Goal: Task Accomplishment & Management: Manage account settings

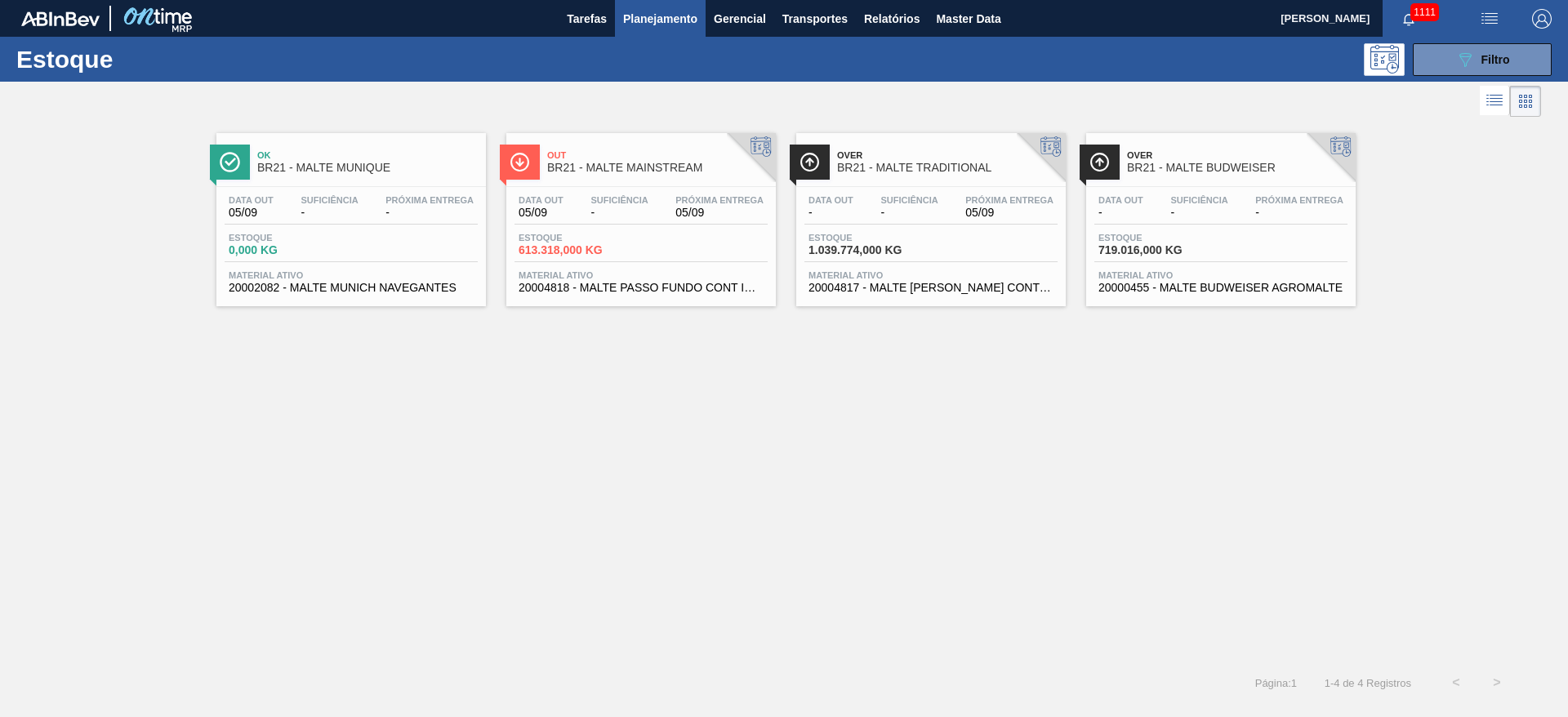
click at [1492, 20] on img "button" at bounding box center [1490, 19] width 20 height 20
click at [992, 525] on div at bounding box center [784, 358] width 1568 height 717
drag, startPoint x: 1485, startPoint y: 62, endPoint x: 1456, endPoint y: 74, distance: 31.4
click at [1485, 62] on span "Filtro" at bounding box center [1495, 59] width 28 height 13
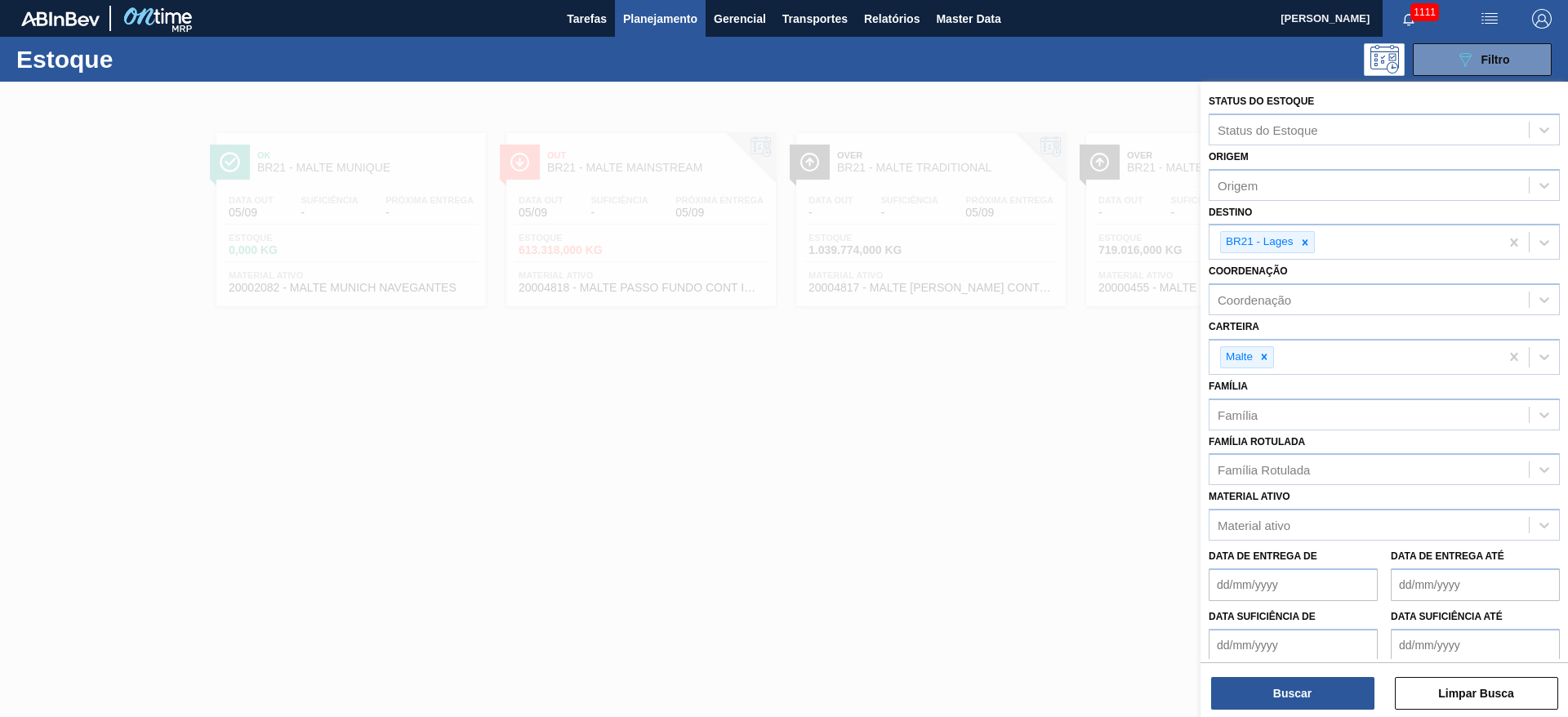
click at [954, 479] on div at bounding box center [784, 440] width 1568 height 717
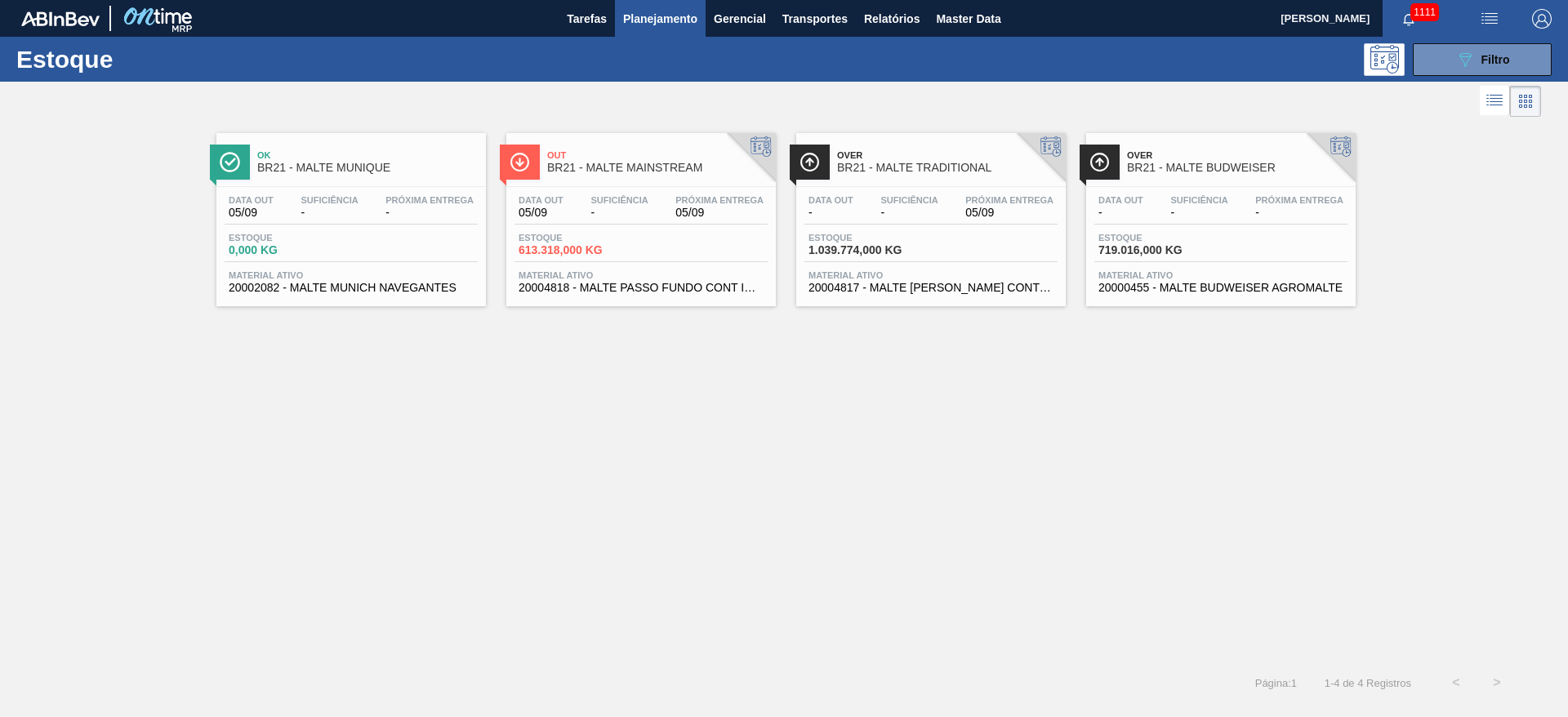
click at [646, 229] on div "Data out 05/09 Suficiência - Próxima Entrega 05/09 Estoque 613.318,000 KG Mater…" at bounding box center [641, 243] width 270 height 112
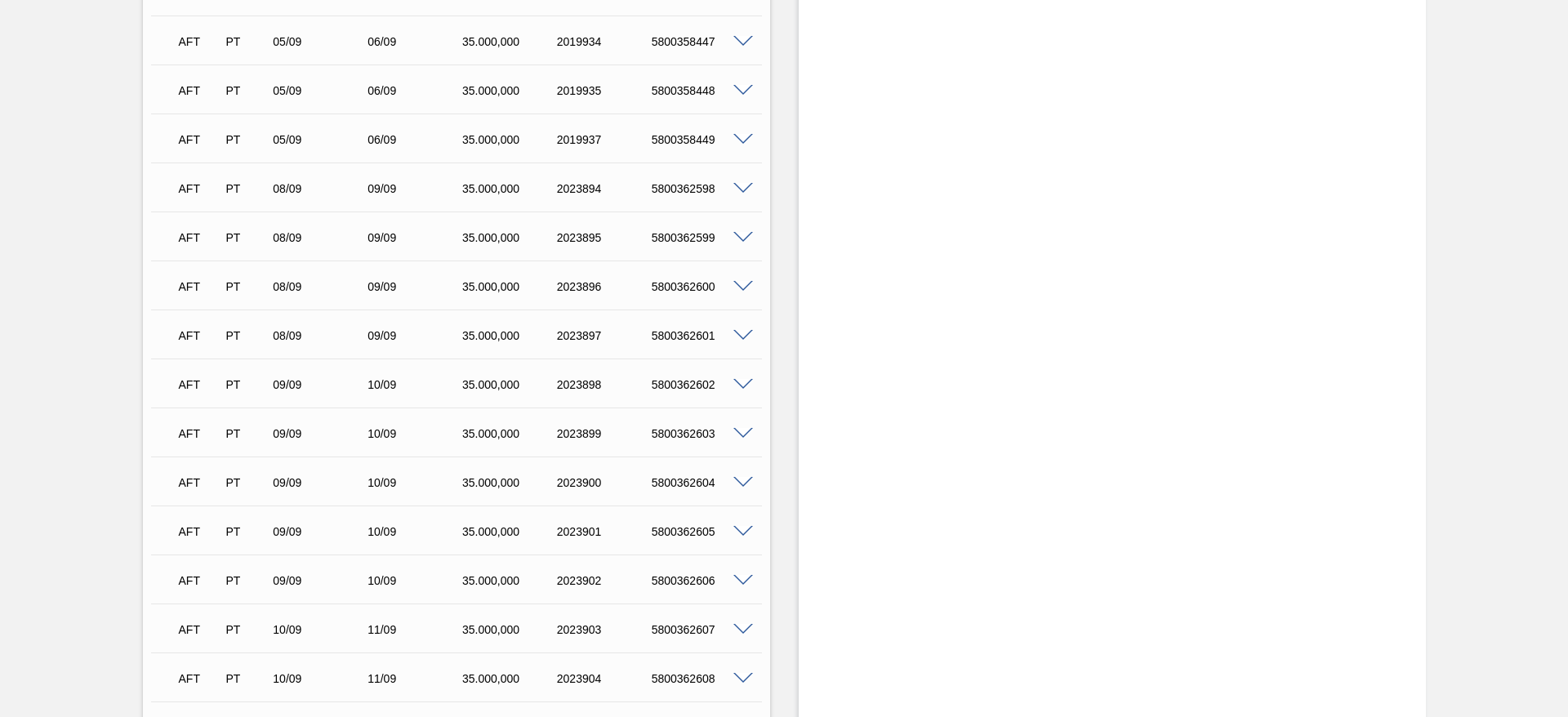
scroll to position [1368, 0]
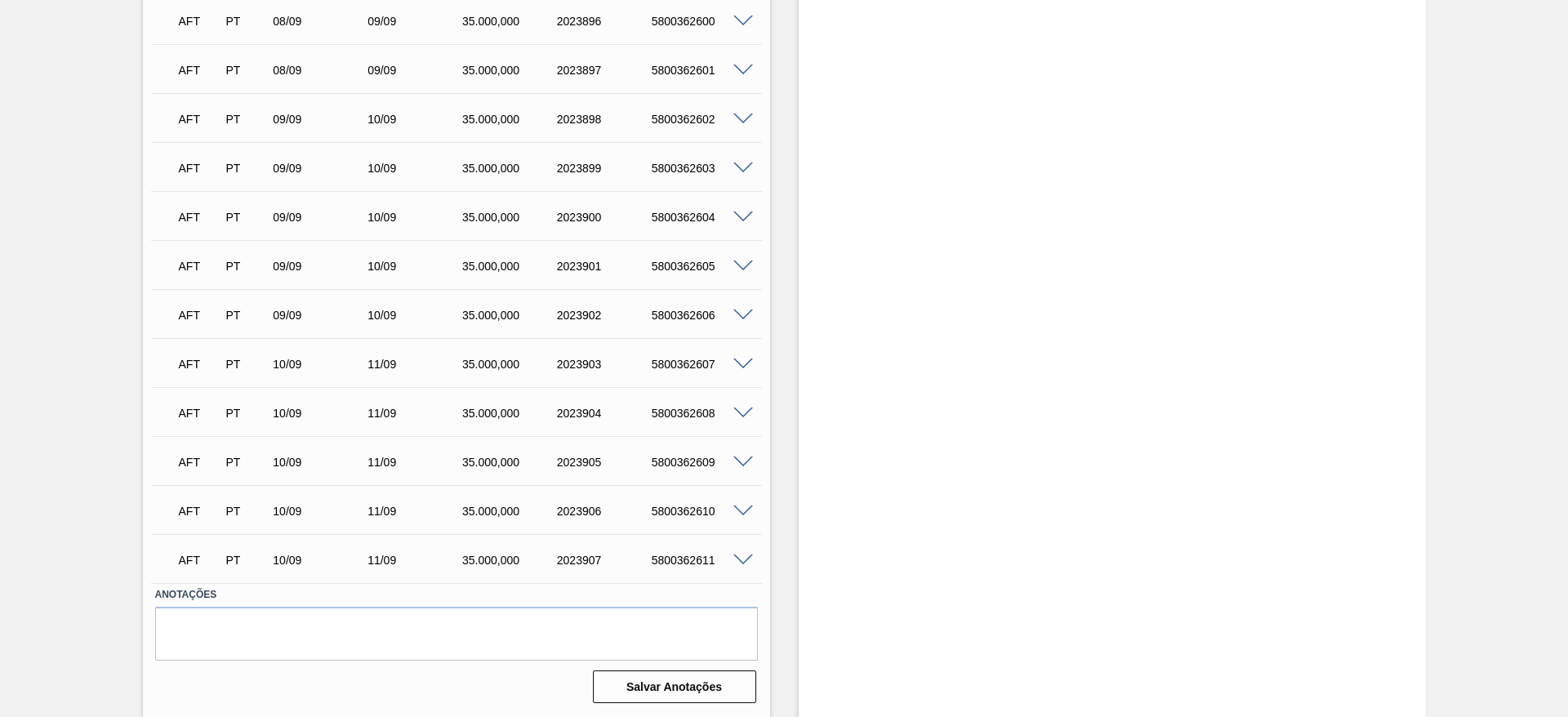
click at [745, 366] on span at bounding box center [743, 365] width 20 height 13
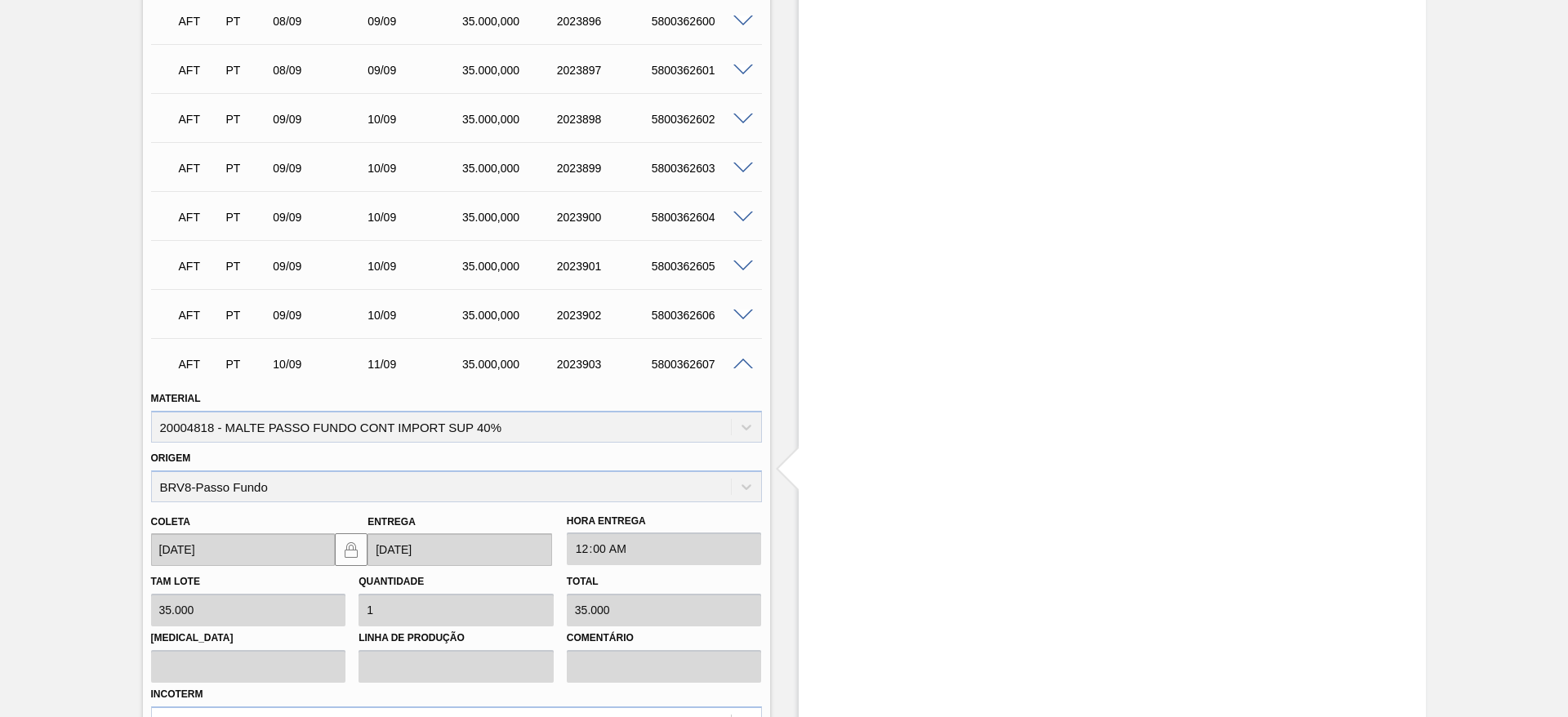
click at [742, 367] on span at bounding box center [743, 365] width 20 height 13
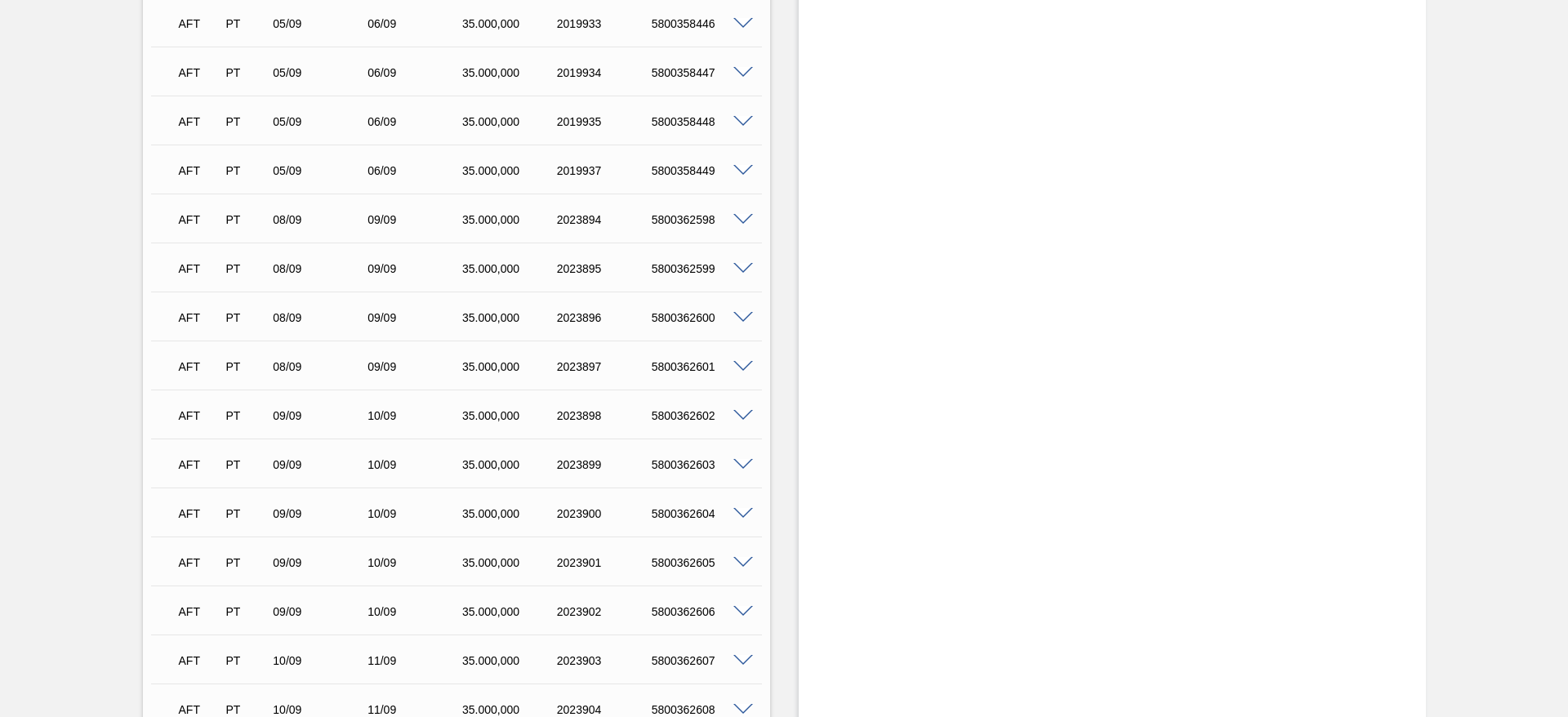
scroll to position [1124, 0]
click at [748, 364] on span at bounding box center [743, 365] width 20 height 13
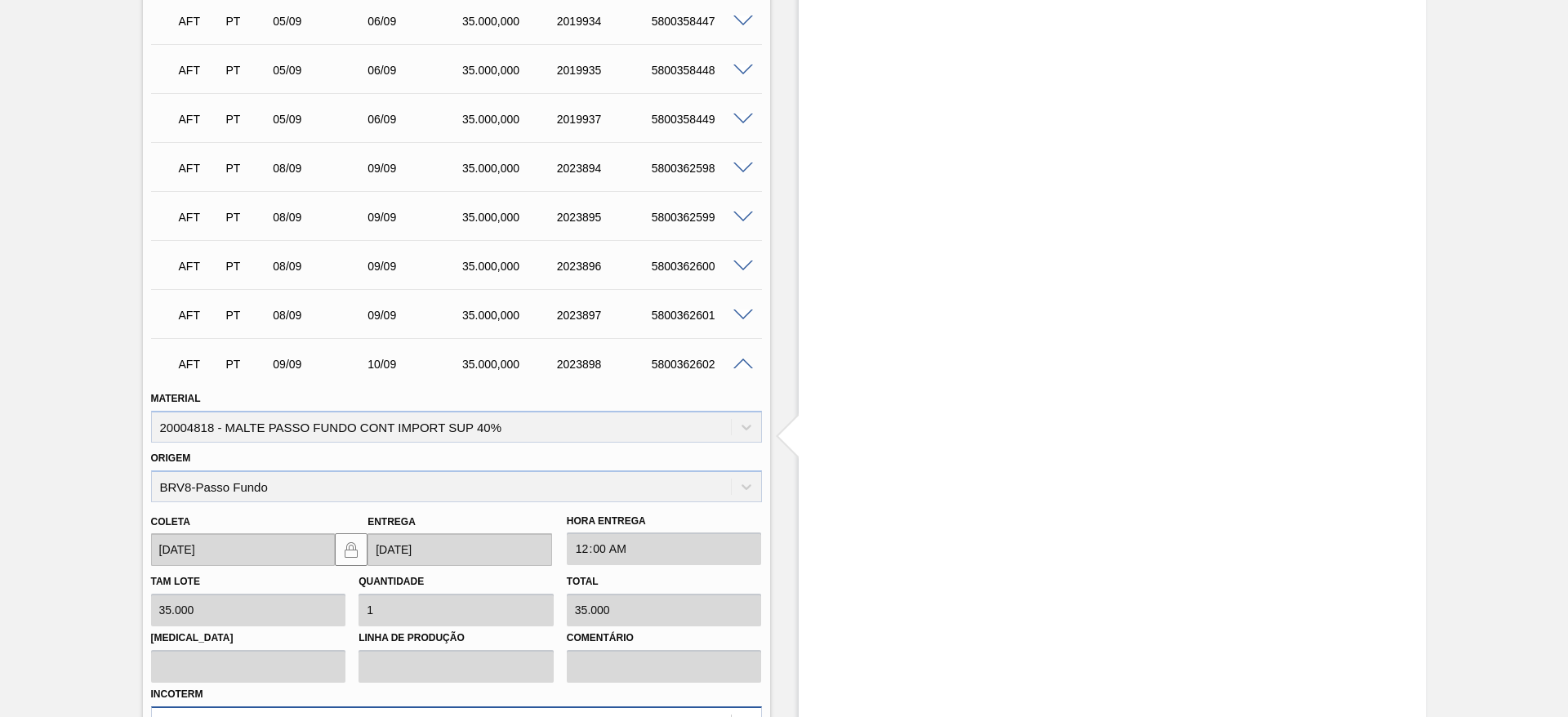
scroll to position [1368, 0]
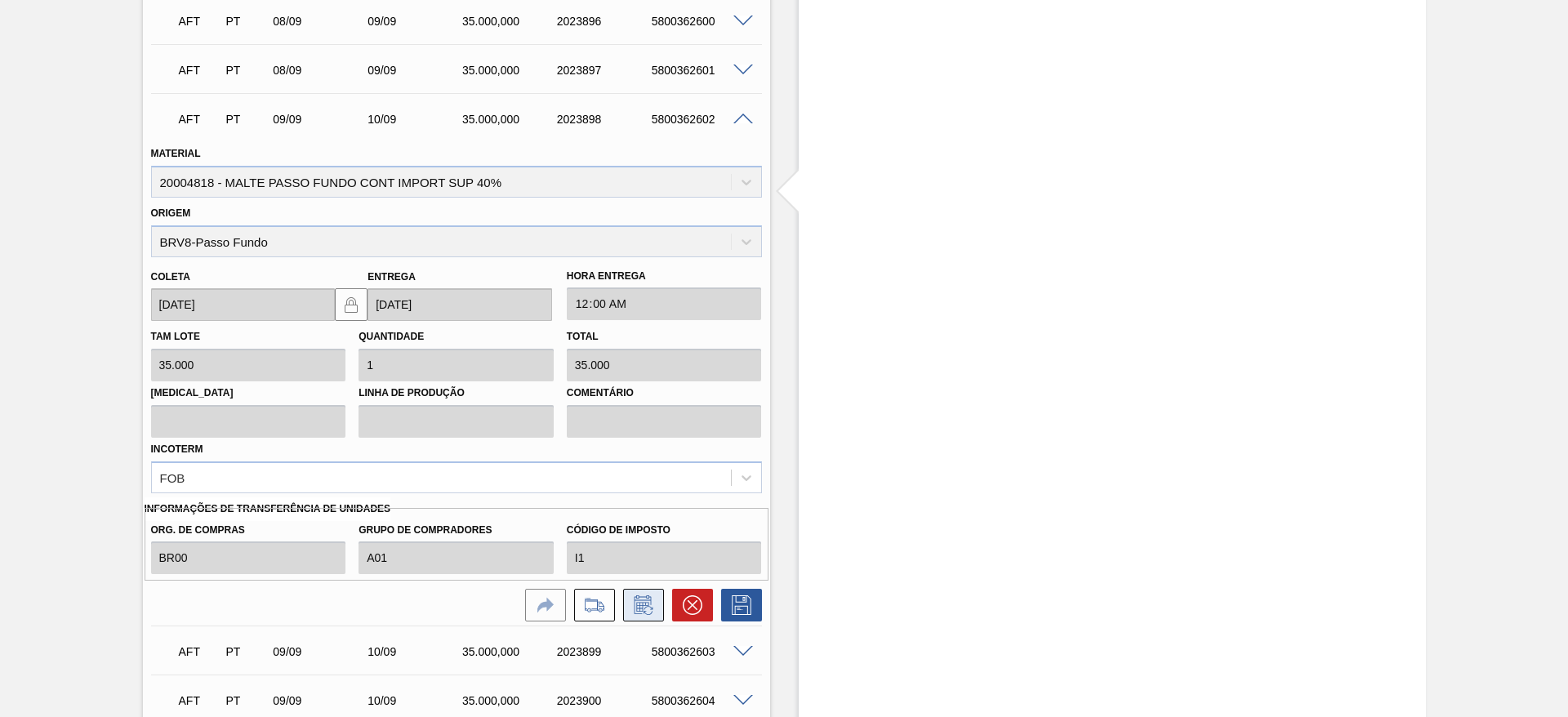
click at [647, 612] on icon at bounding box center [643, 605] width 26 height 20
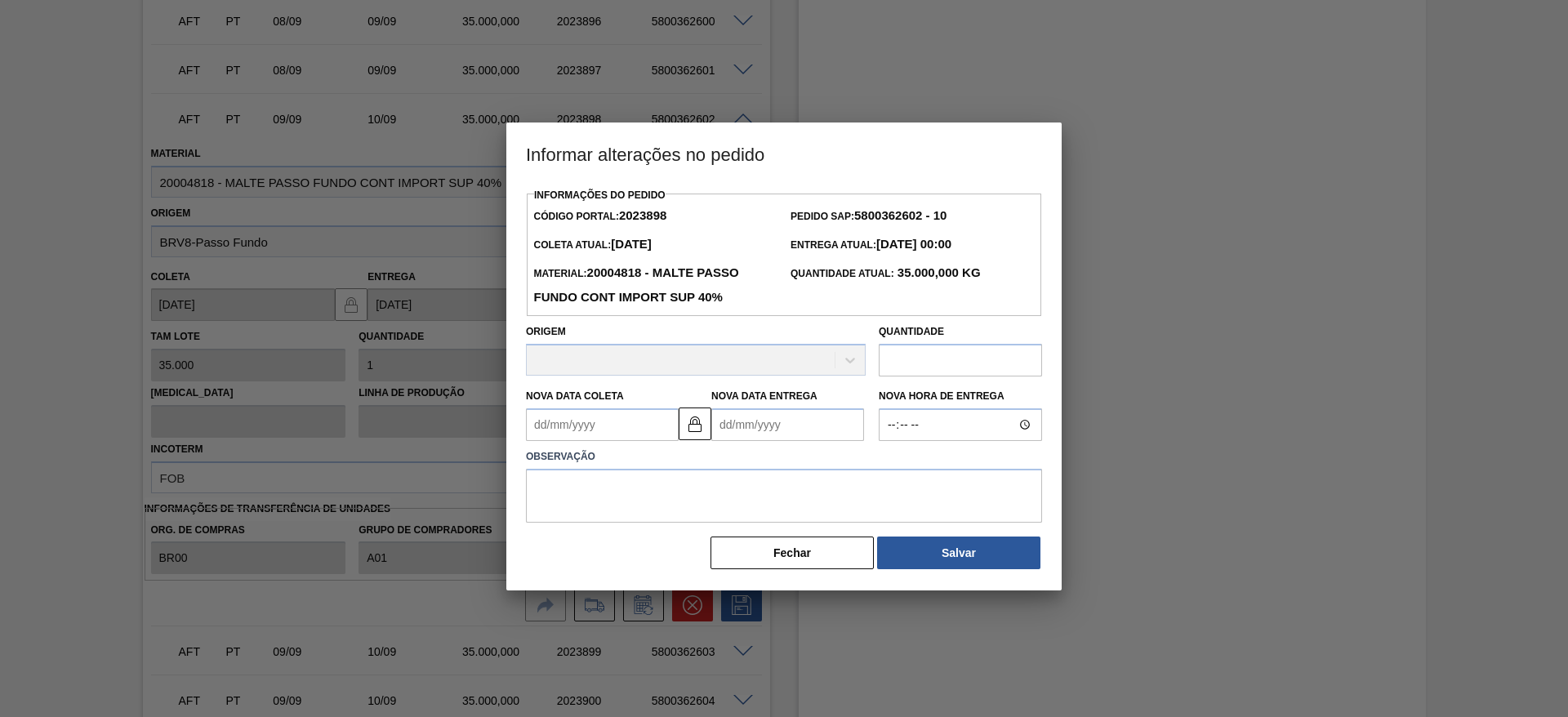
click at [541, 421] on Coleta2023898 "Nova Data Coleta" at bounding box center [602, 425] width 152 height 32
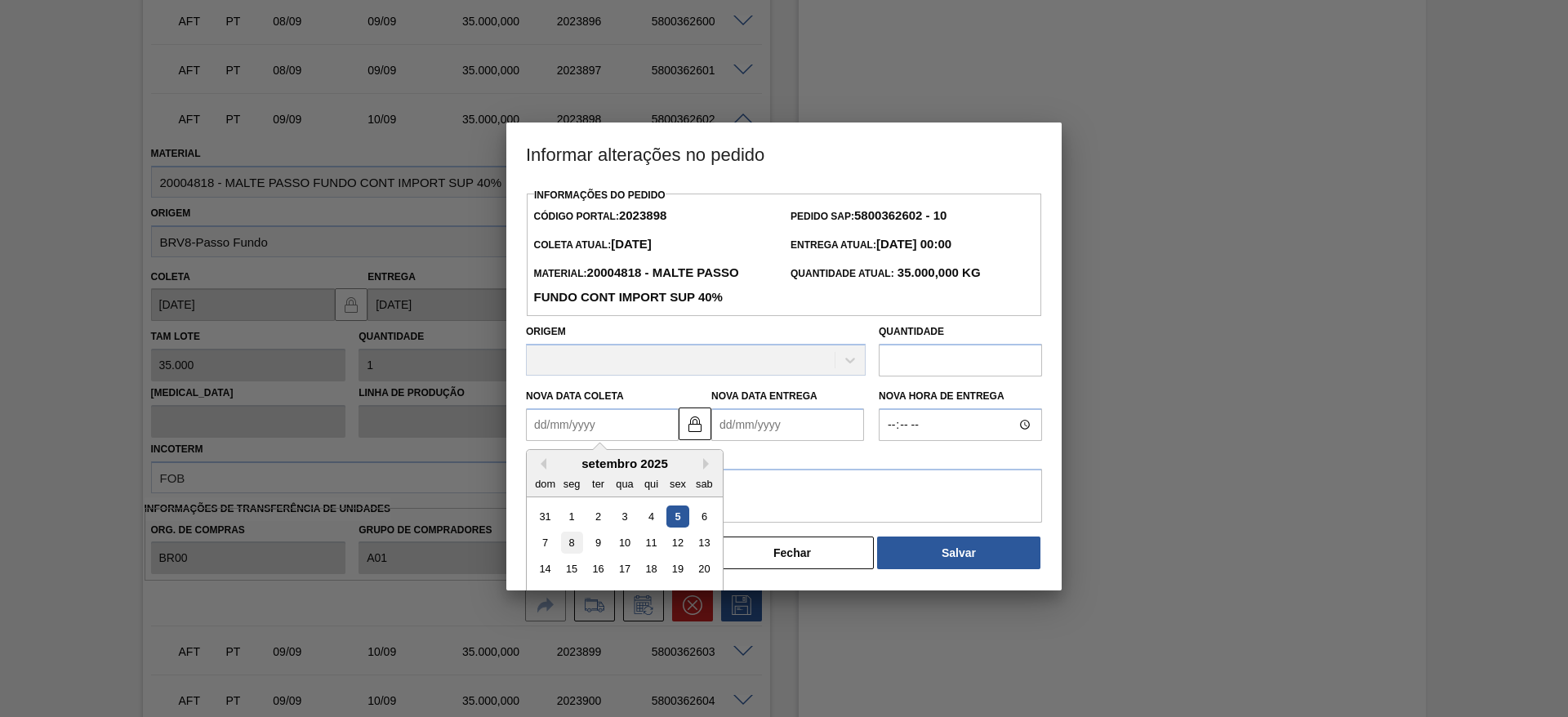
click at [568, 544] on div "8" at bounding box center [572, 543] width 22 height 22
type Coleta2023898 "[DATE]"
type Entrega2023898 "[DATE]"
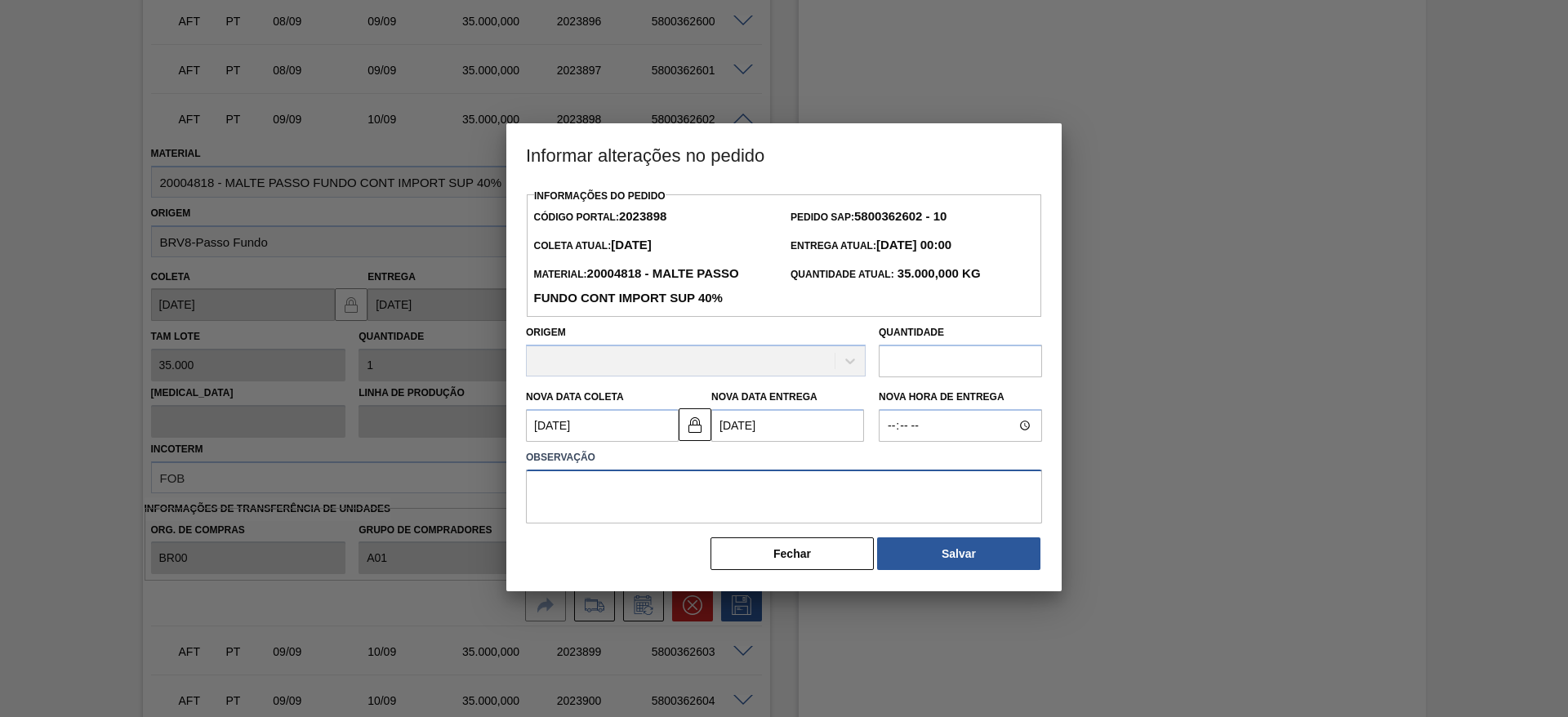
click at [583, 500] on textarea at bounding box center [784, 496] width 516 height 54
type textarea "."
click at [970, 559] on button "Salvar" at bounding box center [958, 554] width 163 height 32
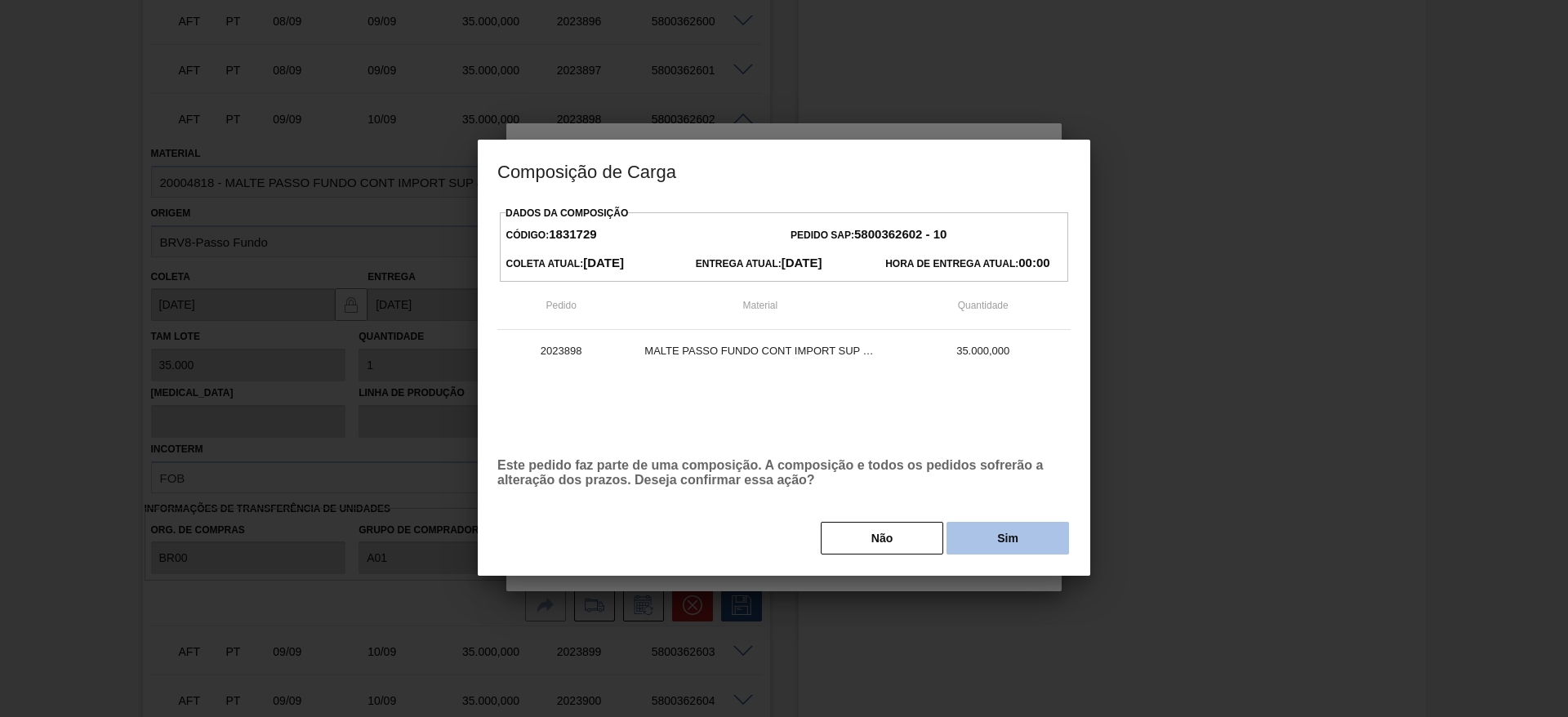
click at [1004, 539] on button "Sim" at bounding box center [1007, 538] width 122 height 32
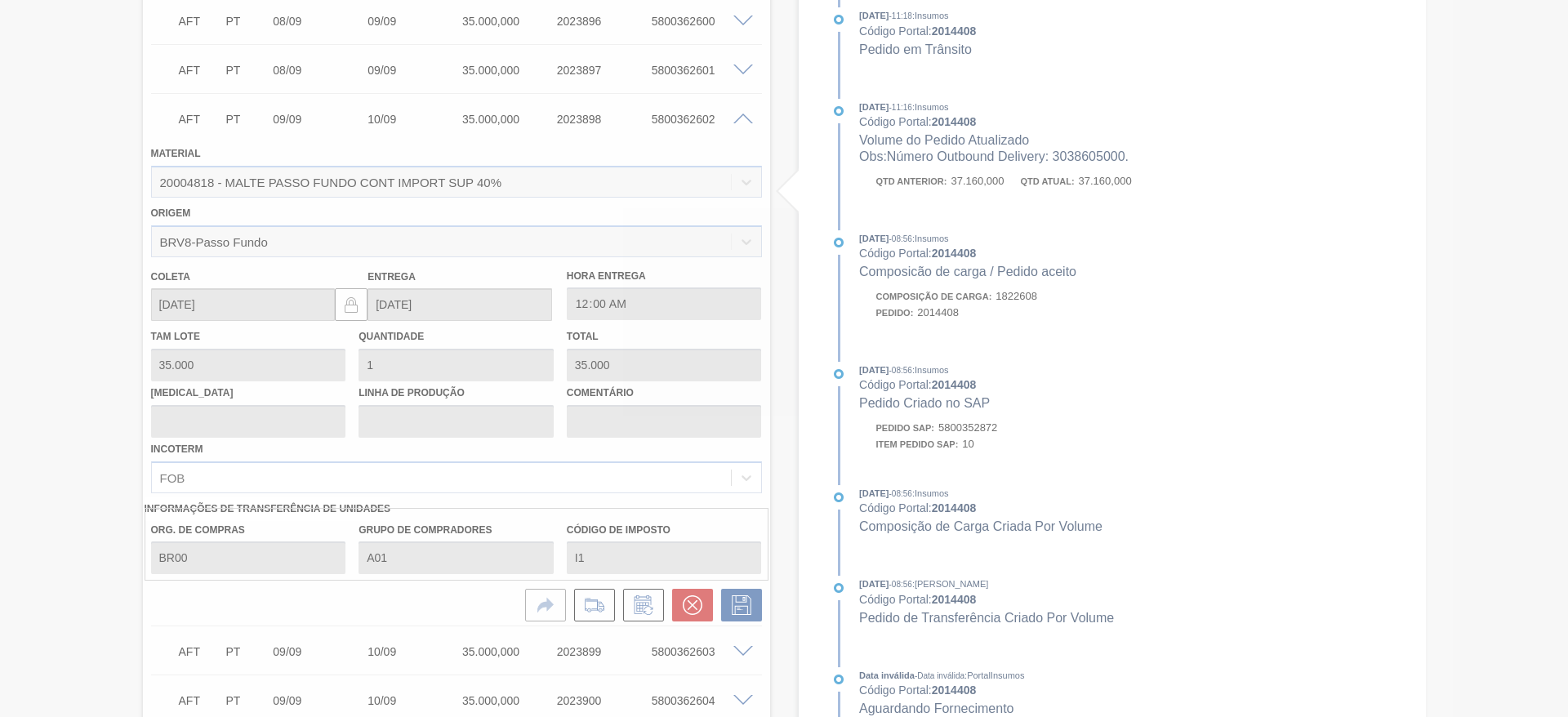
type input "."
type input "[DATE]"
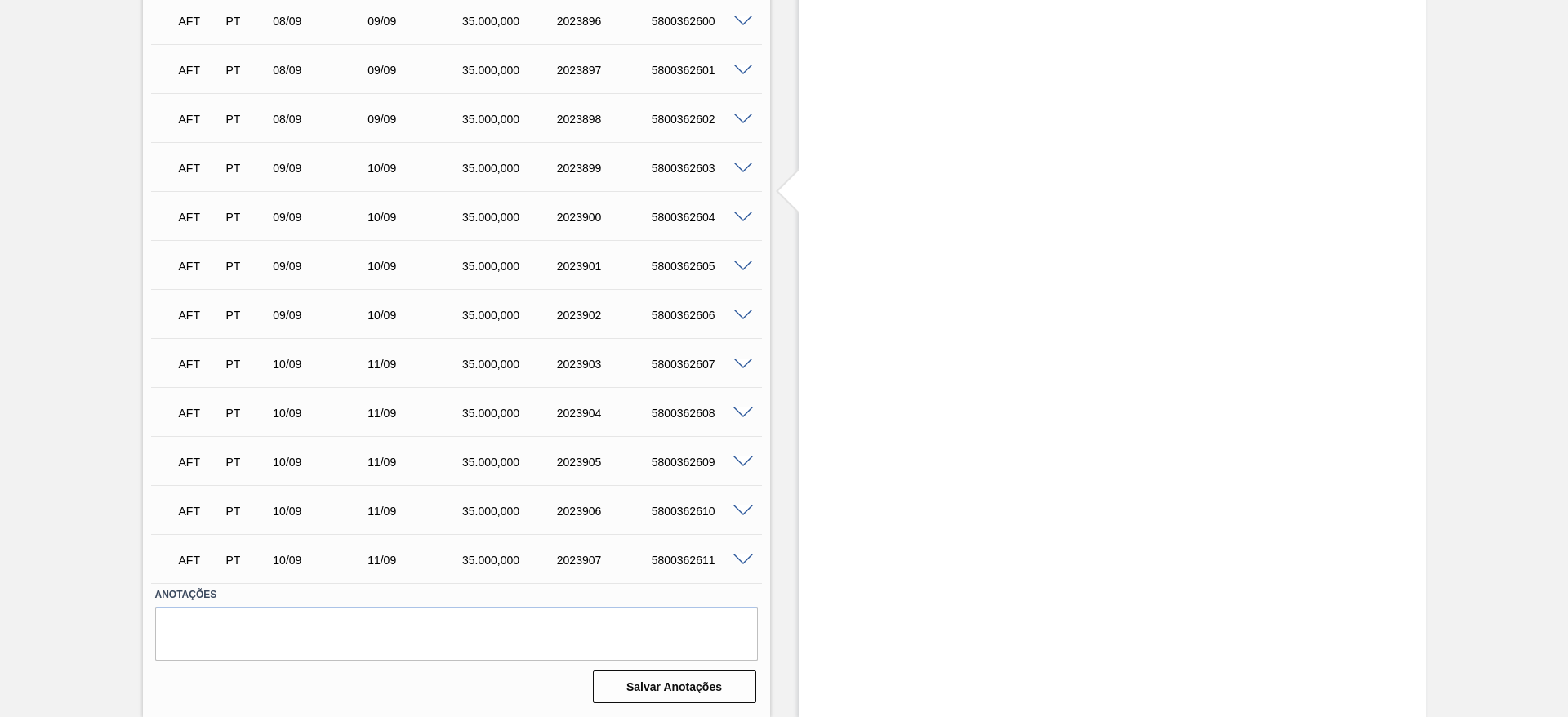
click at [743, 261] on span at bounding box center [743, 266] width 20 height 13
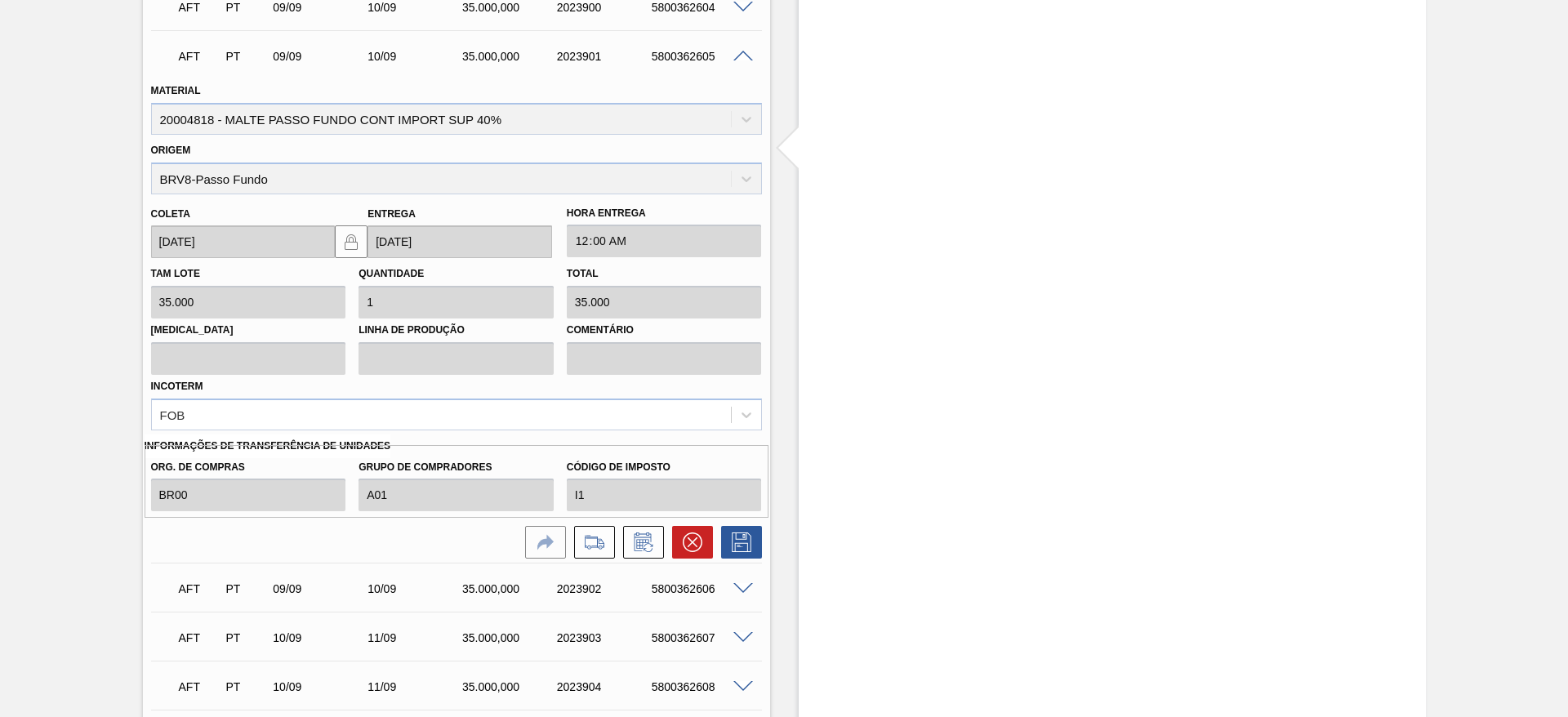
scroll to position [1736, 0]
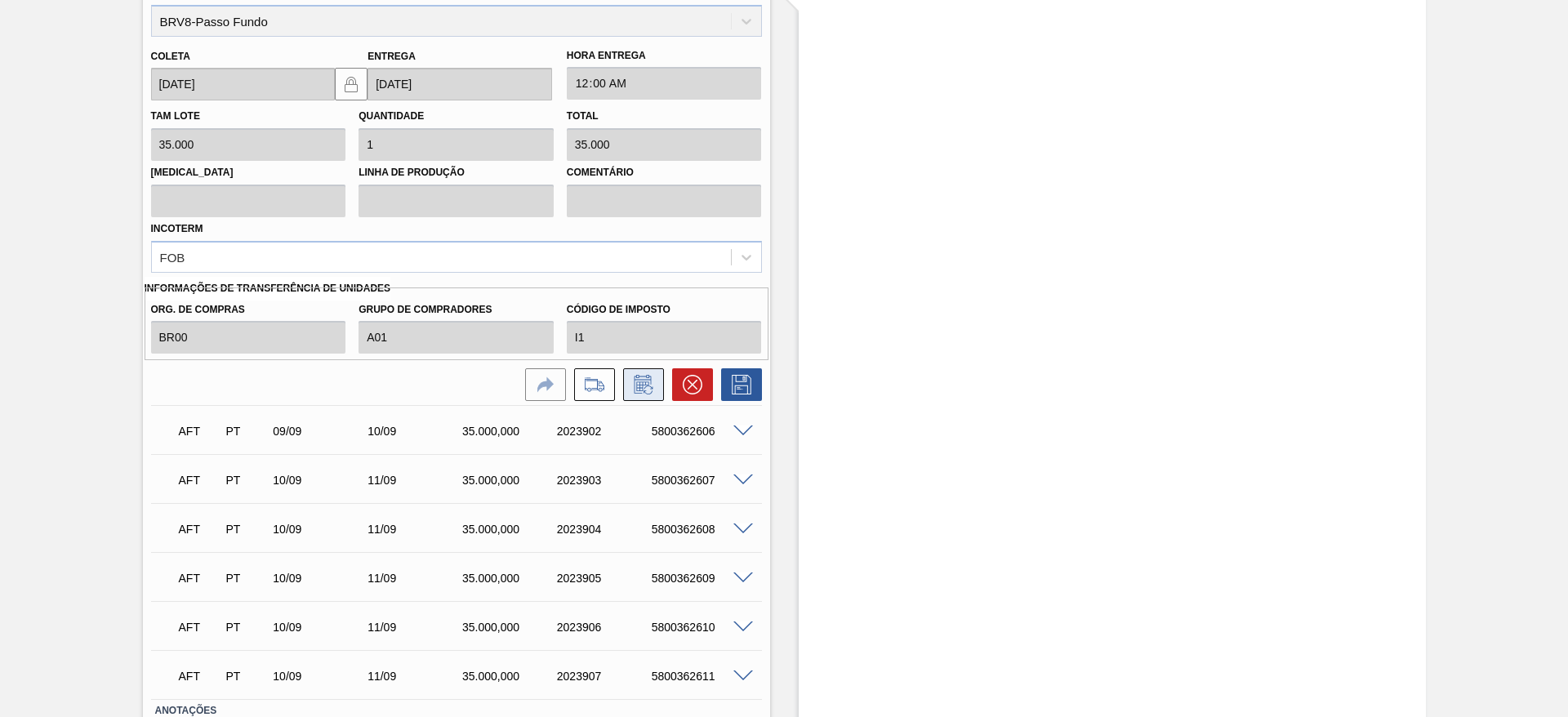
click at [646, 389] on icon at bounding box center [643, 384] width 26 height 20
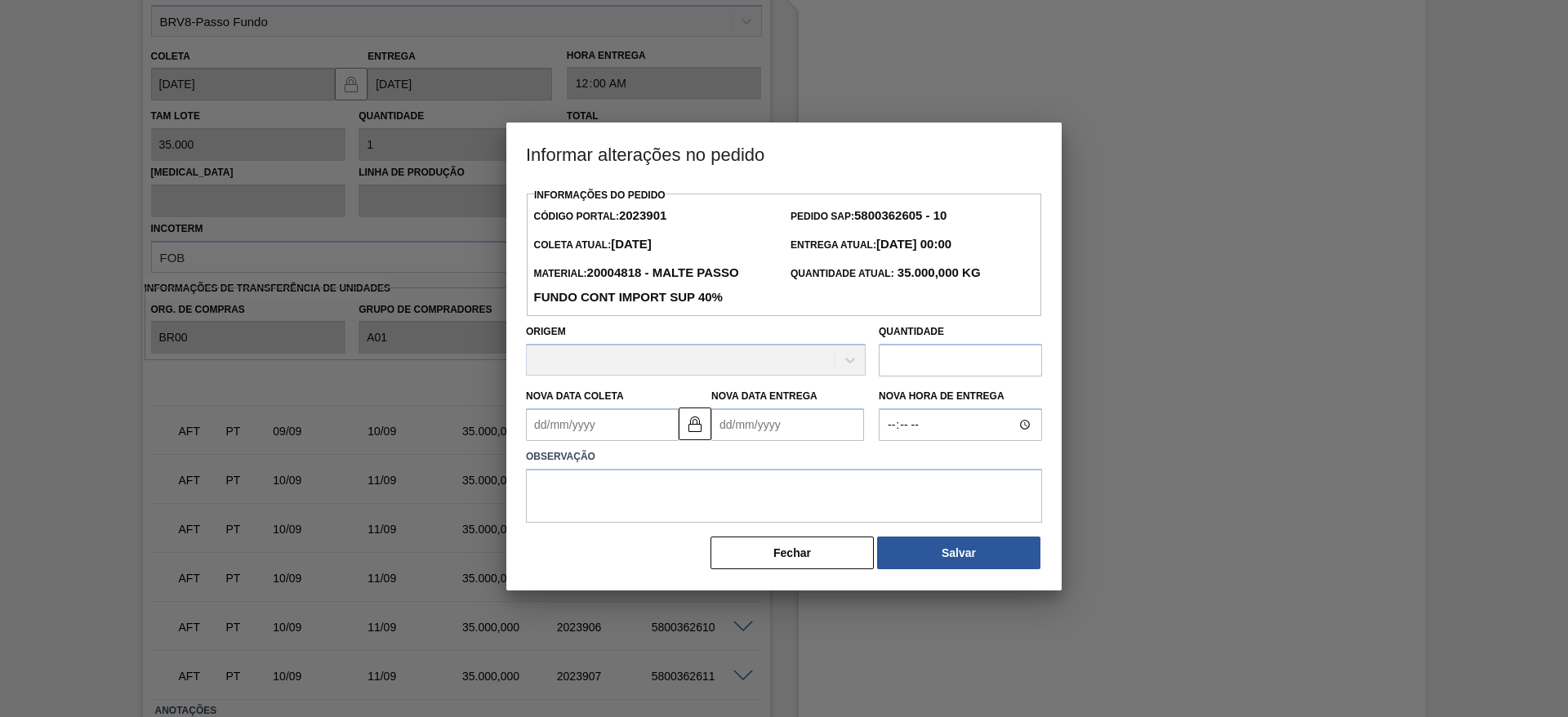
click at [535, 429] on Coleta2023901 "Nova Data Coleta" at bounding box center [602, 425] width 152 height 32
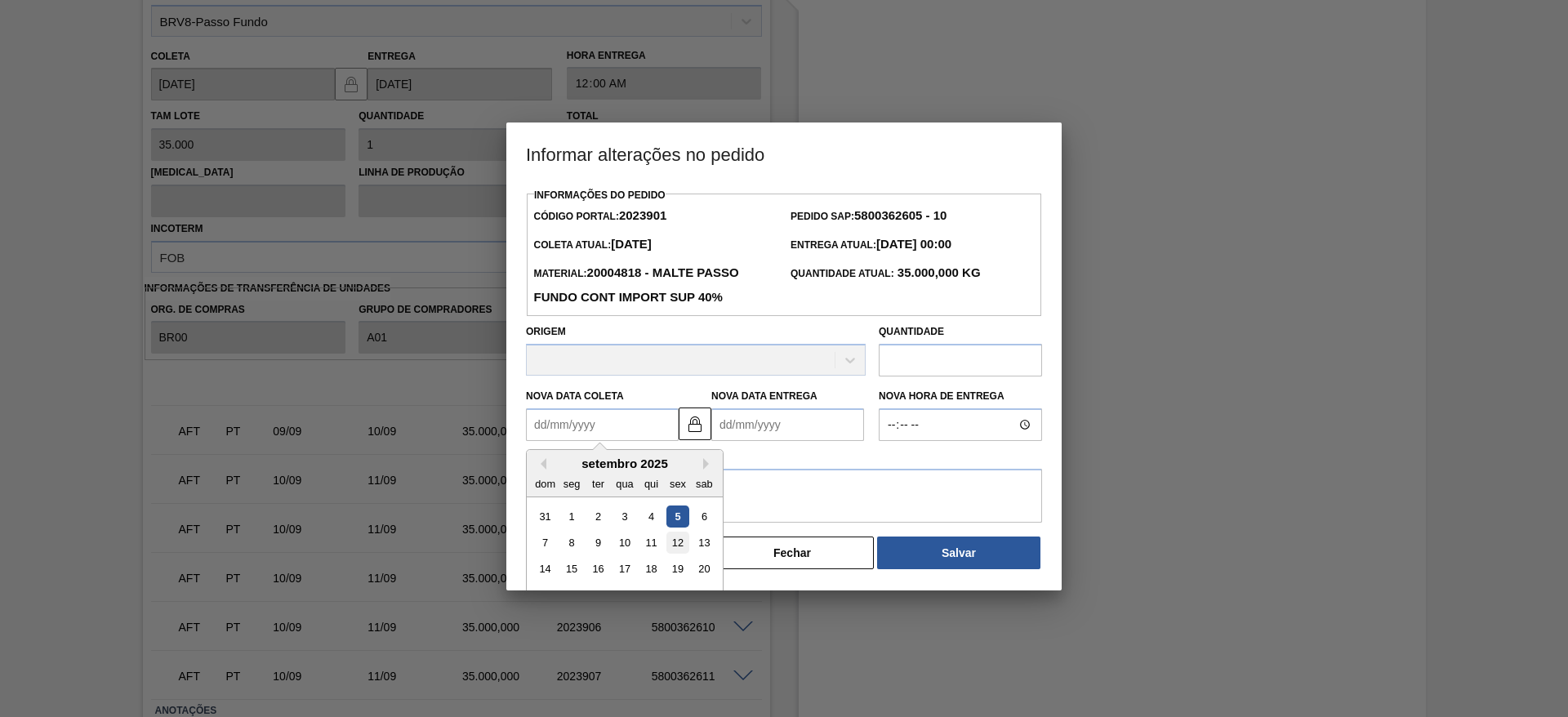
click at [678, 541] on div "12" at bounding box center [677, 543] width 22 height 22
type Coleta2023901 "[DATE]"
type Entrega2023901 "[DATE]"
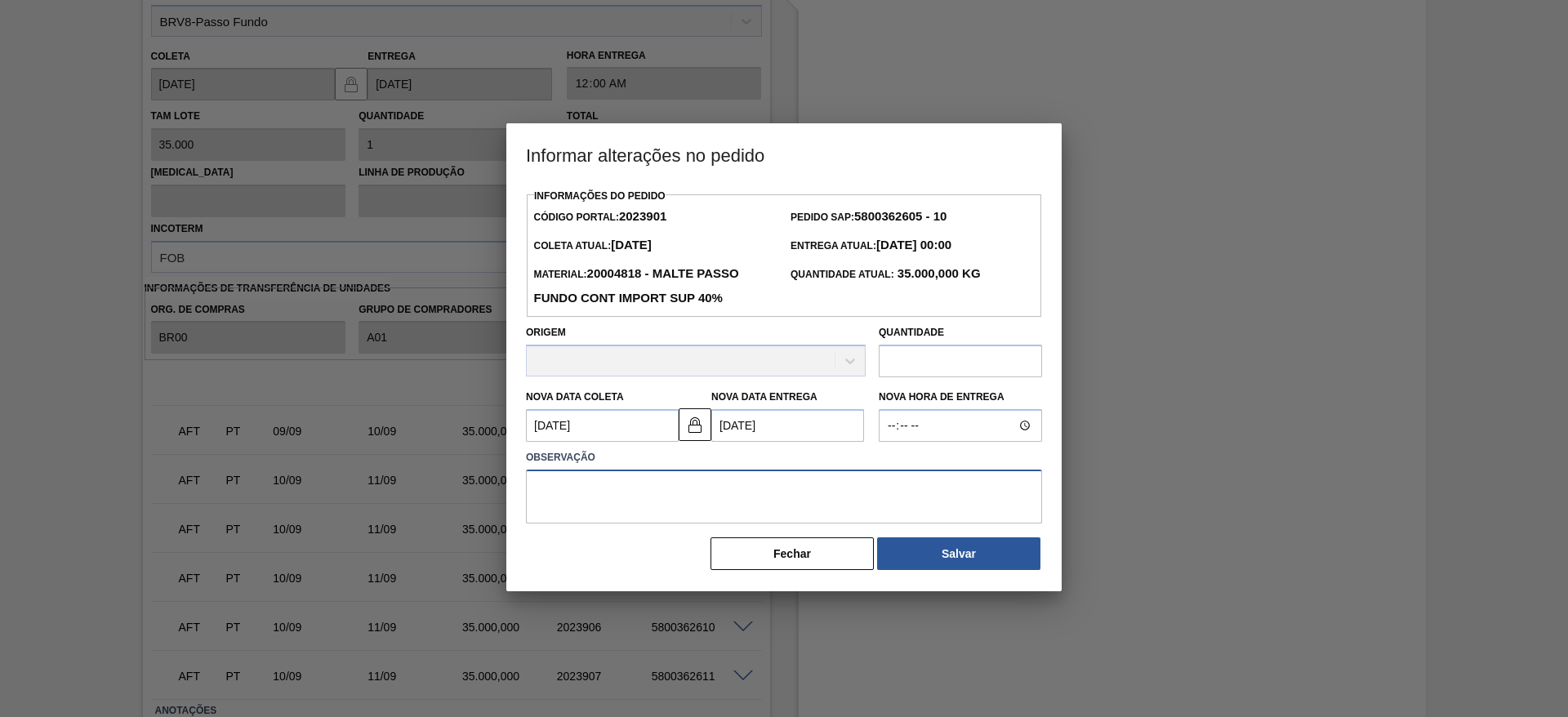
click at [572, 497] on textarea at bounding box center [784, 496] width 516 height 54
type textarea "."
click at [980, 559] on button "Salvar" at bounding box center [958, 554] width 163 height 32
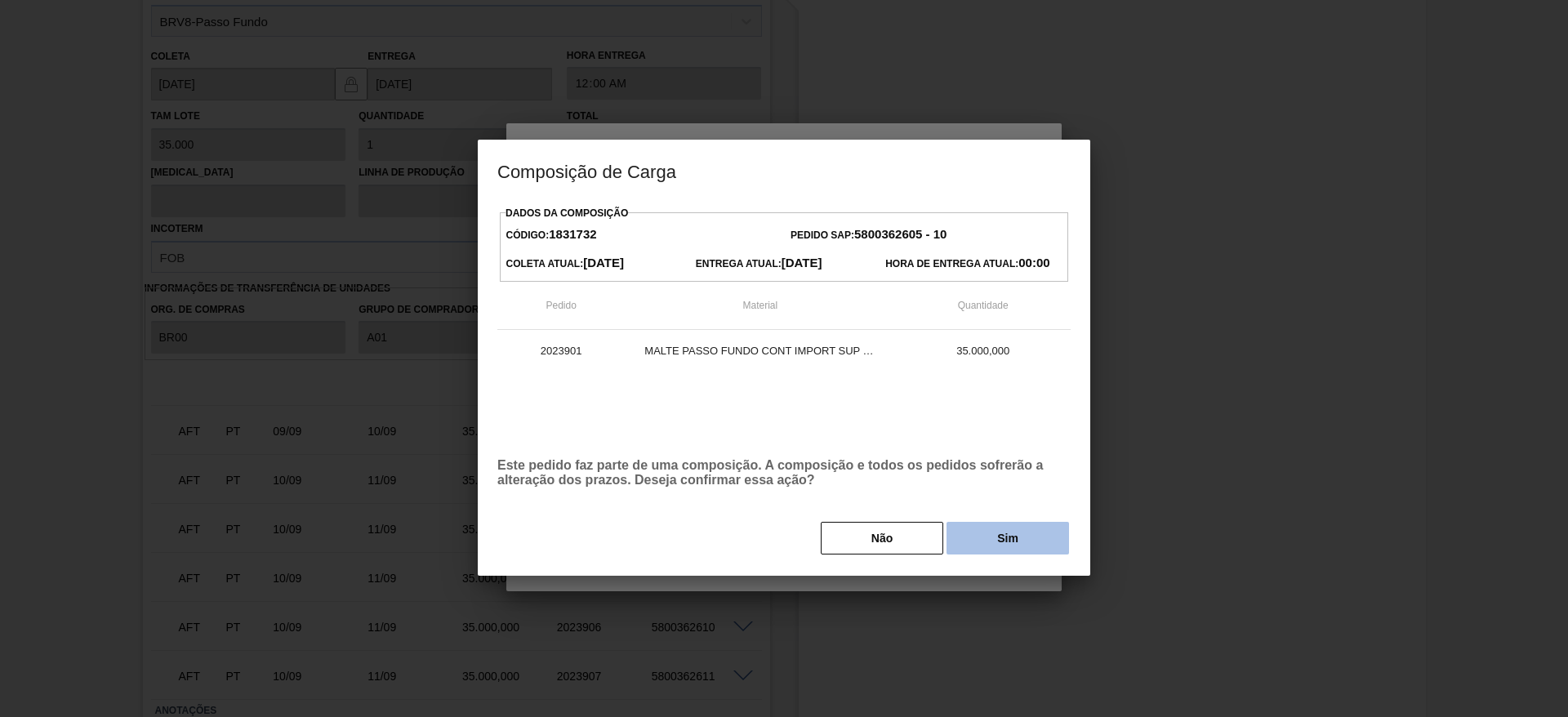
click at [981, 554] on button "Sim" at bounding box center [1007, 538] width 122 height 32
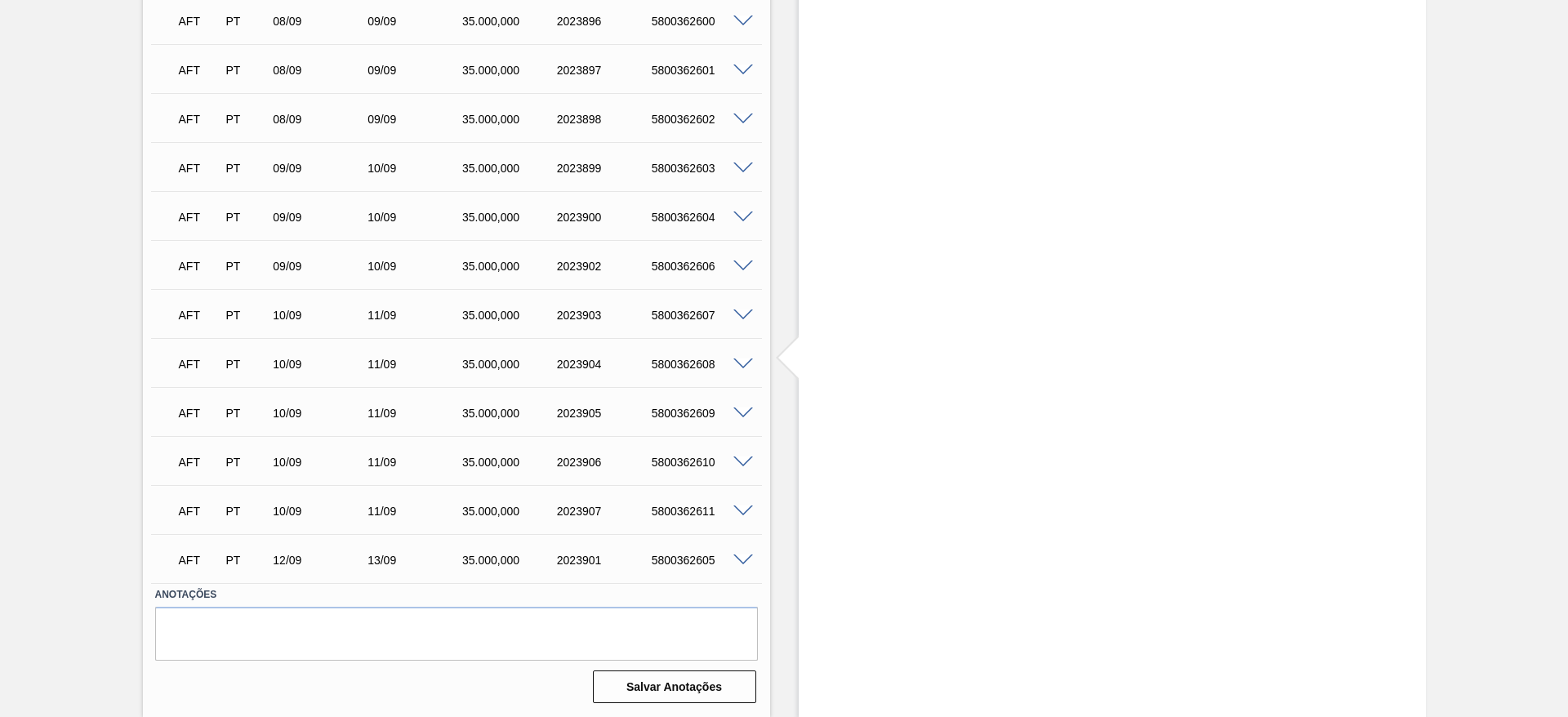
scroll to position [1246, 0]
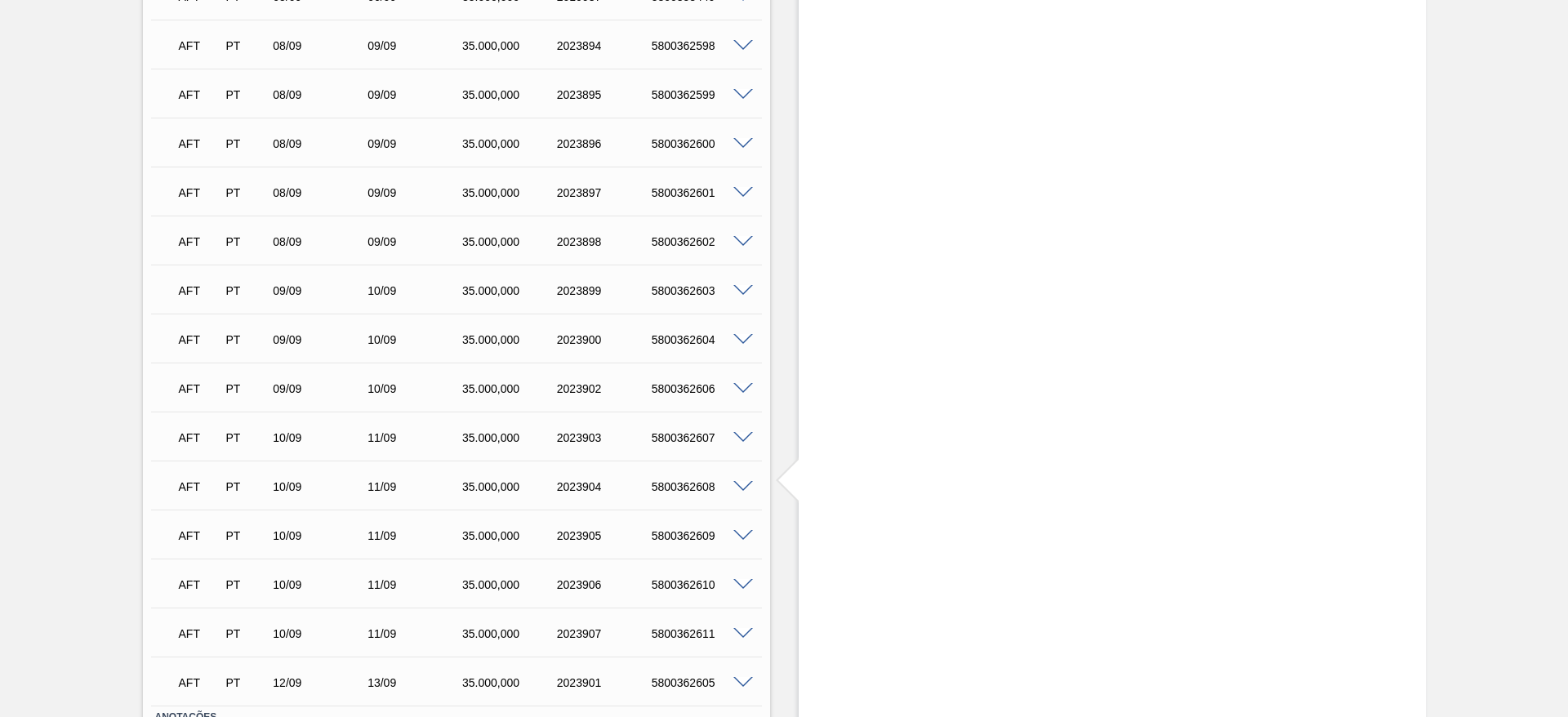
click at [740, 390] on span at bounding box center [743, 389] width 20 height 13
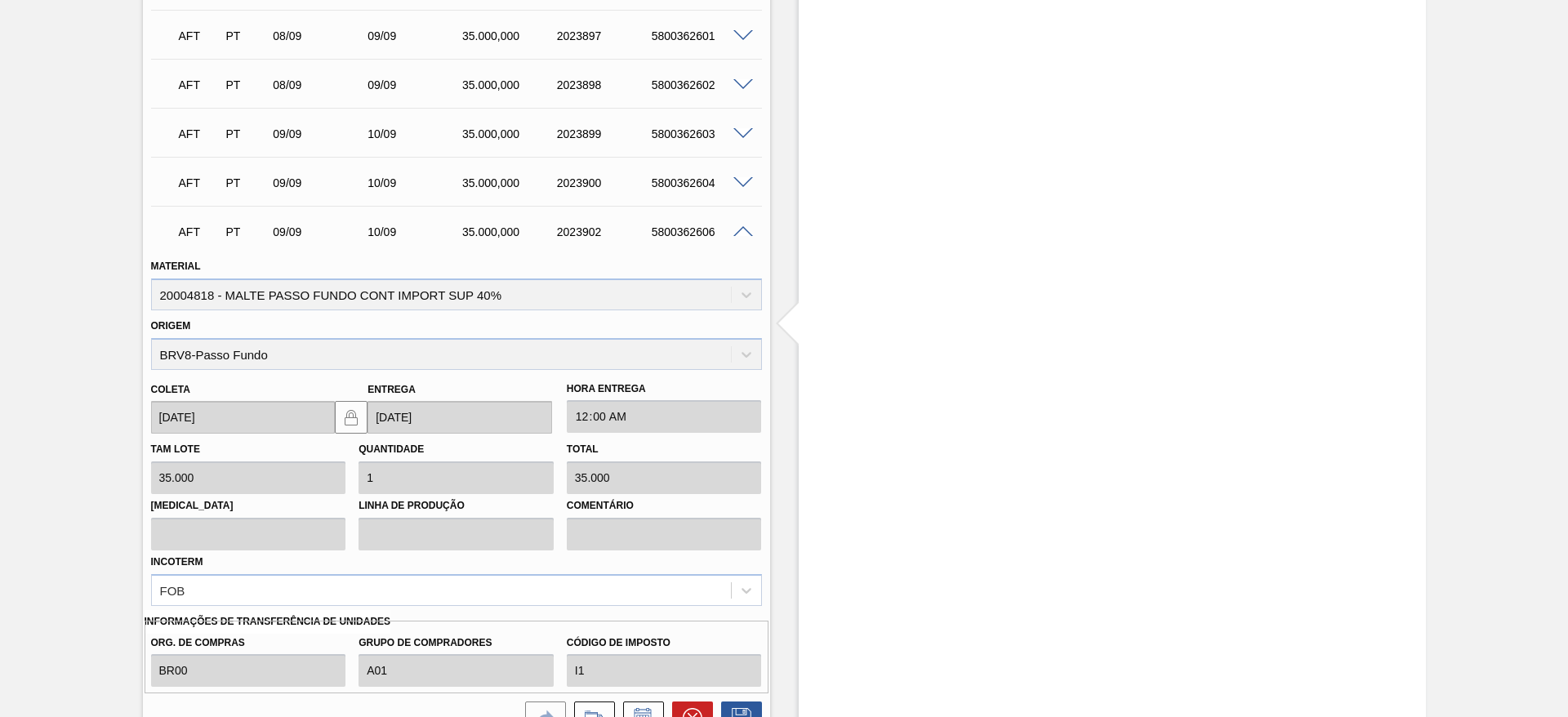
scroll to position [1492, 0]
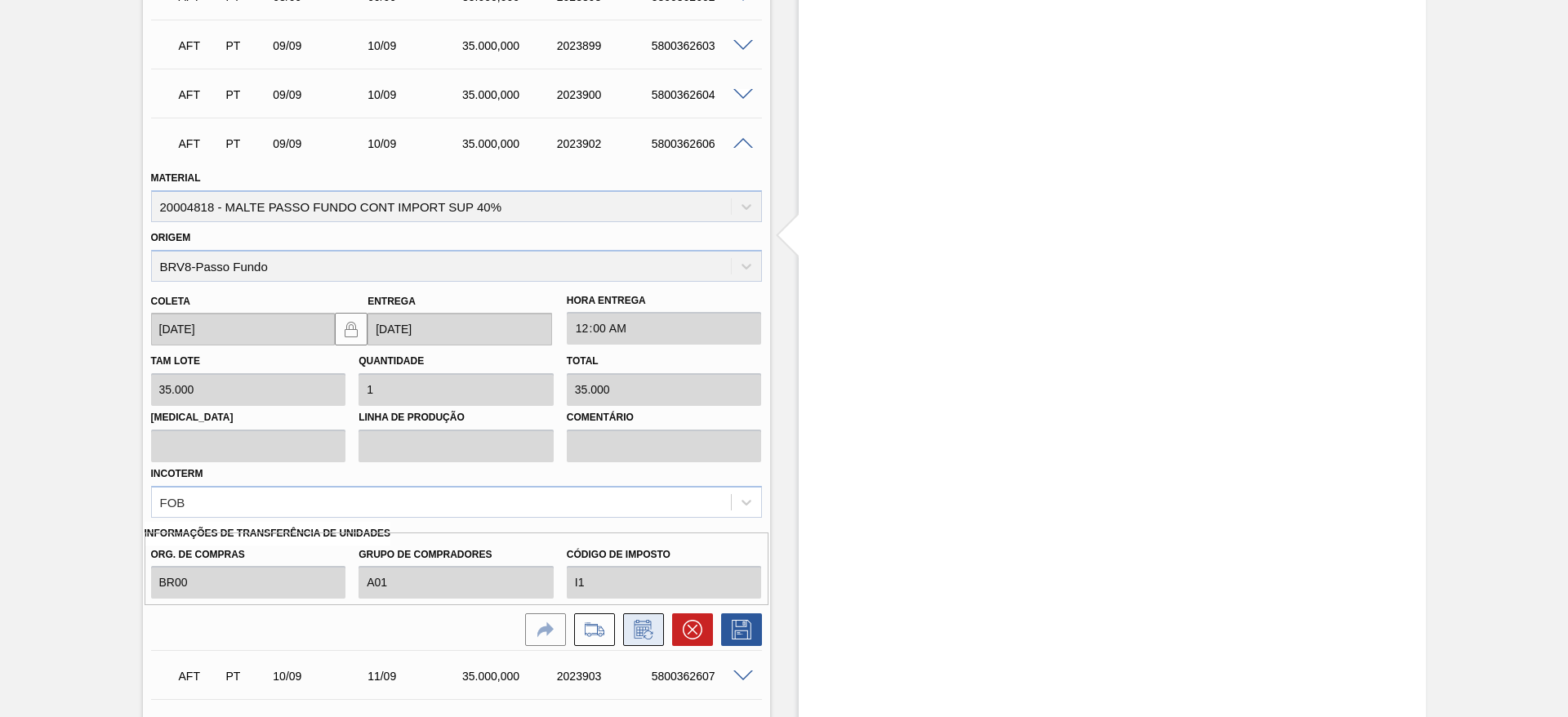
click at [631, 630] on icon at bounding box center [643, 630] width 26 height 20
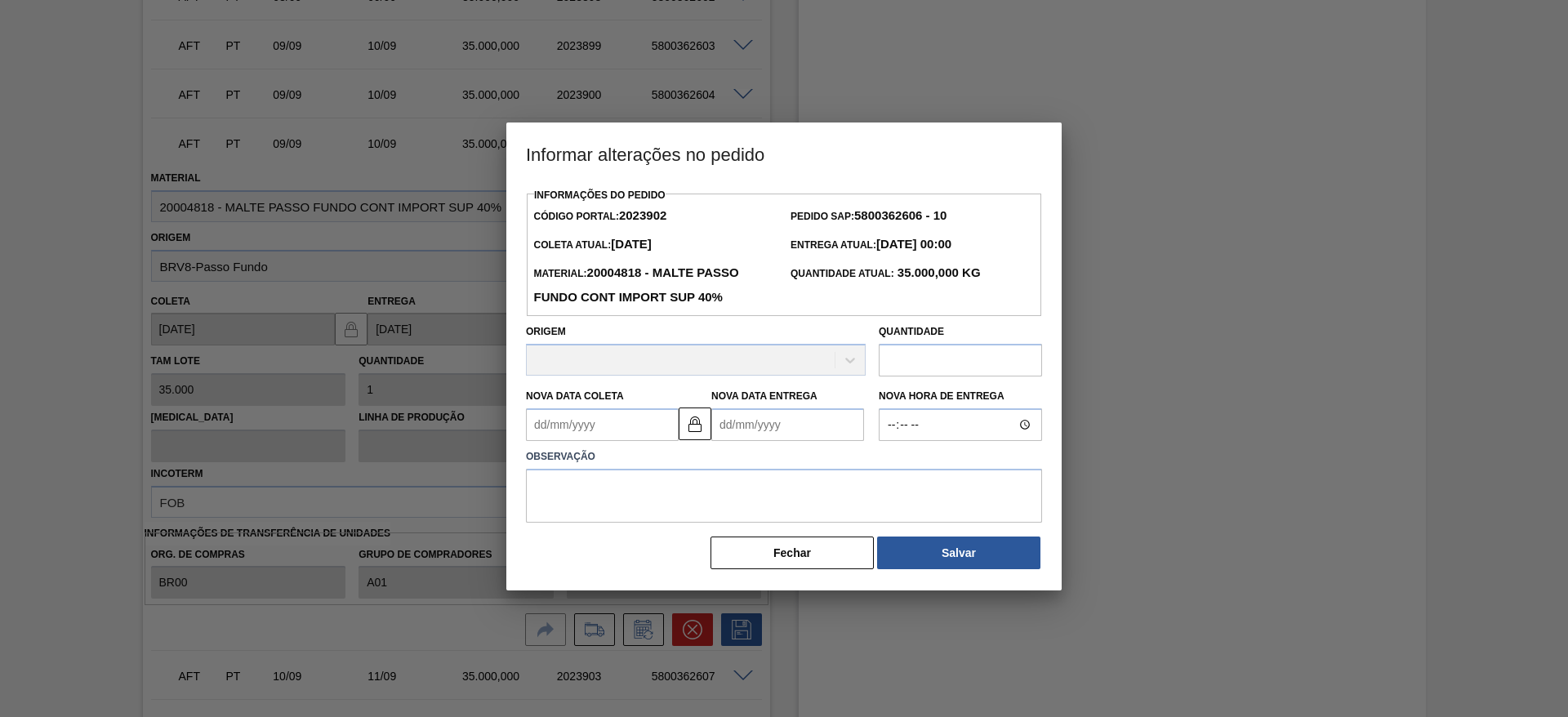
click at [544, 424] on Coleta2023902 "Nova Data Coleta" at bounding box center [602, 425] width 152 height 32
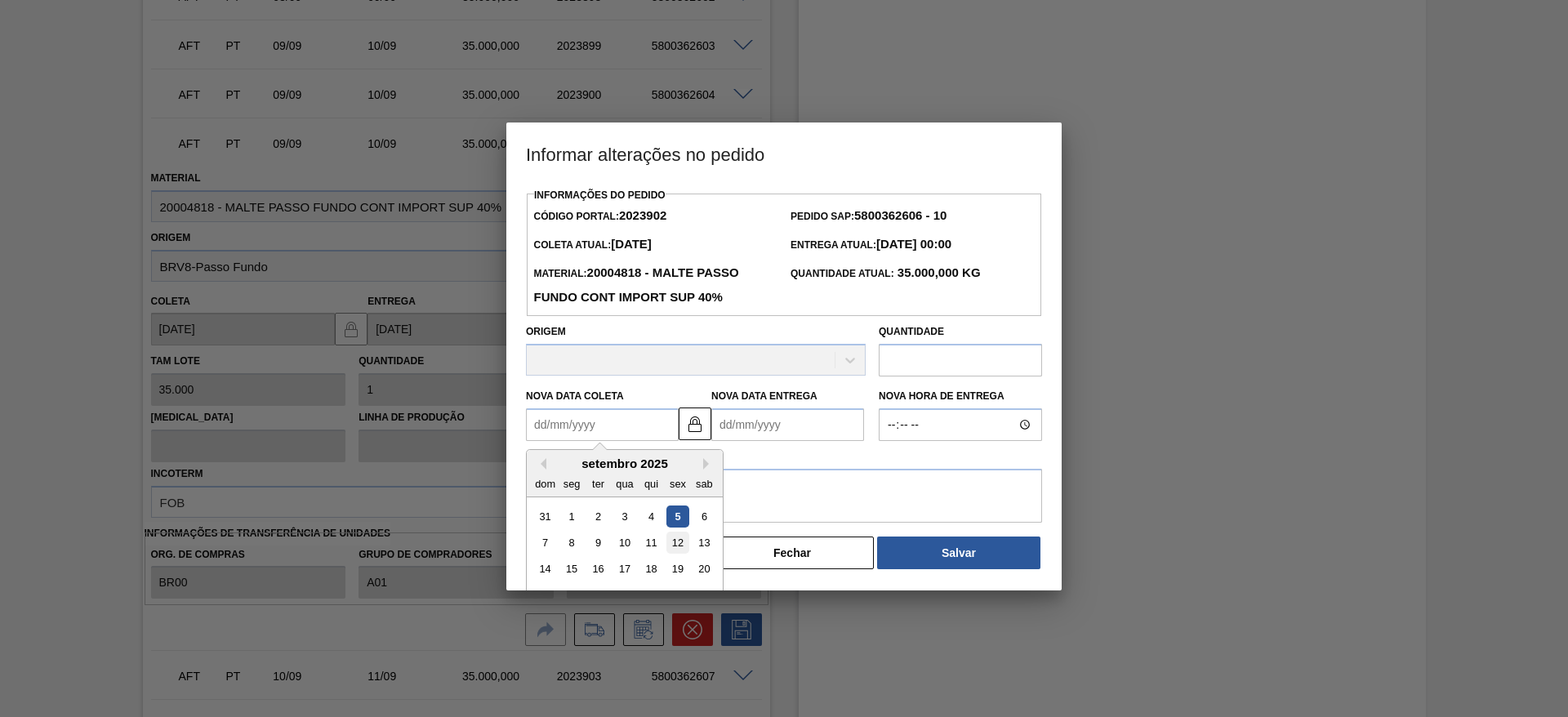
click at [675, 547] on div "12" at bounding box center [677, 543] width 22 height 22
type Coleta2023902 "[DATE]"
type Entrega2023902 "[DATE]"
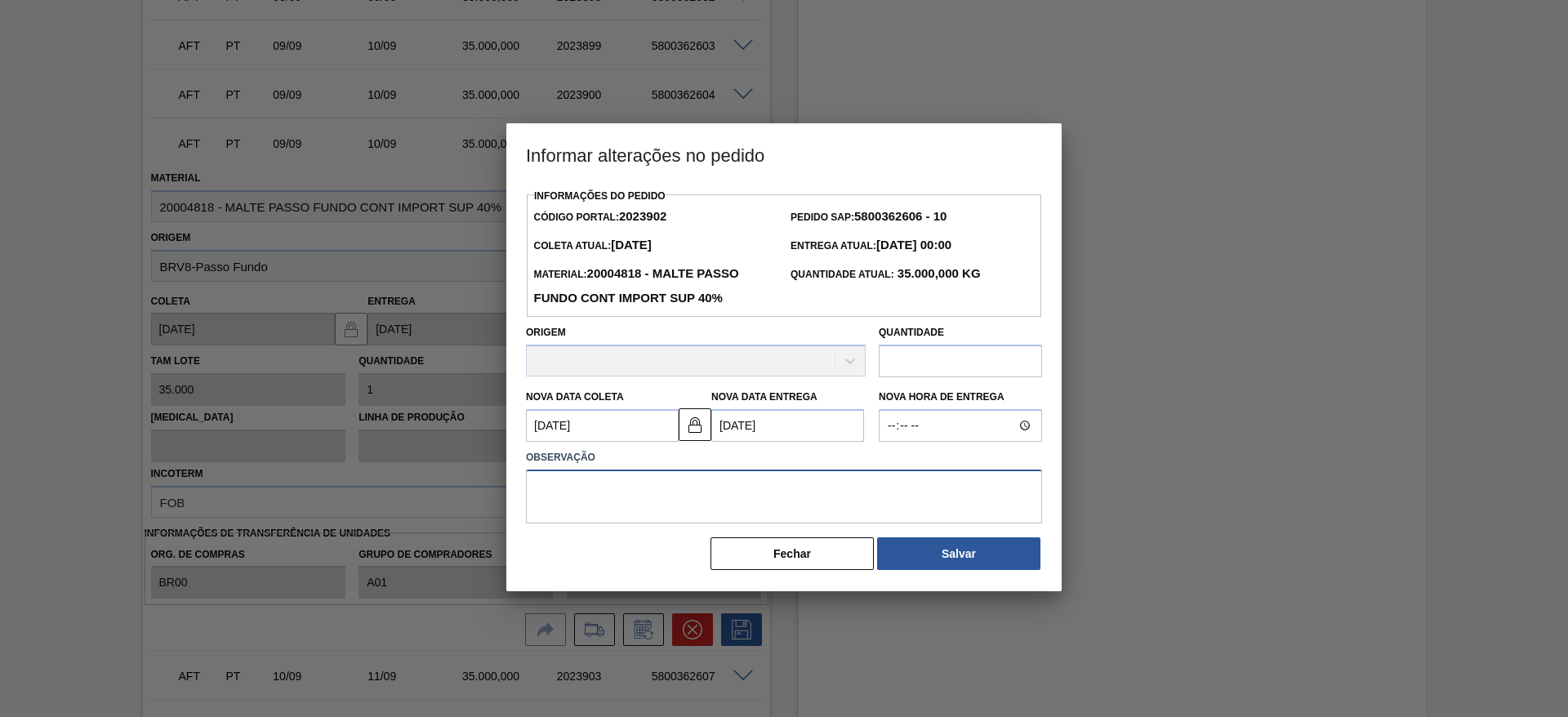
click at [564, 507] on textarea at bounding box center [784, 496] width 516 height 54
type textarea "."
click at [970, 554] on button "Salvar" at bounding box center [958, 554] width 163 height 32
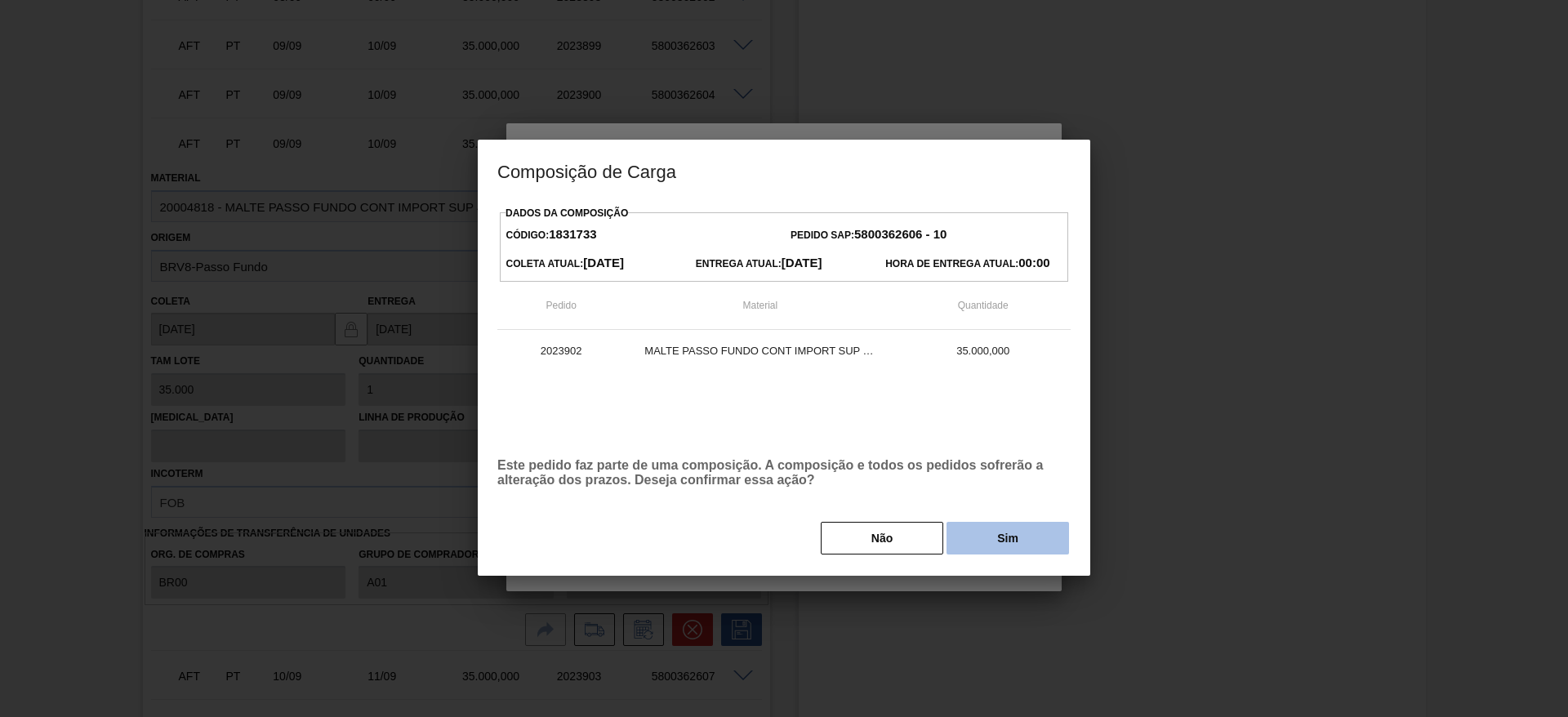
click at [1007, 544] on button "Sim" at bounding box center [1007, 538] width 122 height 32
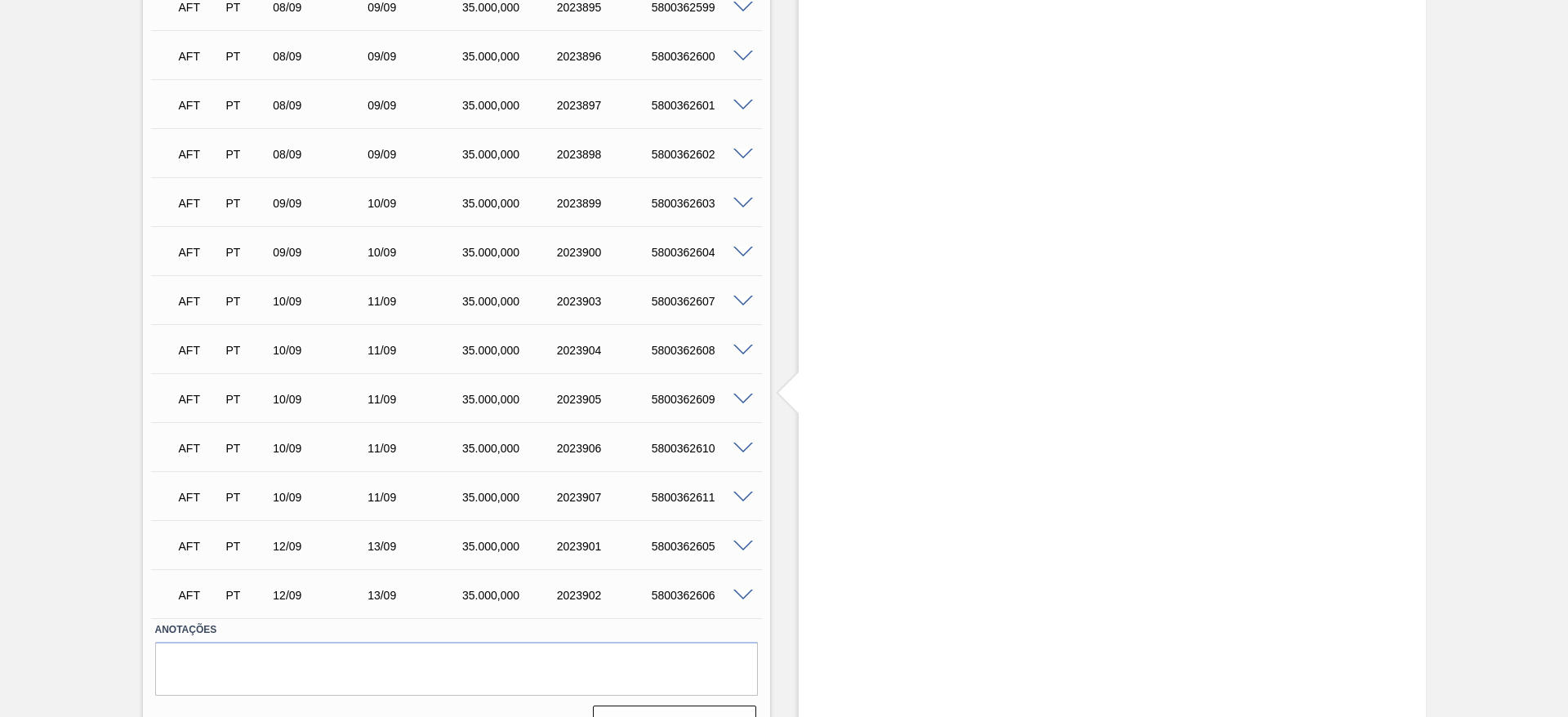
scroll to position [1368, 0]
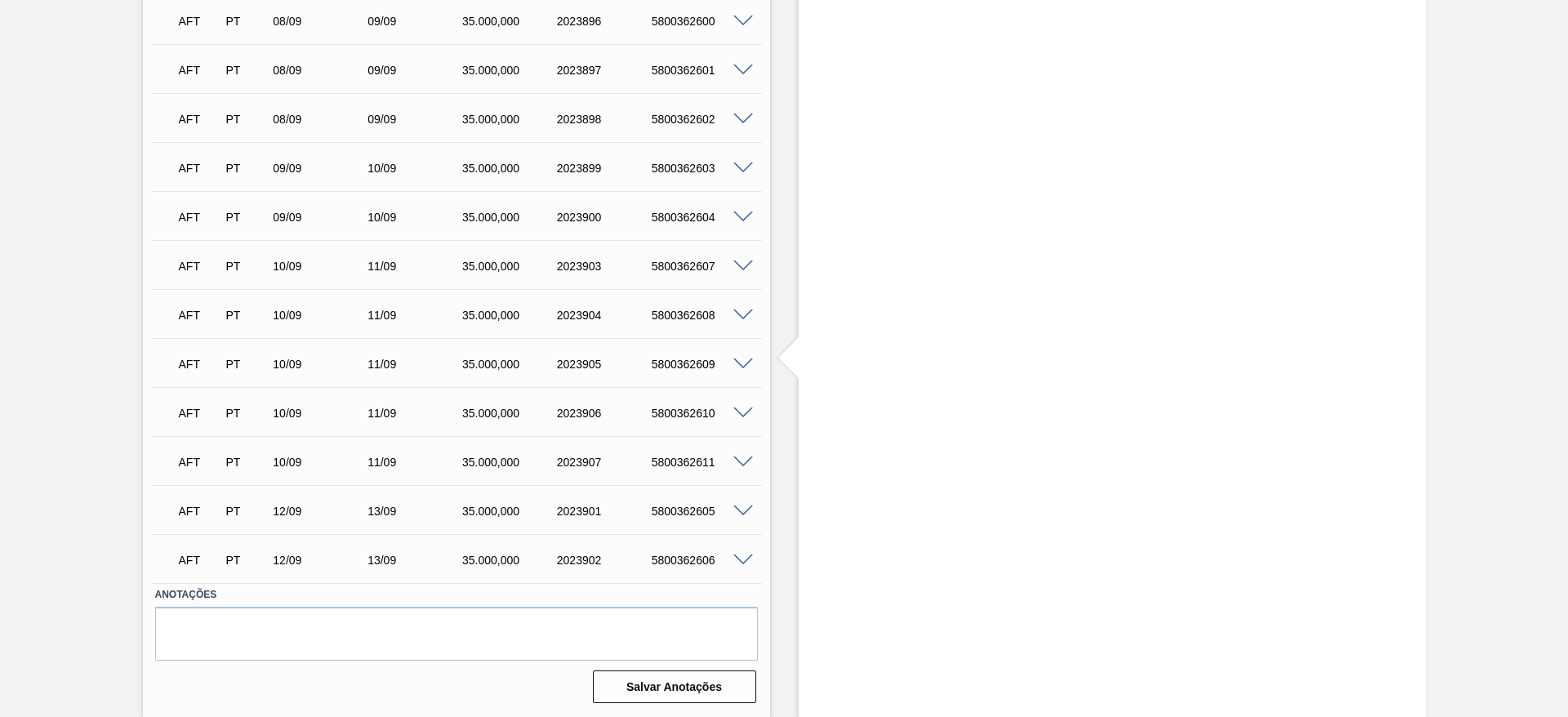
click at [742, 260] on span at bounding box center [743, 266] width 20 height 13
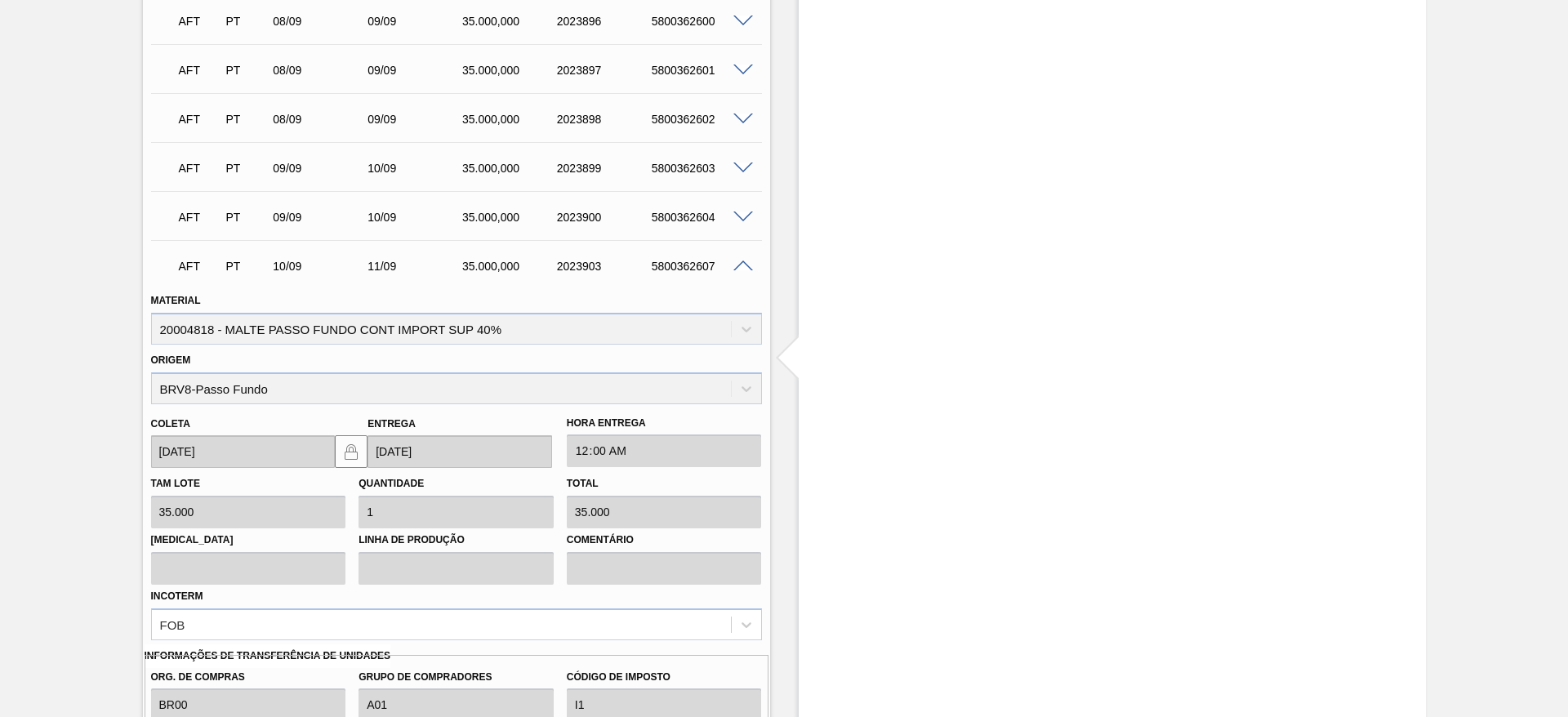
scroll to position [1614, 0]
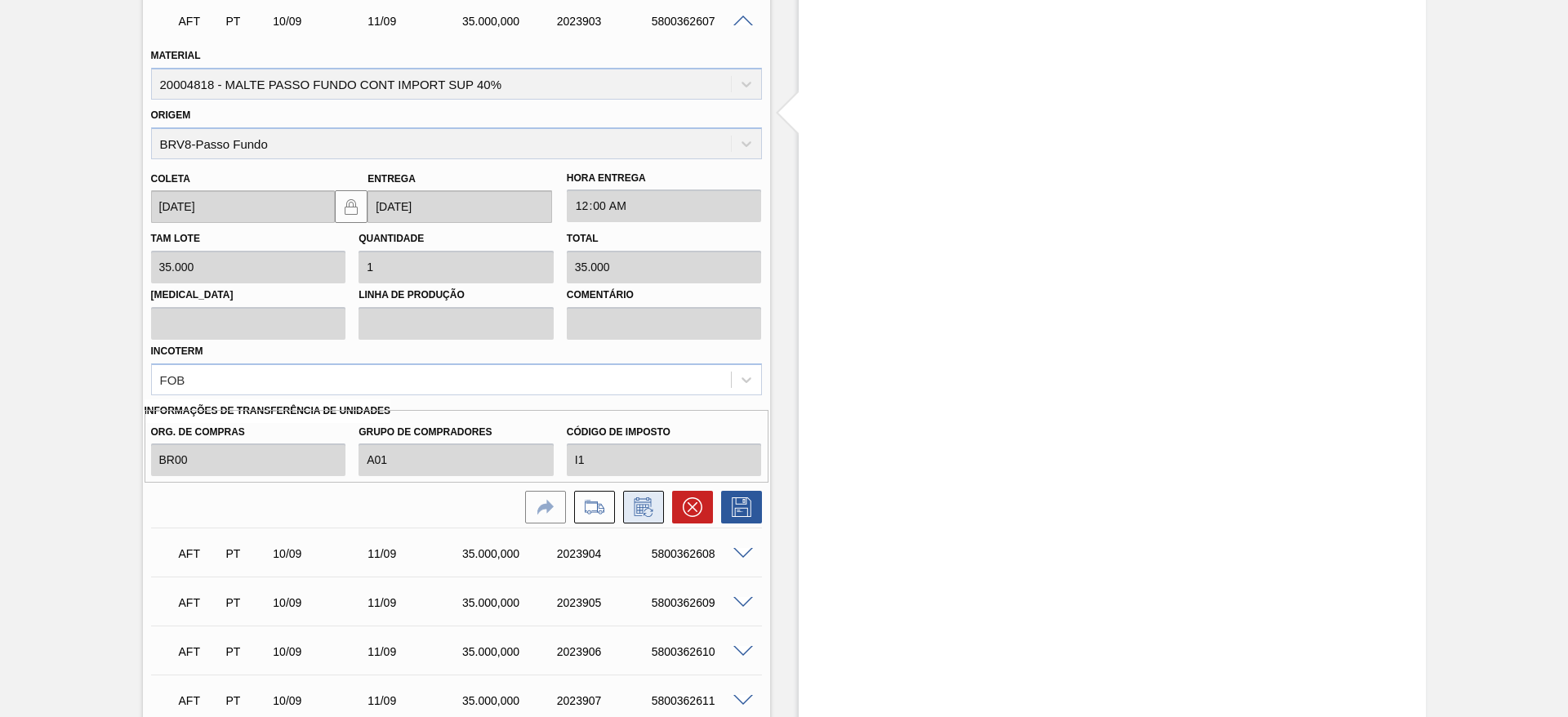
click at [657, 504] on button at bounding box center [643, 507] width 41 height 32
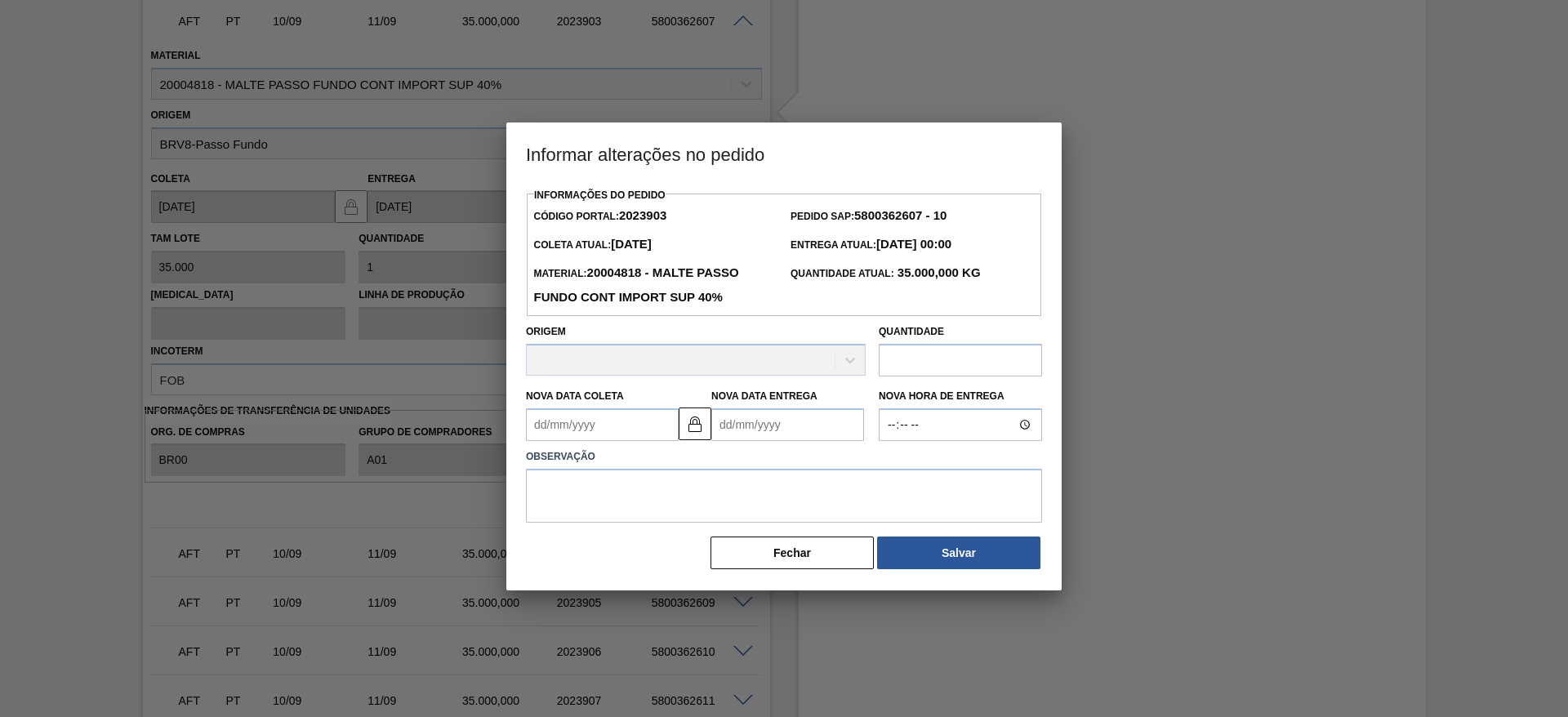
click at [545, 425] on Coleta2023903 "Nova Data Coleta" at bounding box center [602, 425] width 152 height 32
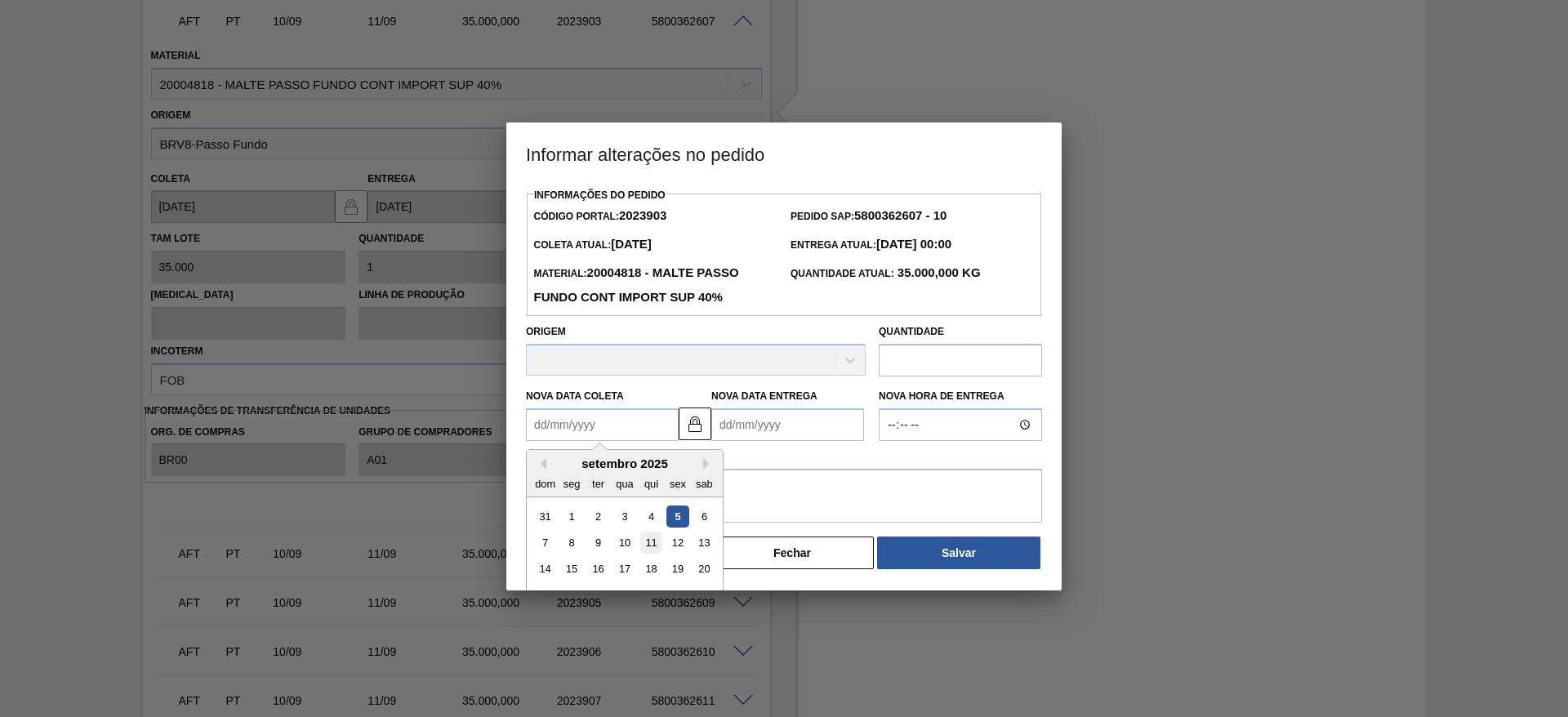
click at [655, 542] on div "11" at bounding box center [651, 543] width 22 height 22
type Coleta2023903 "[DATE]"
type Entrega2023903 "[DATE]"
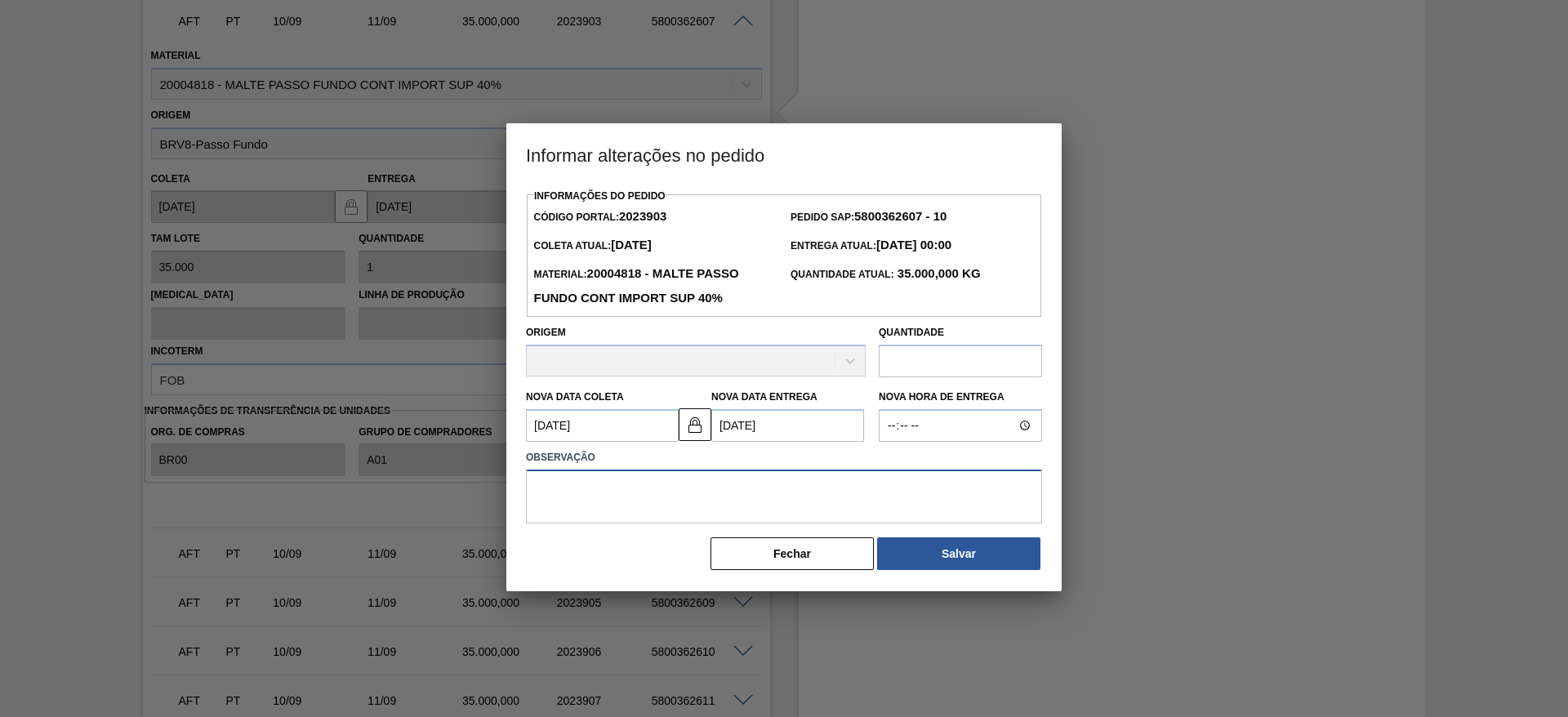
click at [563, 482] on textarea at bounding box center [784, 496] width 516 height 54
type textarea "."
click at [952, 542] on button "Salvar" at bounding box center [958, 554] width 163 height 32
click at [967, 559] on button "Salvar" at bounding box center [958, 554] width 163 height 32
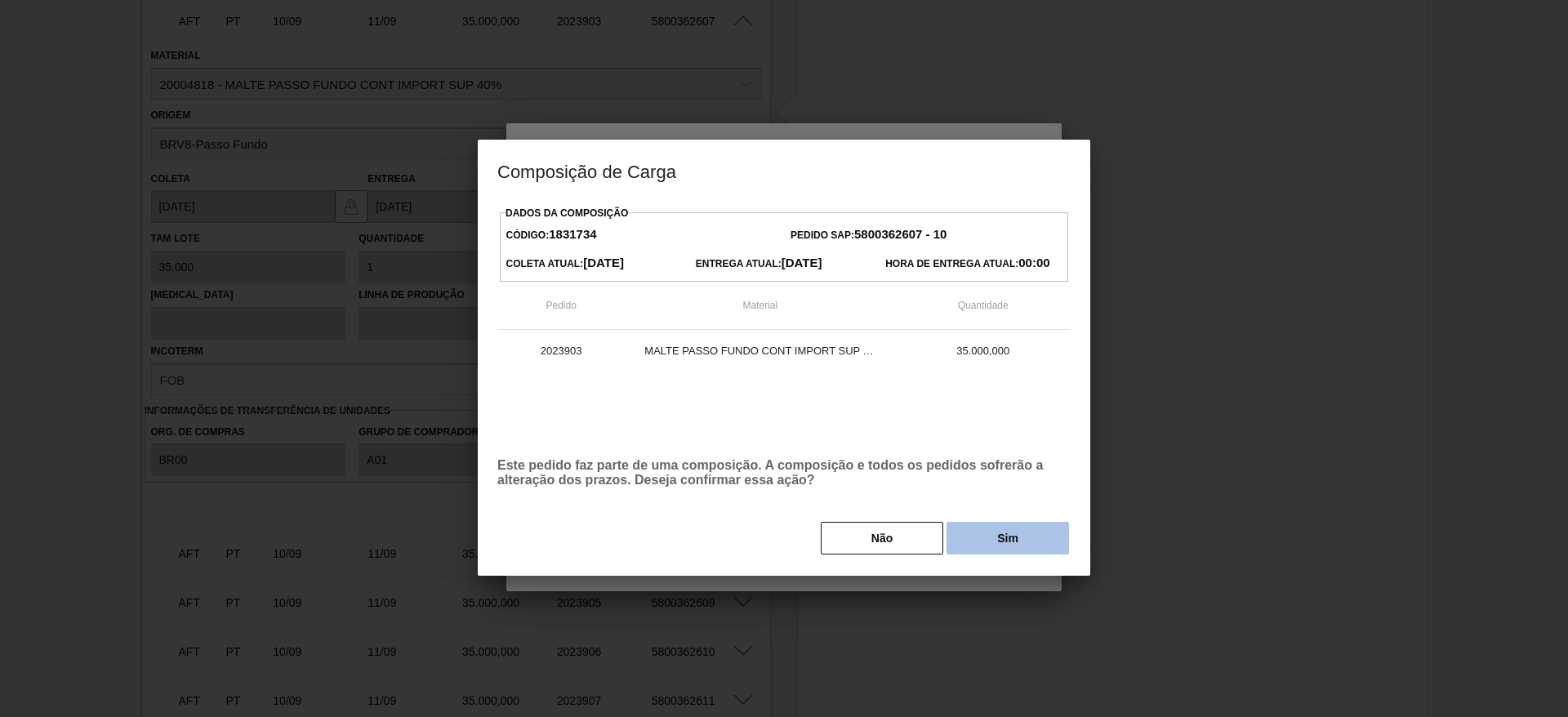
click at [993, 547] on button "Sim" at bounding box center [1007, 538] width 122 height 32
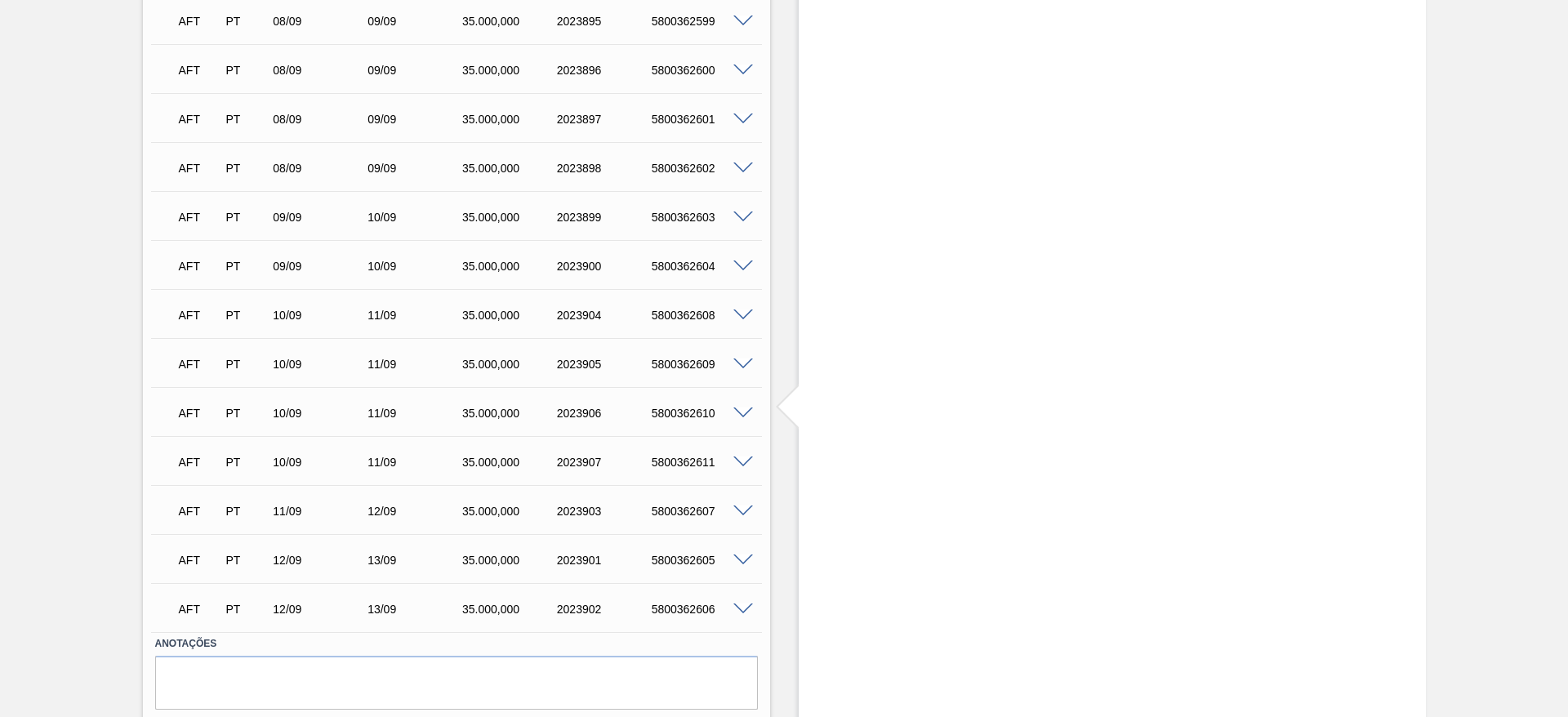
scroll to position [1326, 0]
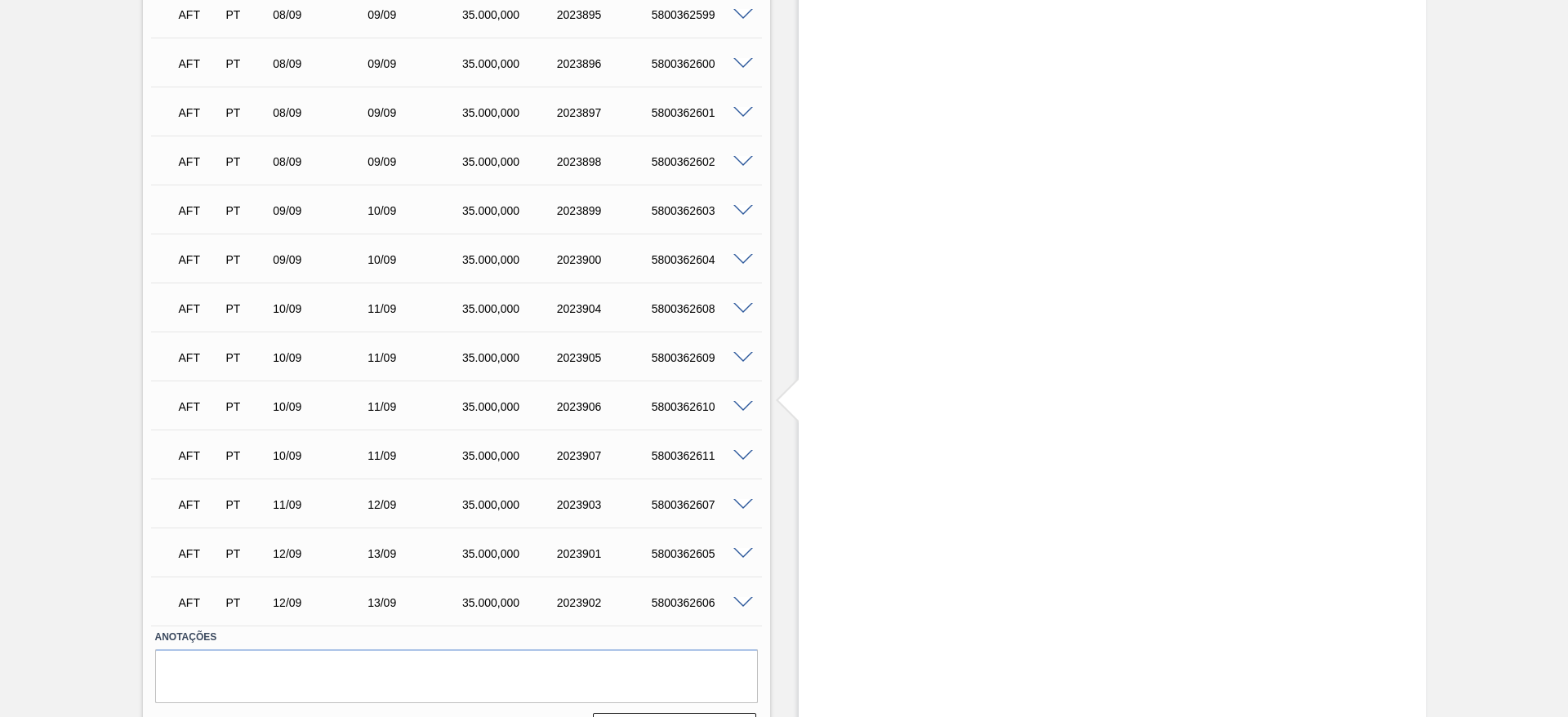
click at [742, 308] on span at bounding box center [743, 309] width 20 height 13
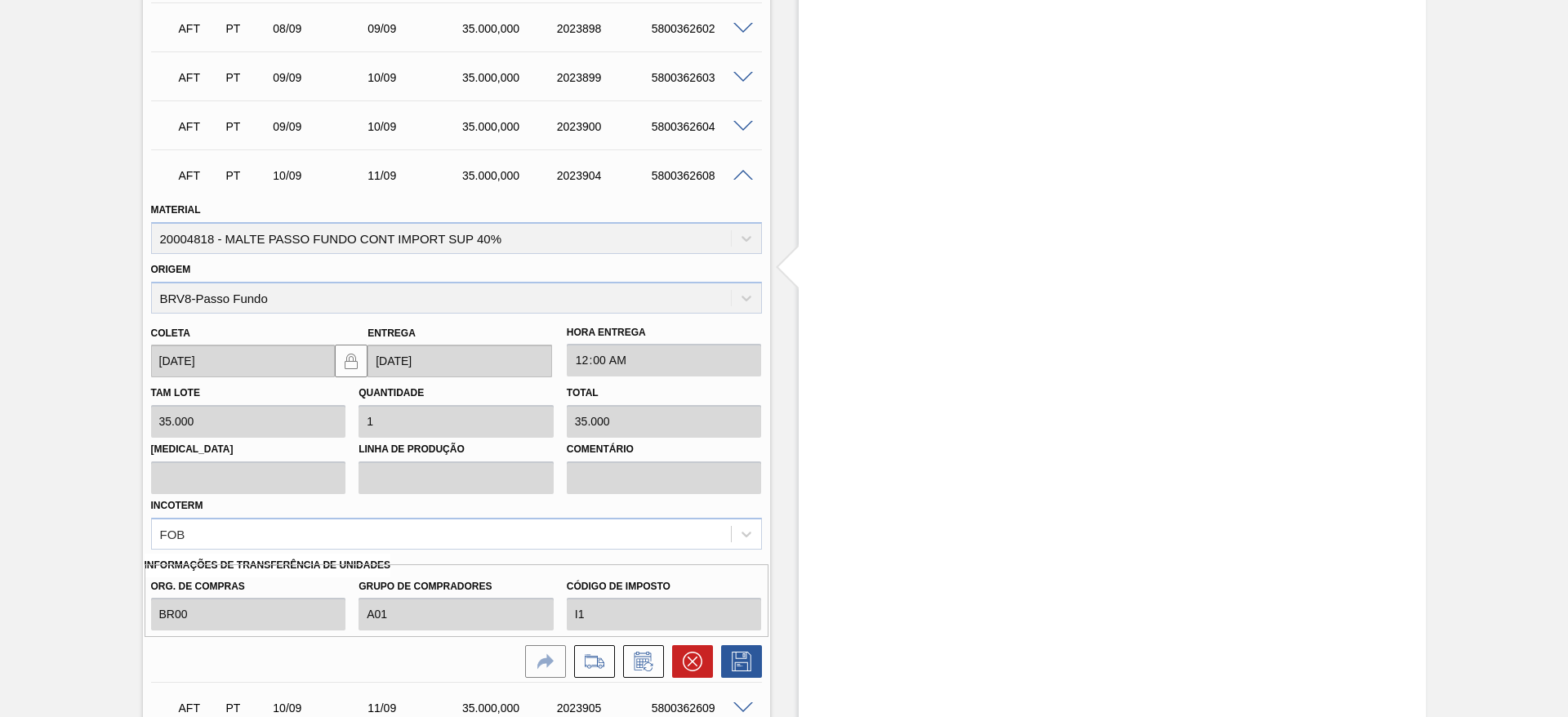
scroll to position [1571, 0]
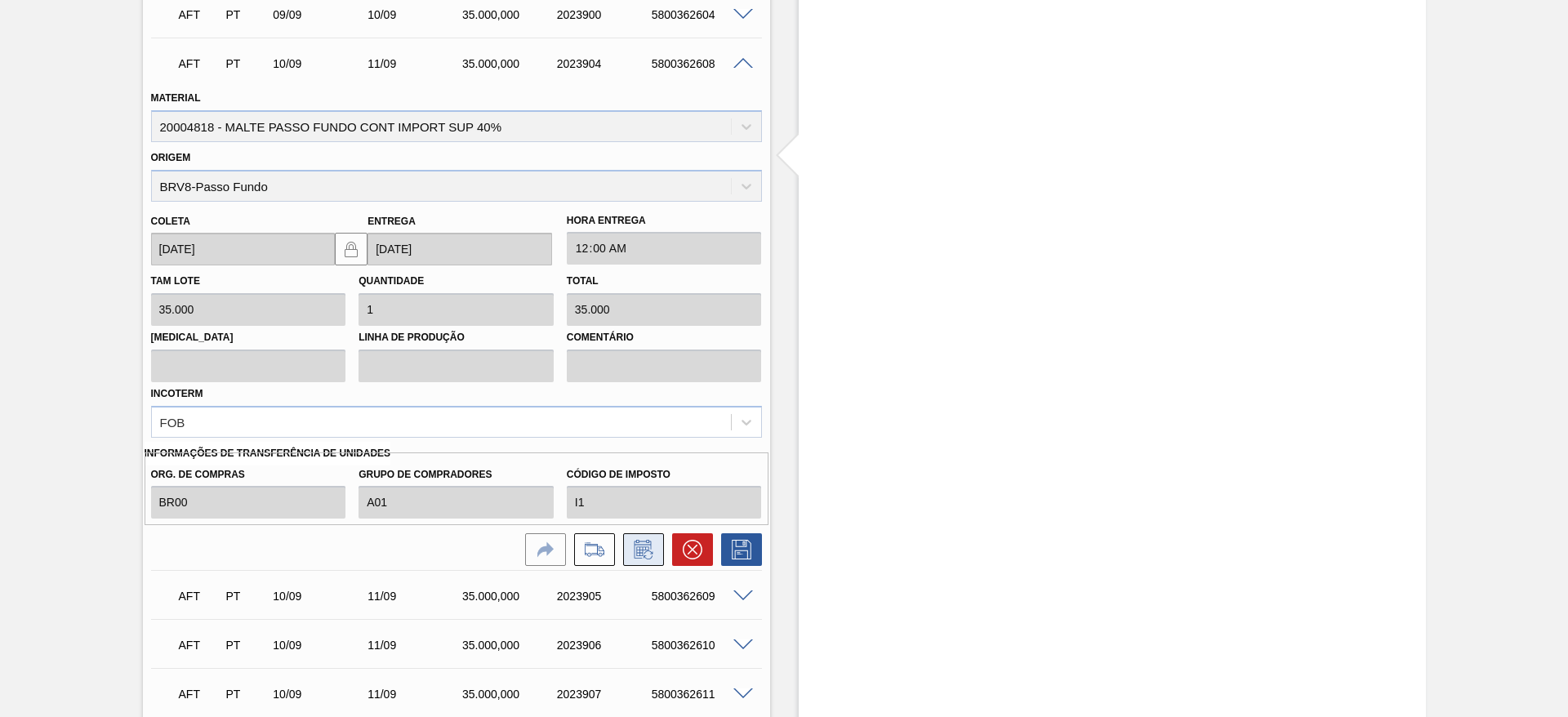
click at [651, 554] on icon at bounding box center [647, 556] width 9 height 9
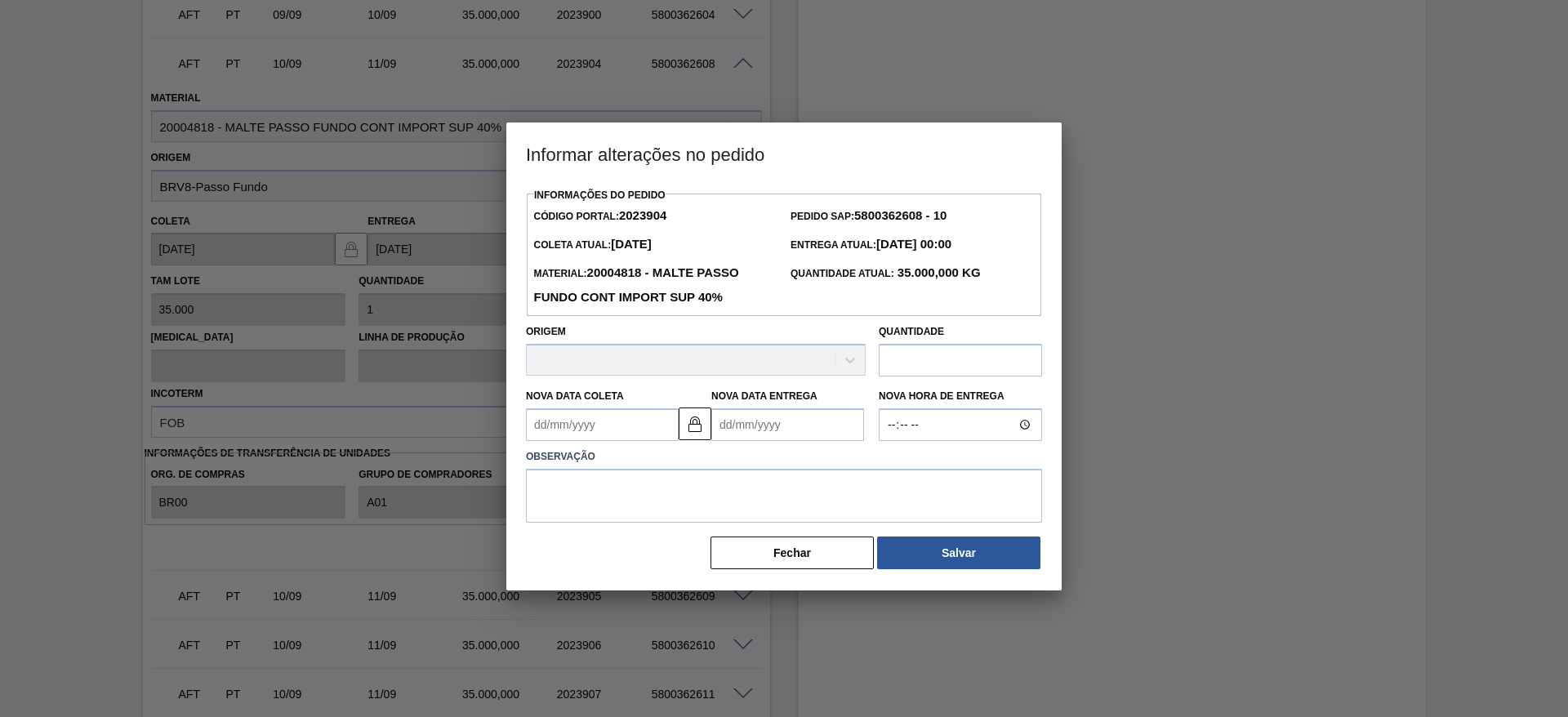
click at [533, 425] on Coleta2023904 "Nova Data Coleta" at bounding box center [602, 425] width 152 height 32
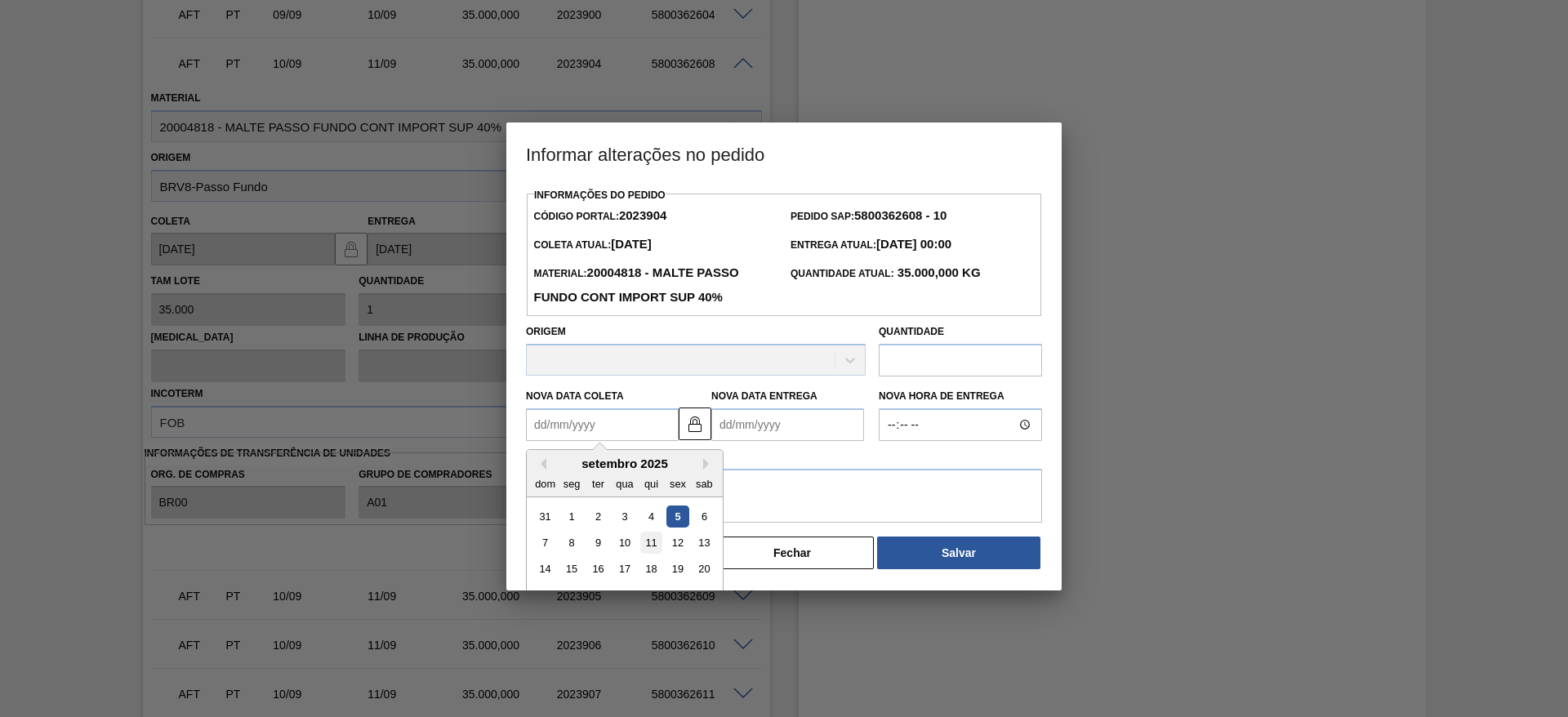
click at [651, 543] on div "11" at bounding box center [651, 543] width 22 height 22
type Coleta2023904 "[DATE]"
type Entrega2023904 "[DATE]"
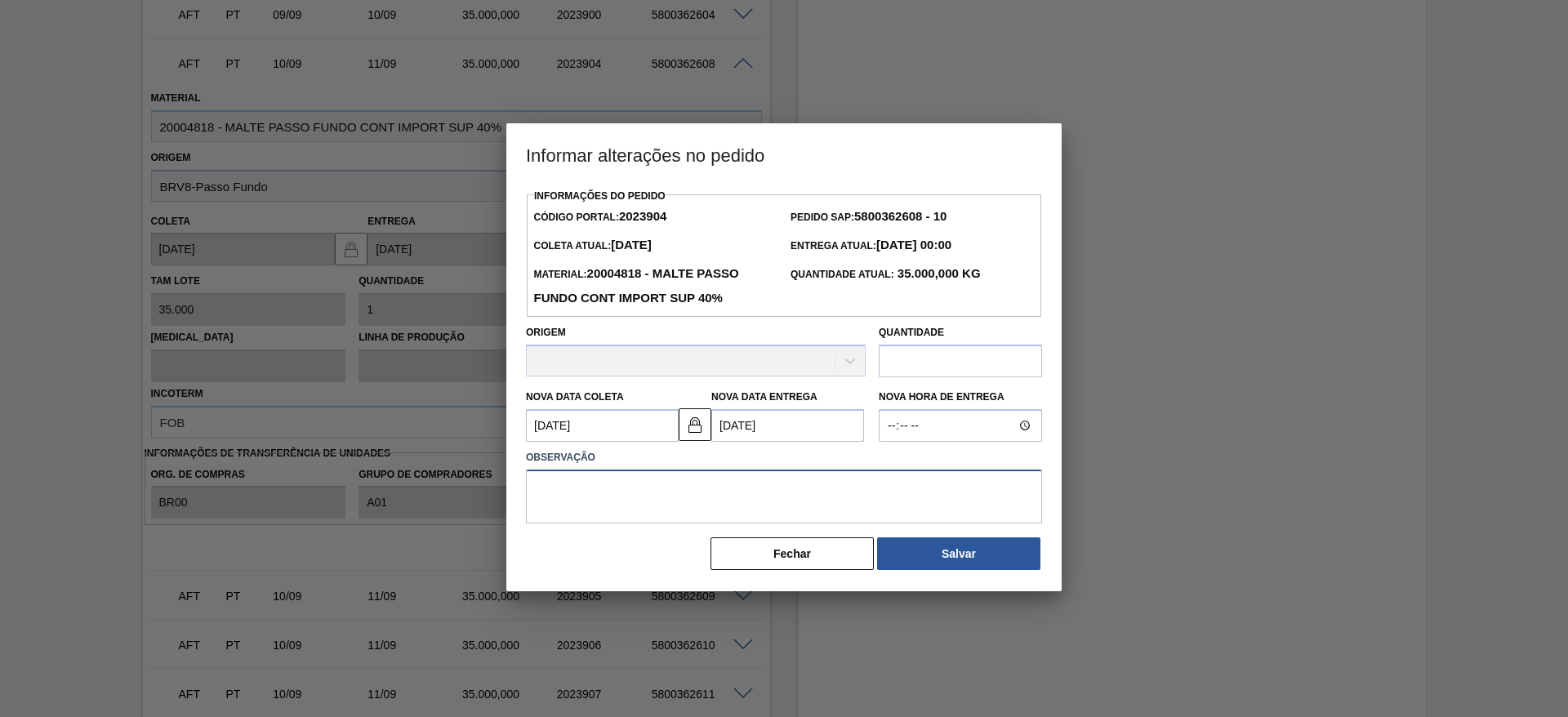
click at [602, 494] on textarea at bounding box center [784, 496] width 516 height 54
type textarea "."
click at [956, 552] on button "Salvar" at bounding box center [958, 554] width 163 height 32
click at [954, 552] on button "Salvar" at bounding box center [958, 554] width 163 height 32
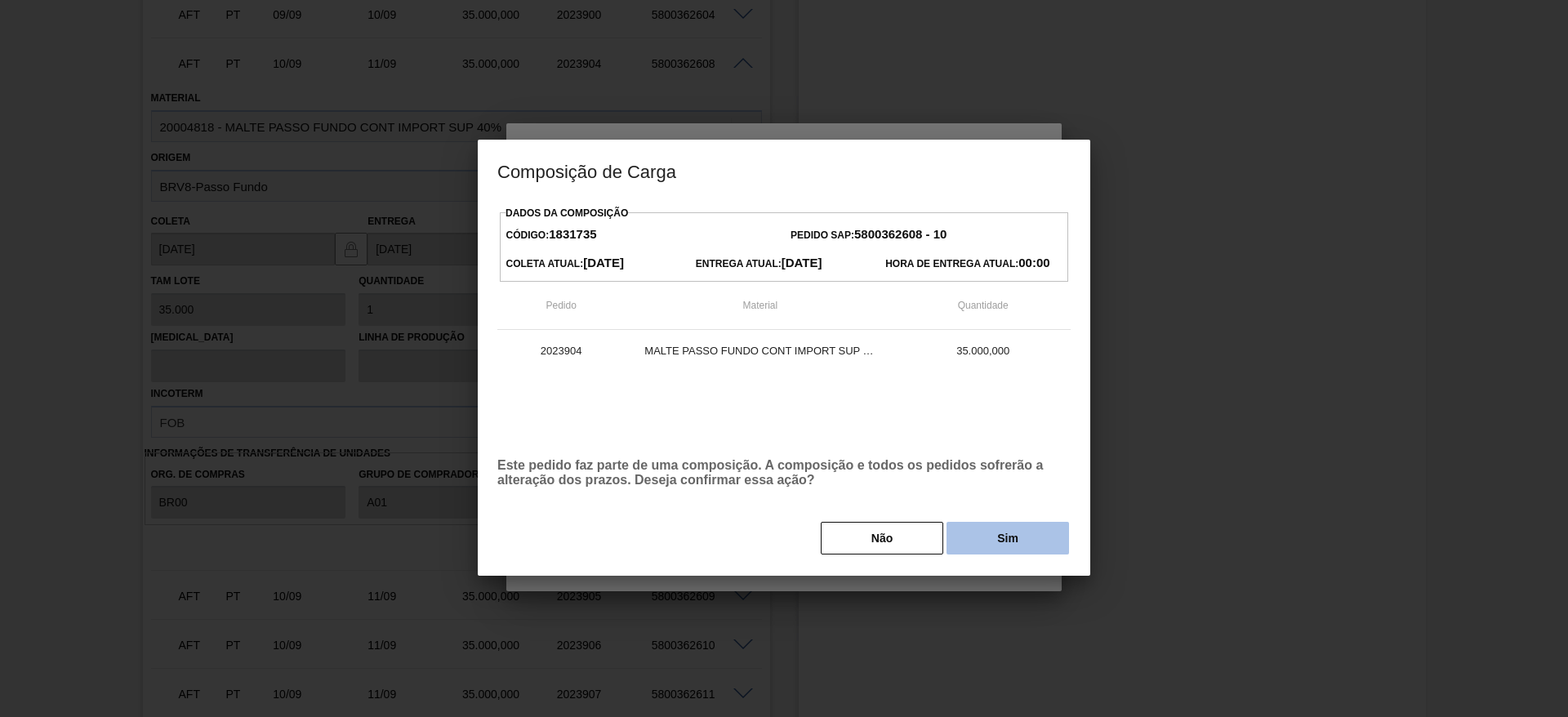
click at [1017, 543] on button "Sim" at bounding box center [1007, 538] width 122 height 32
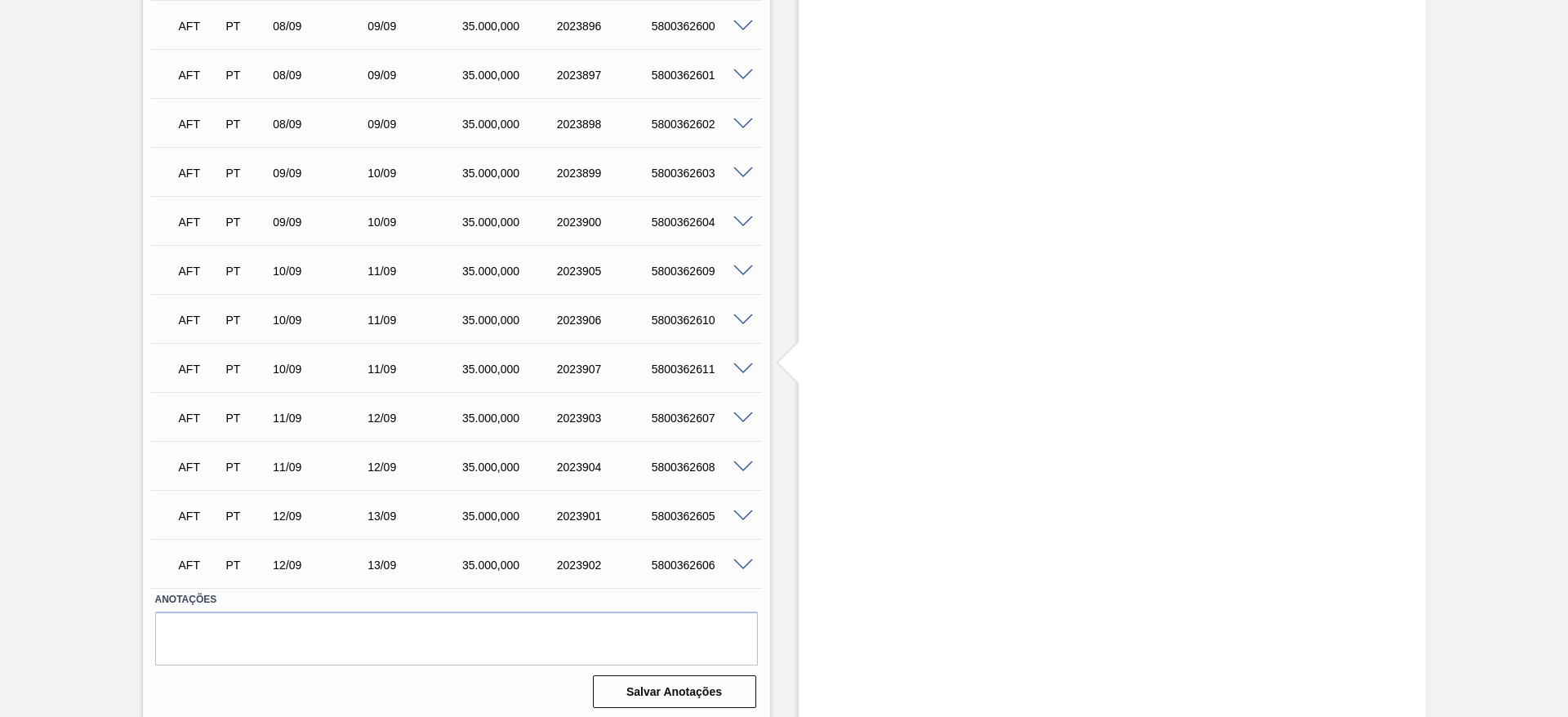
scroll to position [1368, 0]
click at [744, 261] on span at bounding box center [743, 266] width 20 height 13
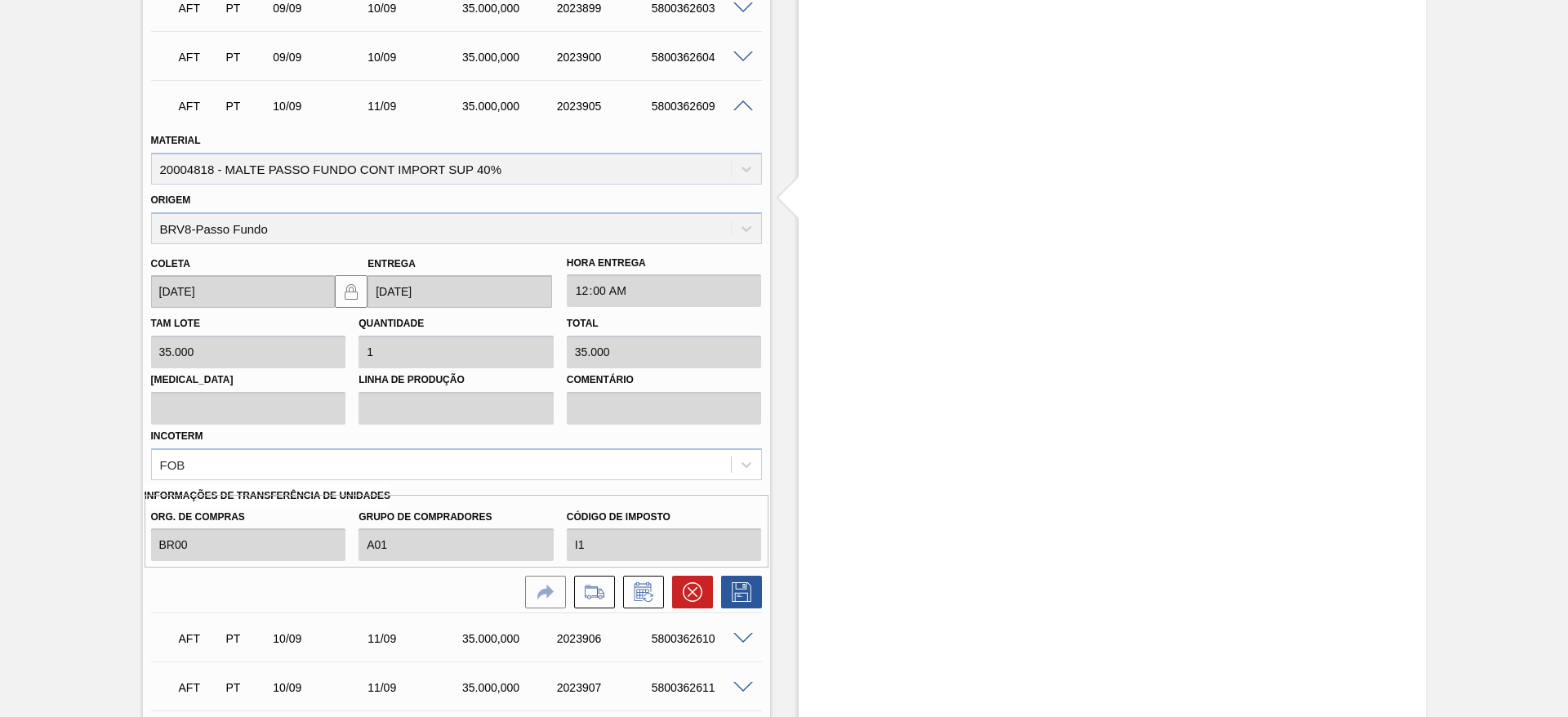
scroll to position [1614, 0]
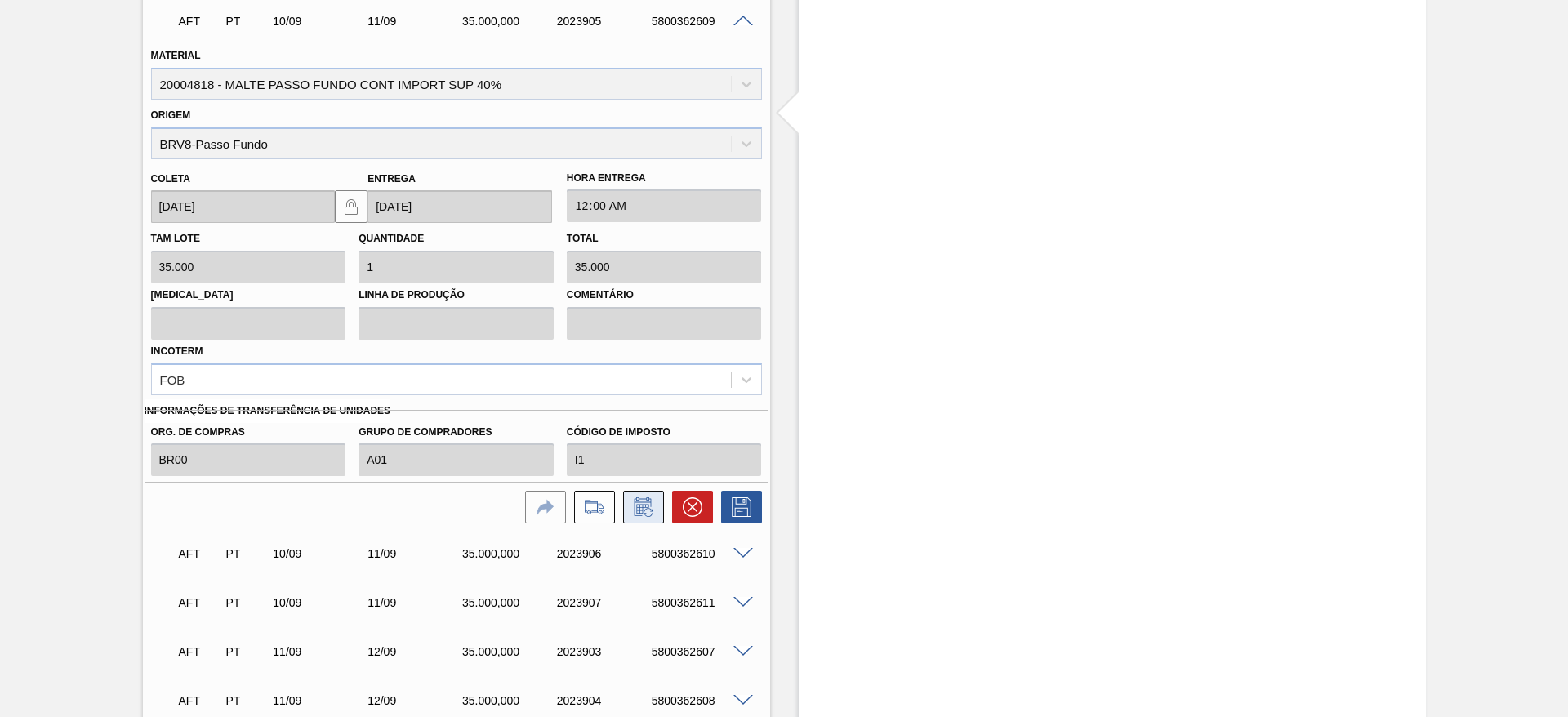
click at [643, 503] on icon at bounding box center [642, 507] width 18 height 19
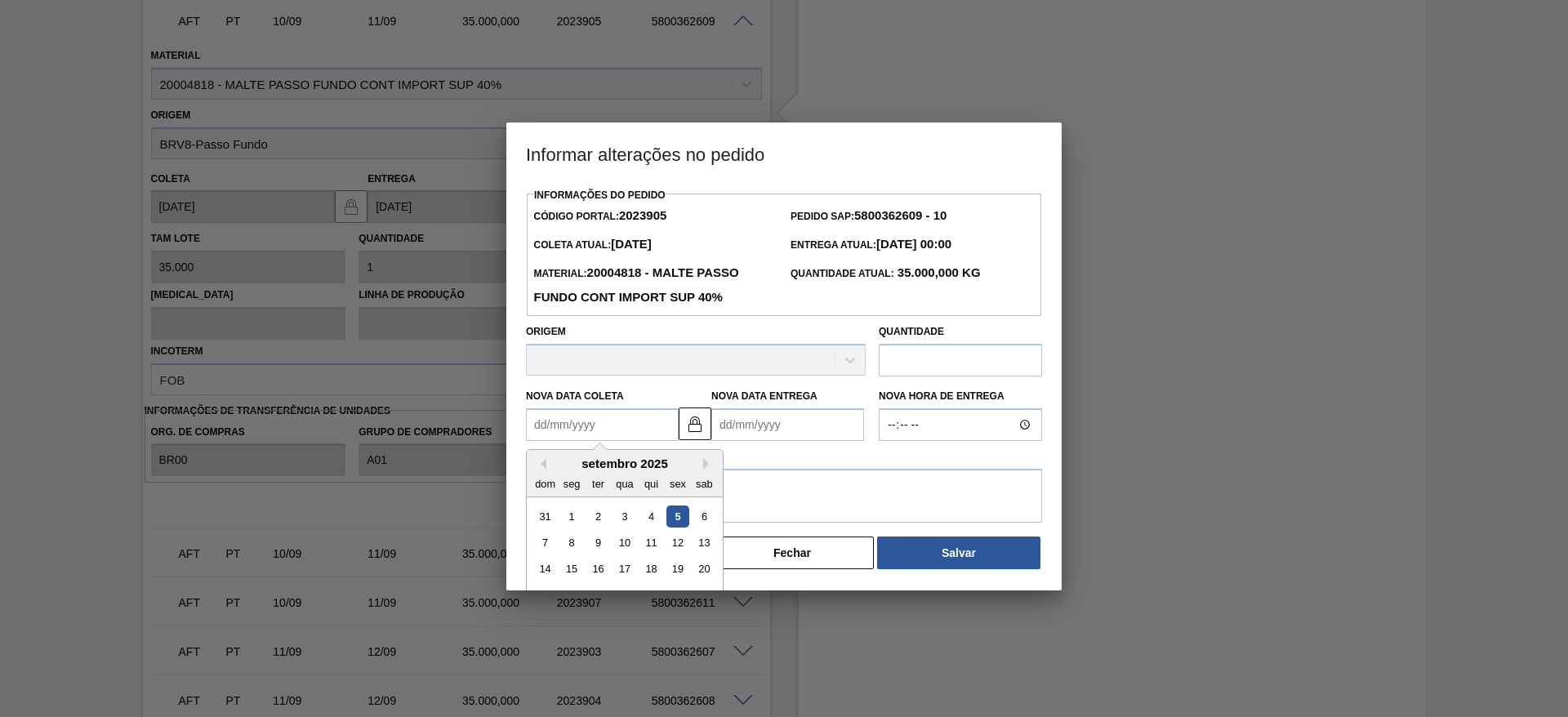
click at [537, 425] on Coleta2023905 "Nova Data Coleta" at bounding box center [602, 425] width 152 height 32
click at [650, 538] on div "11" at bounding box center [651, 543] width 22 height 22
type Coleta2023905 "[DATE]"
type Entrega2023905 "[DATE]"
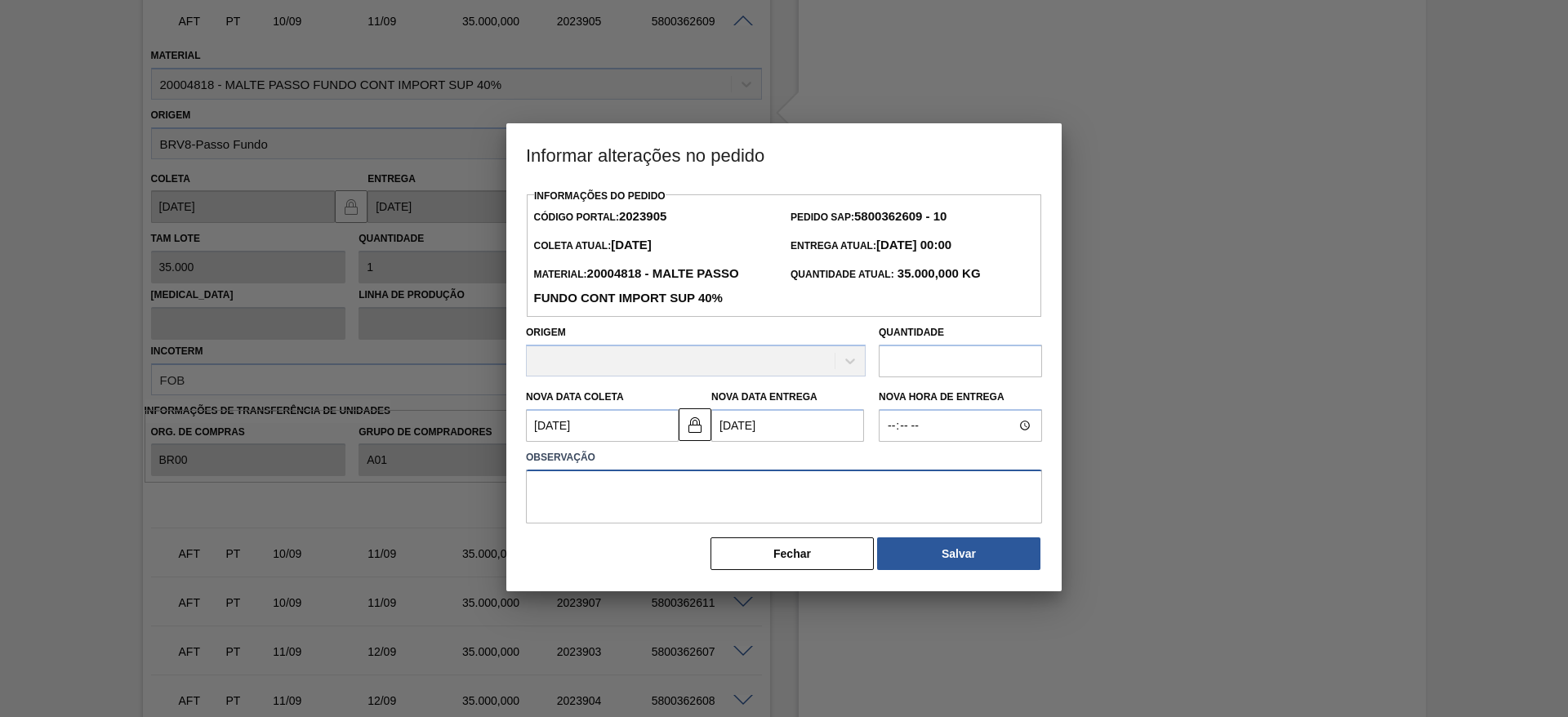
click at [585, 493] on textarea at bounding box center [784, 496] width 516 height 54
type textarea "."
click at [955, 562] on button "Salvar" at bounding box center [958, 554] width 163 height 32
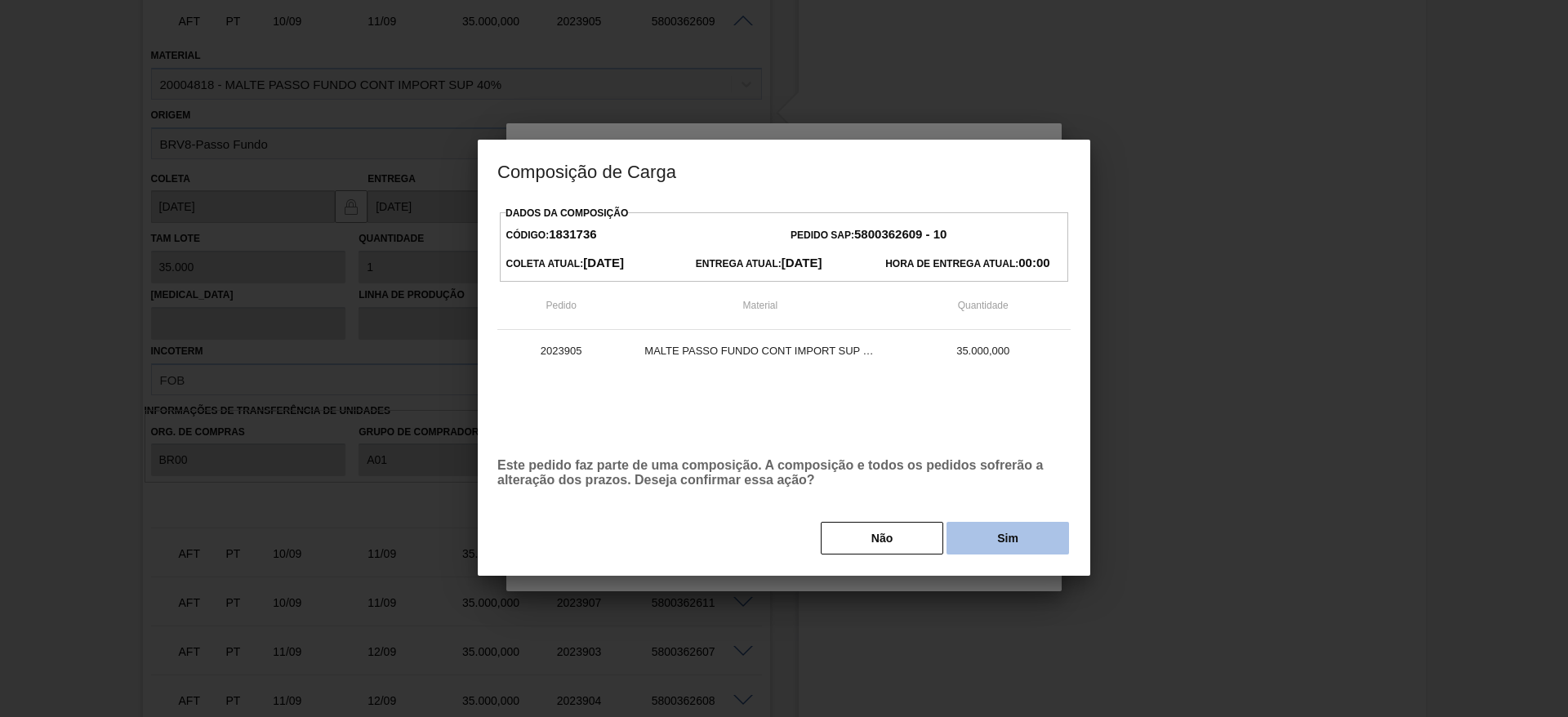
click at [999, 539] on button "Sim" at bounding box center [1007, 538] width 122 height 32
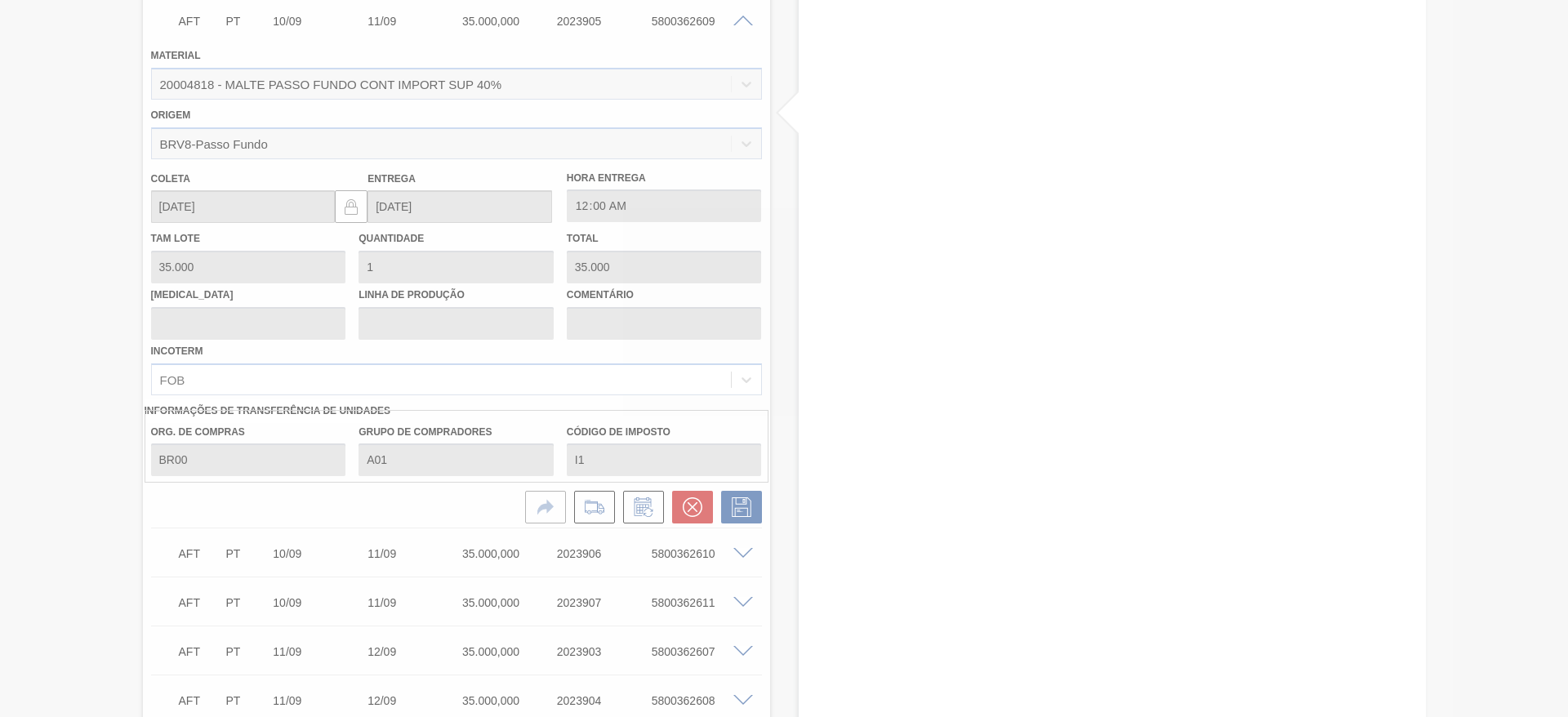
type input "."
type input "[DATE]"
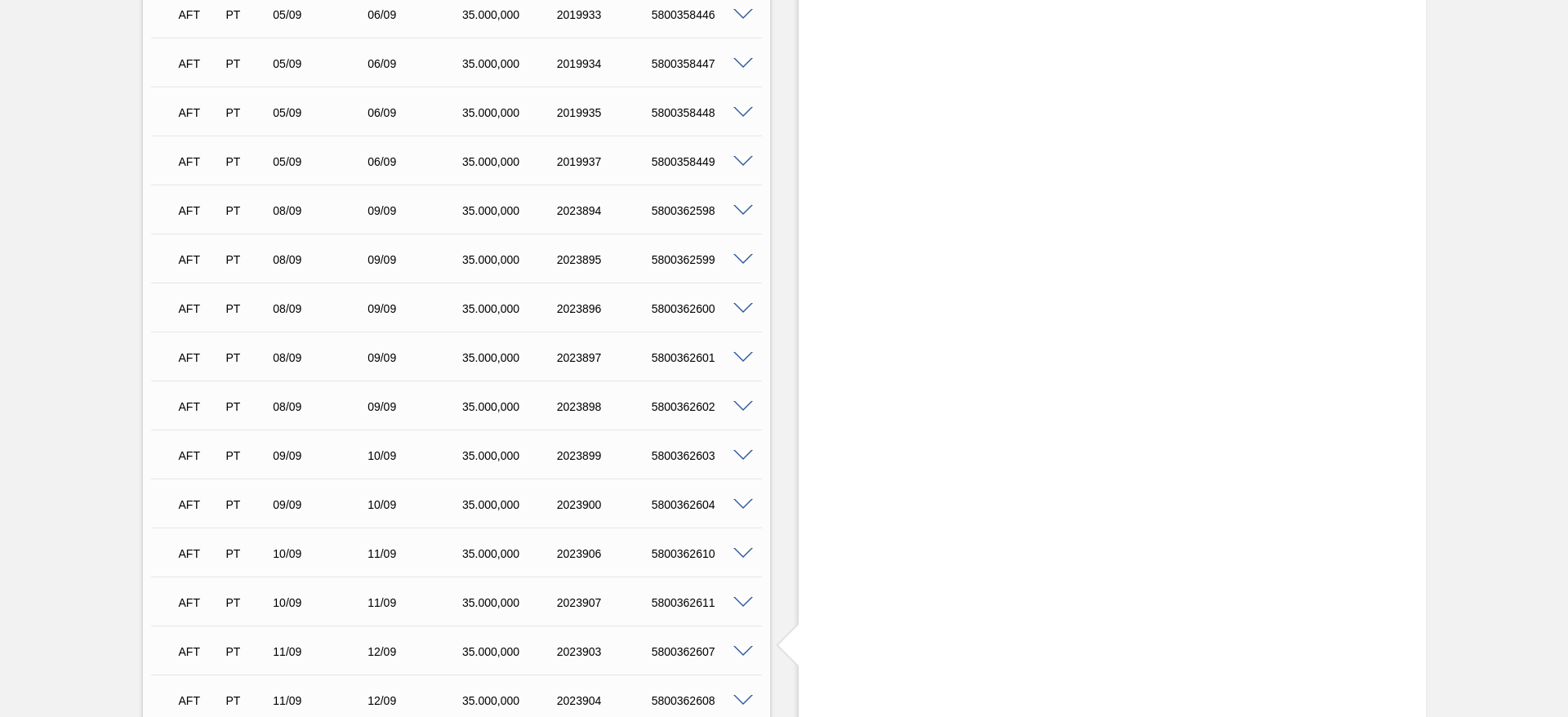
scroll to position [1326, 0]
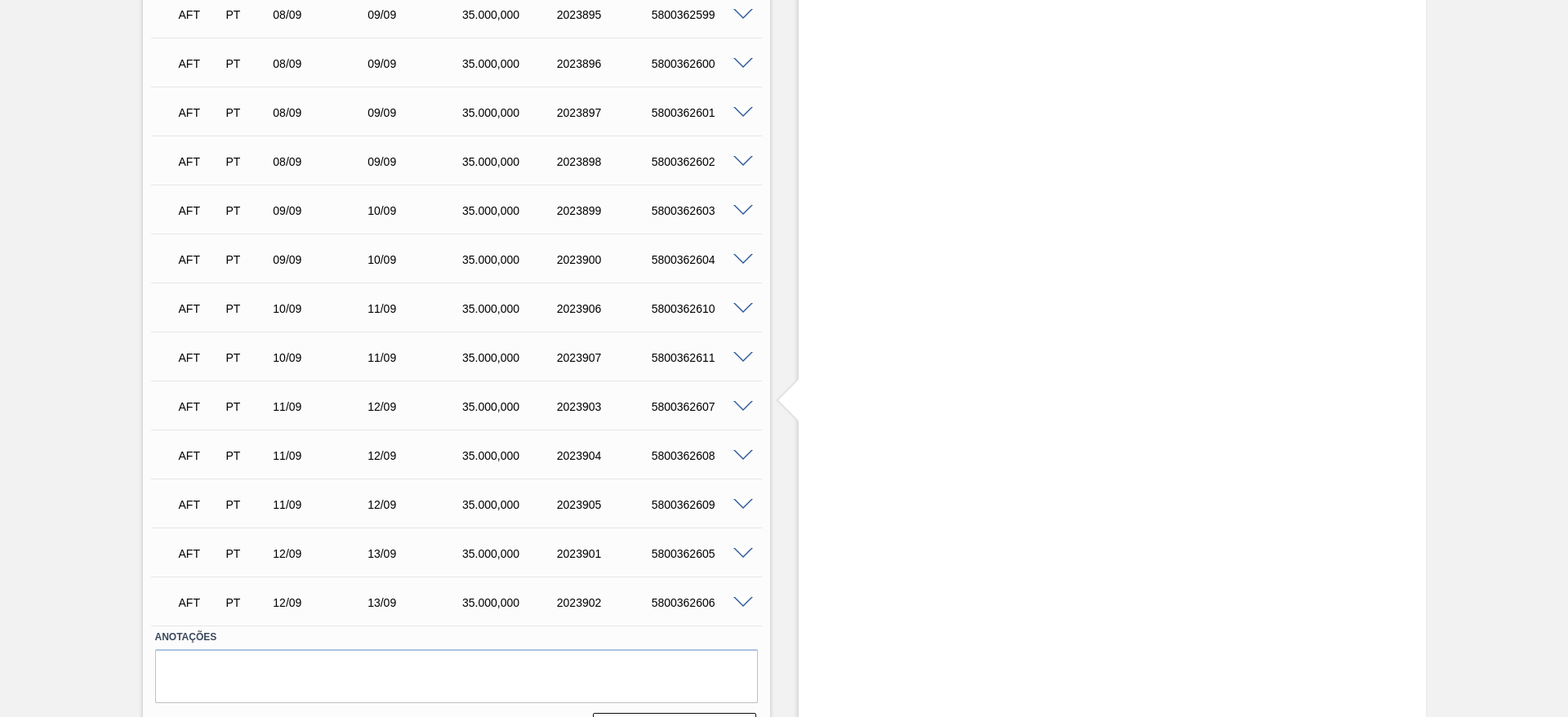
click at [741, 309] on span at bounding box center [743, 309] width 20 height 13
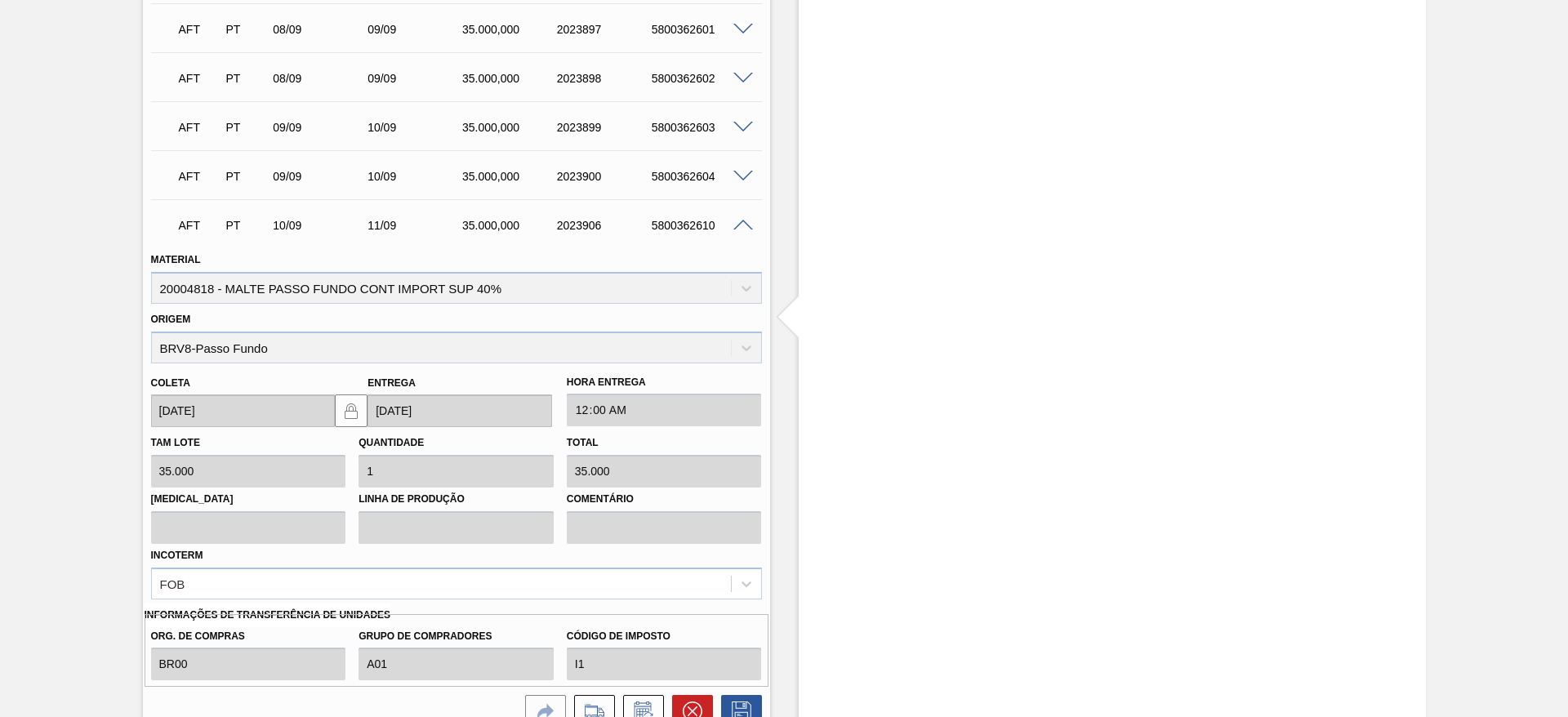
scroll to position [1449, 0]
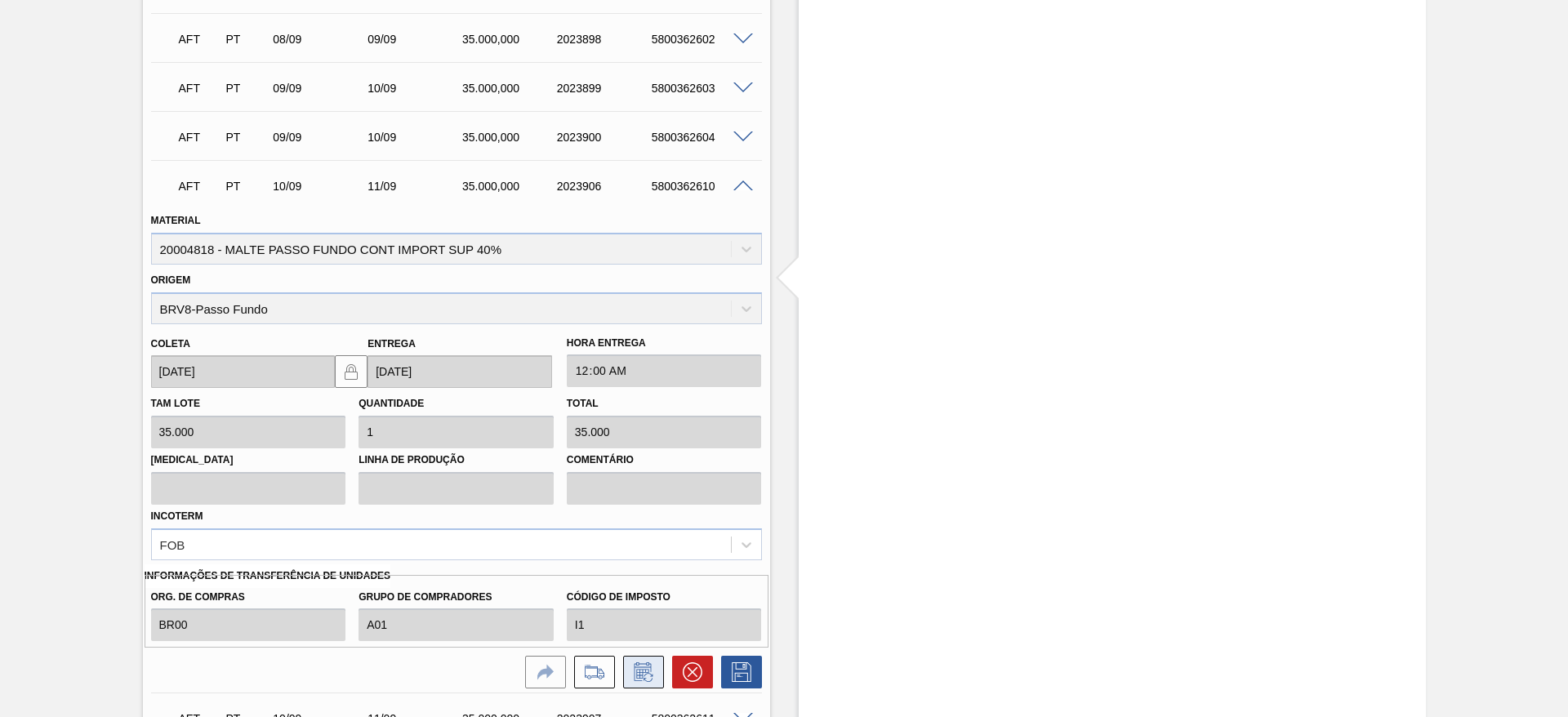
click at [637, 667] on icon at bounding box center [643, 672] width 26 height 20
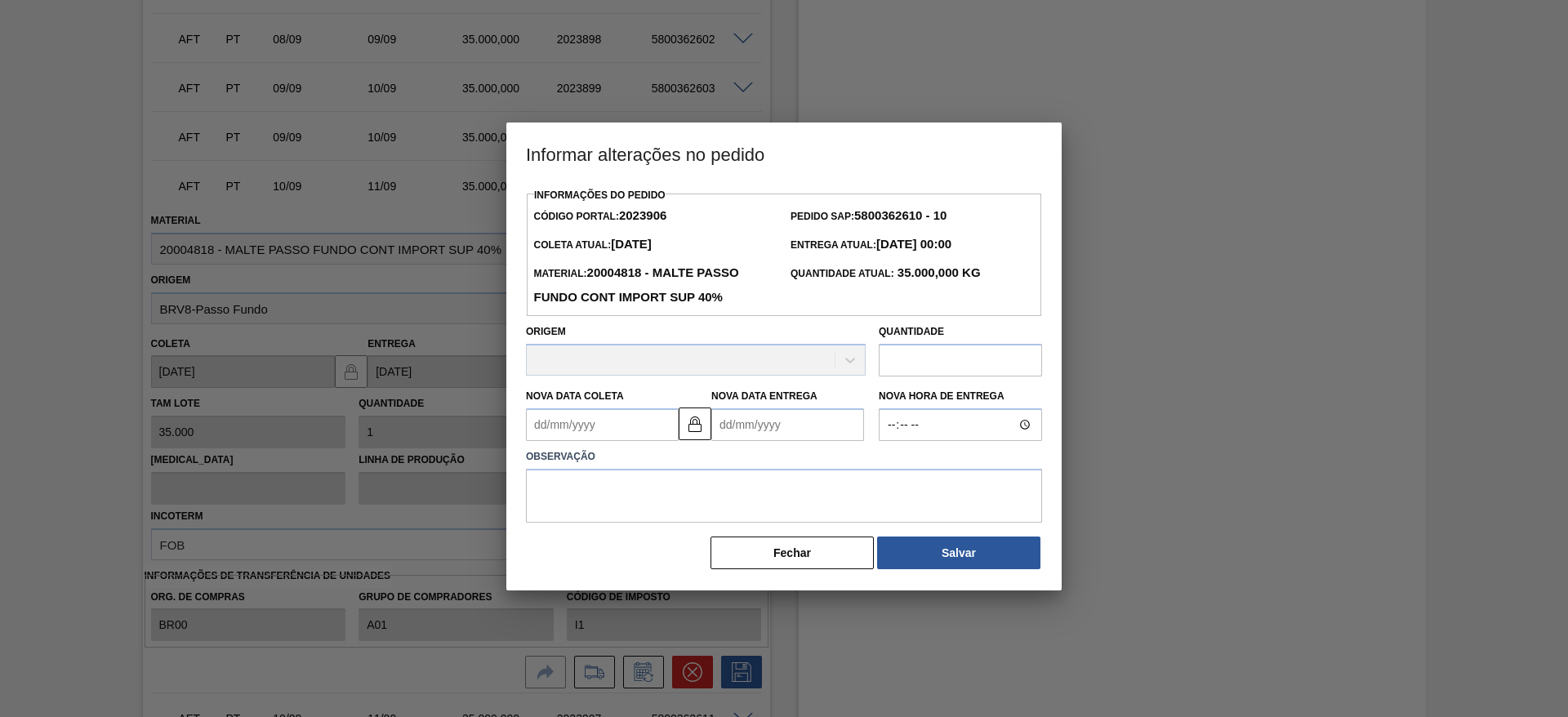
click at [544, 423] on Coleta2023906 "Nova Data Coleta" at bounding box center [602, 425] width 152 height 32
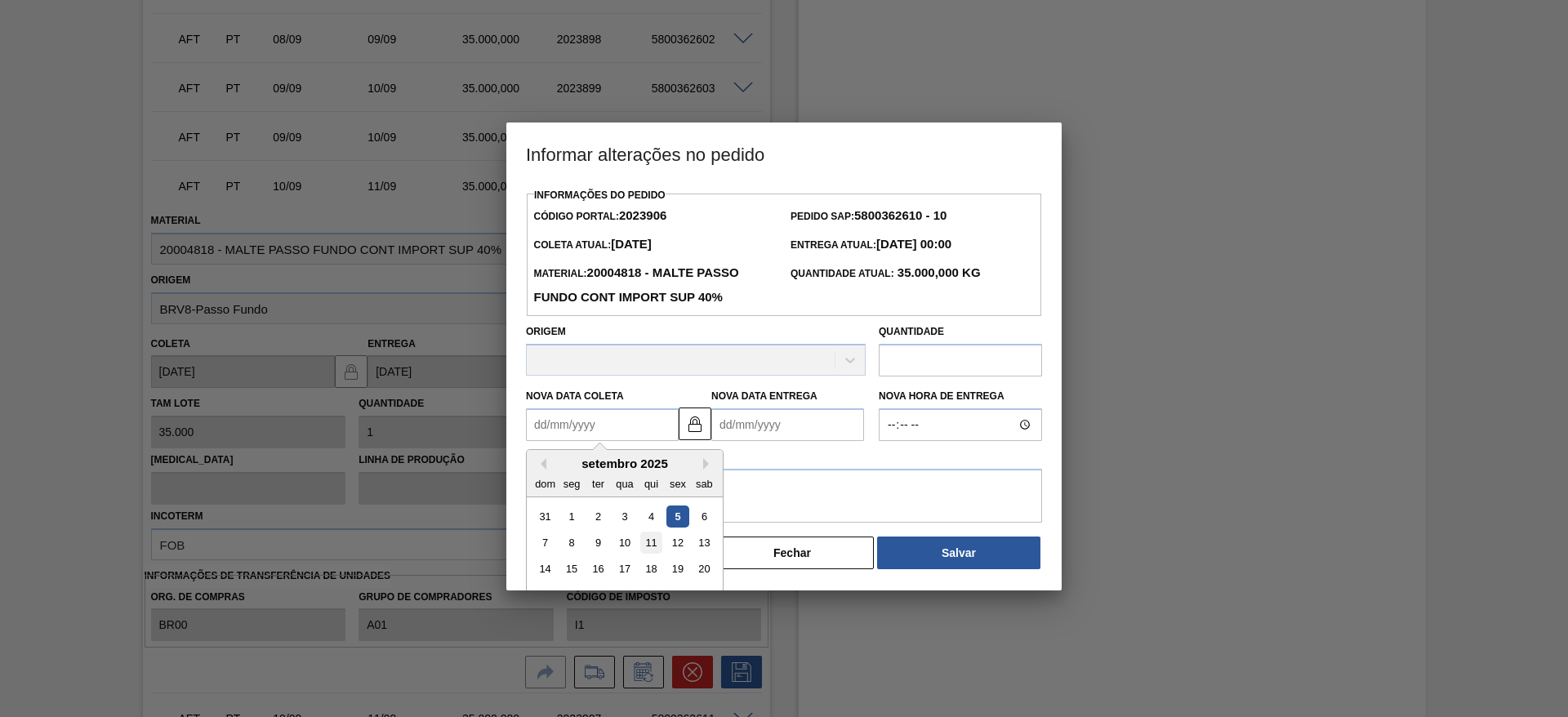
click at [651, 546] on div "11" at bounding box center [651, 543] width 22 height 22
type Coleta2023906 "[DATE]"
type Entrega2023906 "[DATE]"
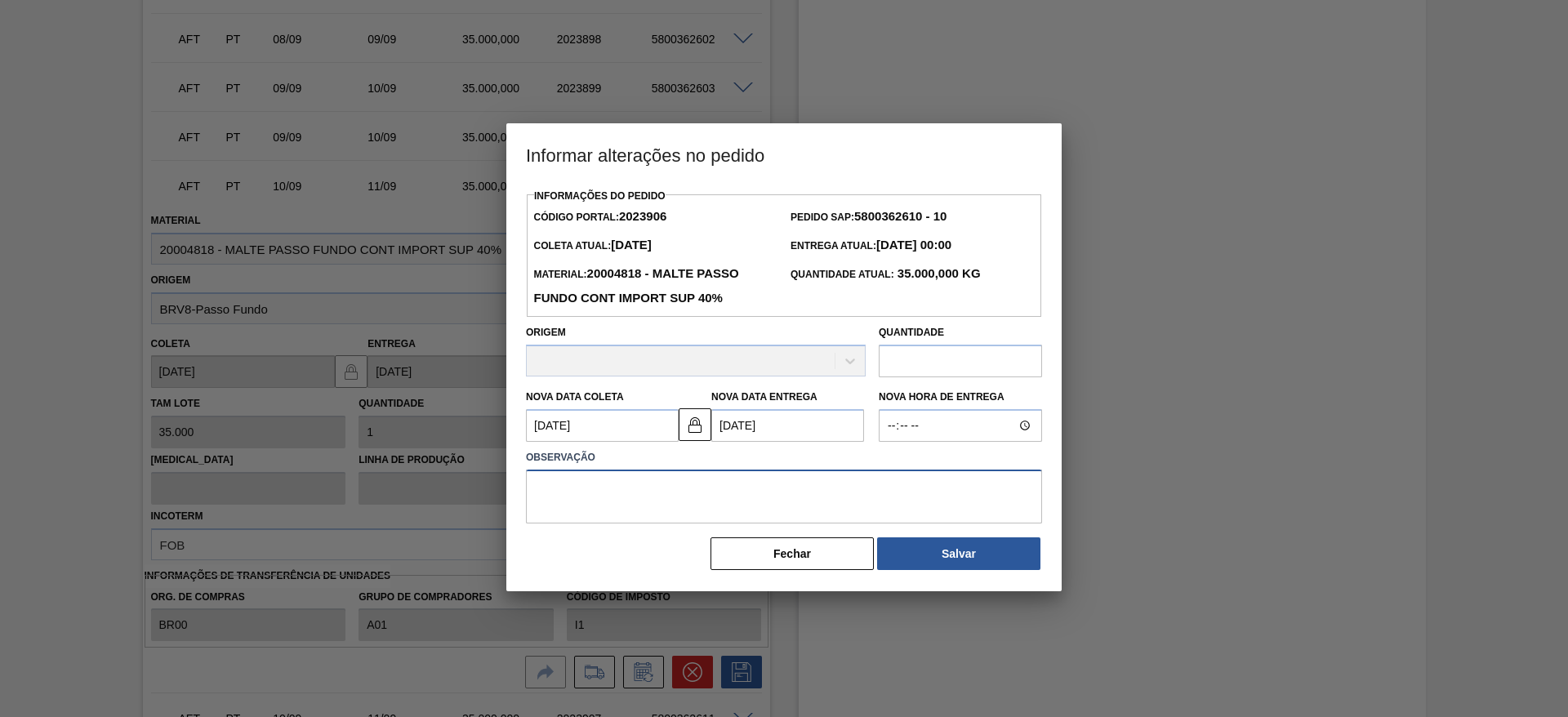
click at [595, 506] on textarea at bounding box center [784, 496] width 516 height 54
type textarea "."
click at [989, 561] on button "Salvar" at bounding box center [958, 554] width 163 height 32
click at [963, 566] on button "Salvar" at bounding box center [958, 554] width 163 height 32
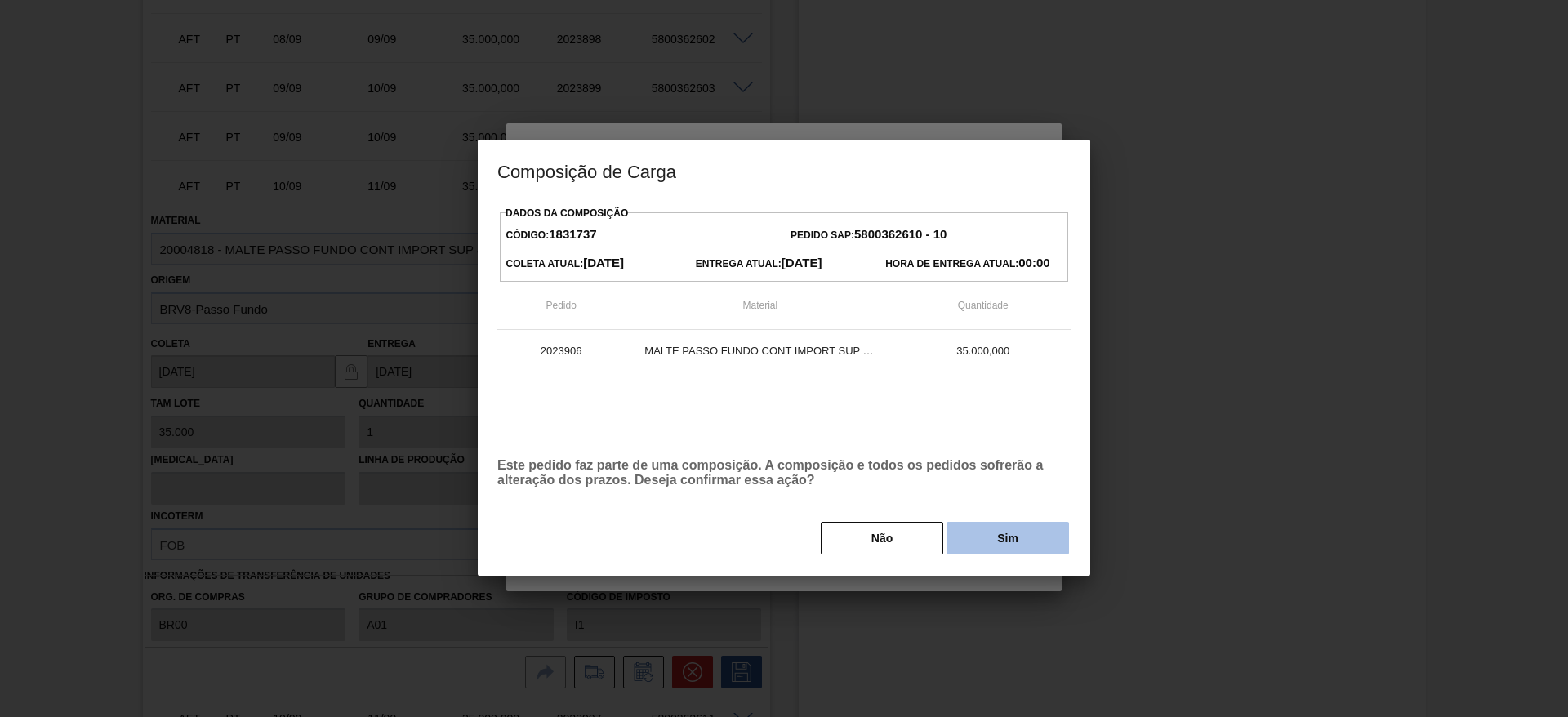
click at [1045, 532] on button "Sim" at bounding box center [1007, 538] width 122 height 32
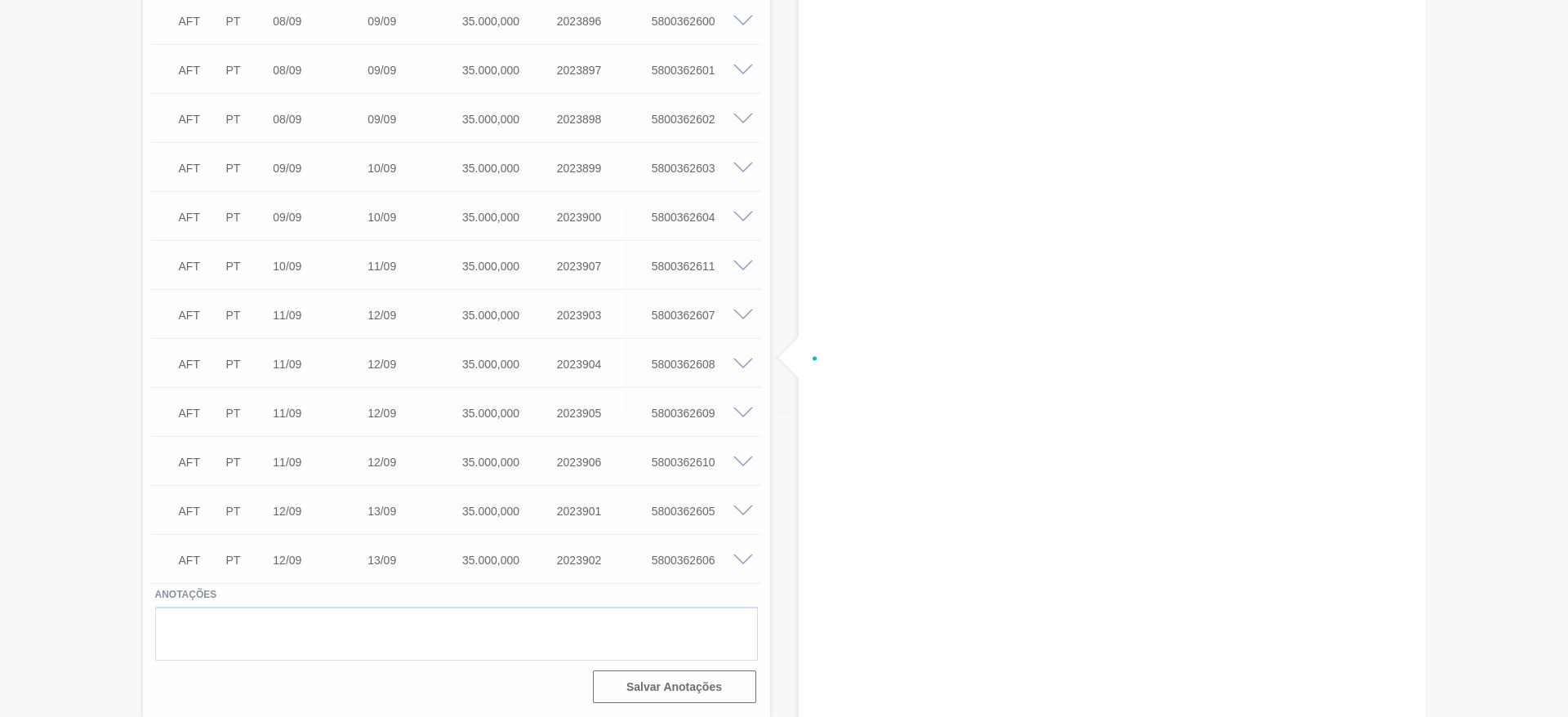
scroll to position [1368, 0]
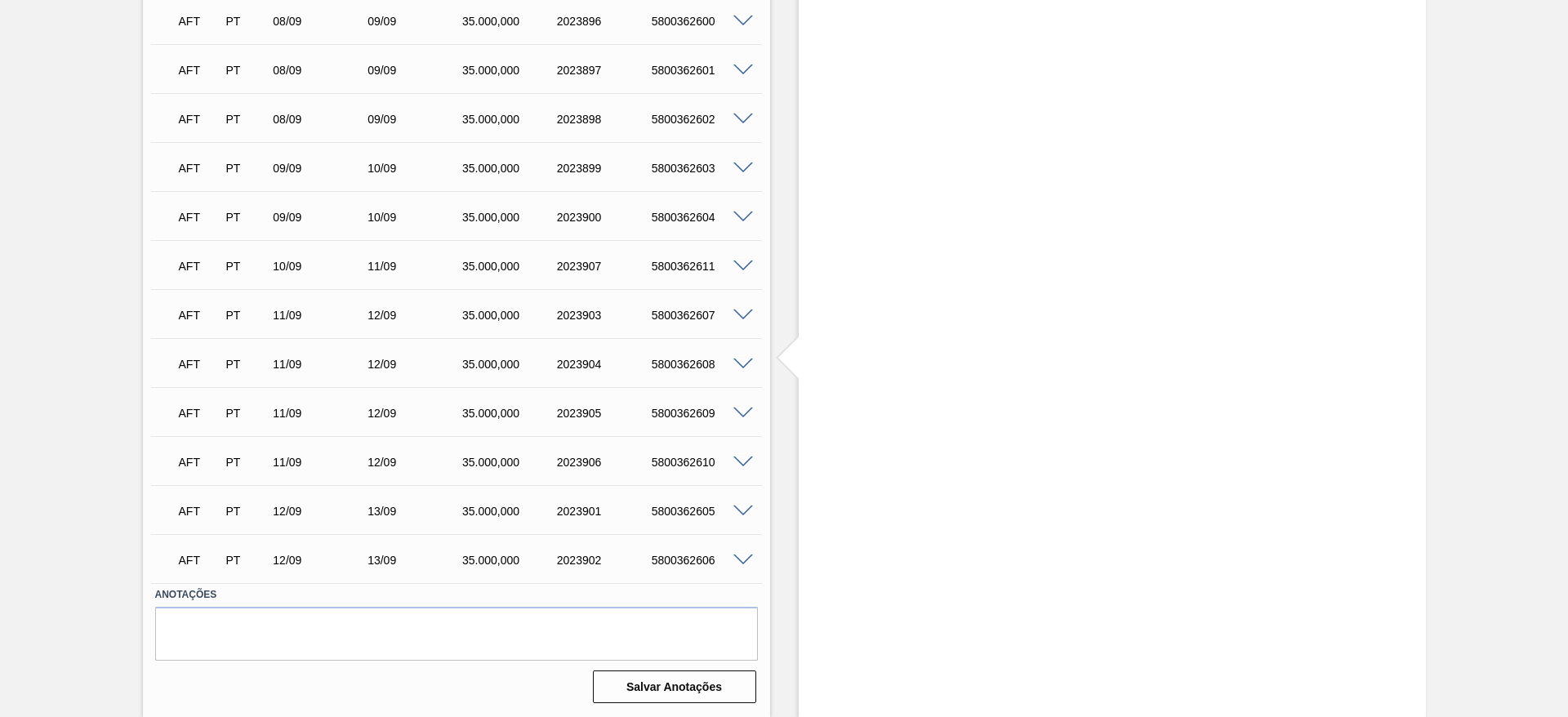
click at [739, 268] on span at bounding box center [743, 266] width 20 height 13
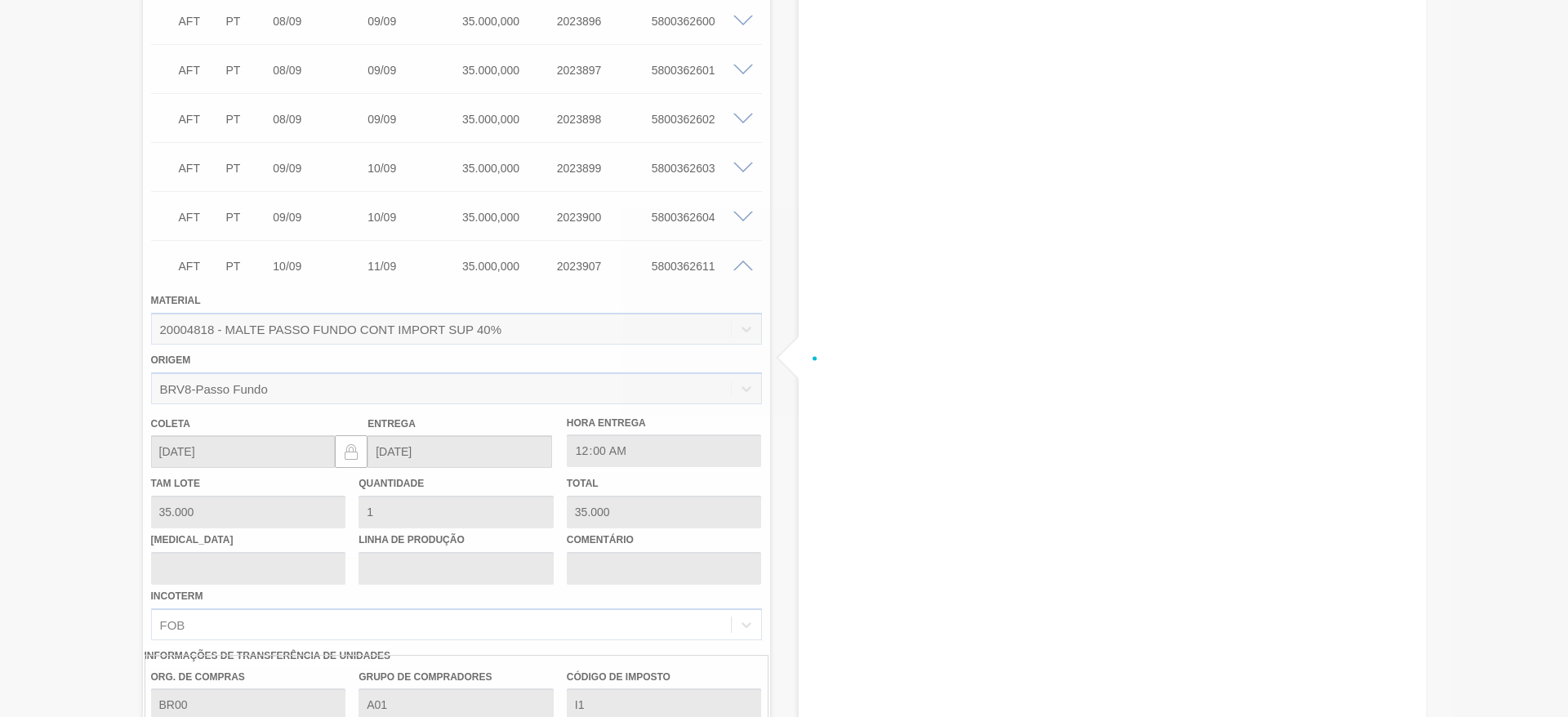
scroll to position [1449, 0]
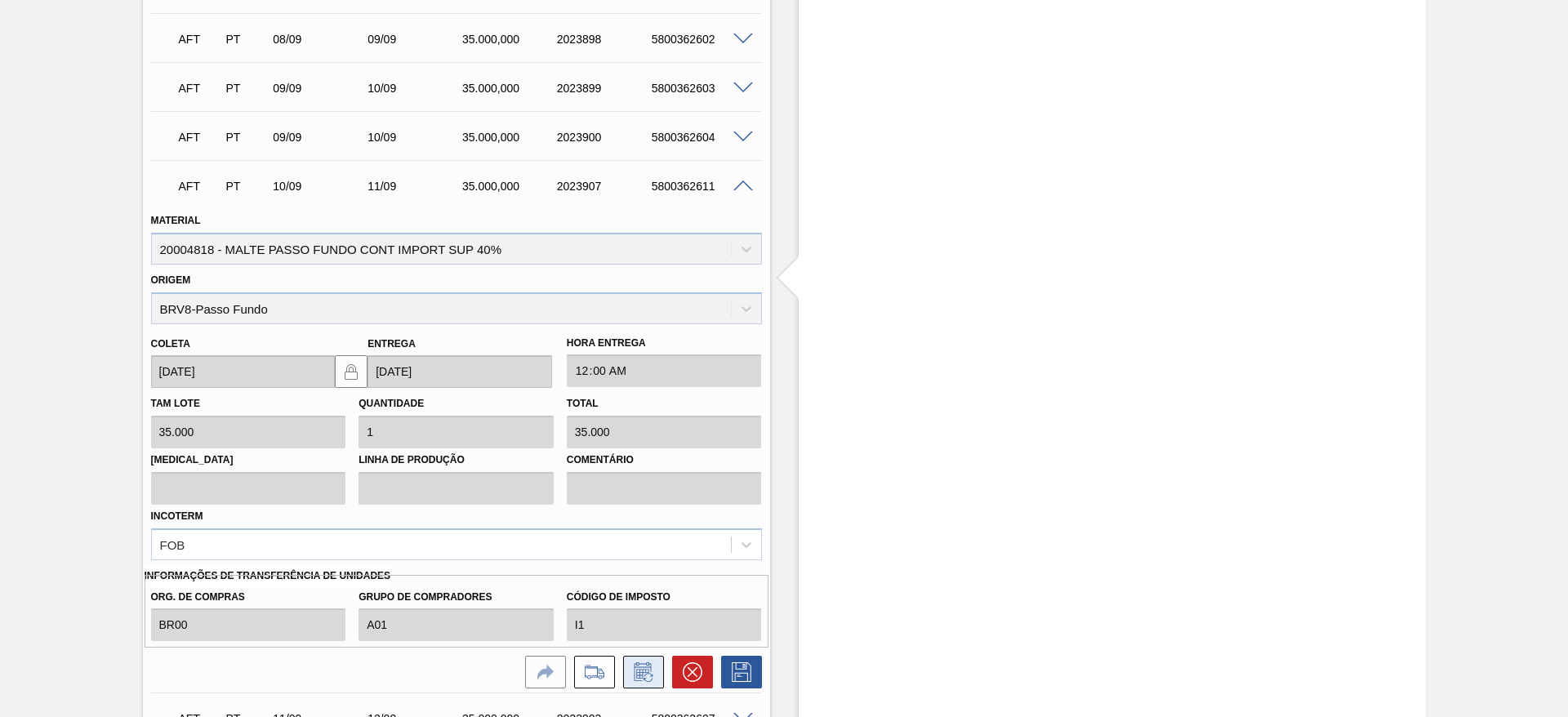
click at [645, 676] on icon at bounding box center [643, 672] width 26 height 20
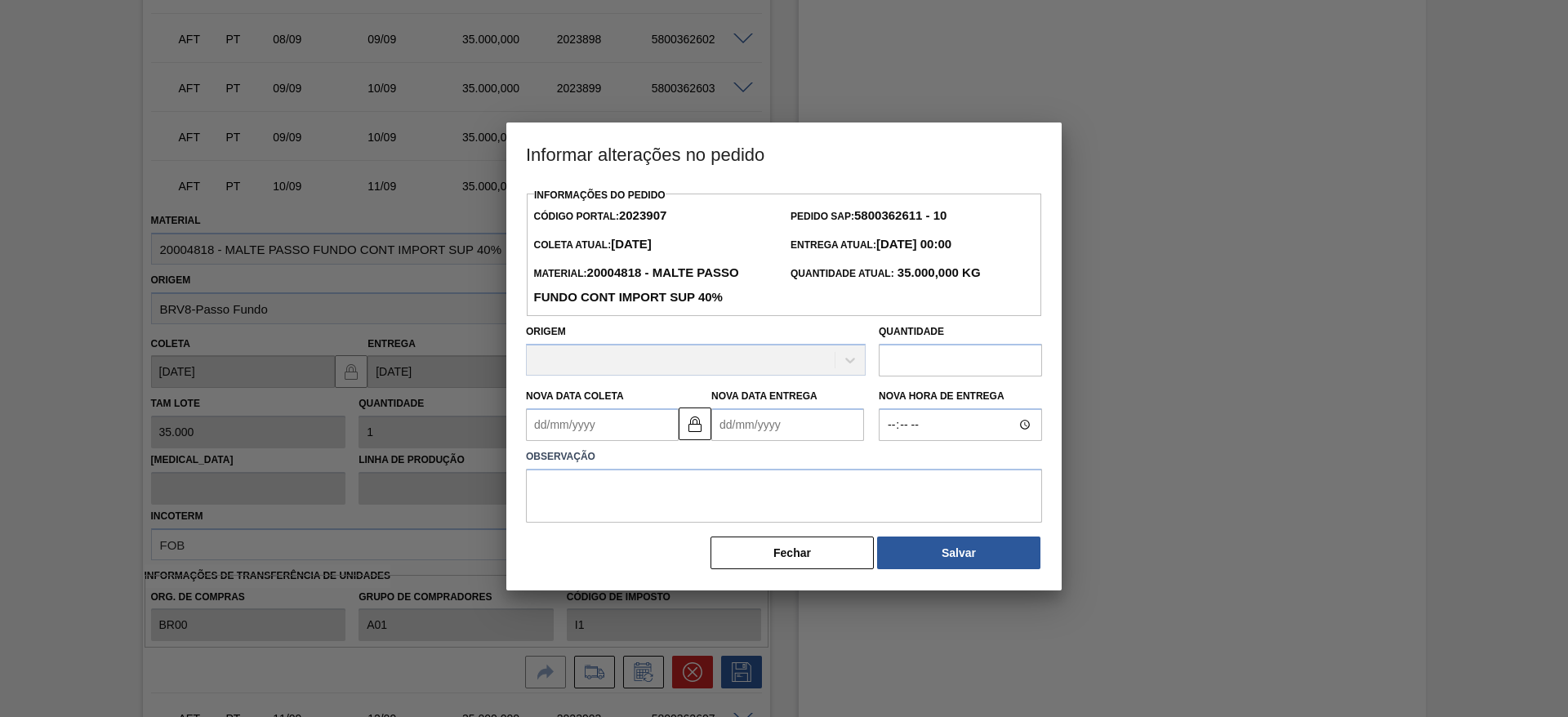
click at [547, 431] on Coleta2023907 "Nova Data Coleta" at bounding box center [602, 425] width 152 height 32
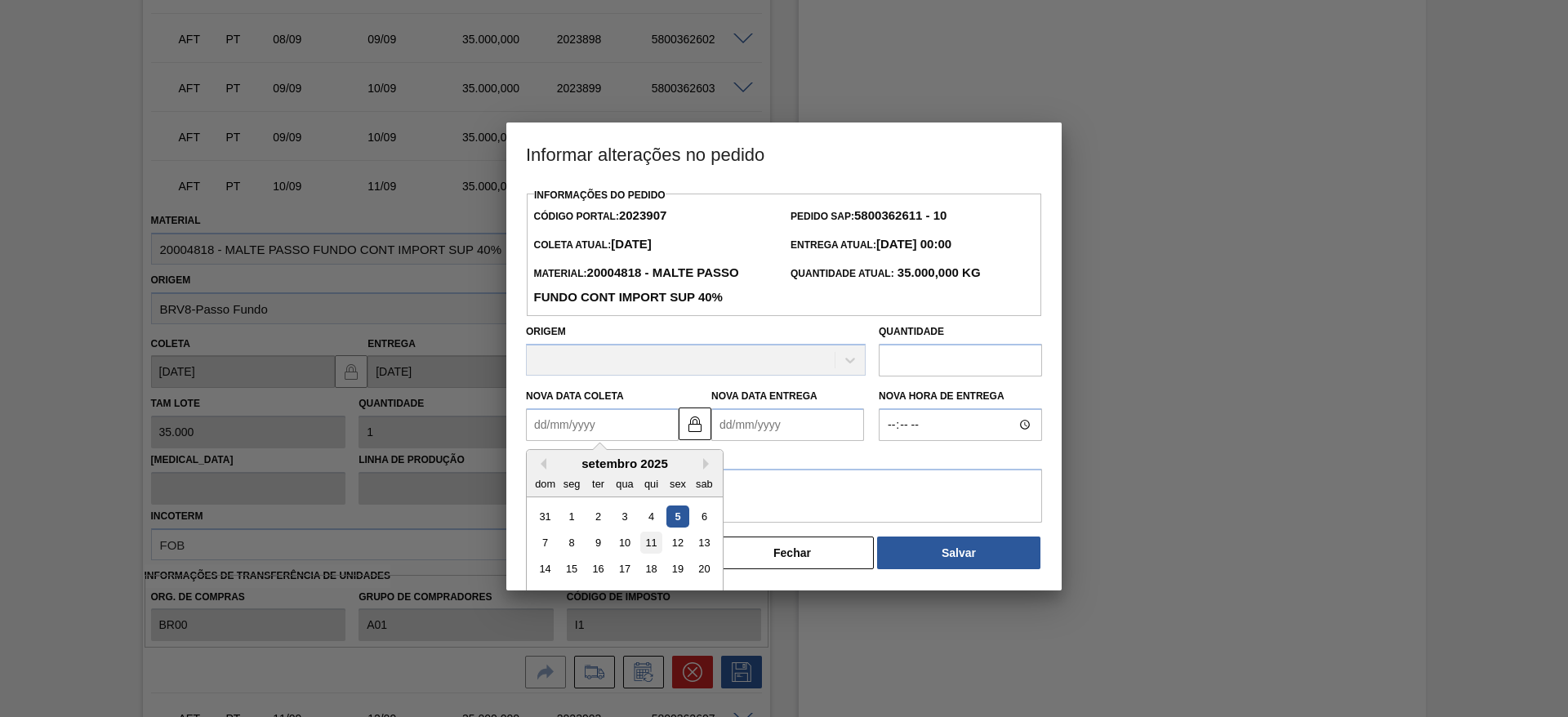
click at [654, 544] on div "11" at bounding box center [651, 543] width 22 height 22
type Coleta2023907 "[DATE]"
type Entrega2023907 "[DATE]"
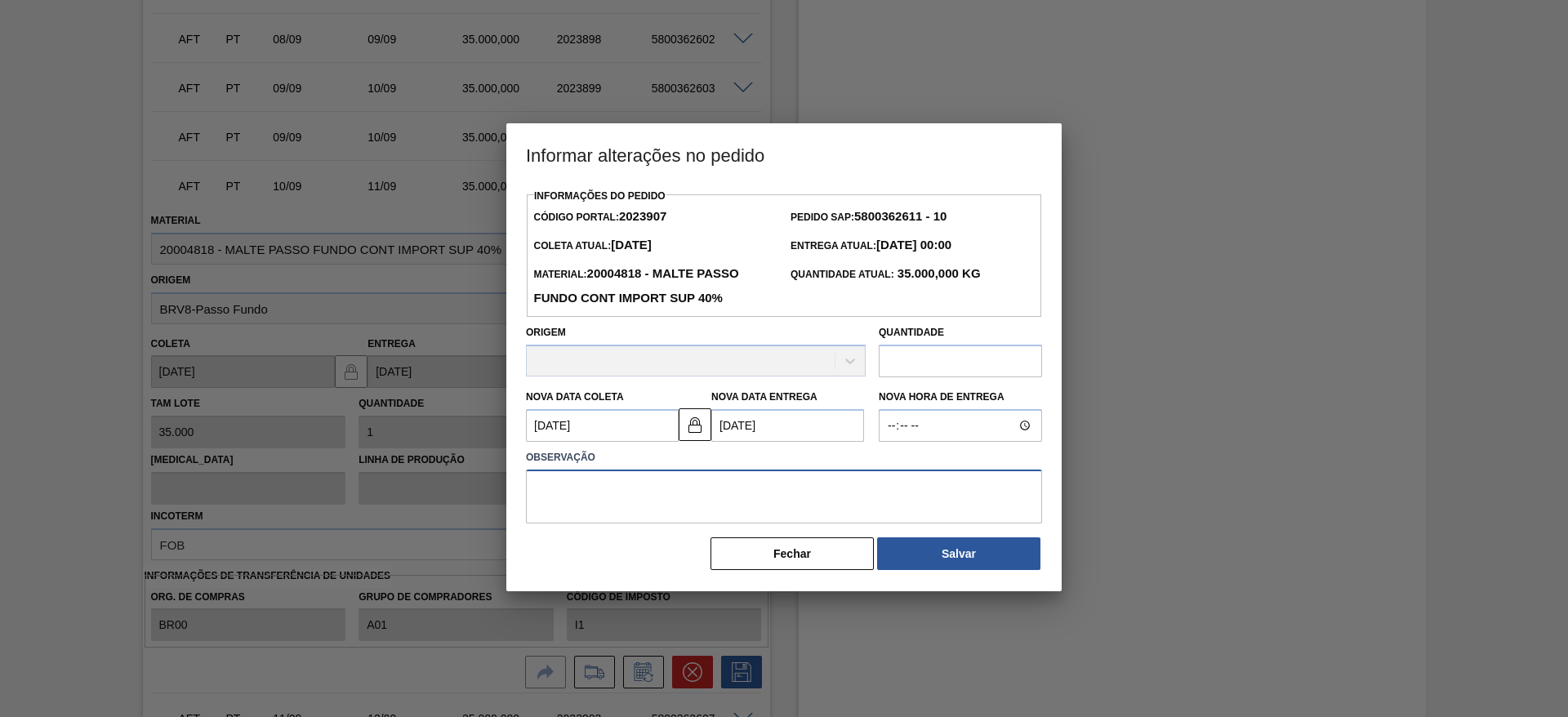
click at [580, 511] on textarea at bounding box center [784, 496] width 516 height 54
type textarea "."
click at [972, 564] on button "Salvar" at bounding box center [958, 554] width 163 height 32
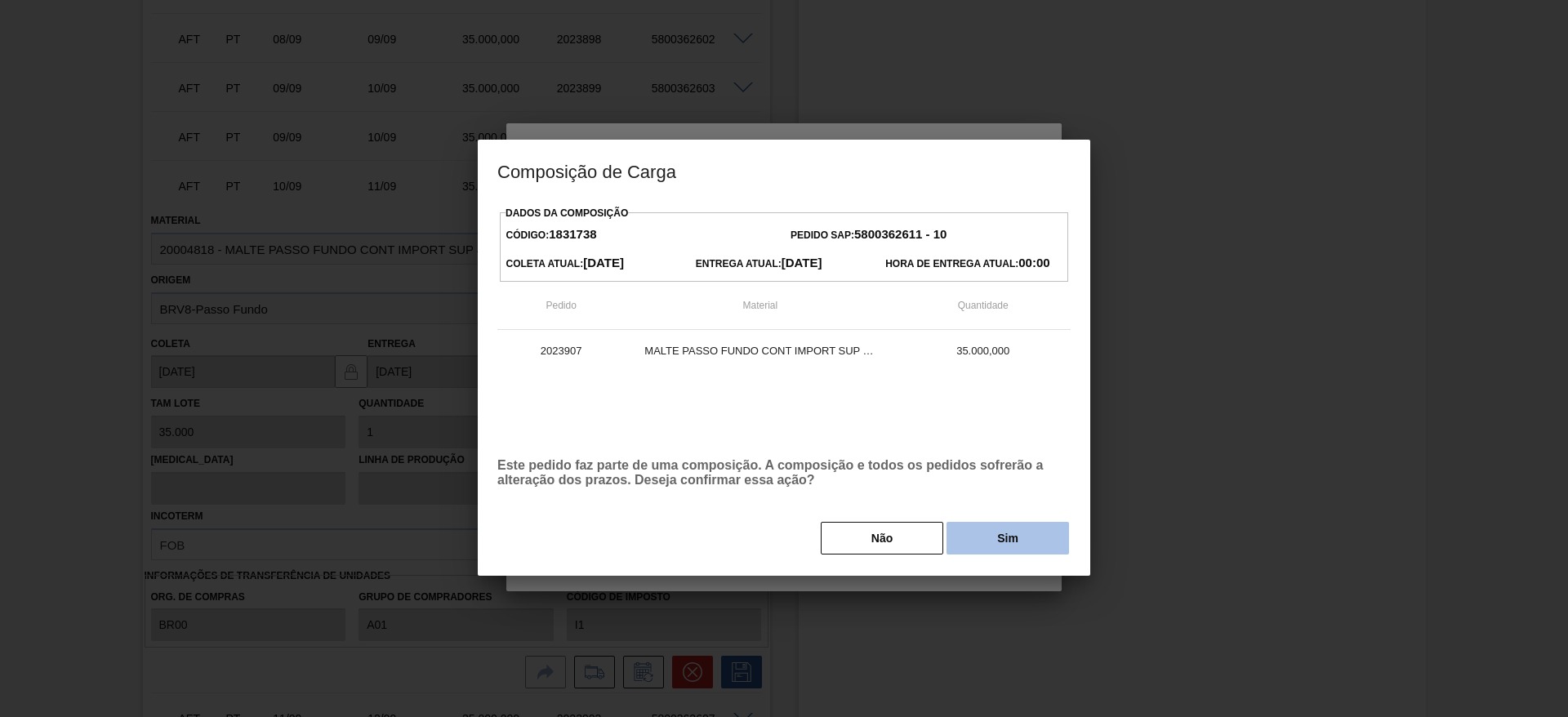
click at [989, 541] on button "Sim" at bounding box center [1007, 538] width 122 height 32
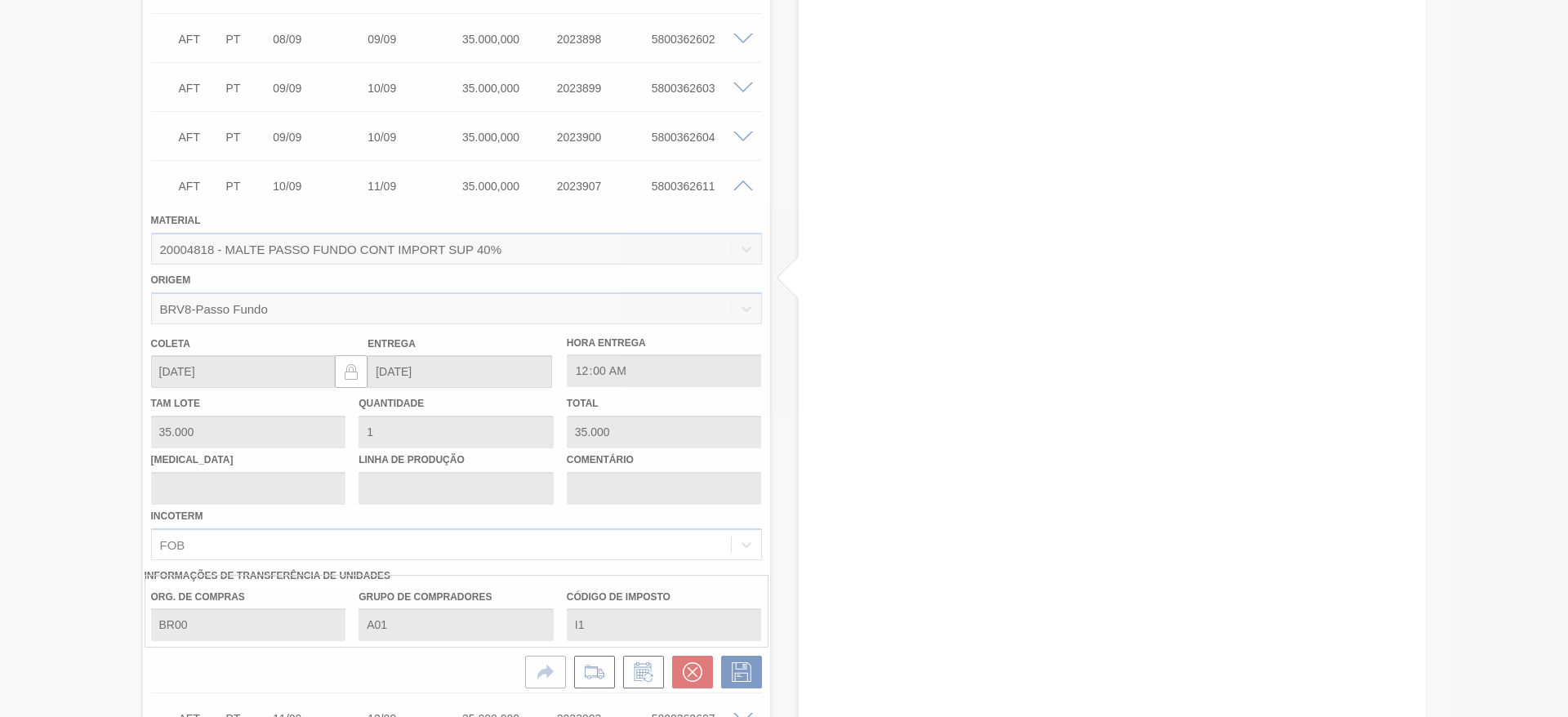
type input "."
type input "[DATE]"
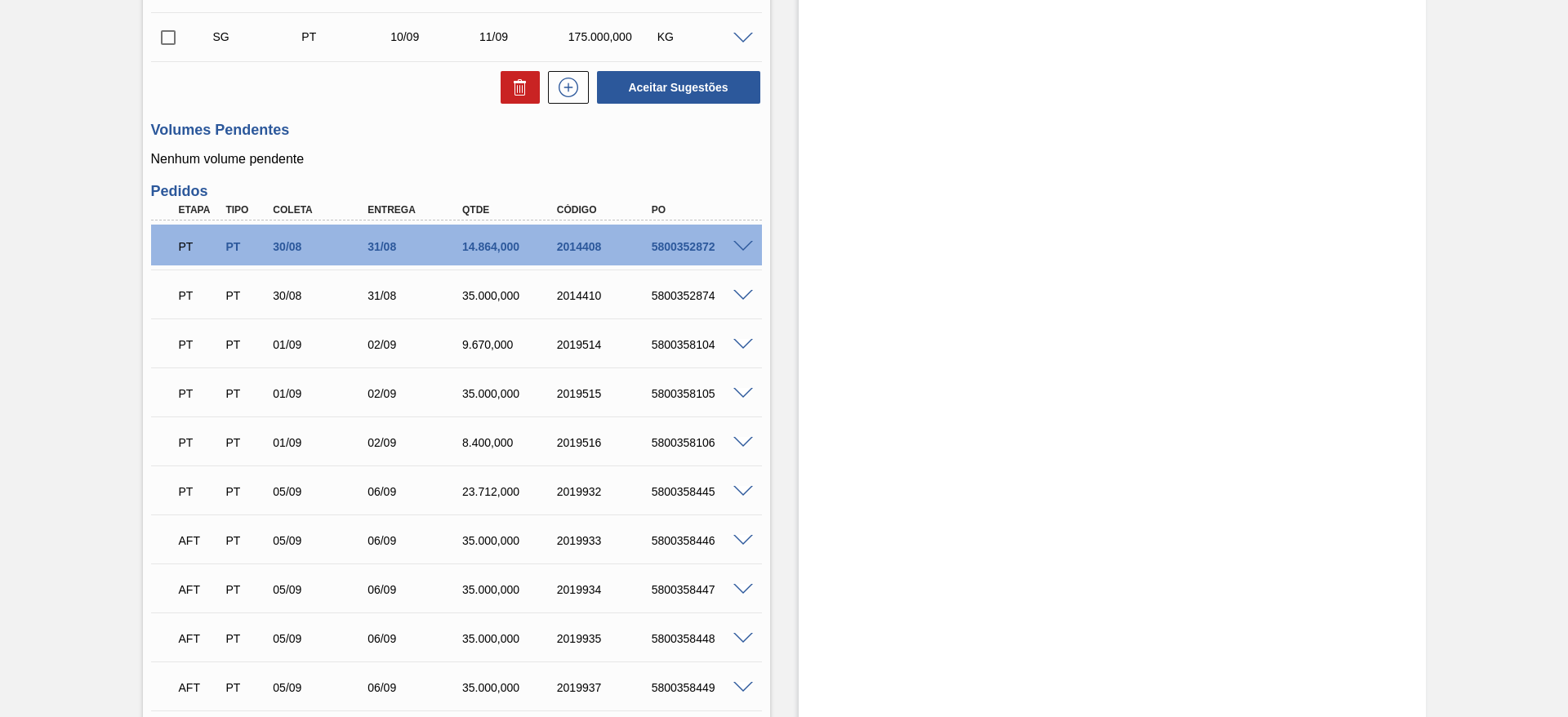
scroll to position [388, 0]
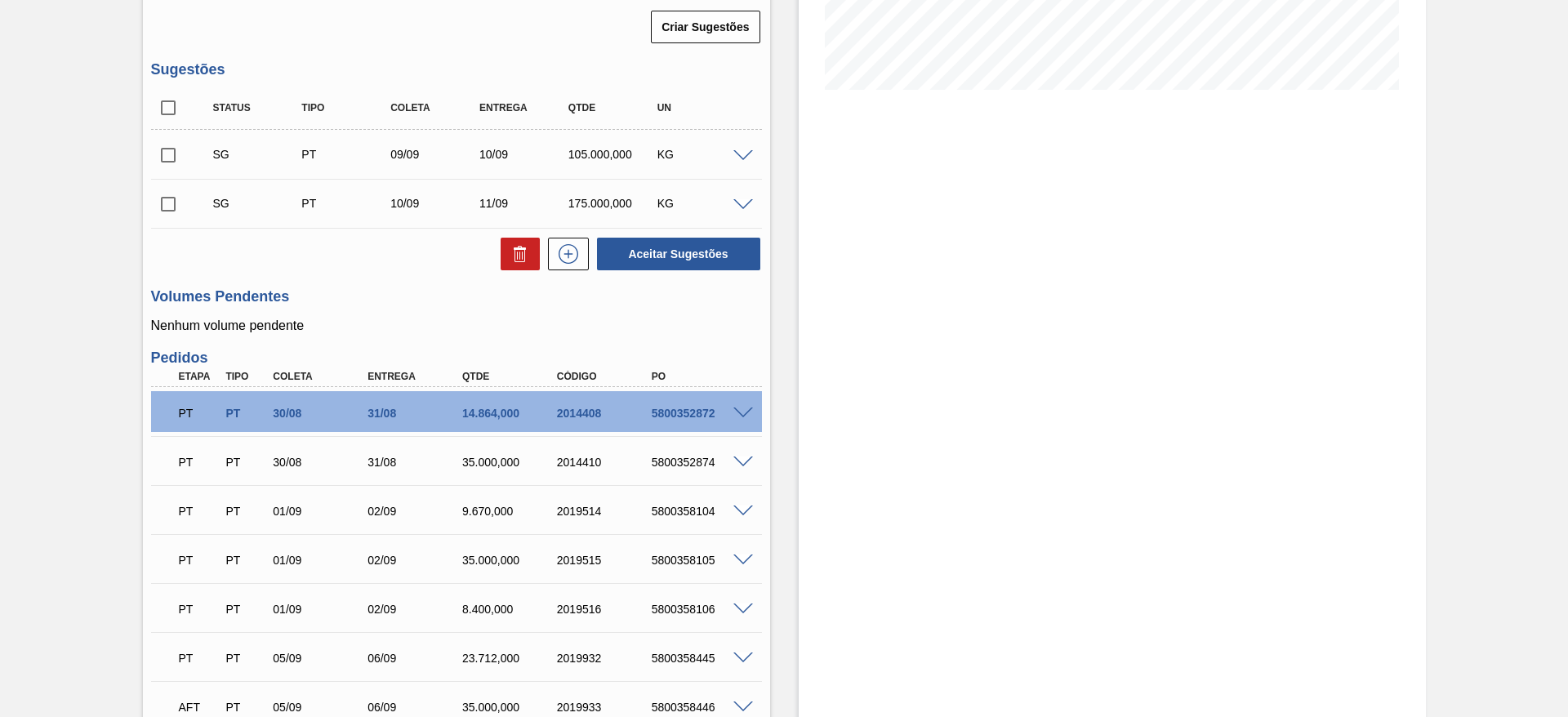
click at [735, 157] on span at bounding box center [743, 157] width 20 height 13
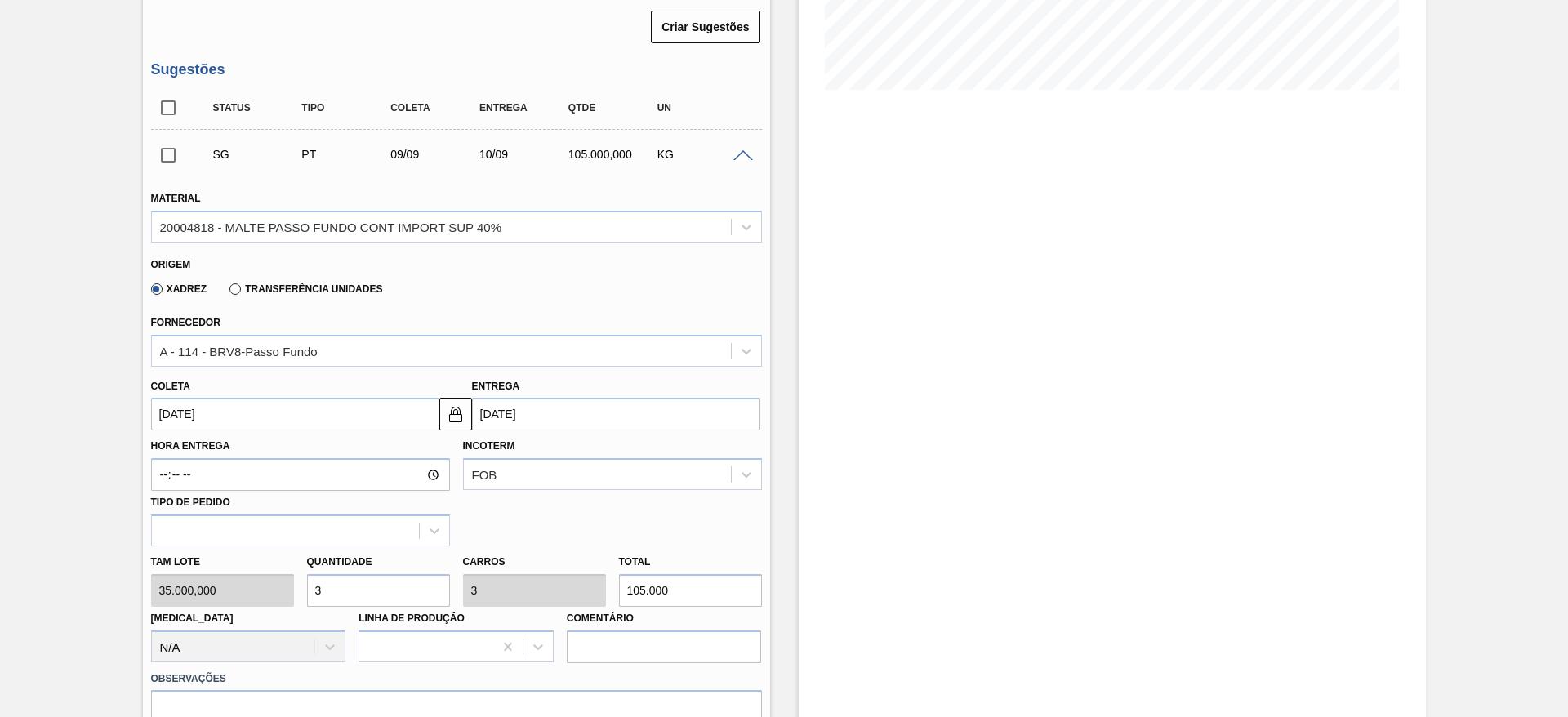
click at [160, 416] on input "[DATE]" at bounding box center [295, 414] width 288 height 32
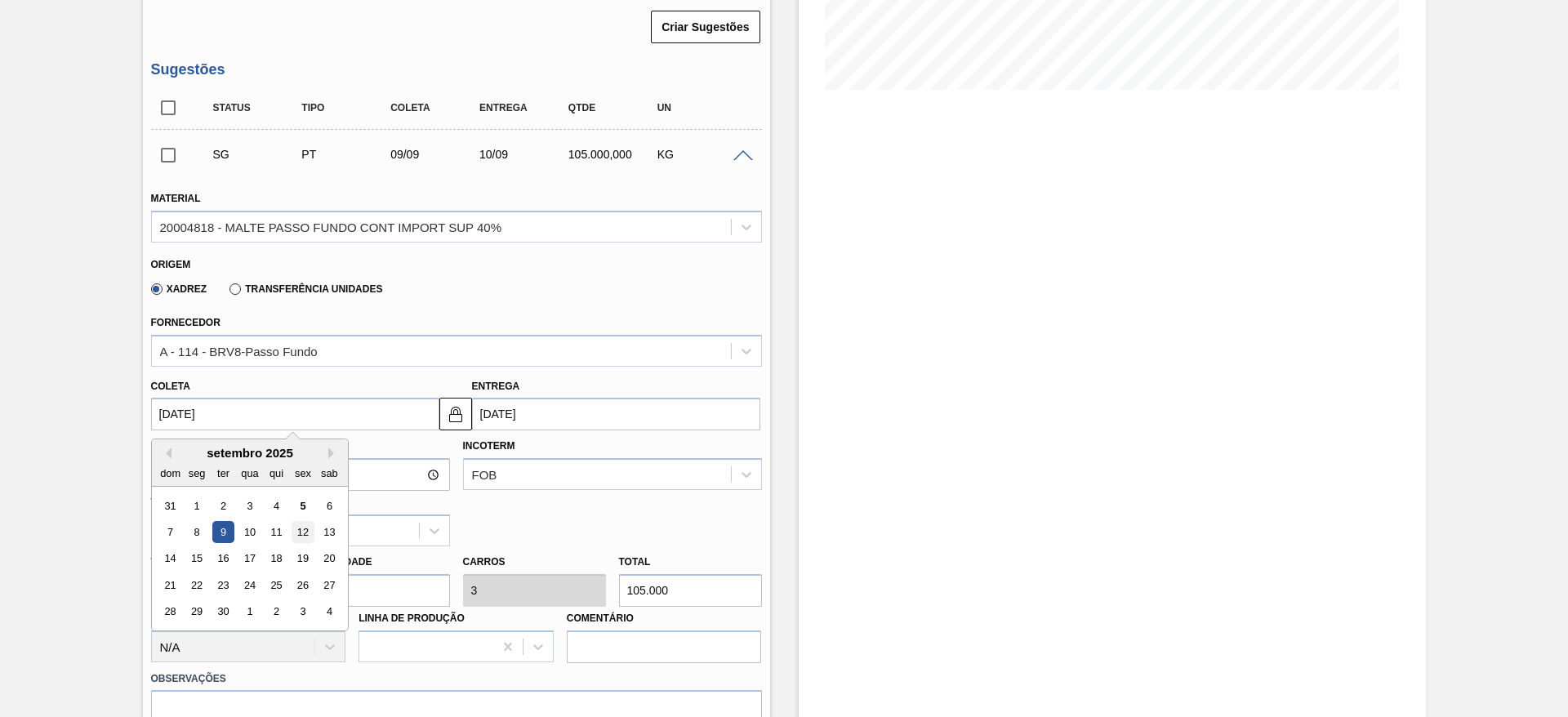
click at [307, 532] on div "12" at bounding box center [302, 532] width 22 height 22
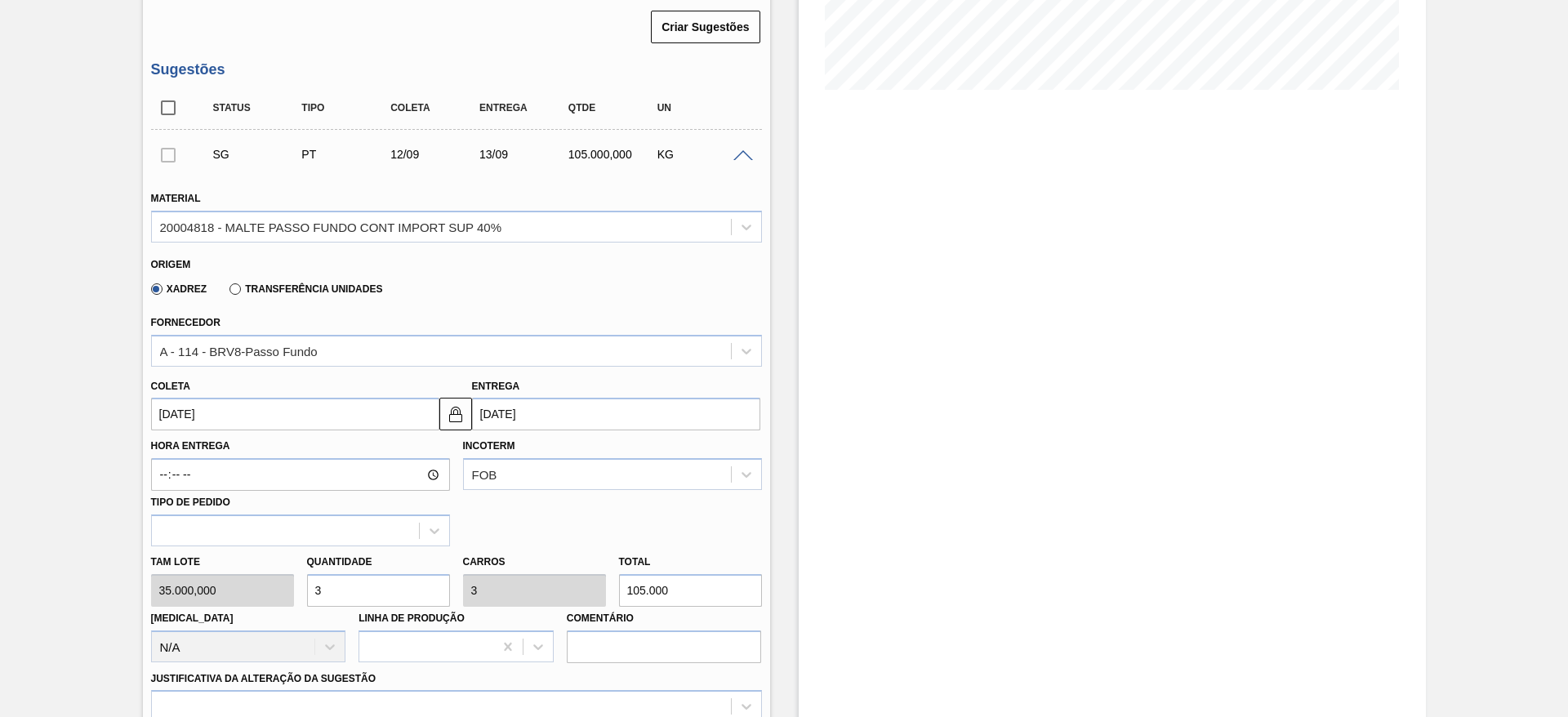
type input "[DATE]"
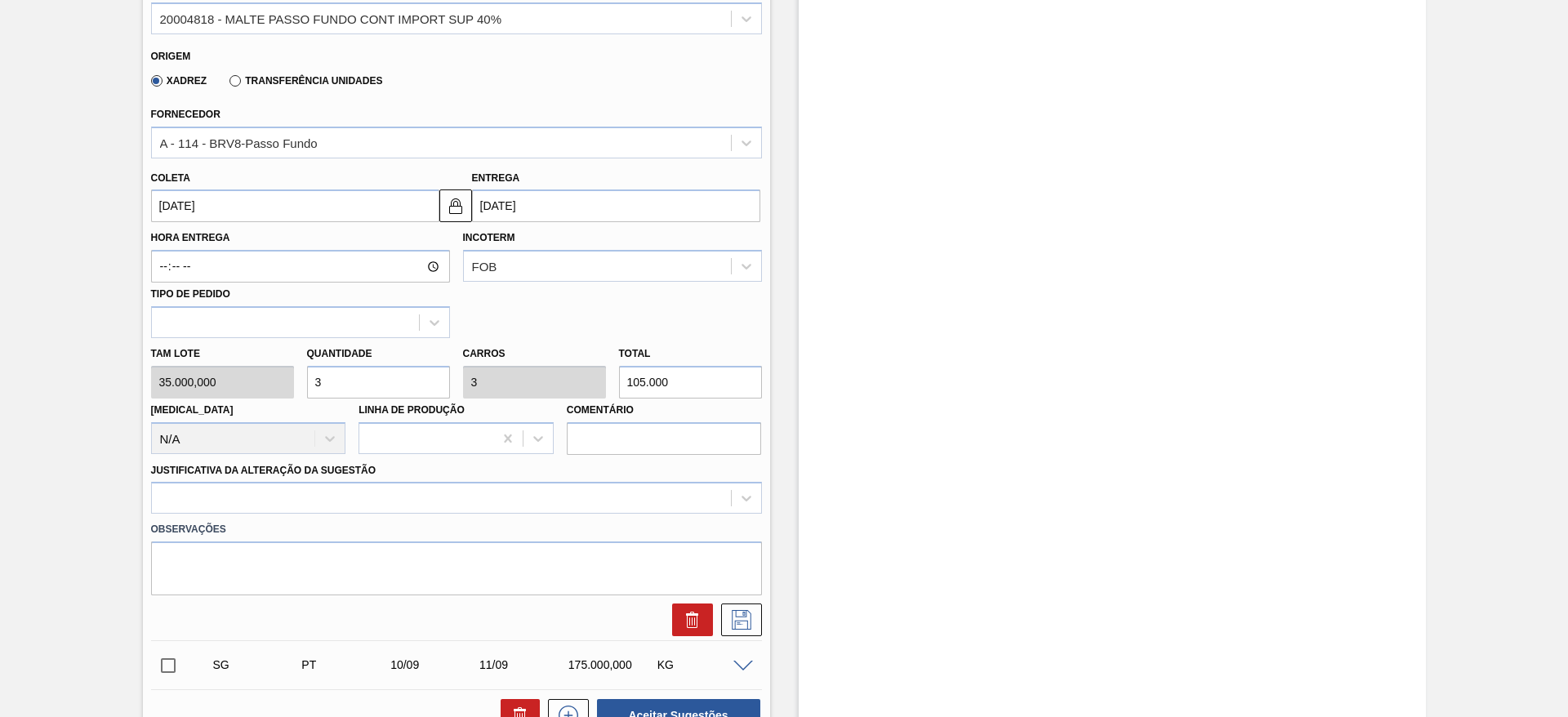
scroll to position [756, 0]
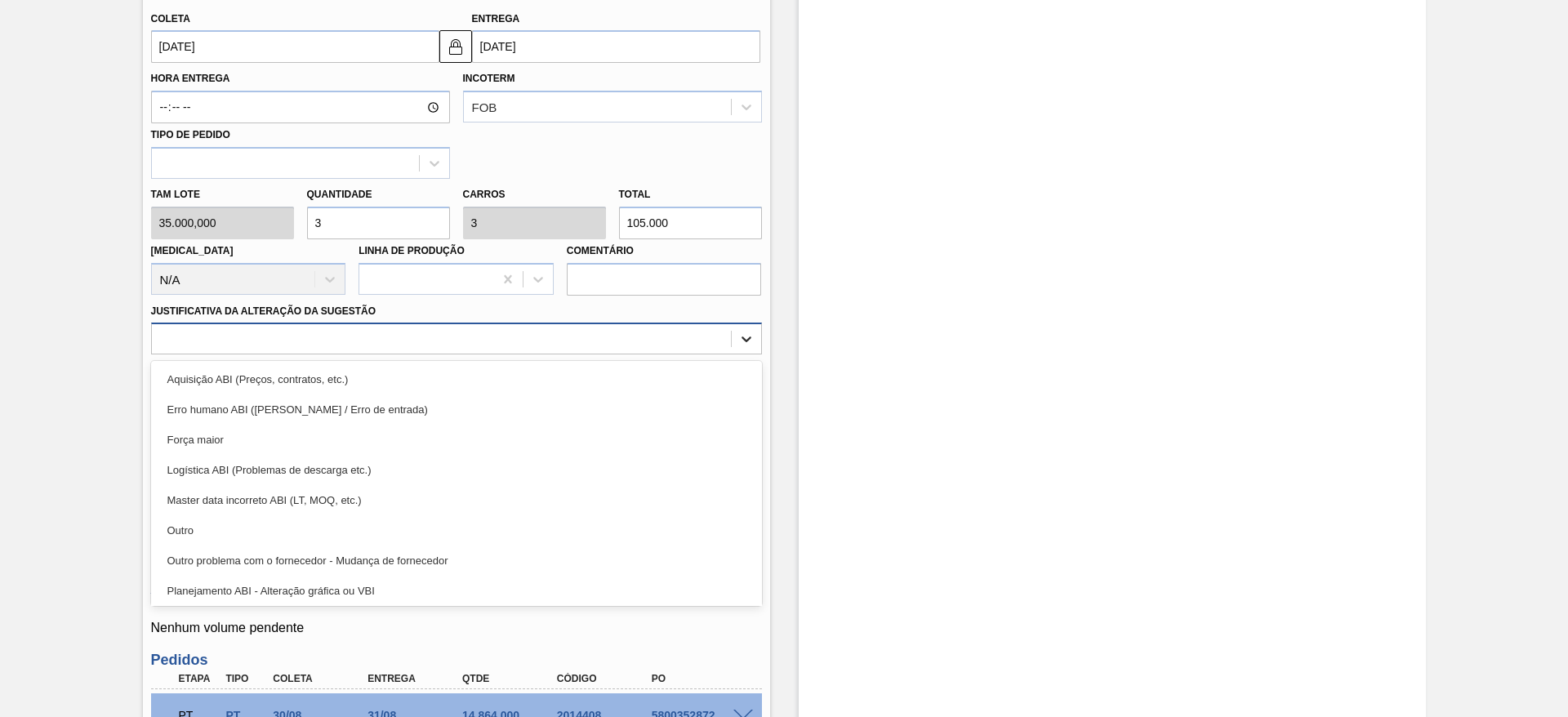
click at [746, 342] on icon at bounding box center [746, 338] width 17 height 17
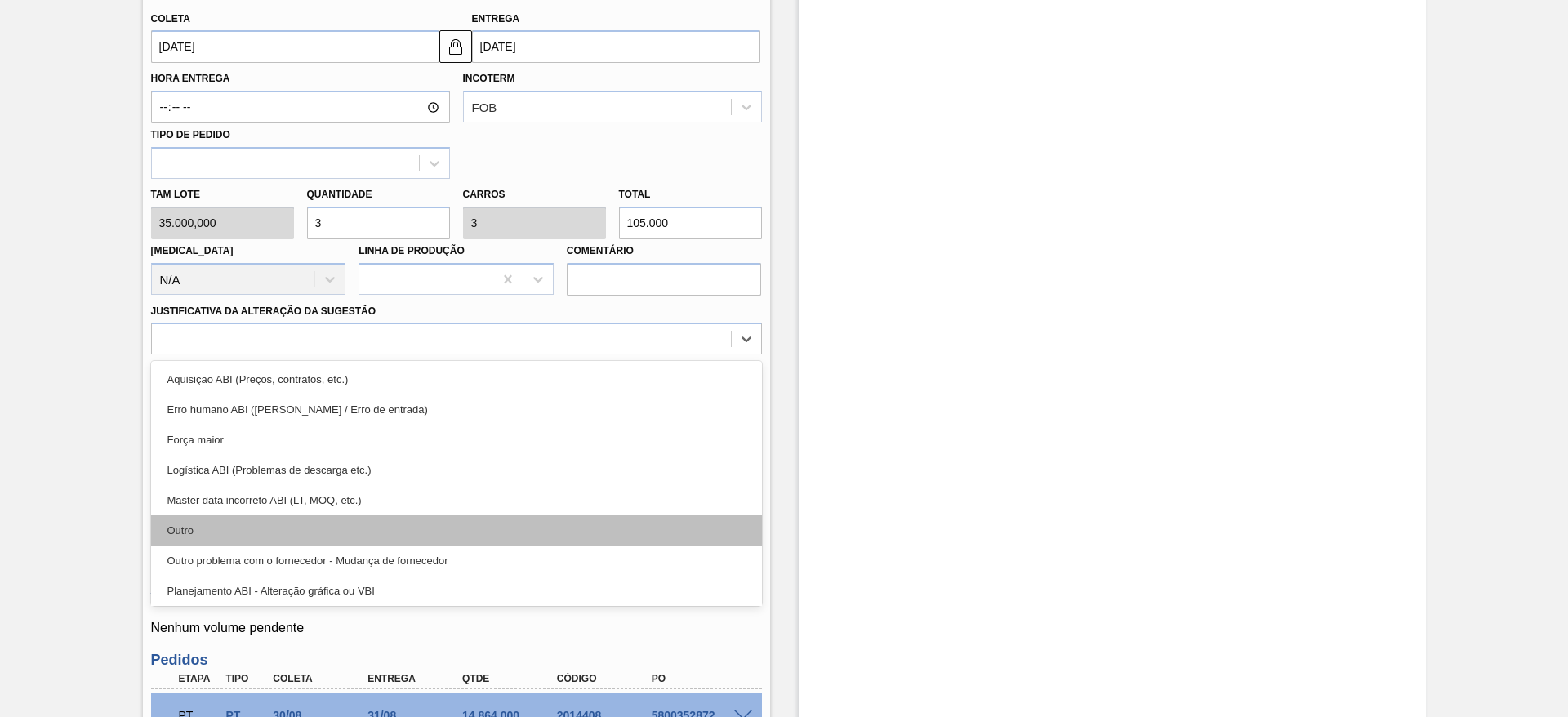
click at [214, 535] on div "Outro" at bounding box center [457, 530] width 611 height 30
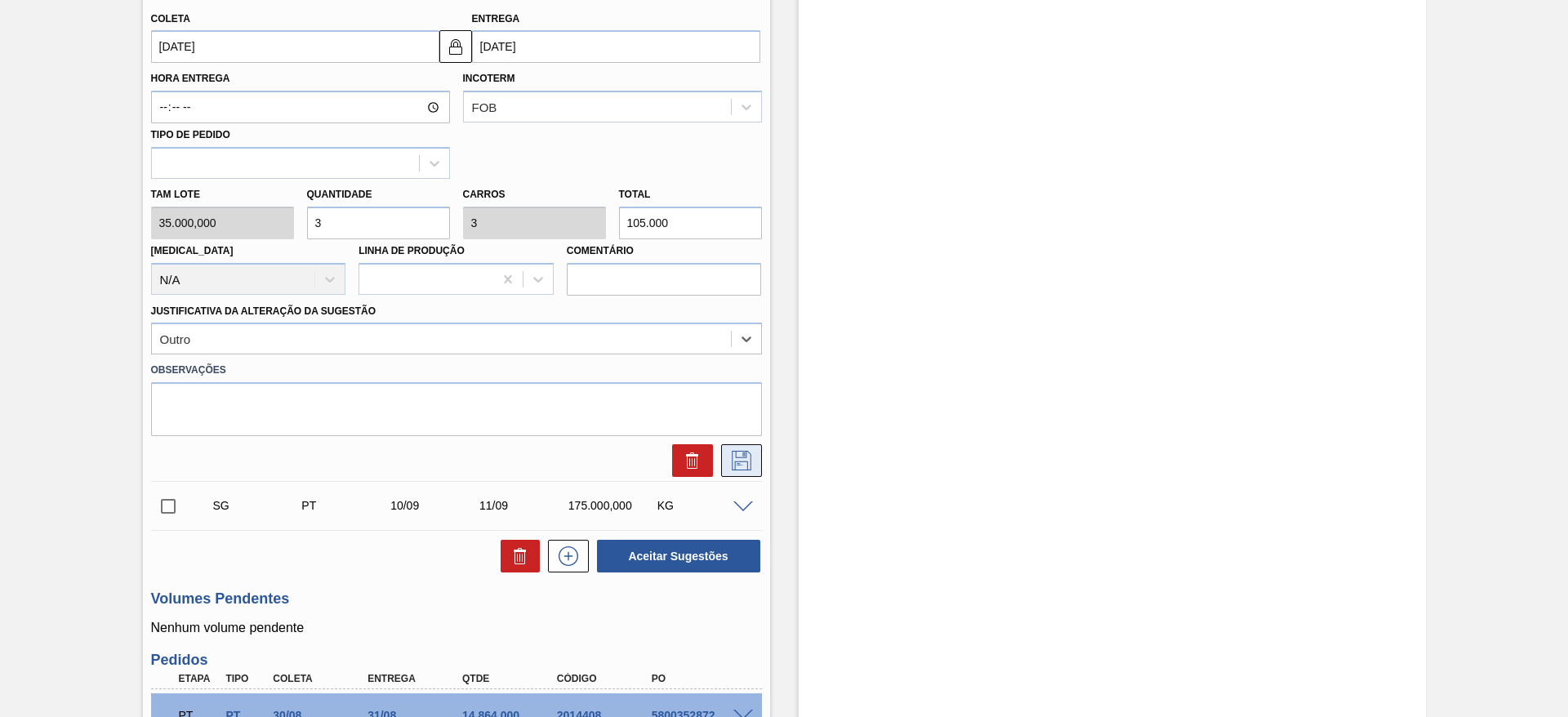
click at [744, 464] on icon at bounding box center [741, 461] width 26 height 20
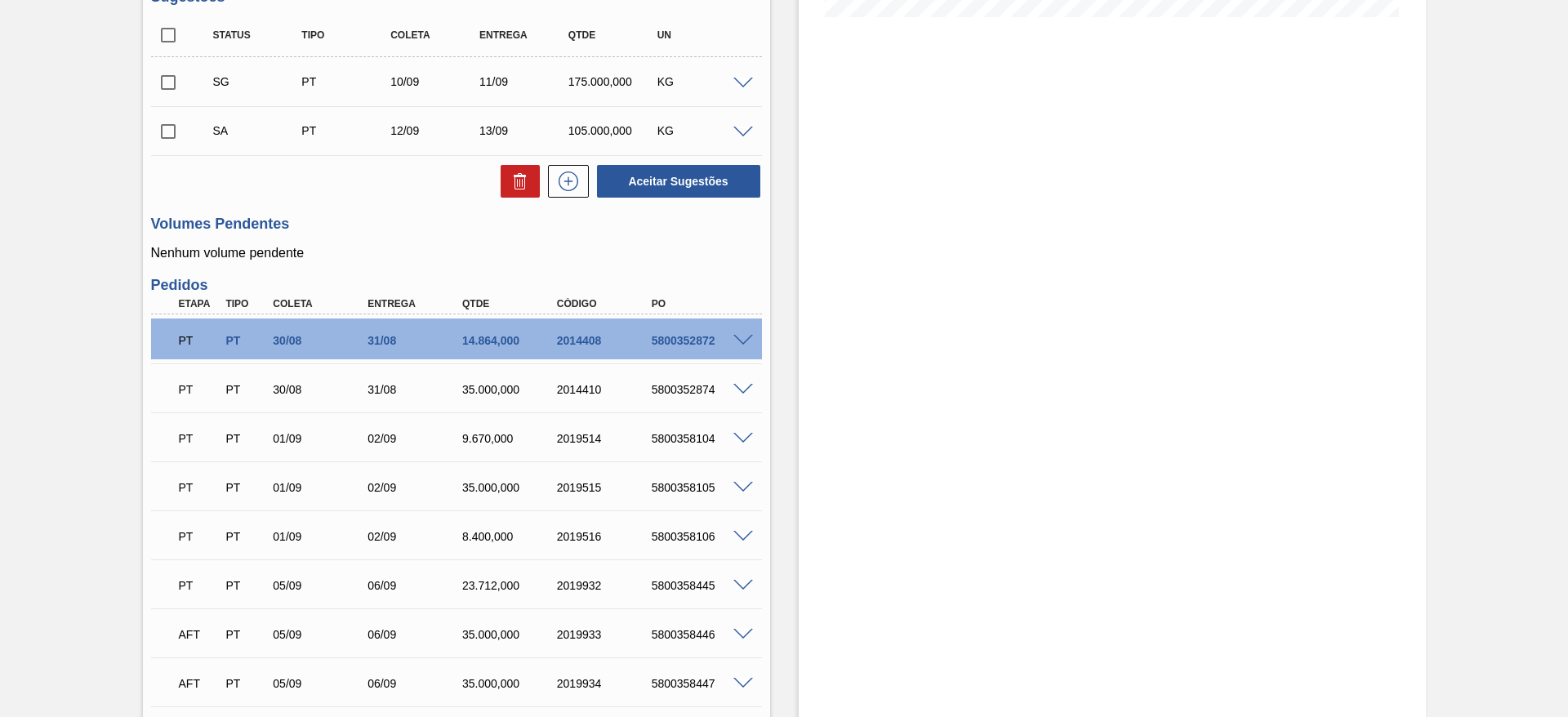
scroll to position [388, 0]
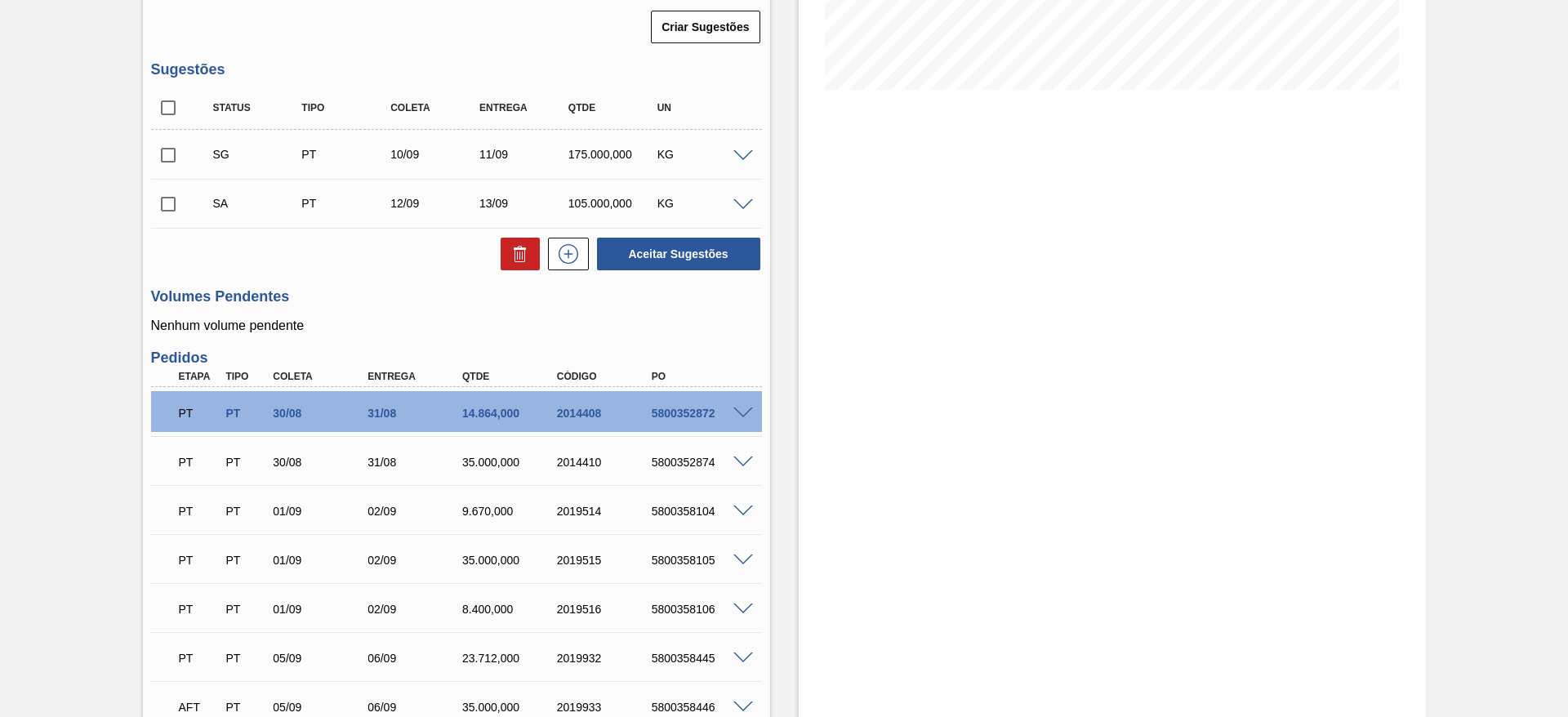
click at [745, 154] on span at bounding box center [743, 157] width 20 height 13
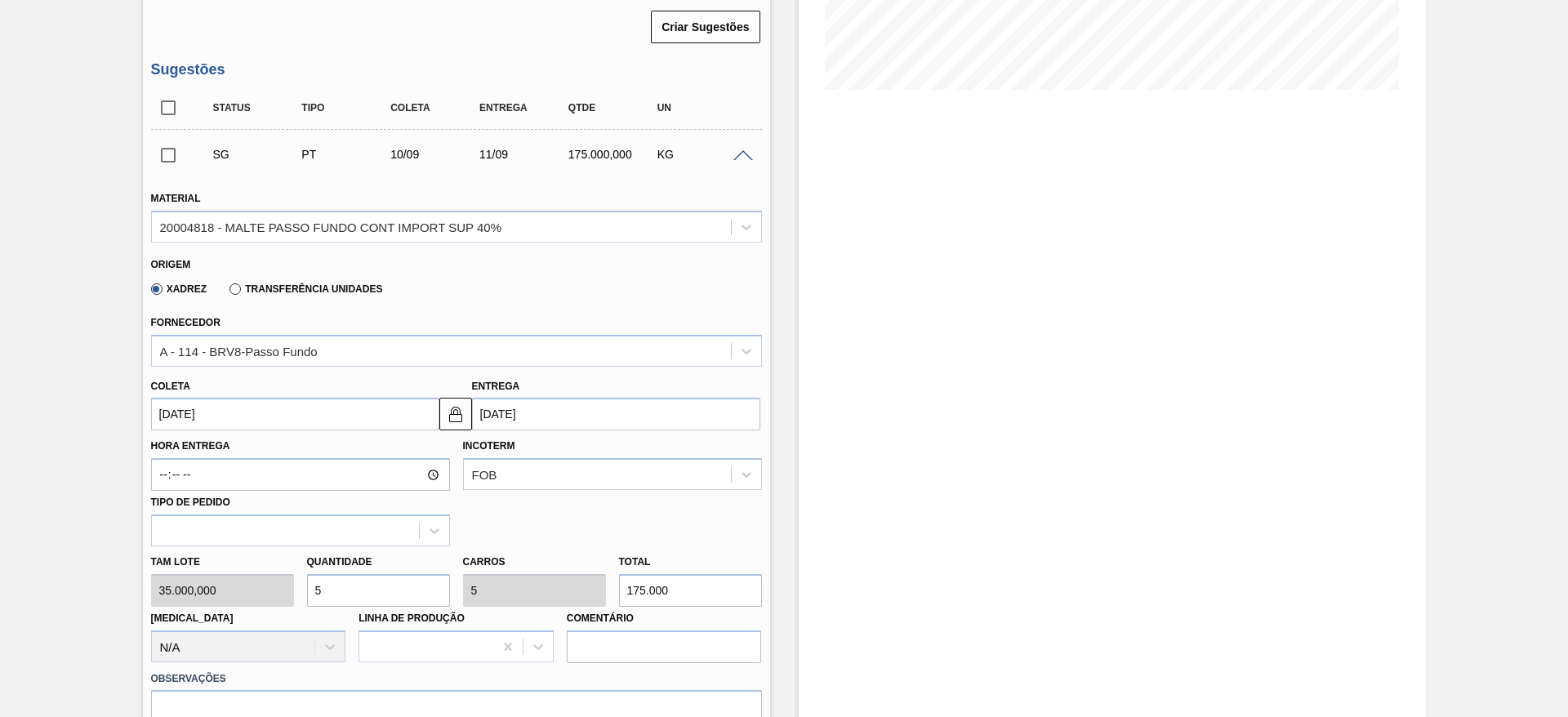
click at [163, 410] on input "[DATE]" at bounding box center [295, 414] width 288 height 32
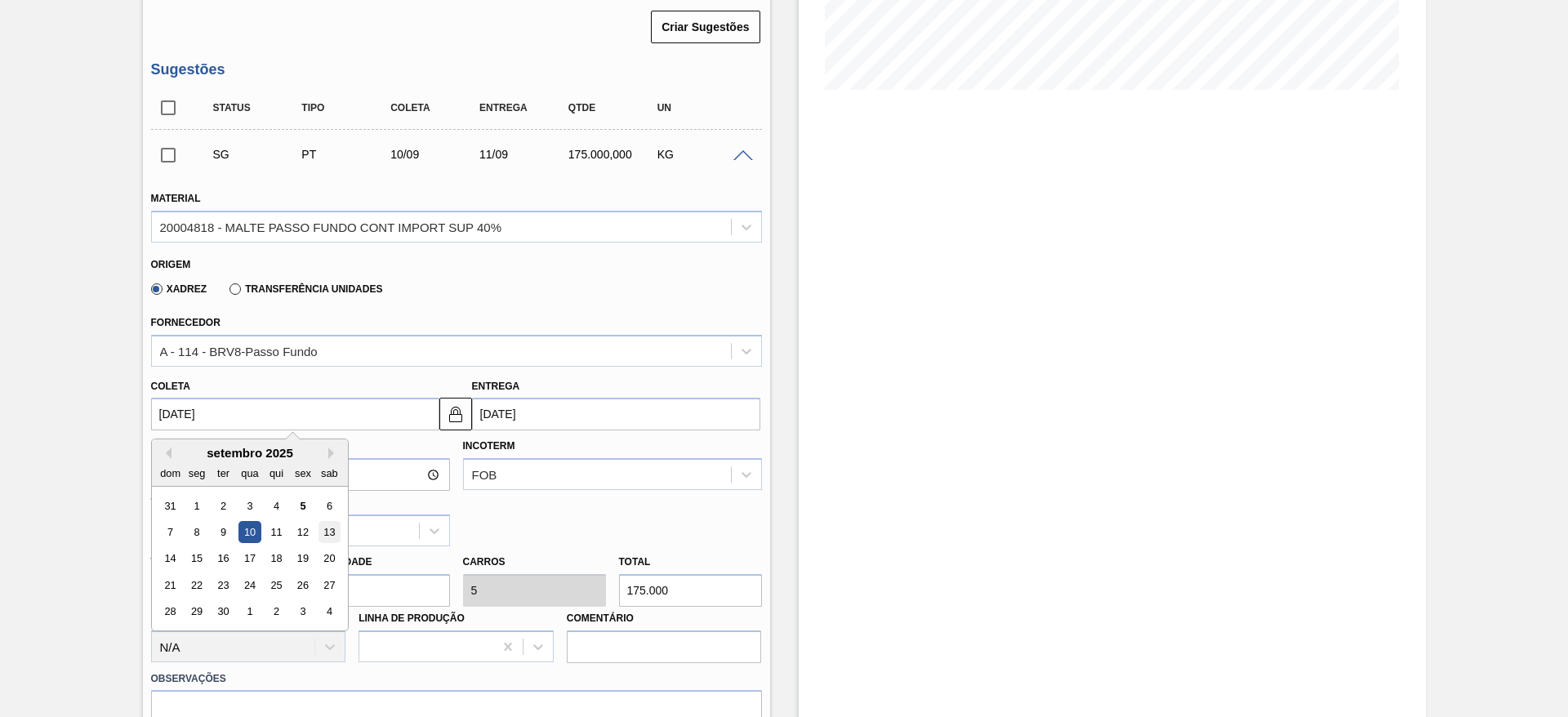
click at [327, 527] on div "13" at bounding box center [328, 532] width 22 height 22
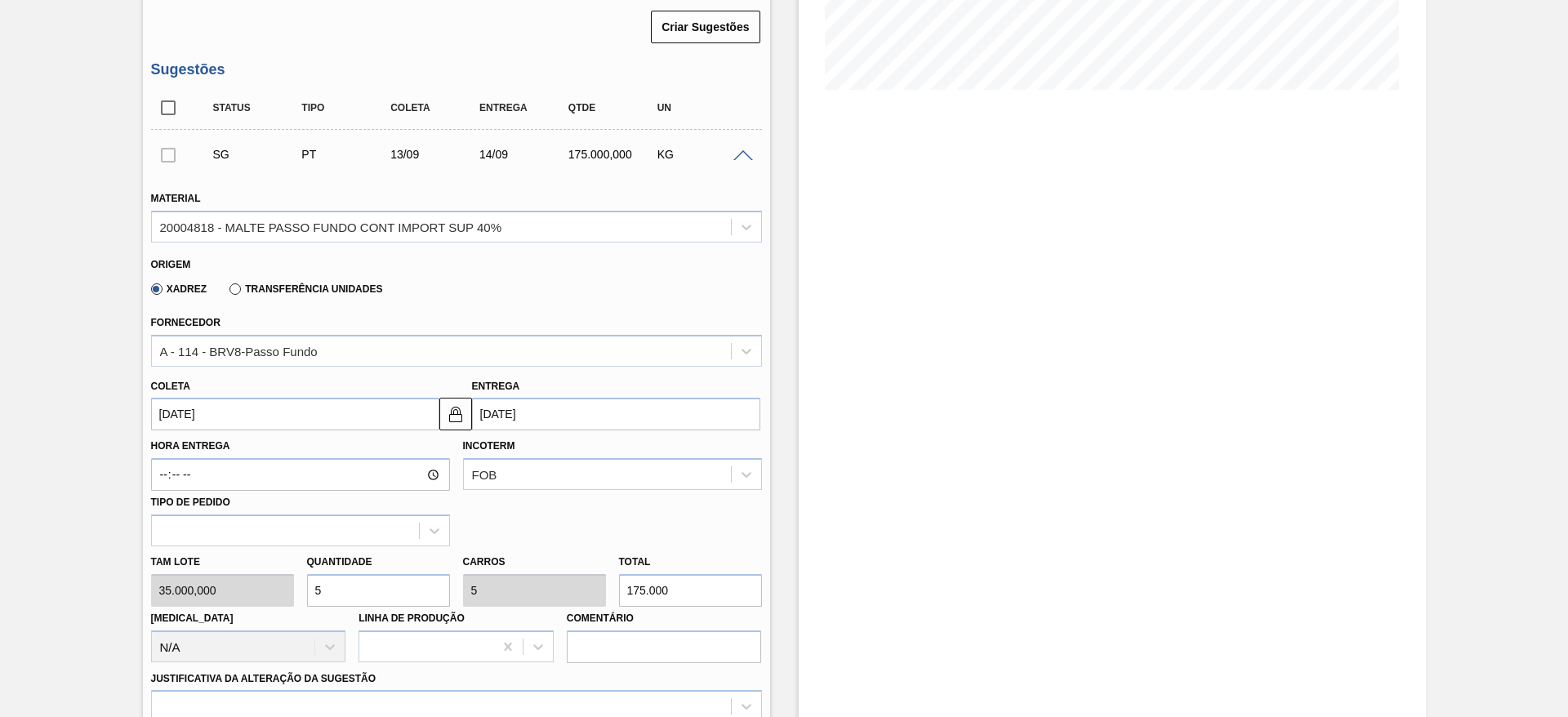
type input "[DATE]"
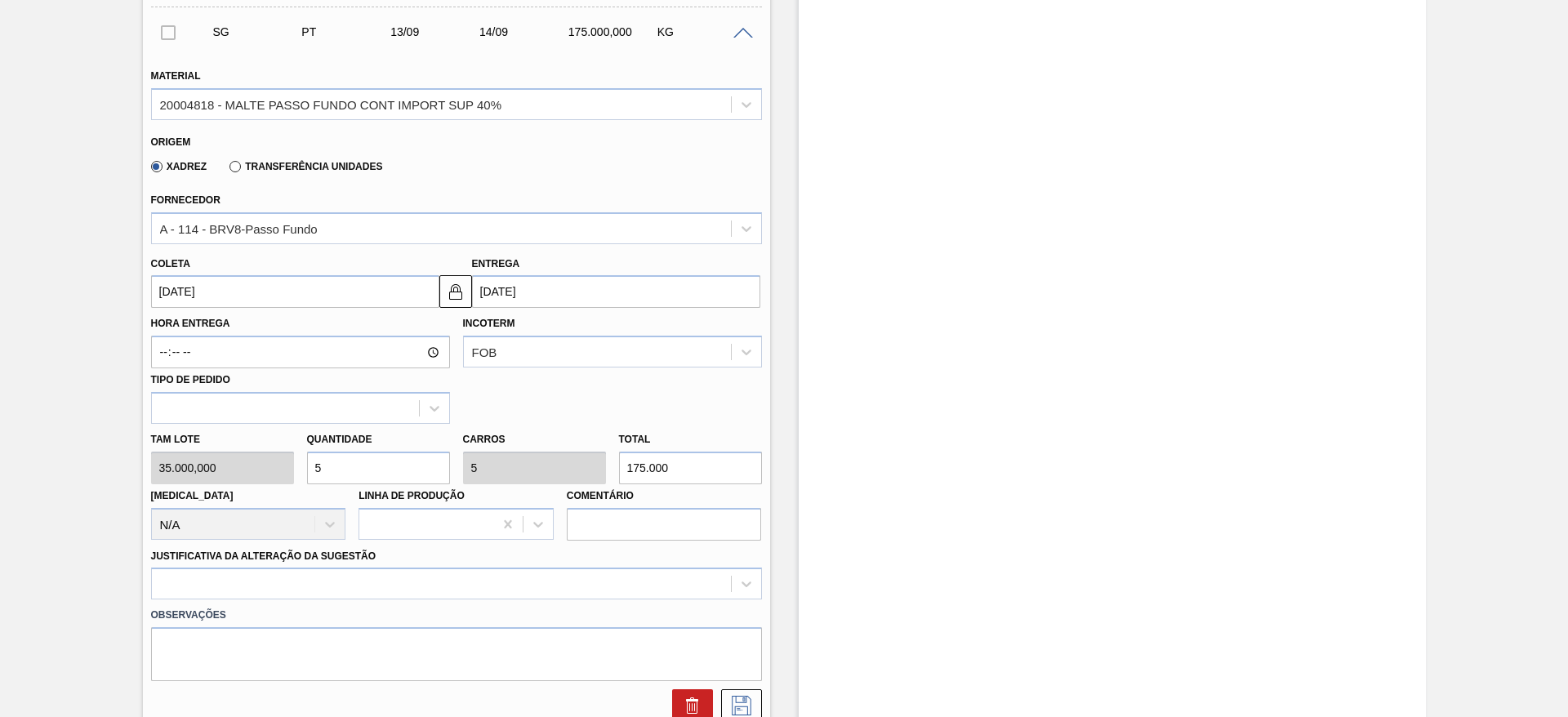
scroll to position [756, 0]
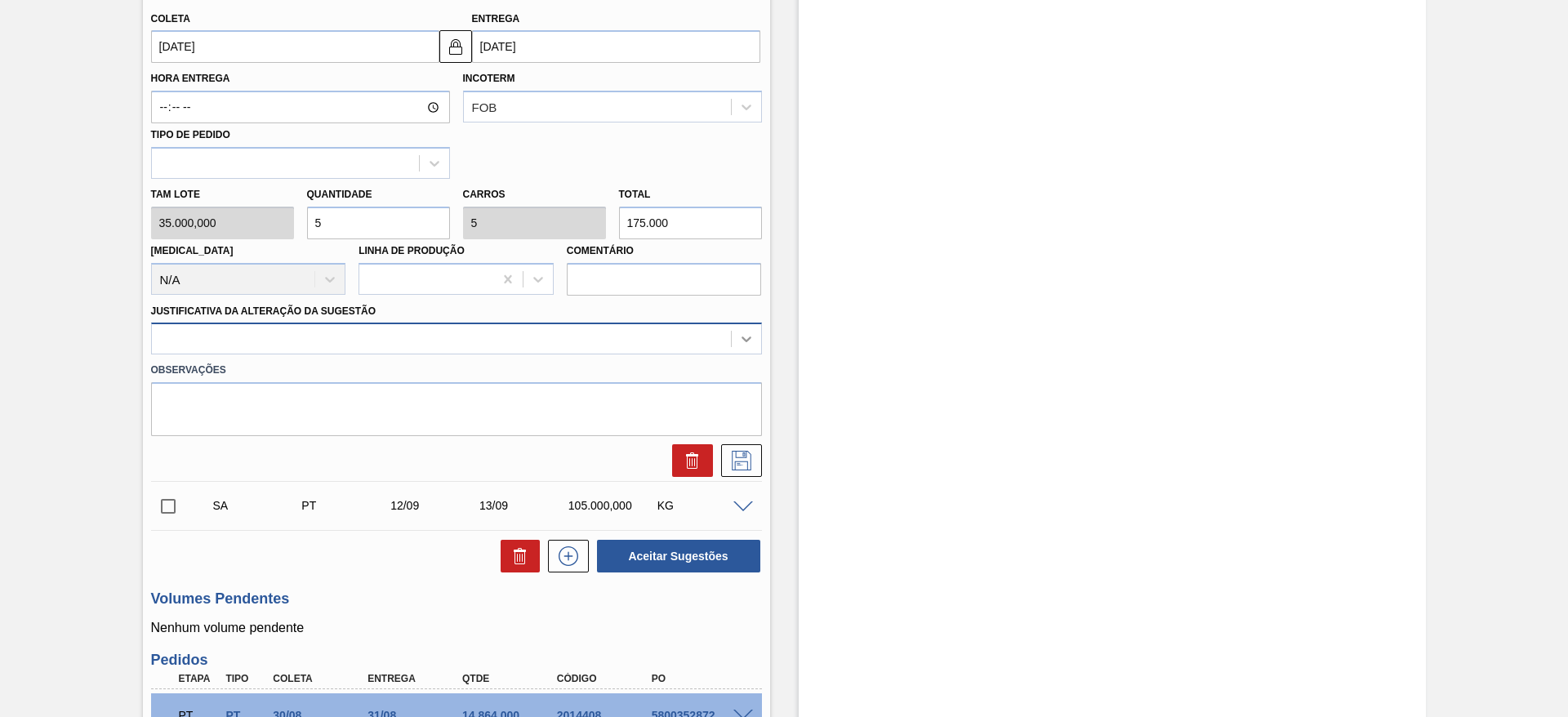
click at [743, 342] on icon at bounding box center [746, 338] width 17 height 17
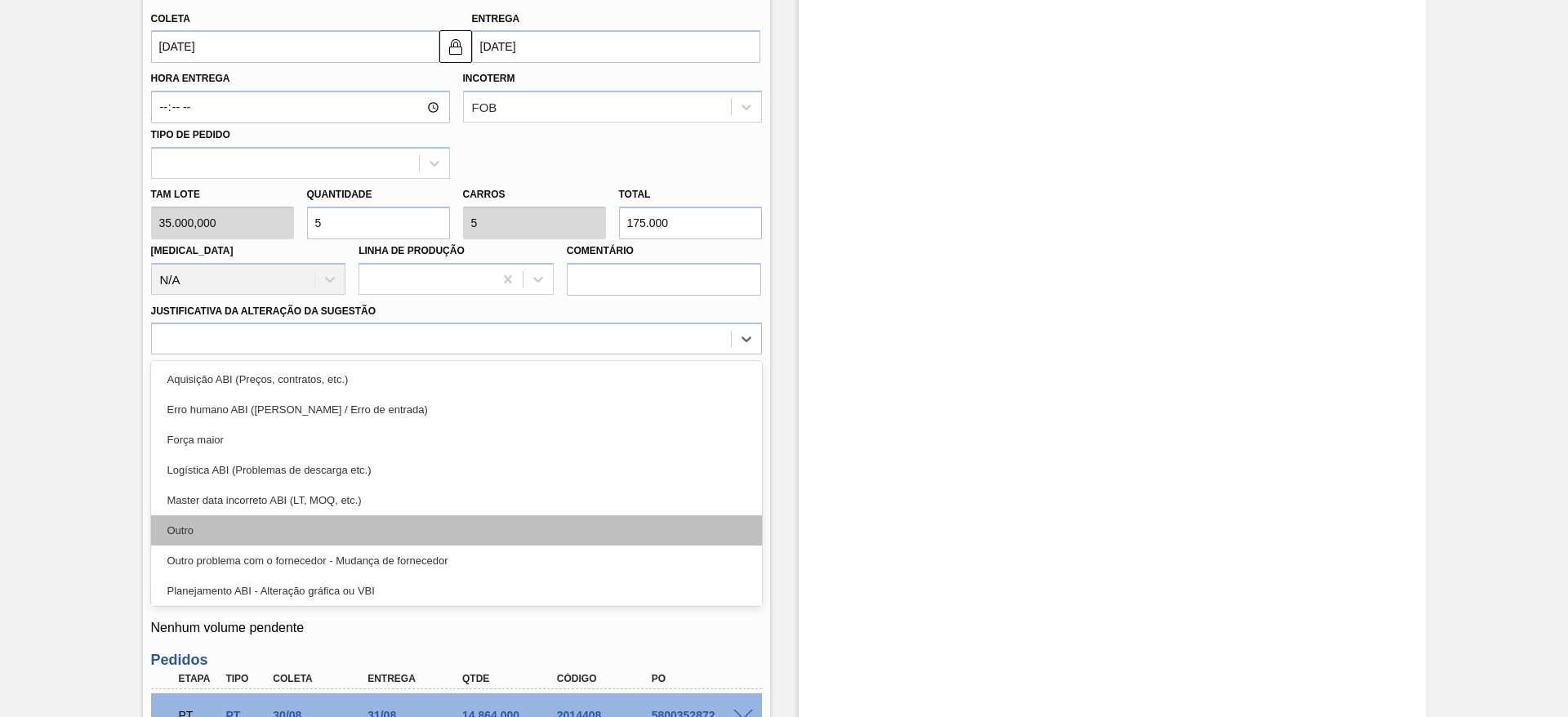
click at [189, 528] on div "Outro" at bounding box center [457, 530] width 611 height 30
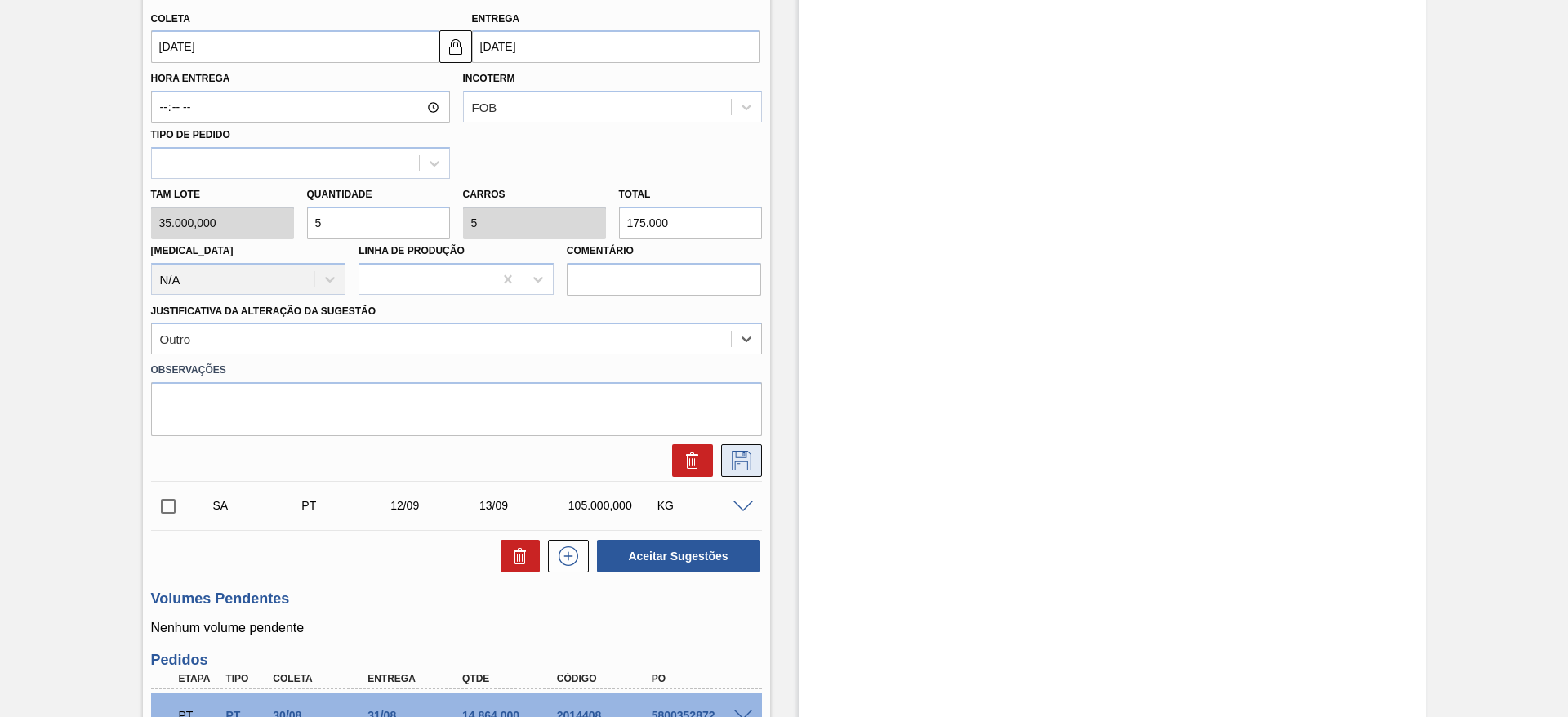
click at [731, 455] on icon at bounding box center [741, 461] width 26 height 20
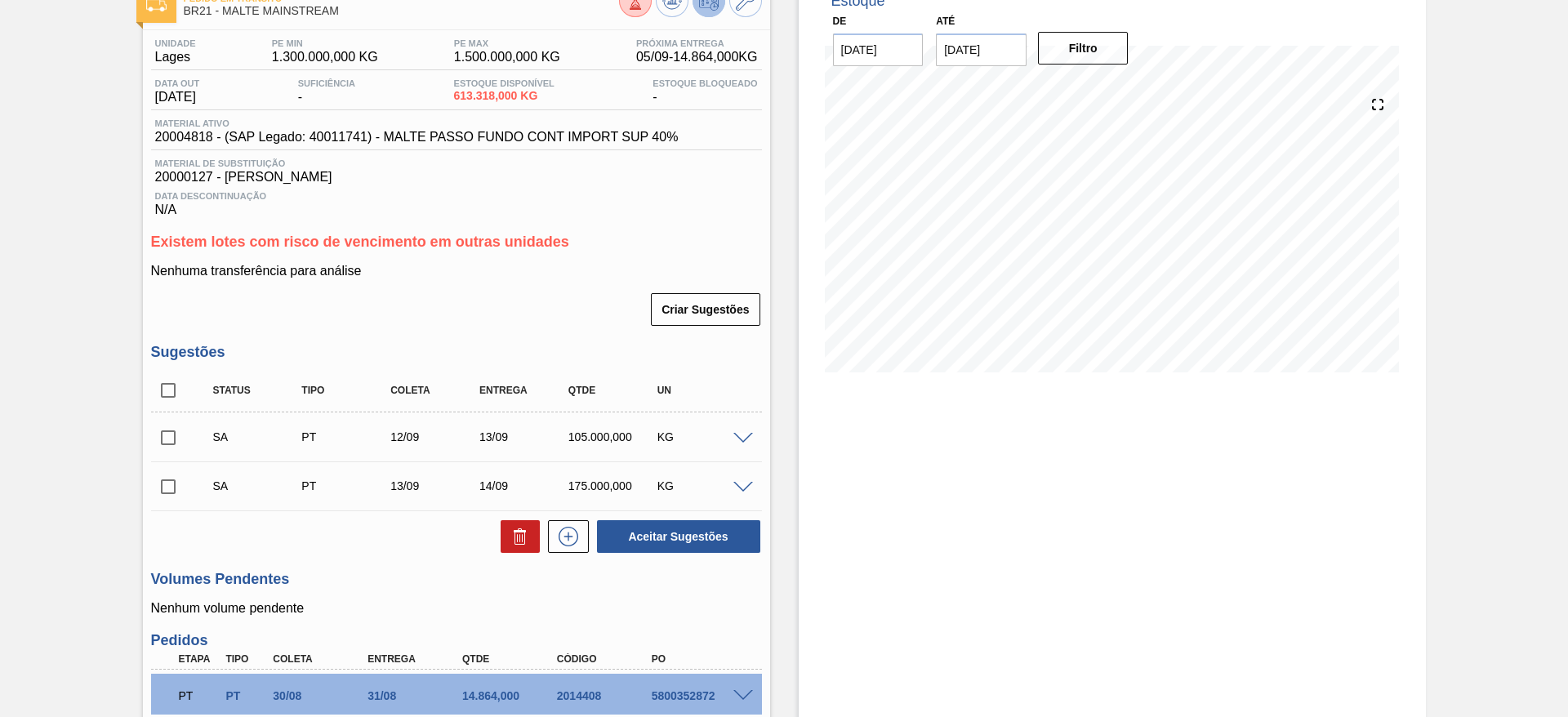
scroll to position [159, 0]
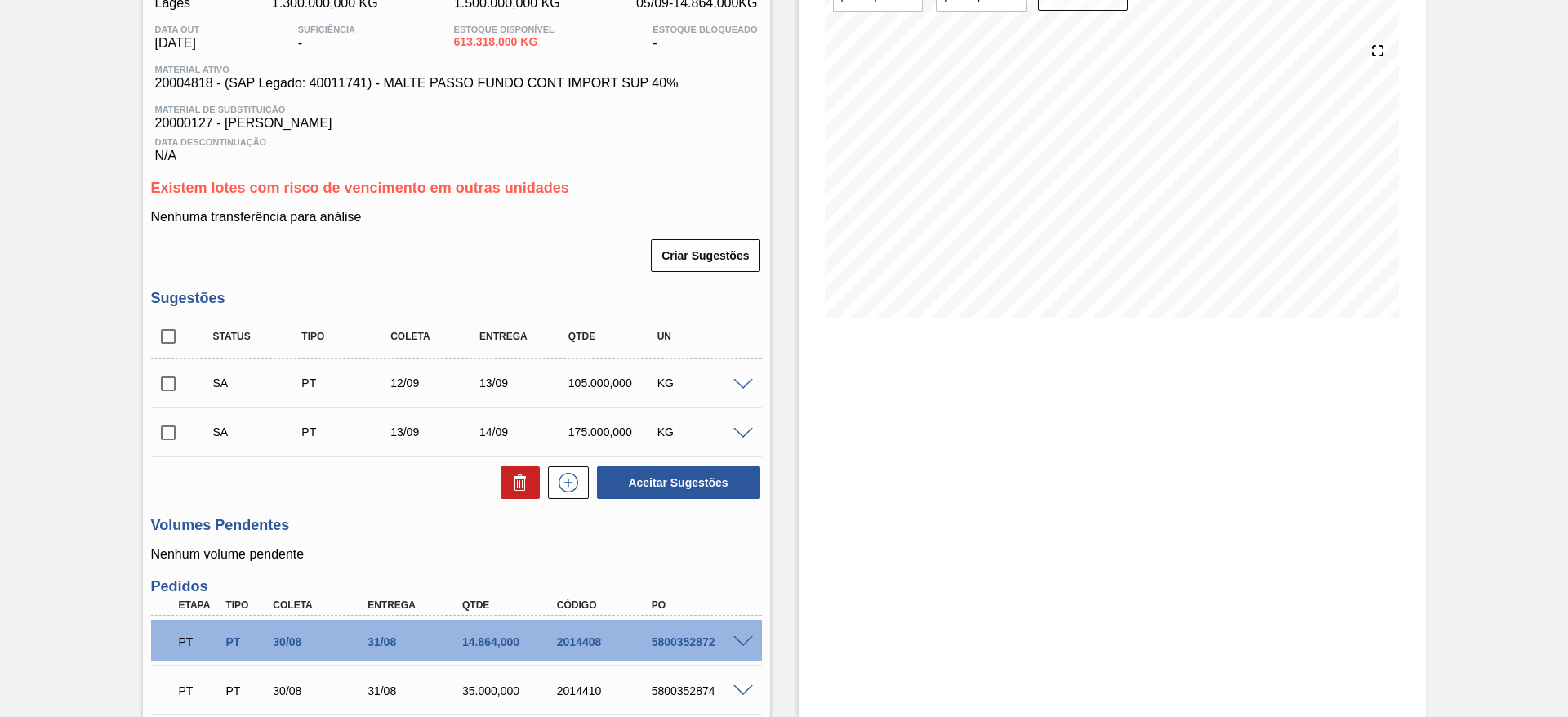
click at [170, 330] on input "checkbox" at bounding box center [168, 336] width 34 height 34
checkbox input "true"
click at [697, 475] on button "Aceitar Sugestões" at bounding box center [678, 482] width 163 height 32
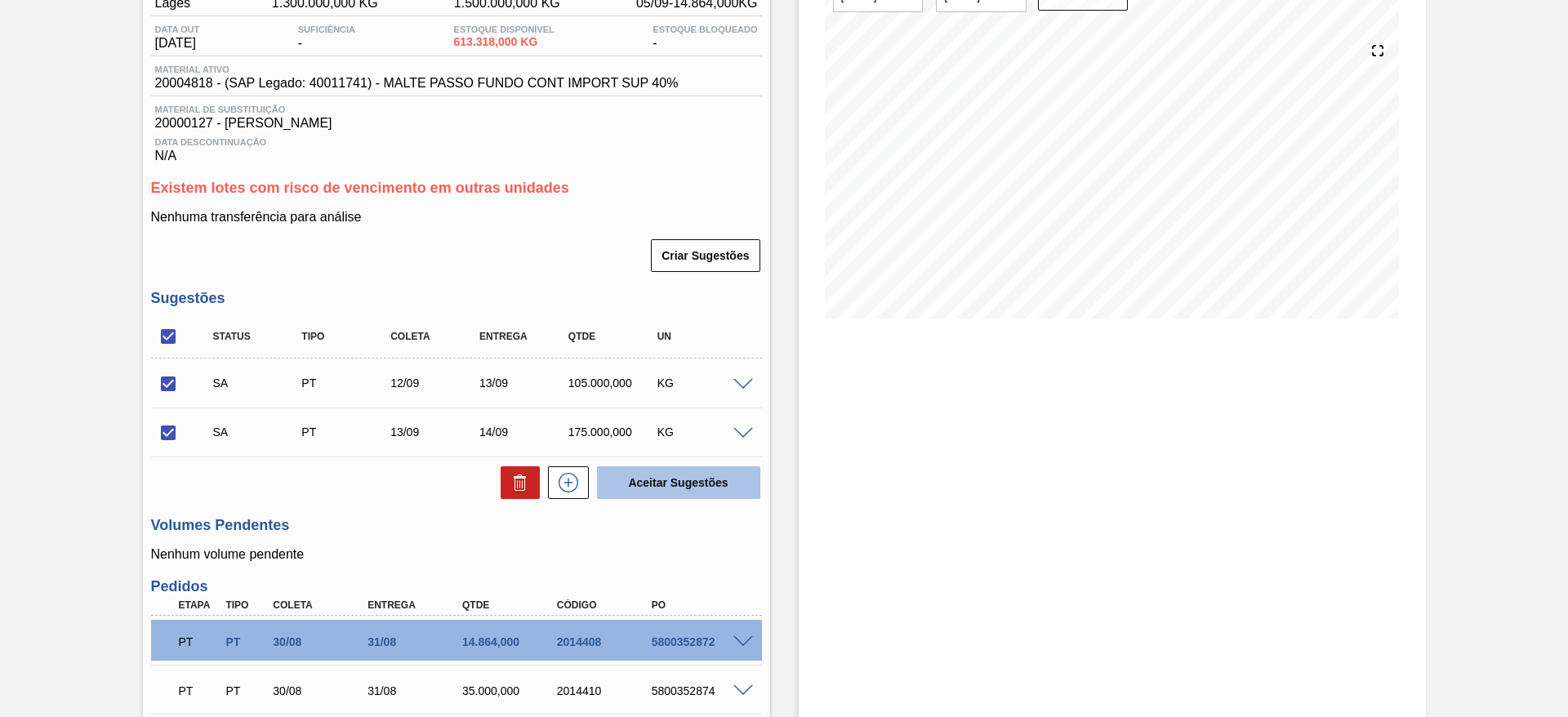
checkbox input "false"
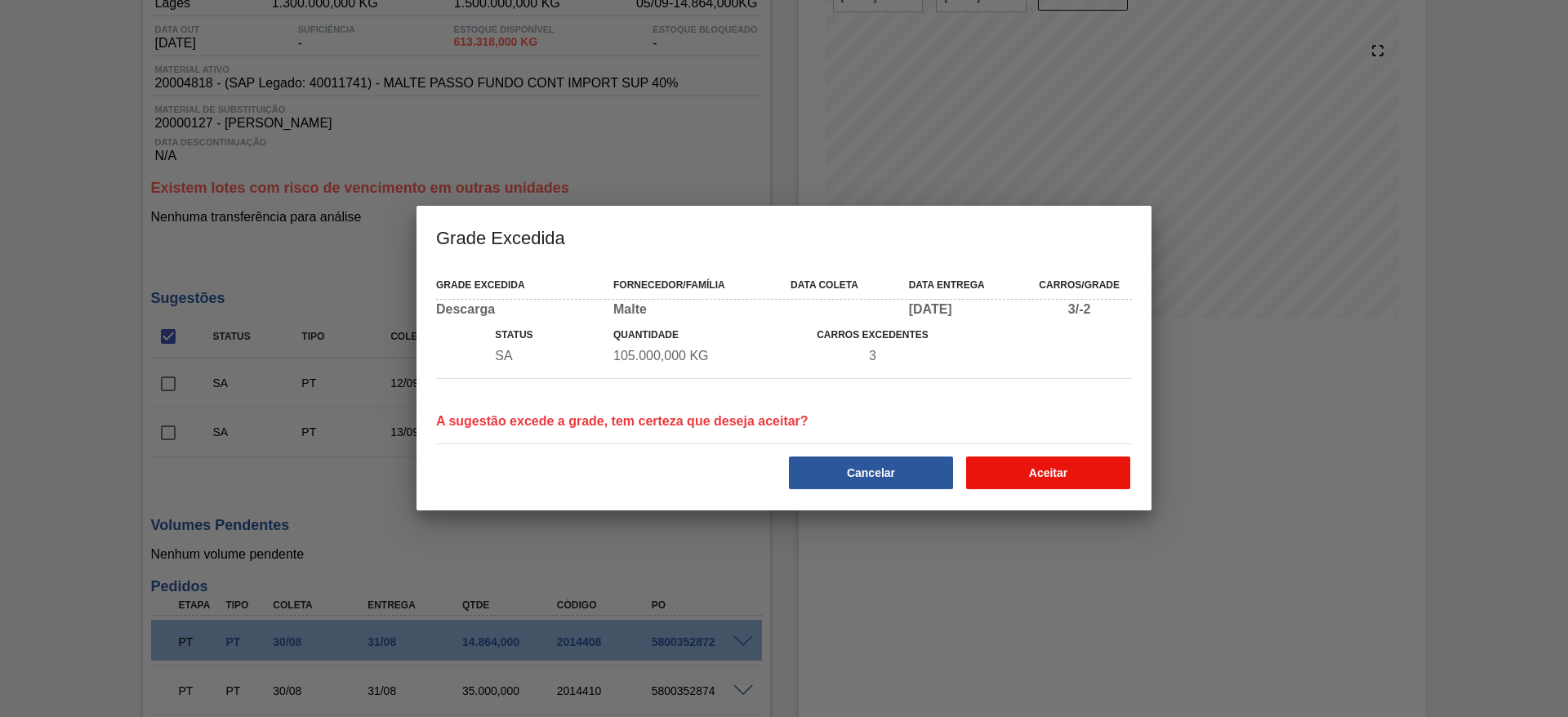
click at [1007, 476] on button "Aceitar" at bounding box center [1048, 472] width 164 height 32
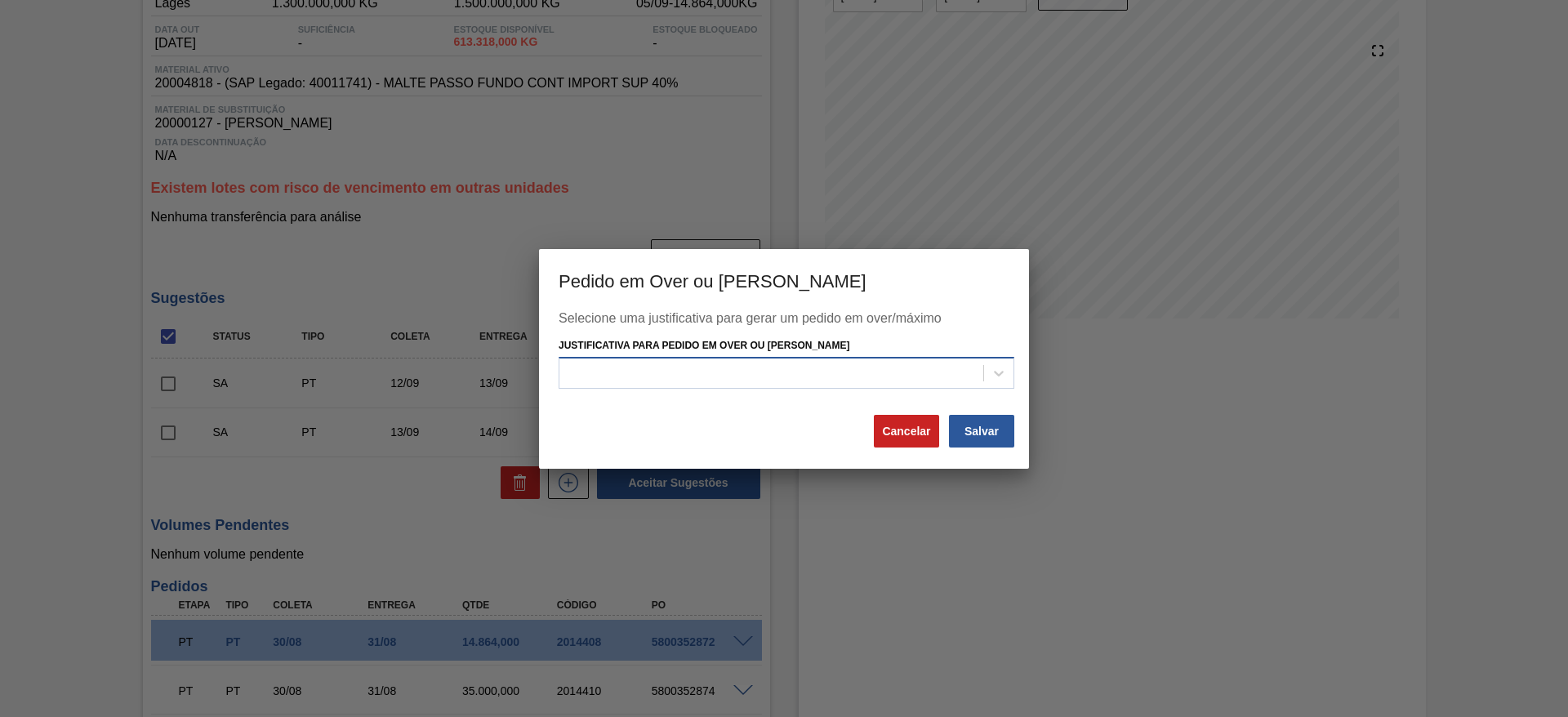
click at [628, 369] on div at bounding box center [771, 374] width 424 height 23
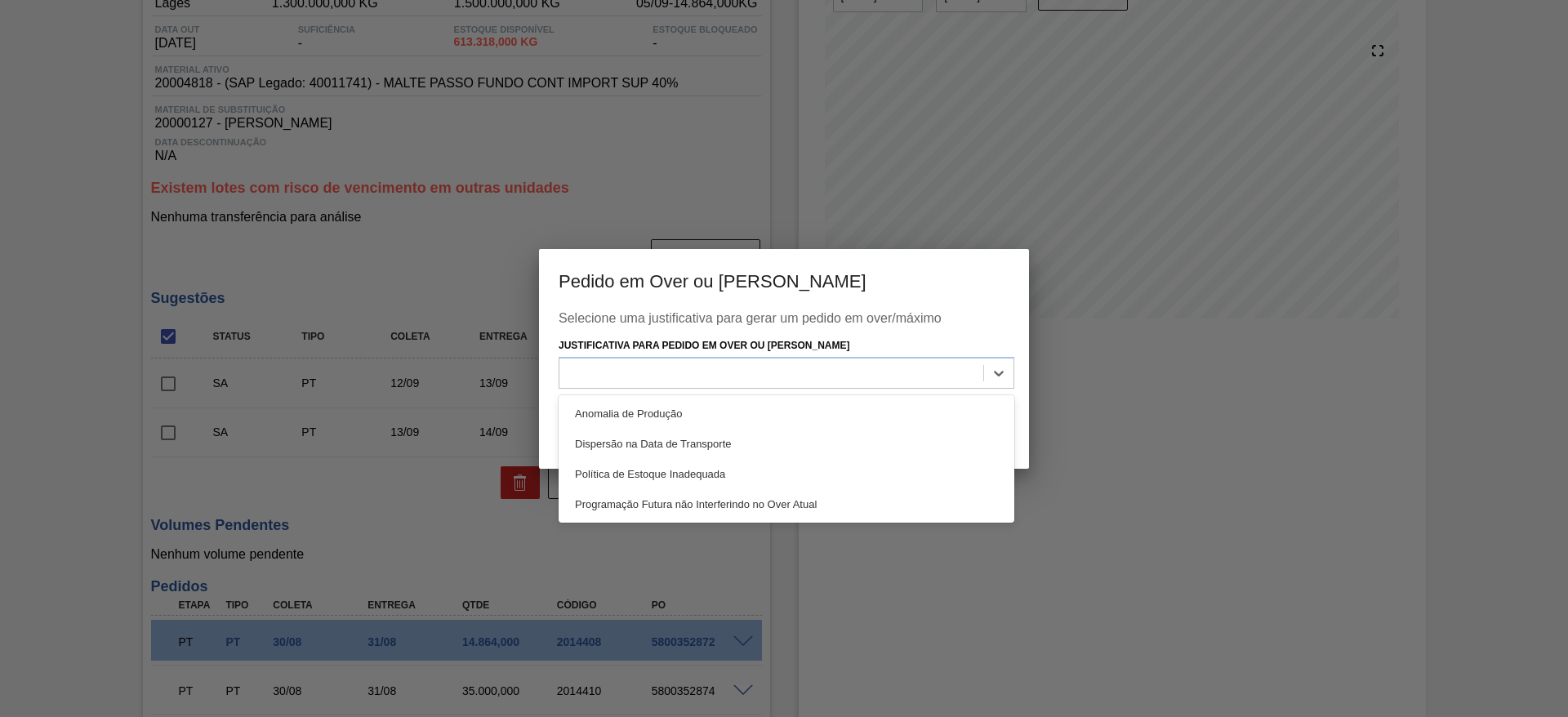
drag, startPoint x: 602, startPoint y: 410, endPoint x: 1015, endPoint y: 445, distance: 414.5
click at [648, 399] on div "Anomalia de Produção" at bounding box center [786, 414] width 456 height 30
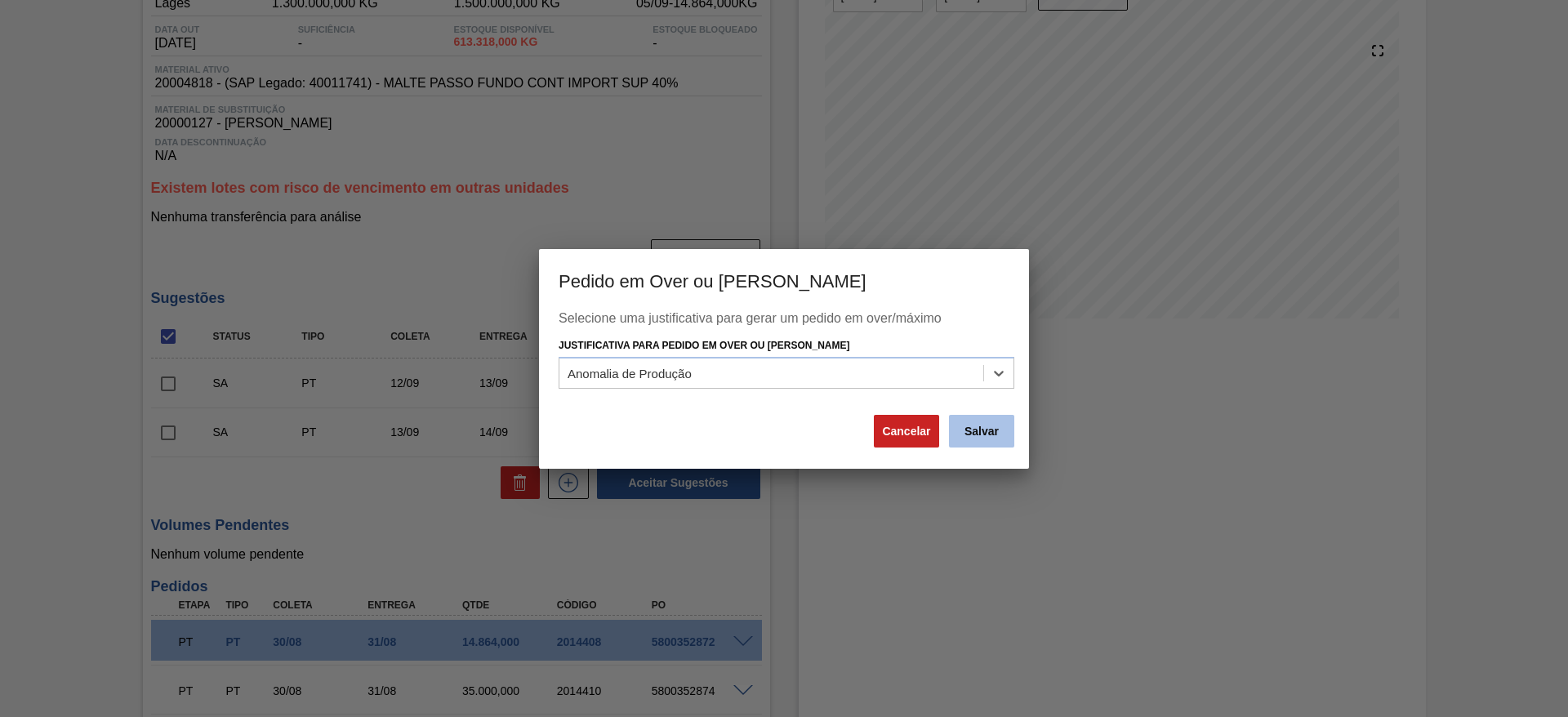
click at [992, 435] on button "Salvar" at bounding box center [981, 430] width 65 height 32
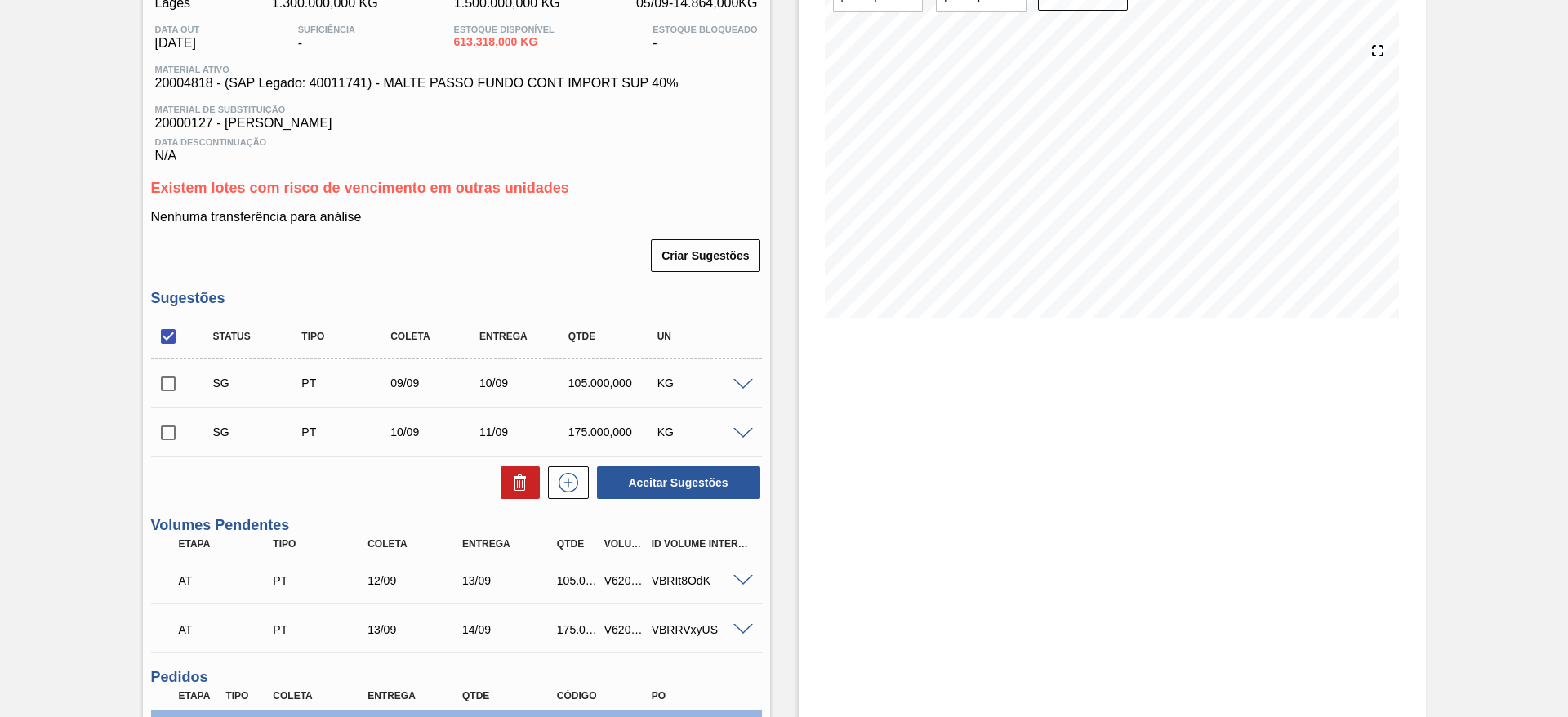
click at [165, 330] on input "checkbox" at bounding box center [168, 336] width 34 height 34
checkbox input "true"
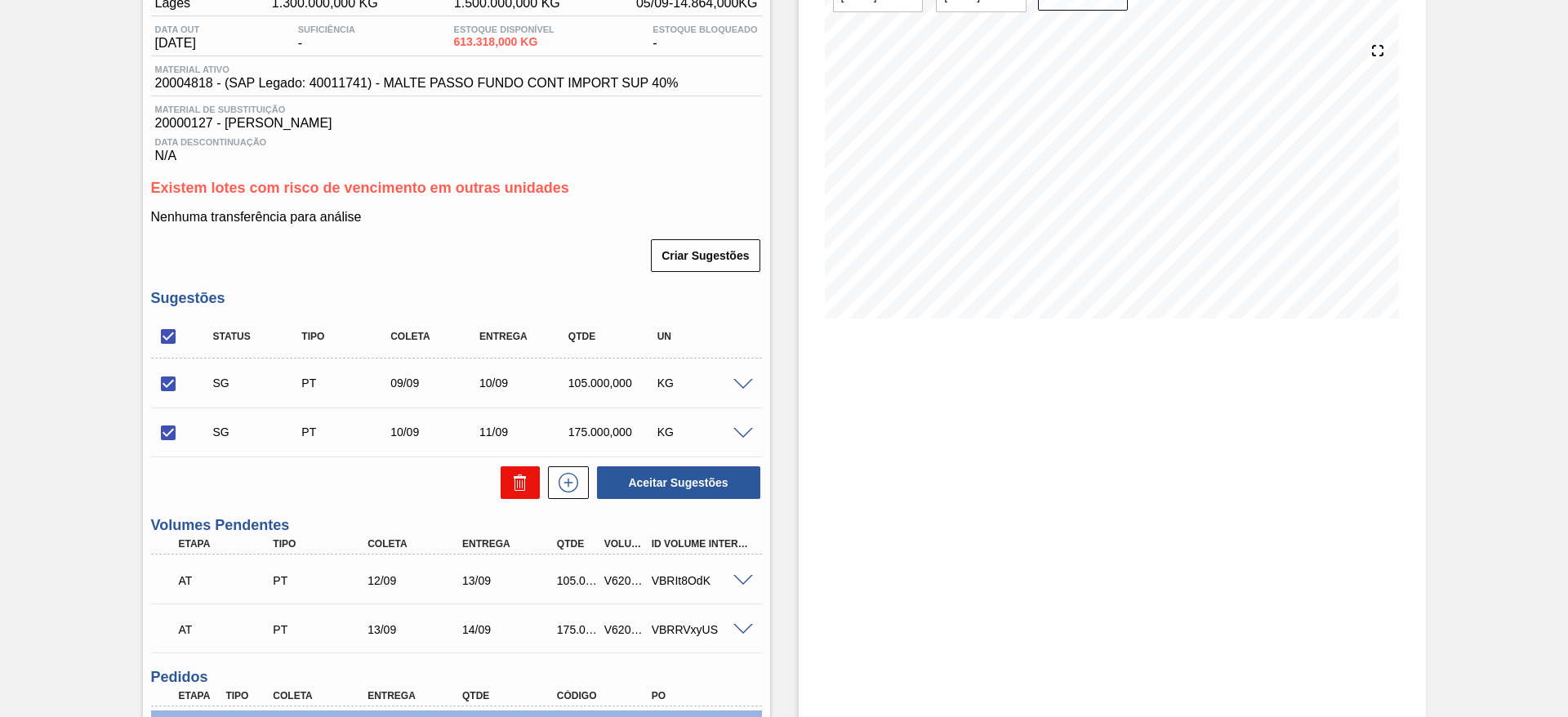
click at [523, 484] on icon at bounding box center [519, 485] width 11 height 13
checkbox input "false"
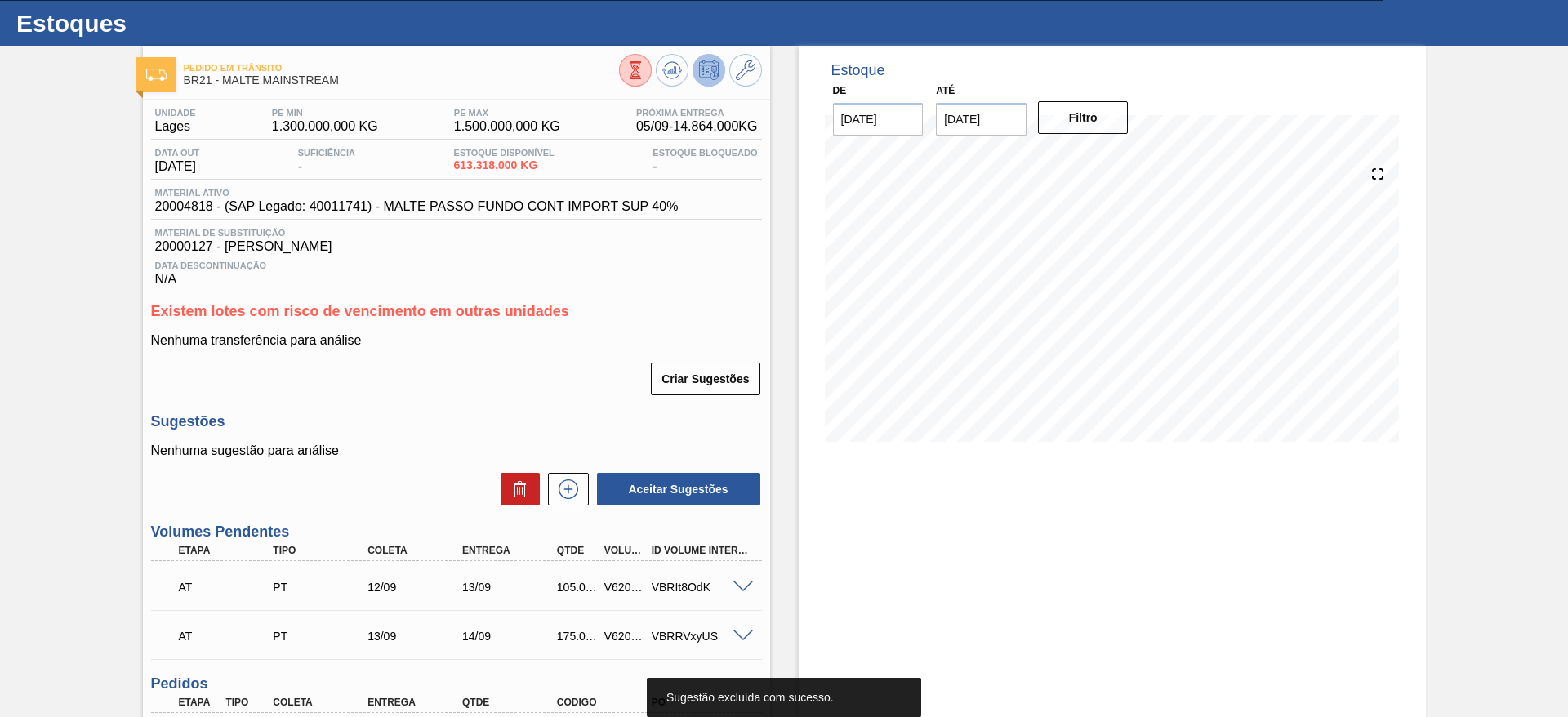
scroll to position [0, 0]
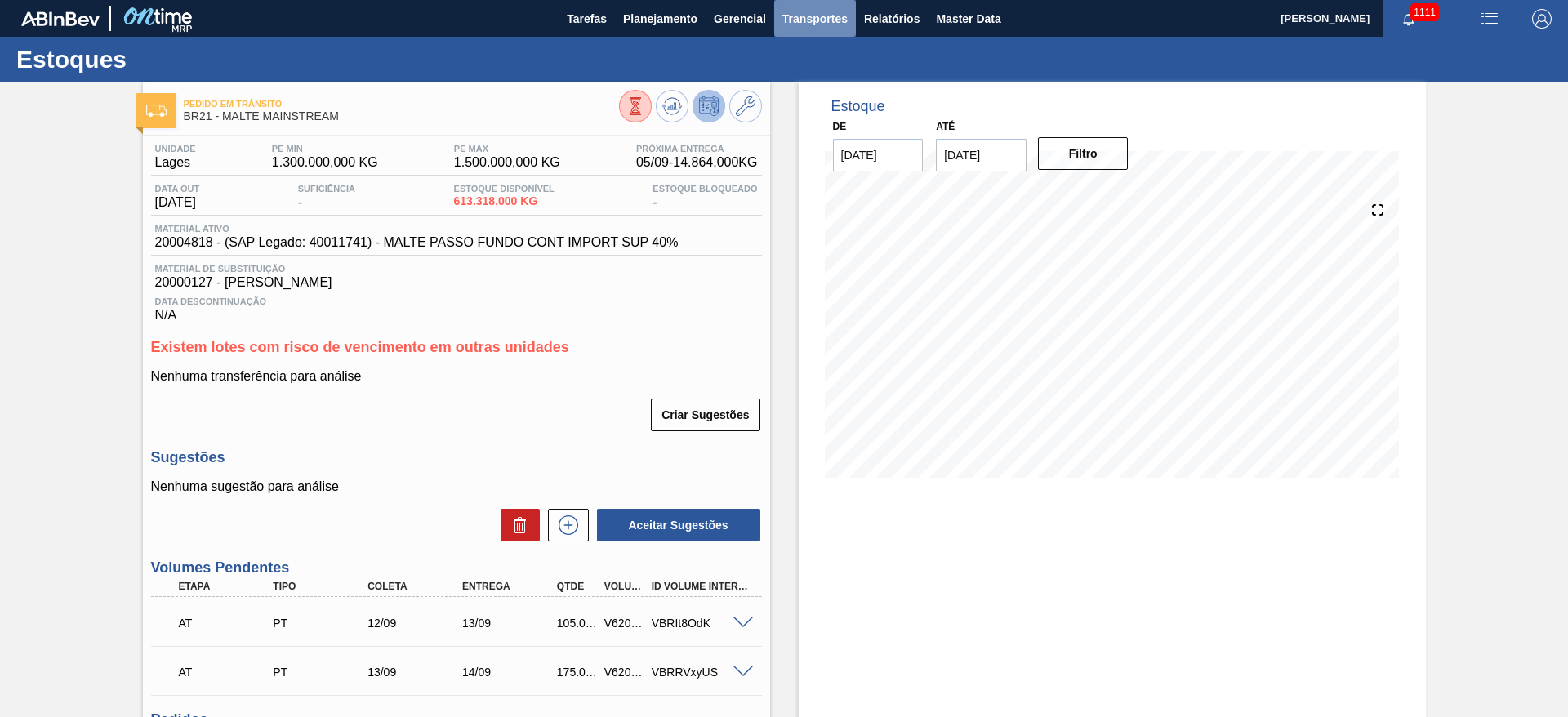
click at [801, 20] on span "Transportes" at bounding box center [814, 19] width 65 height 20
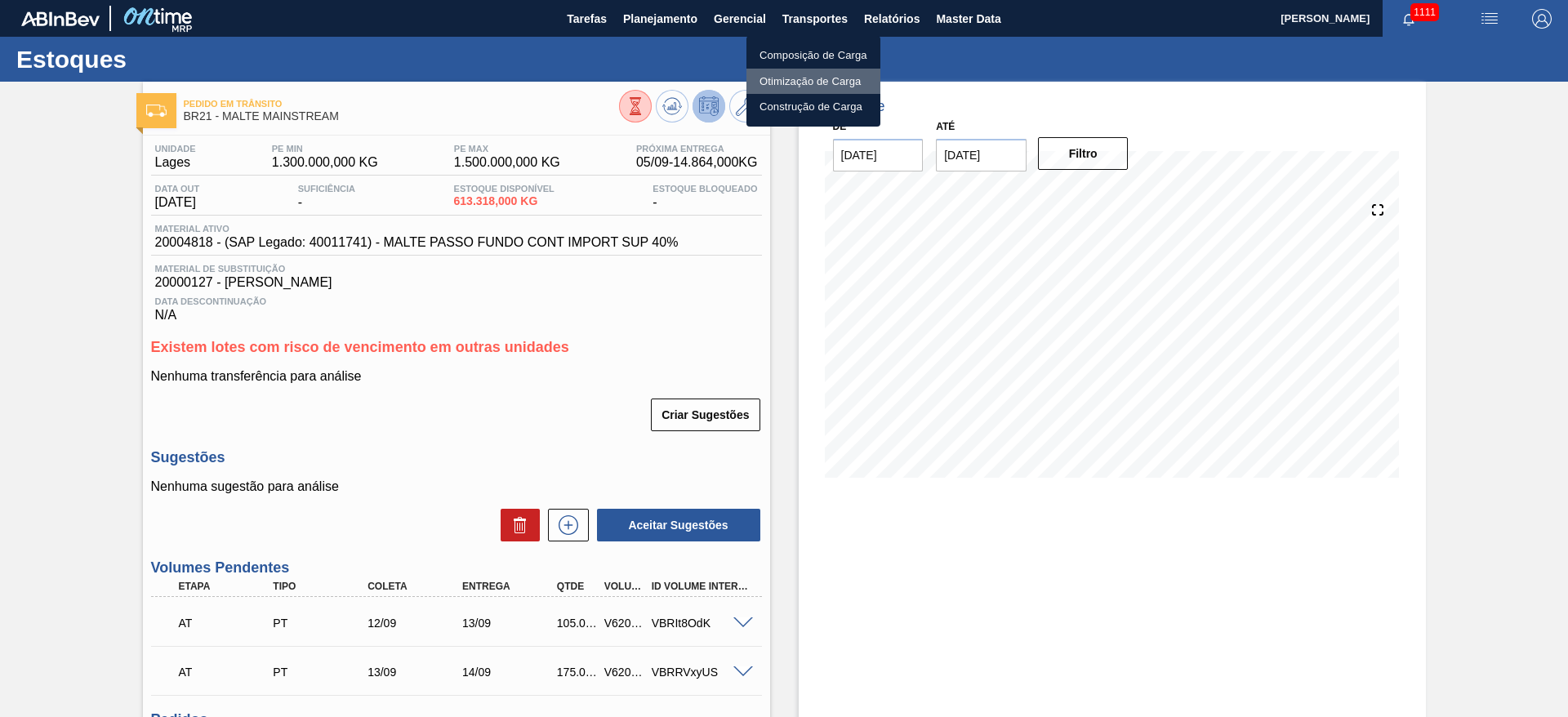
click at [794, 82] on li "Otimização de Carga" at bounding box center [813, 81] width 134 height 26
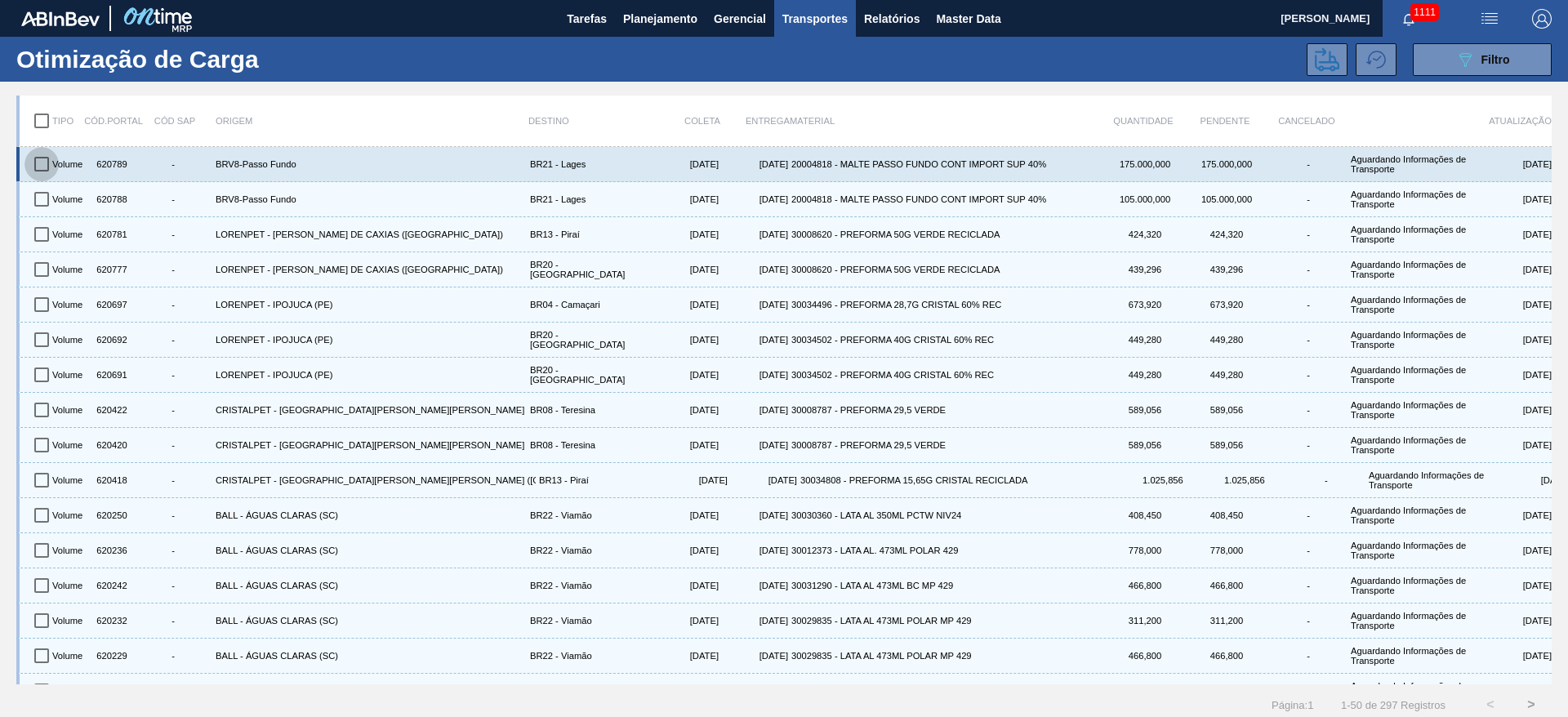
click at [39, 163] on input "checkbox" at bounding box center [41, 163] width 34 height 34
checkbox input "true"
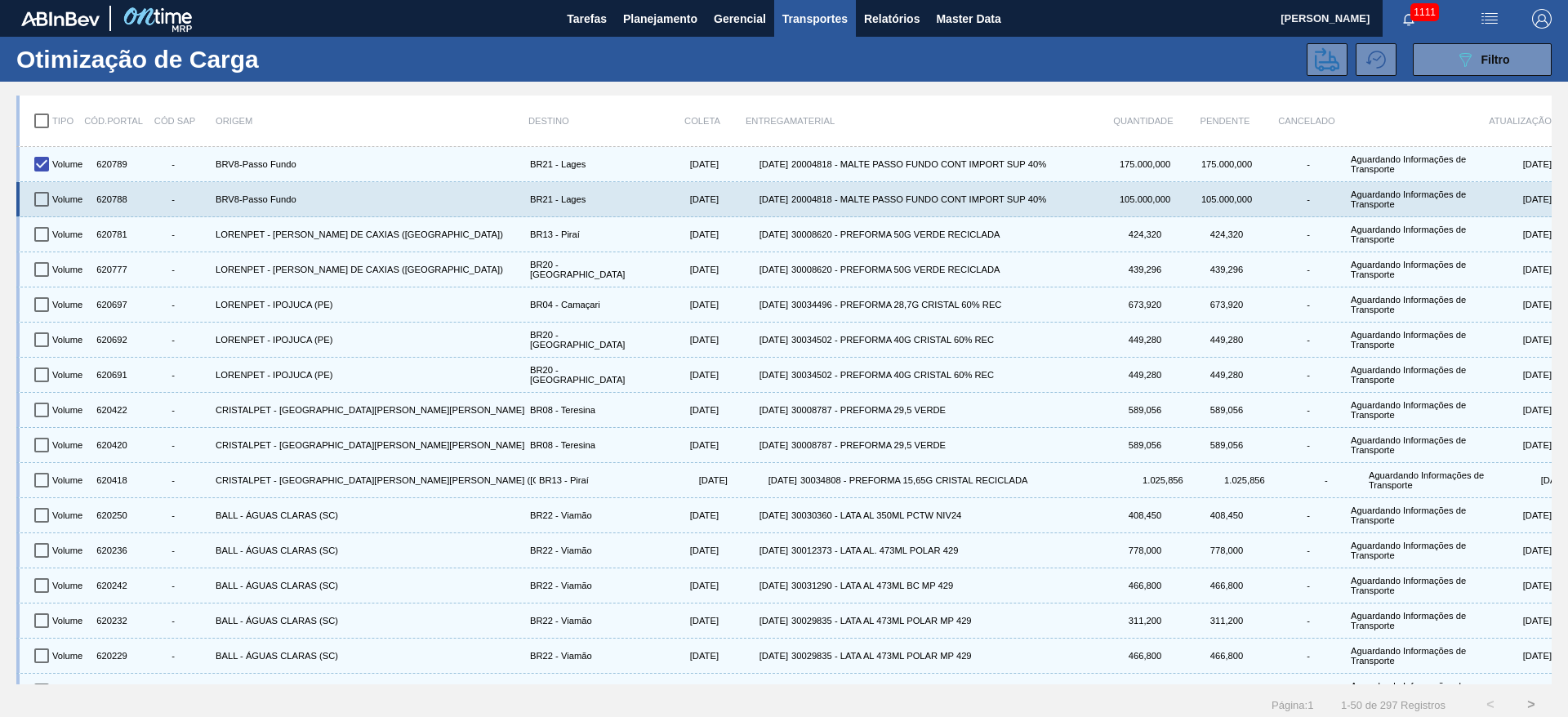
click at [47, 191] on input "checkbox" at bounding box center [41, 199] width 34 height 34
checkbox input "true"
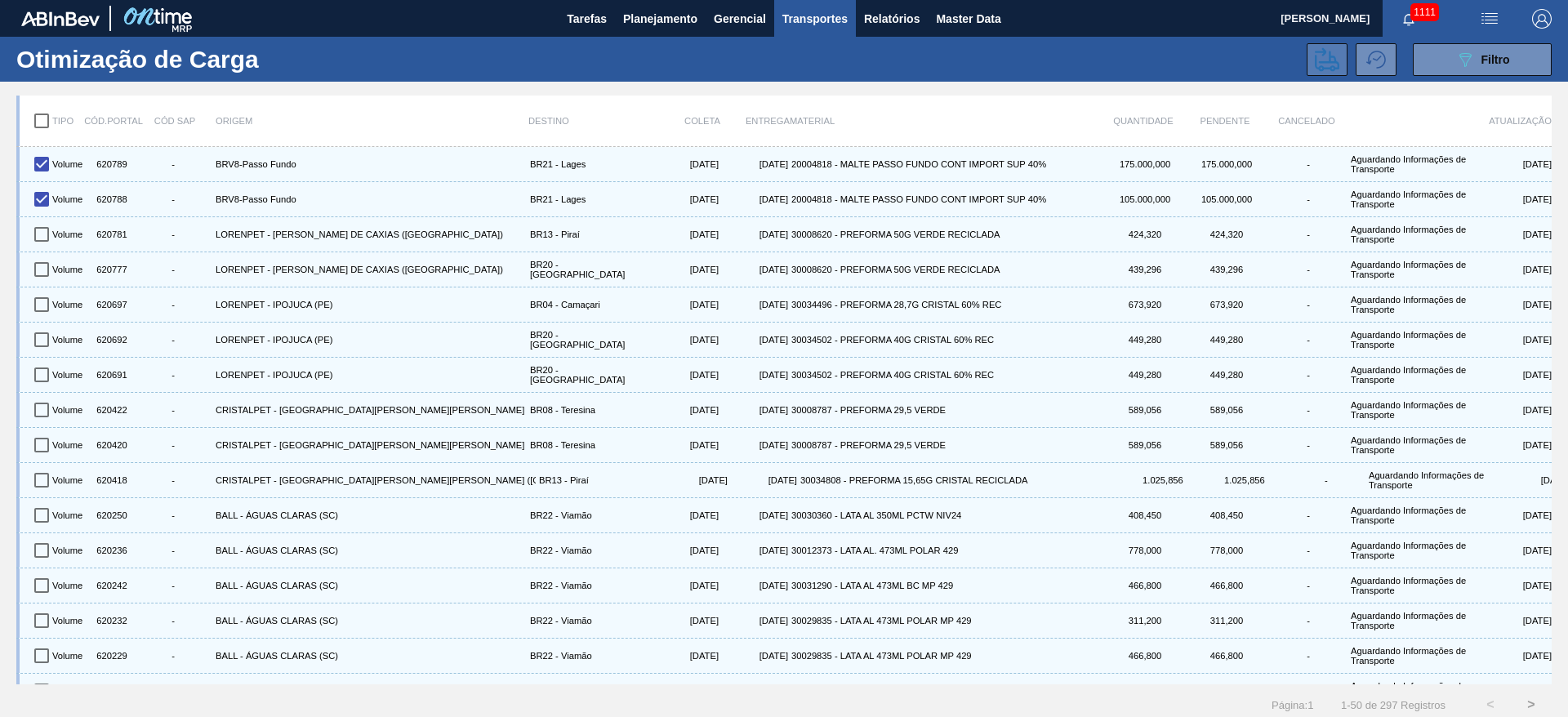
click at [1318, 62] on icon at bounding box center [1327, 59] width 24 height 23
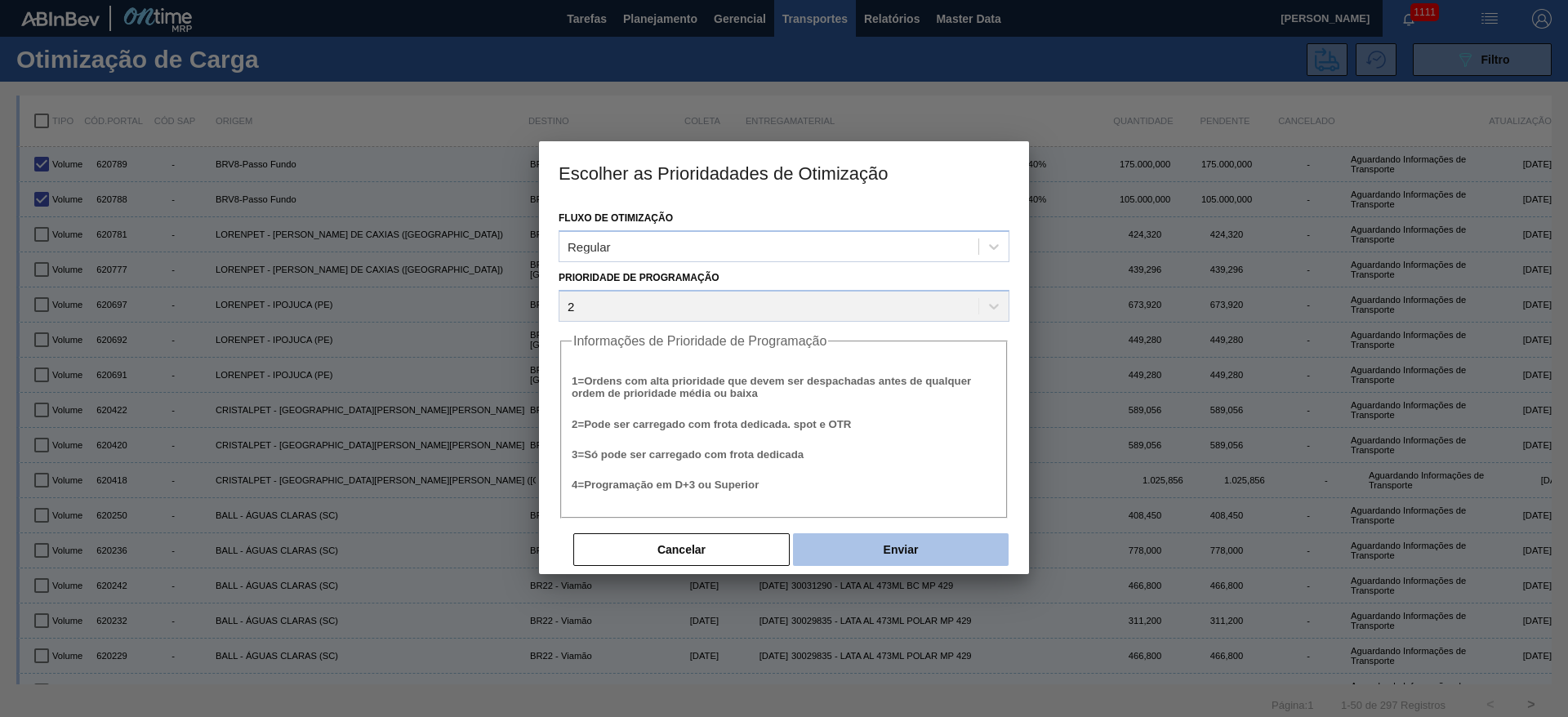
click at [935, 539] on button "Enviar" at bounding box center [900, 549] width 216 height 32
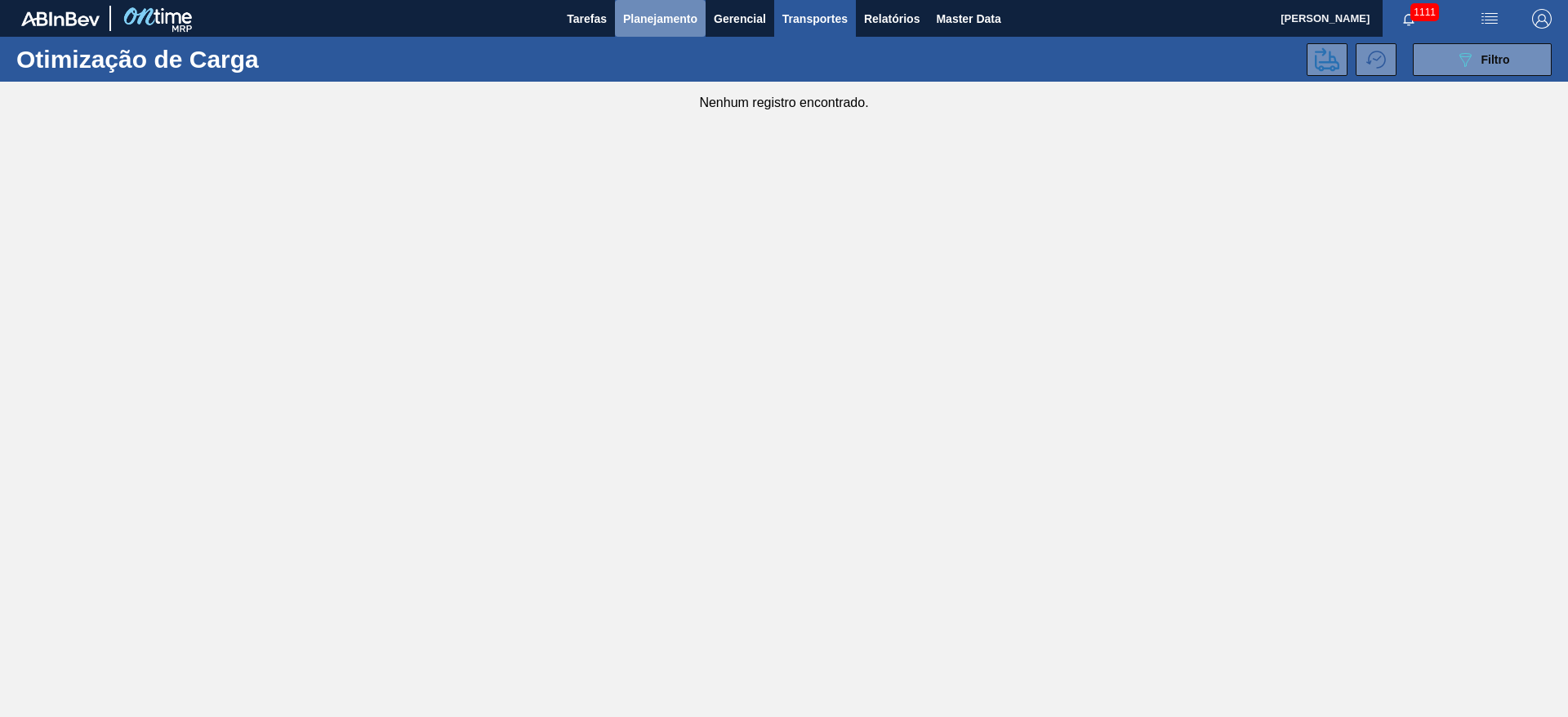
click at [645, 26] on span "Planejamento" at bounding box center [660, 19] width 74 height 20
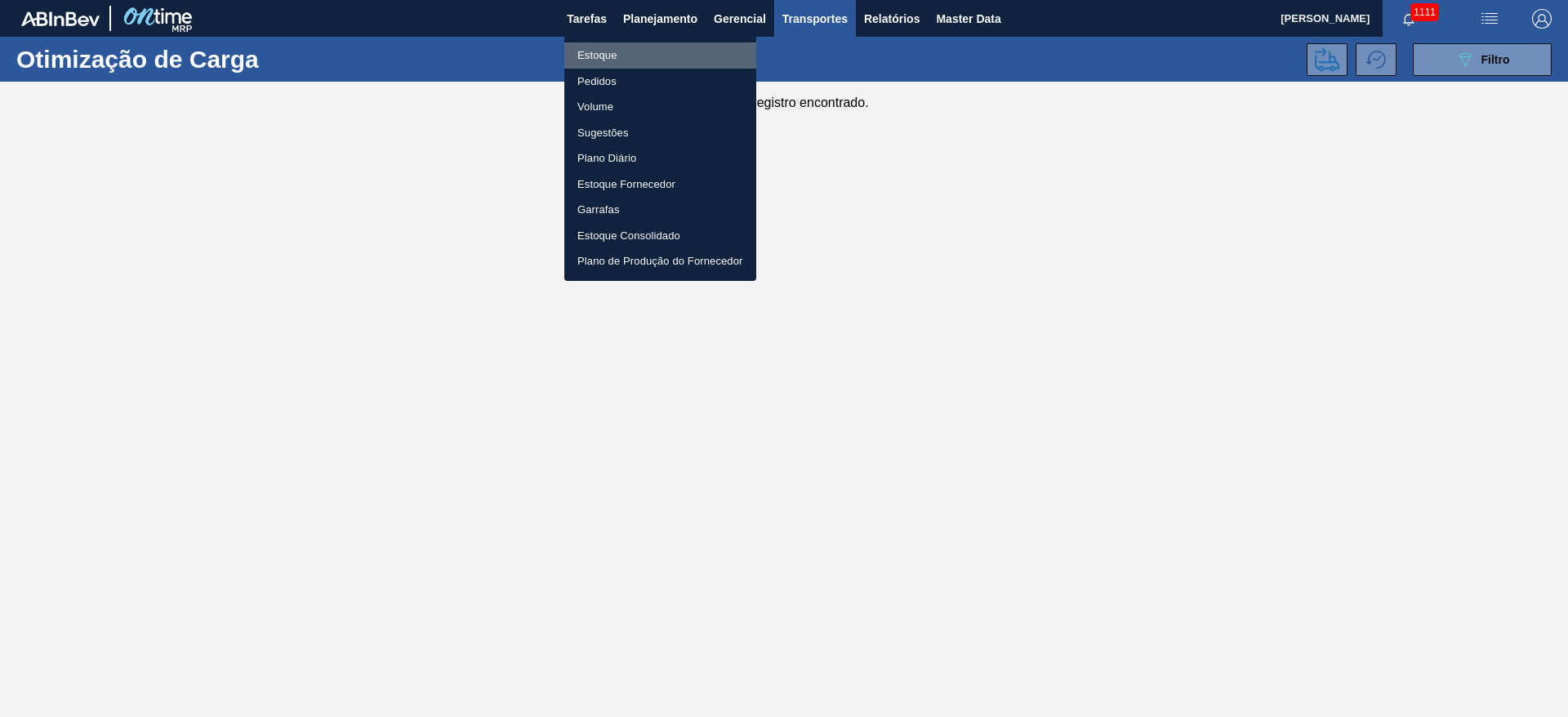
click at [593, 62] on li "Estoque" at bounding box center [660, 55] width 192 height 26
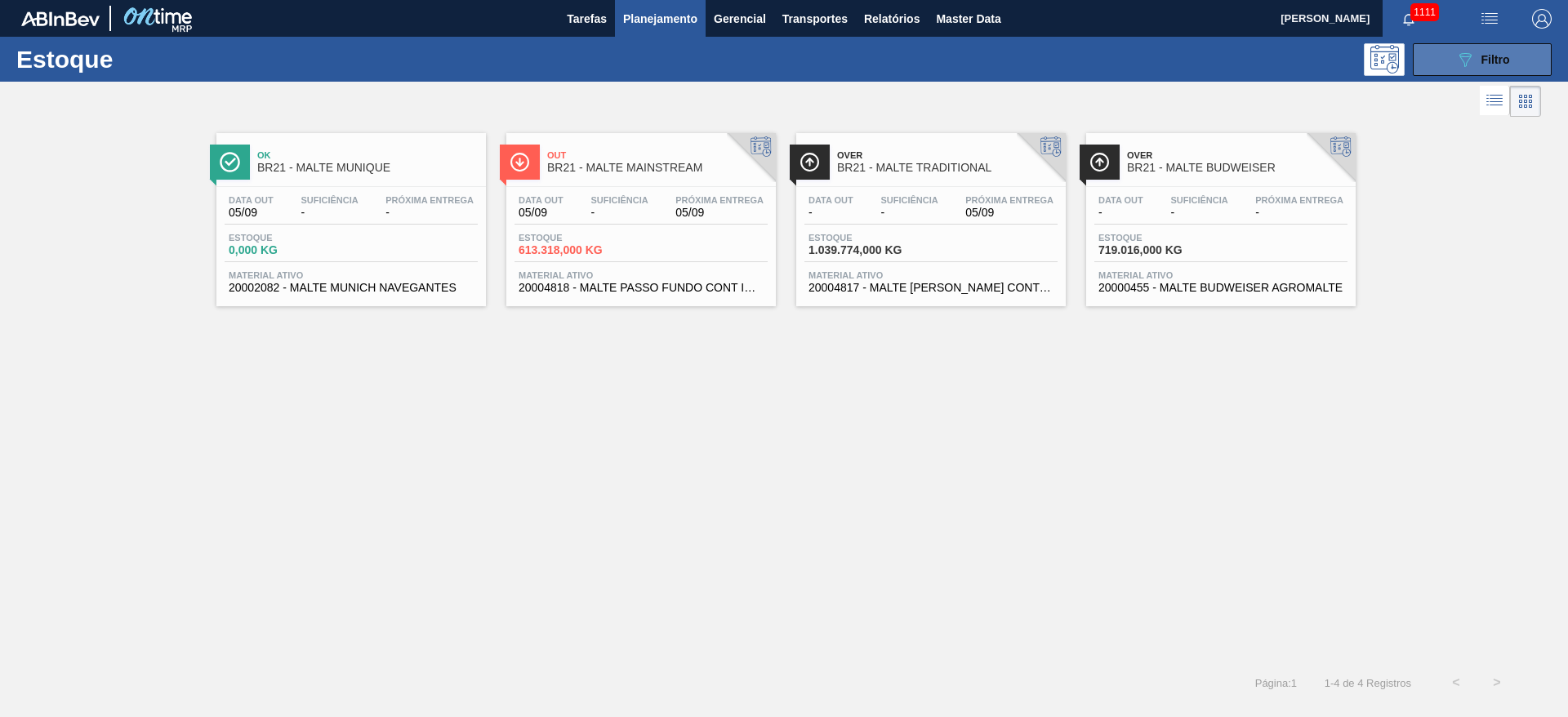
click at [1494, 61] on span "Filtro" at bounding box center [1495, 59] width 28 height 13
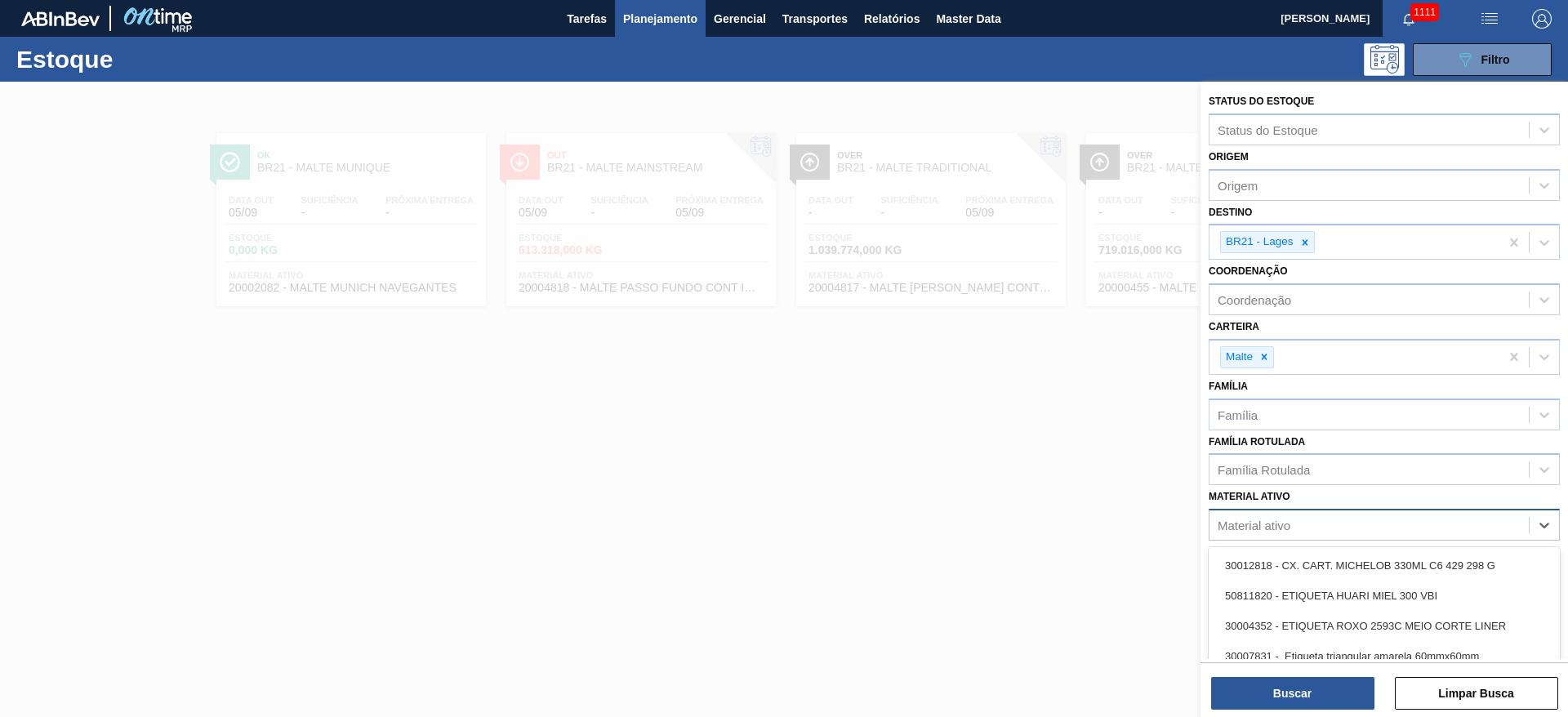
click at [1266, 523] on div "Material ativo" at bounding box center [1254, 525] width 72 height 14
paste ativo "20004817"
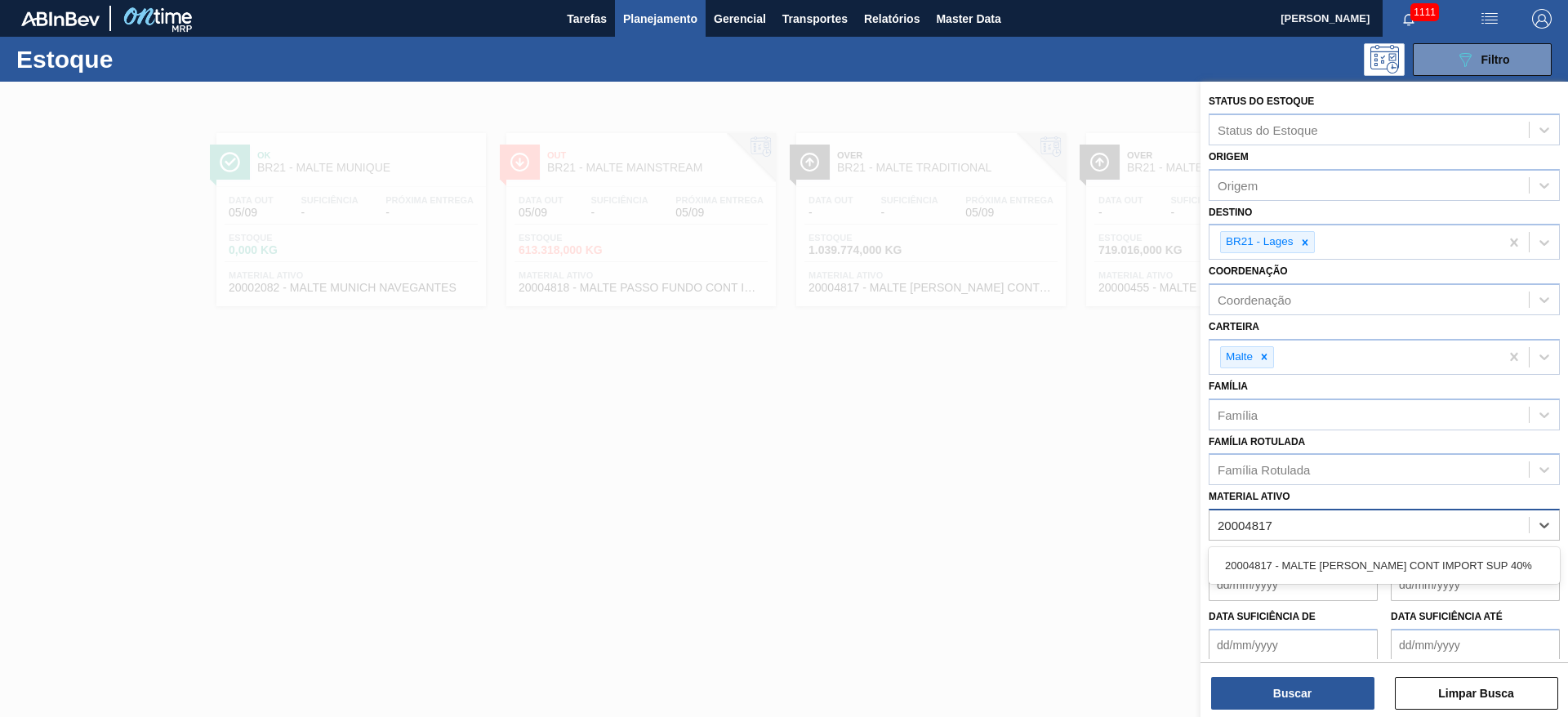
type ativo "20004817"
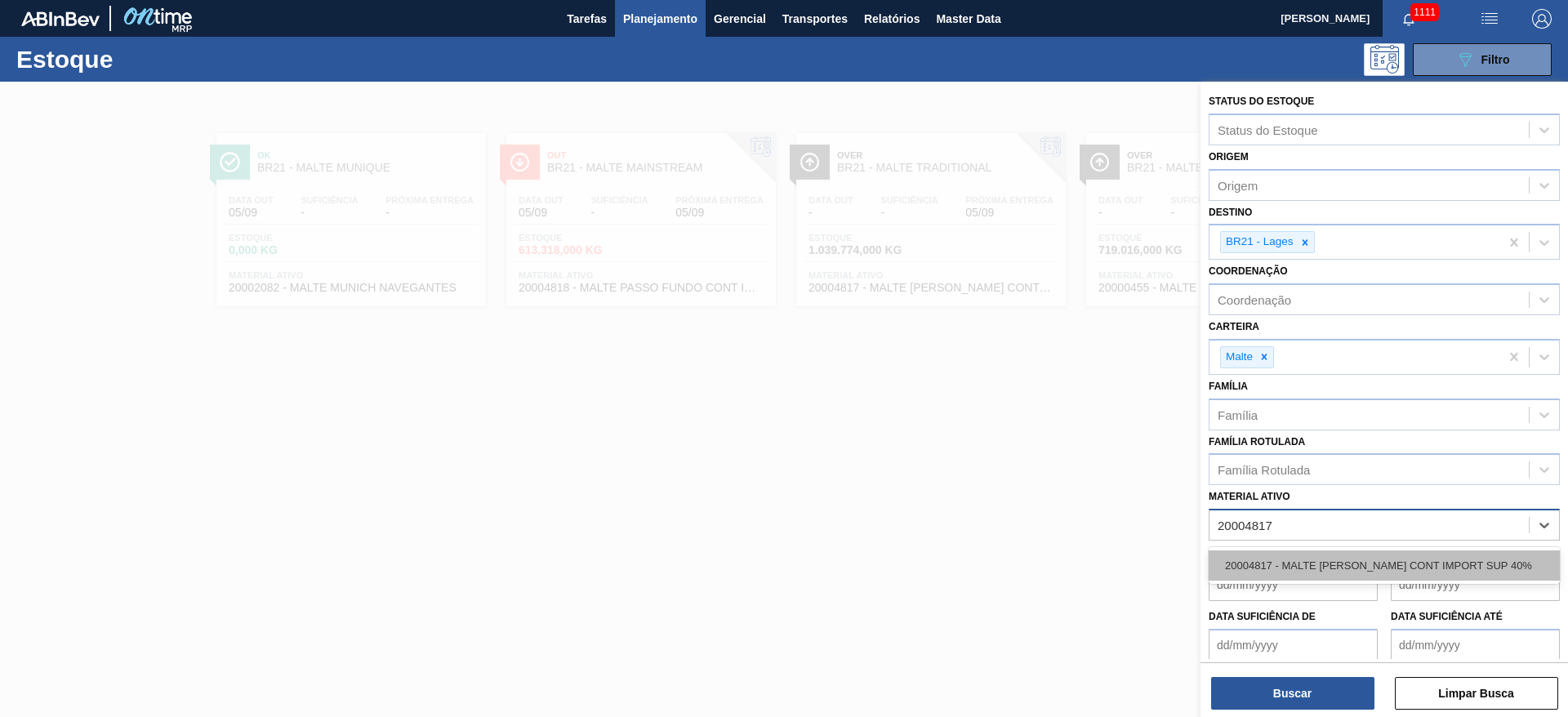
click at [1274, 559] on div "20004817 - MALTE [PERSON_NAME] CONT IMPORT SUP 40%" at bounding box center [1383, 565] width 351 height 30
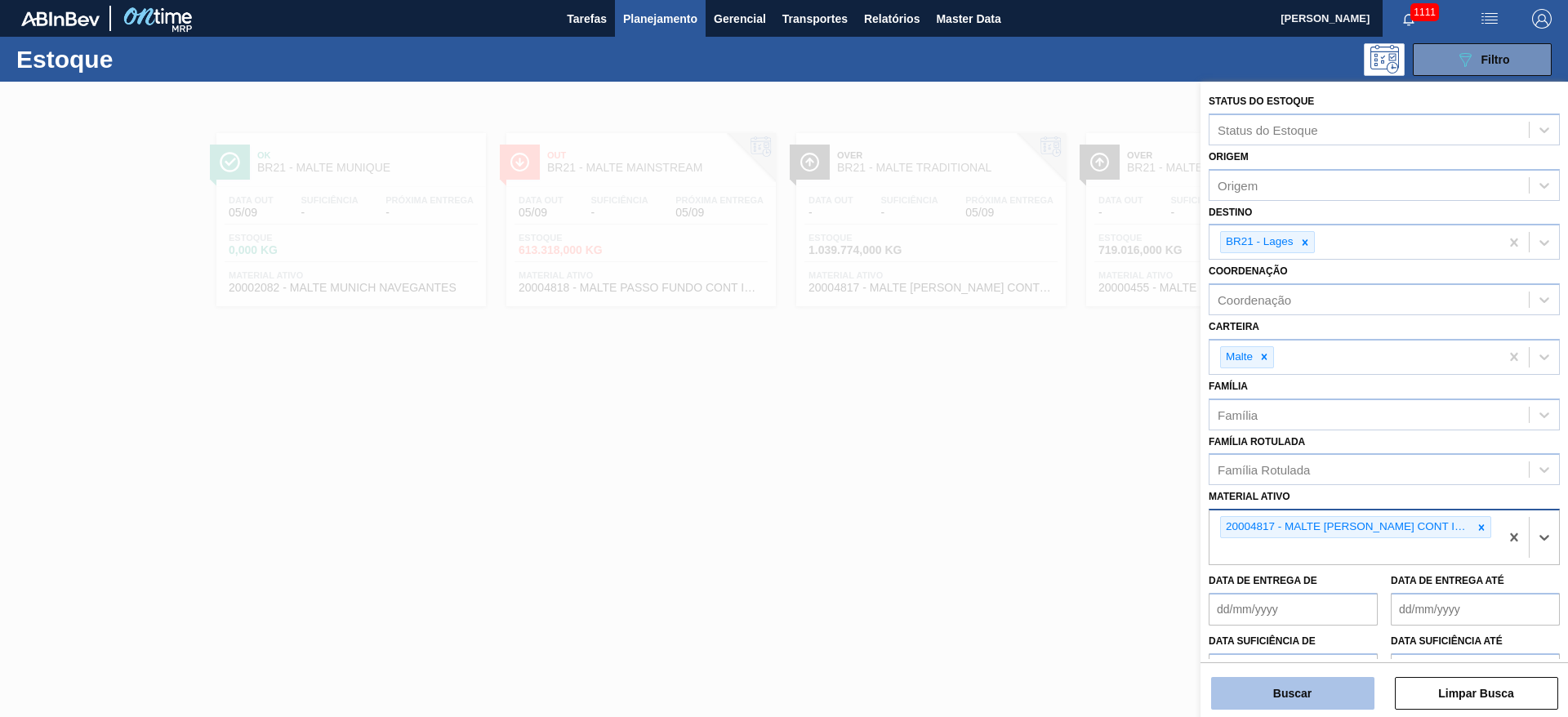
click at [1275, 698] on button "Buscar" at bounding box center [1292, 694] width 163 height 32
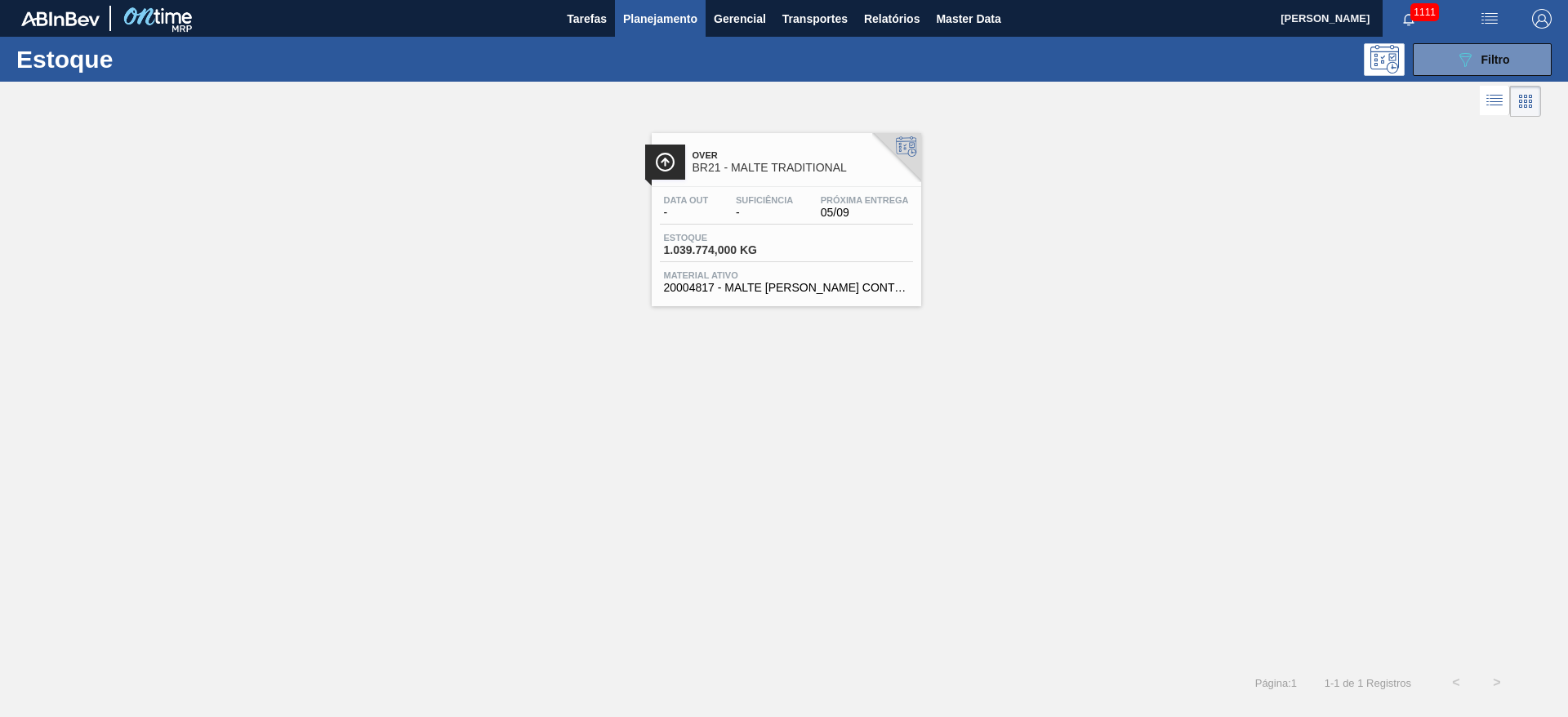
click at [771, 224] on div "Data out - Suficiência - Próxima Entrega 05/09" at bounding box center [786, 210] width 253 height 29
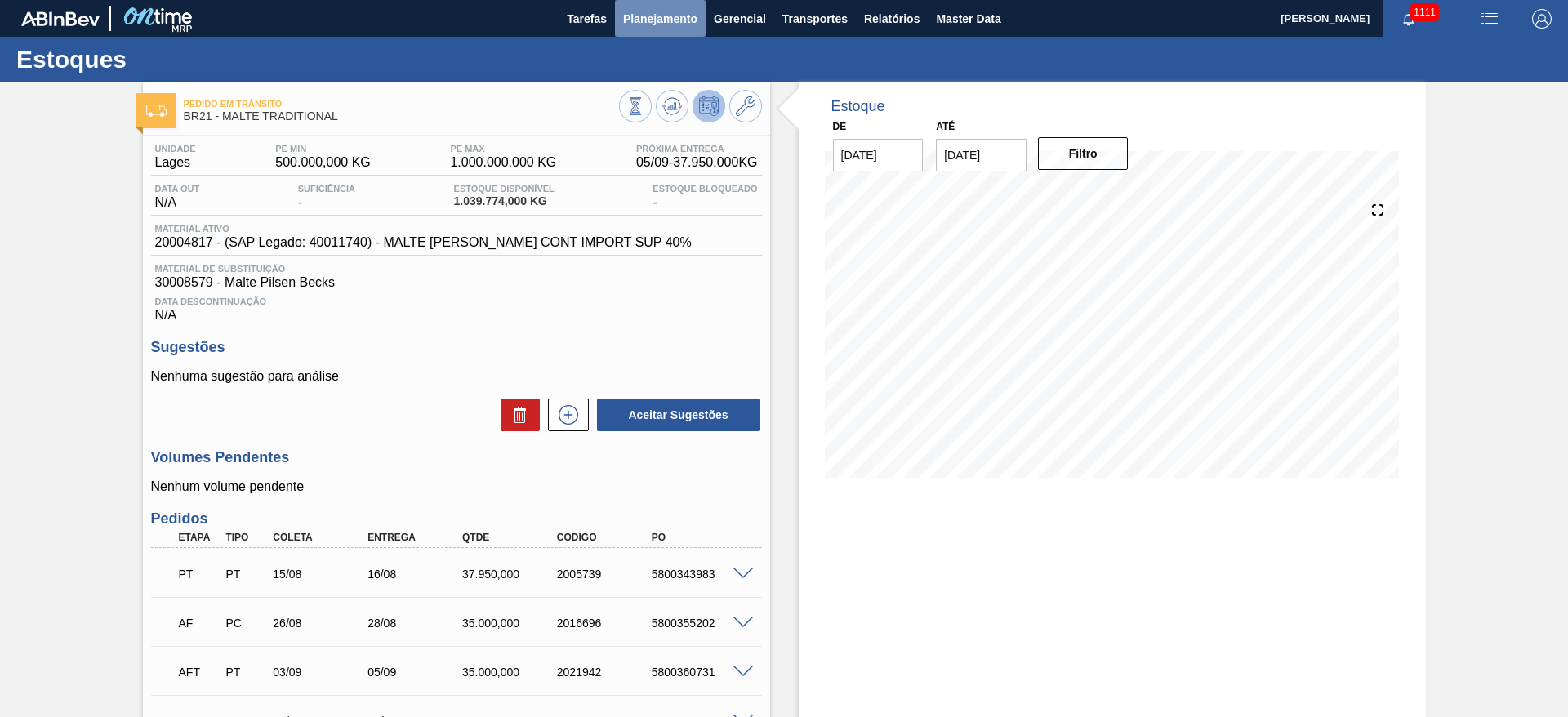
click at [657, 8] on button "Planejamento" at bounding box center [660, 19] width 91 height 37
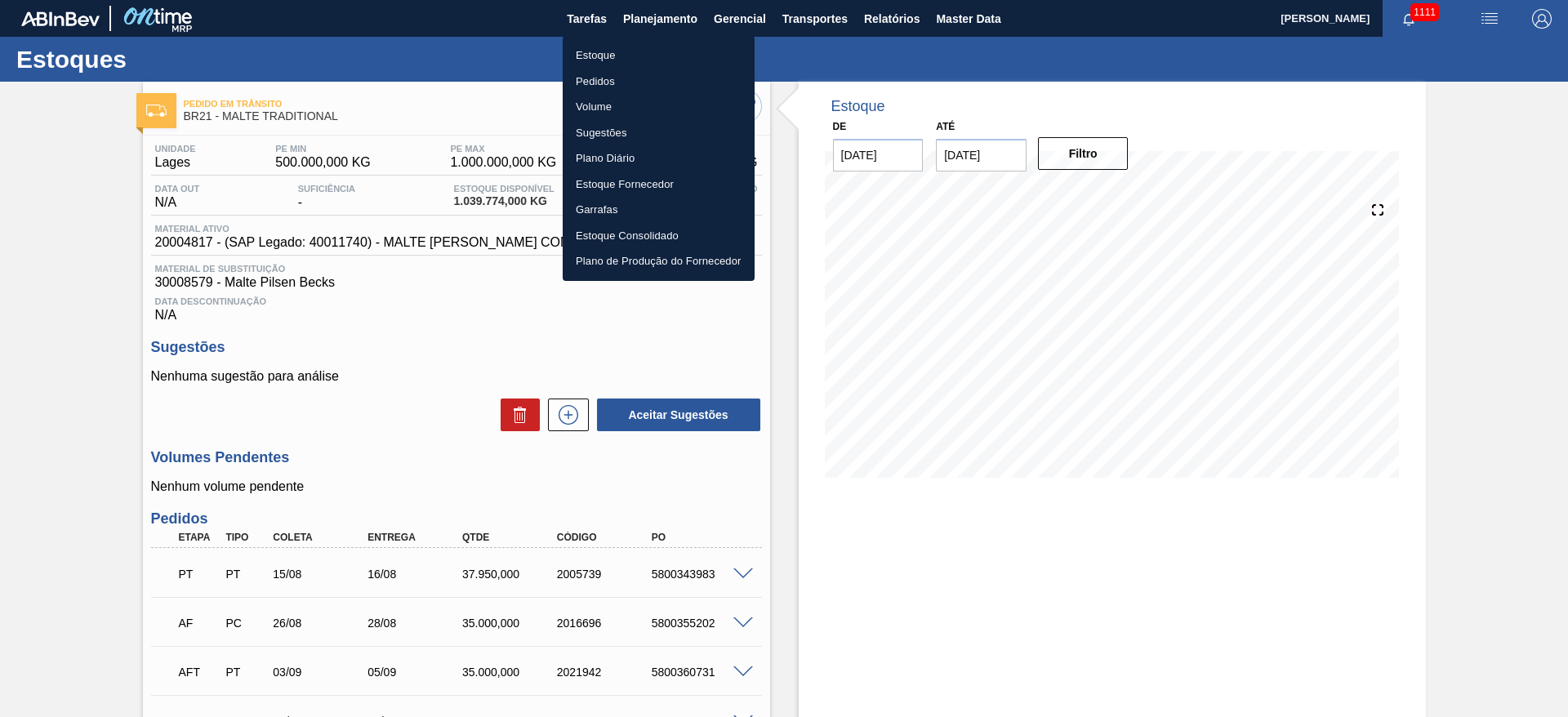
click at [652, 23] on div at bounding box center [784, 358] width 1568 height 717
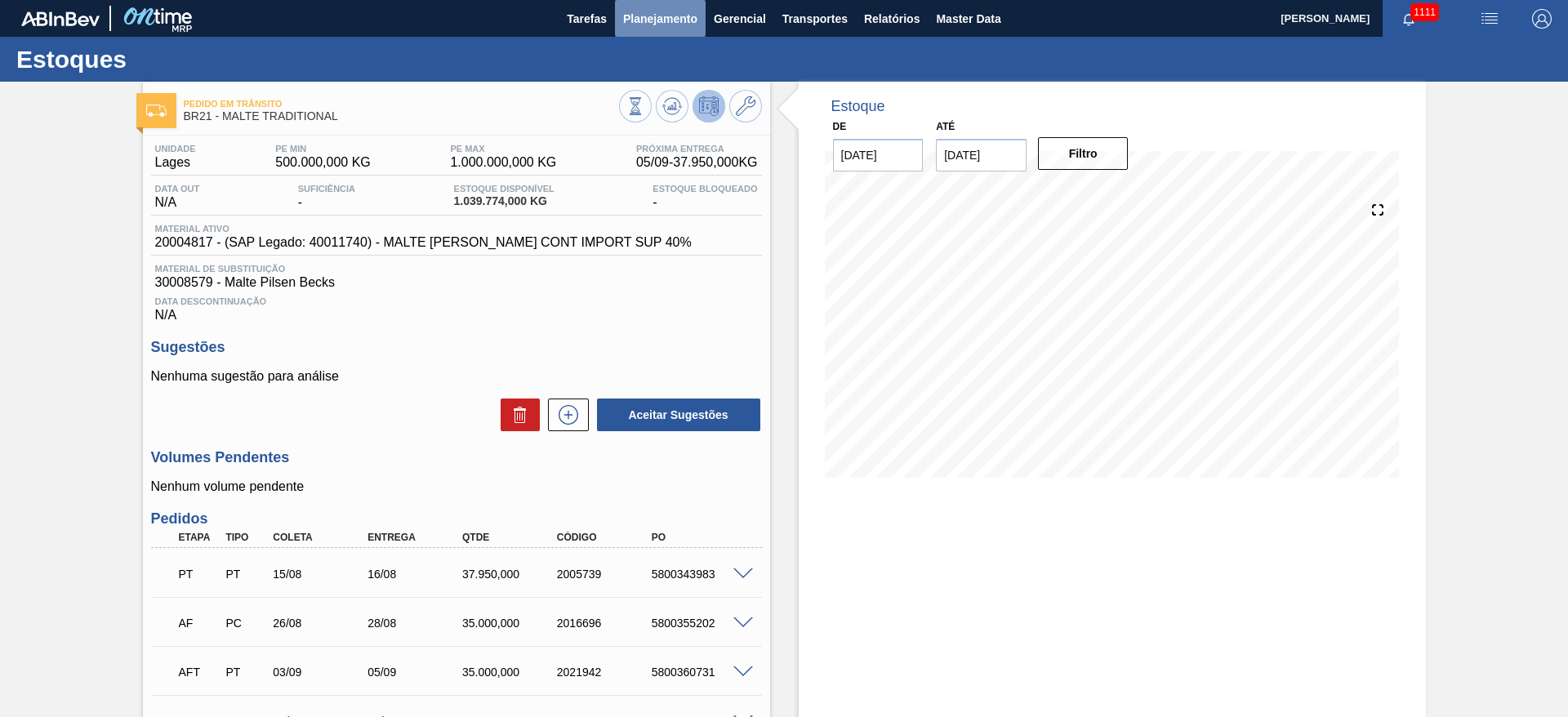
click at [659, 23] on span "Planejamento" at bounding box center [660, 19] width 74 height 20
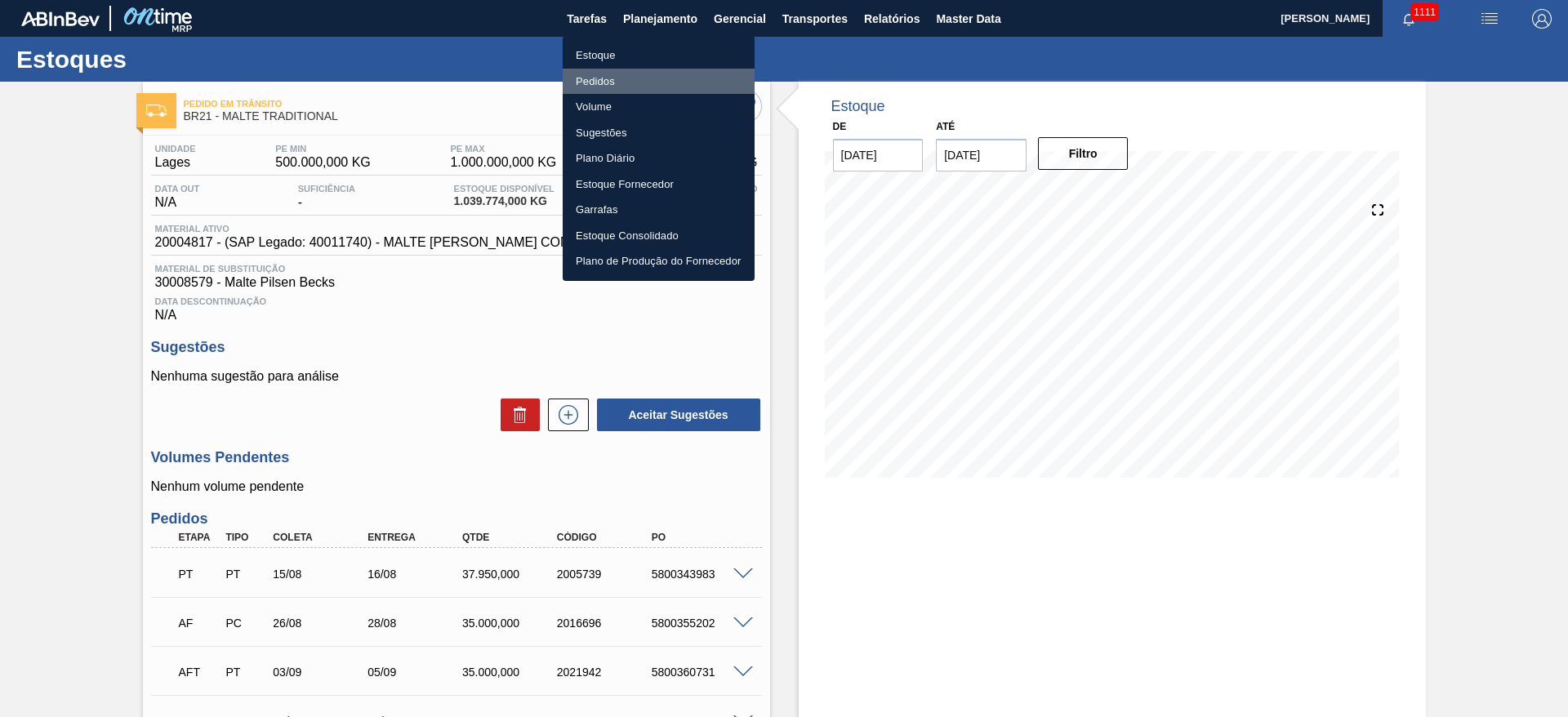
click at [603, 79] on li "Pedidos" at bounding box center [659, 81] width 192 height 26
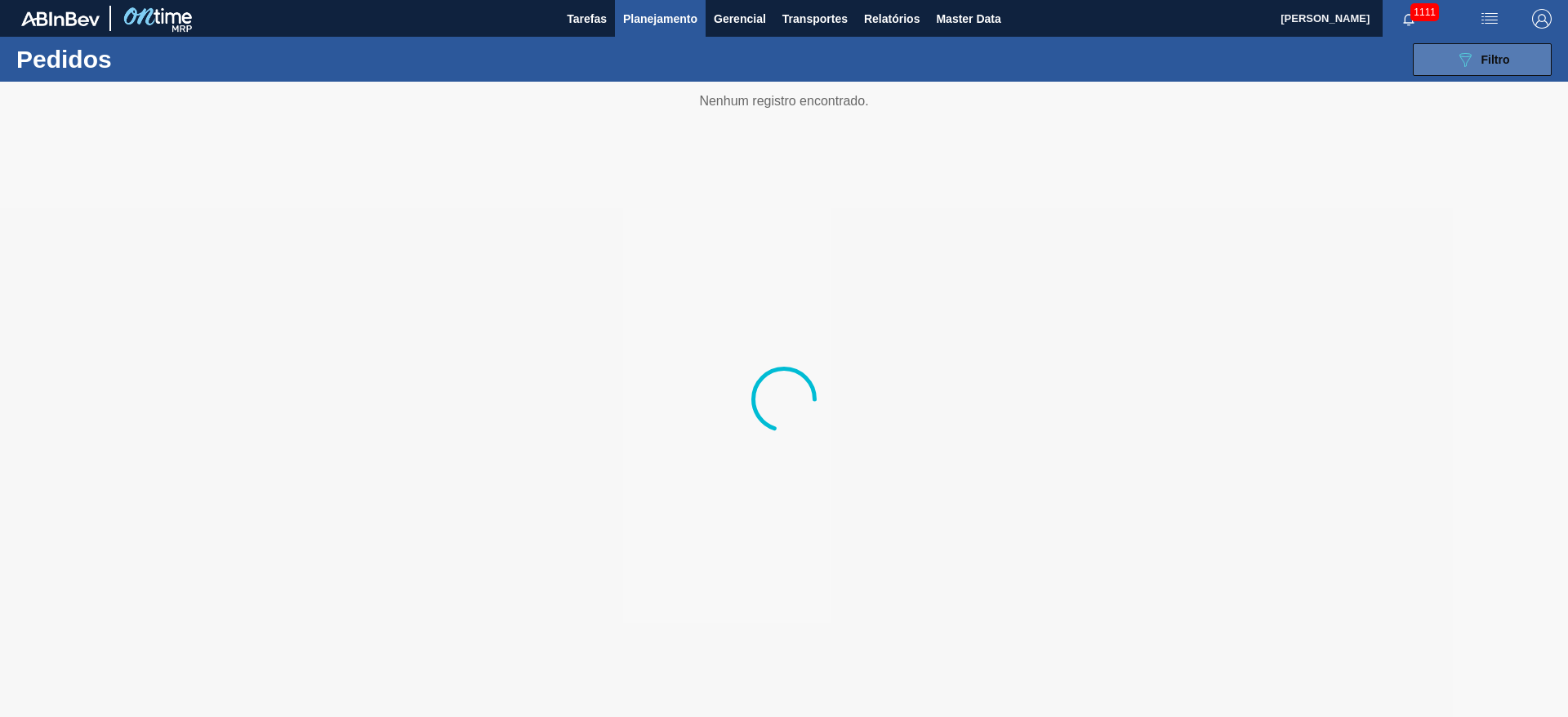
click at [1458, 52] on icon "089F7B8B-B2A5-4AFE-B5C0-19BA573D28AC" at bounding box center [1465, 60] width 20 height 20
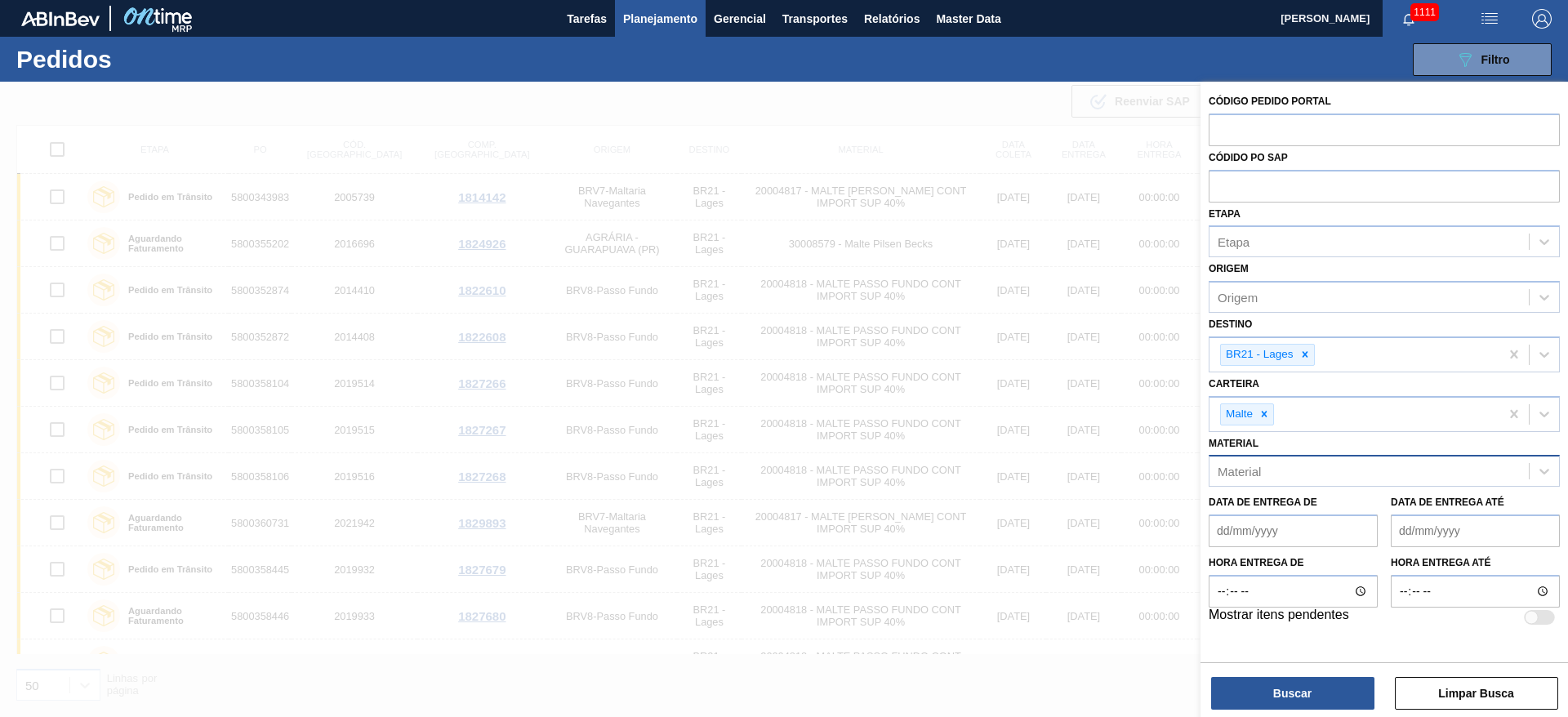
click at [1256, 472] on div "Material" at bounding box center [1240, 471] width 43 height 14
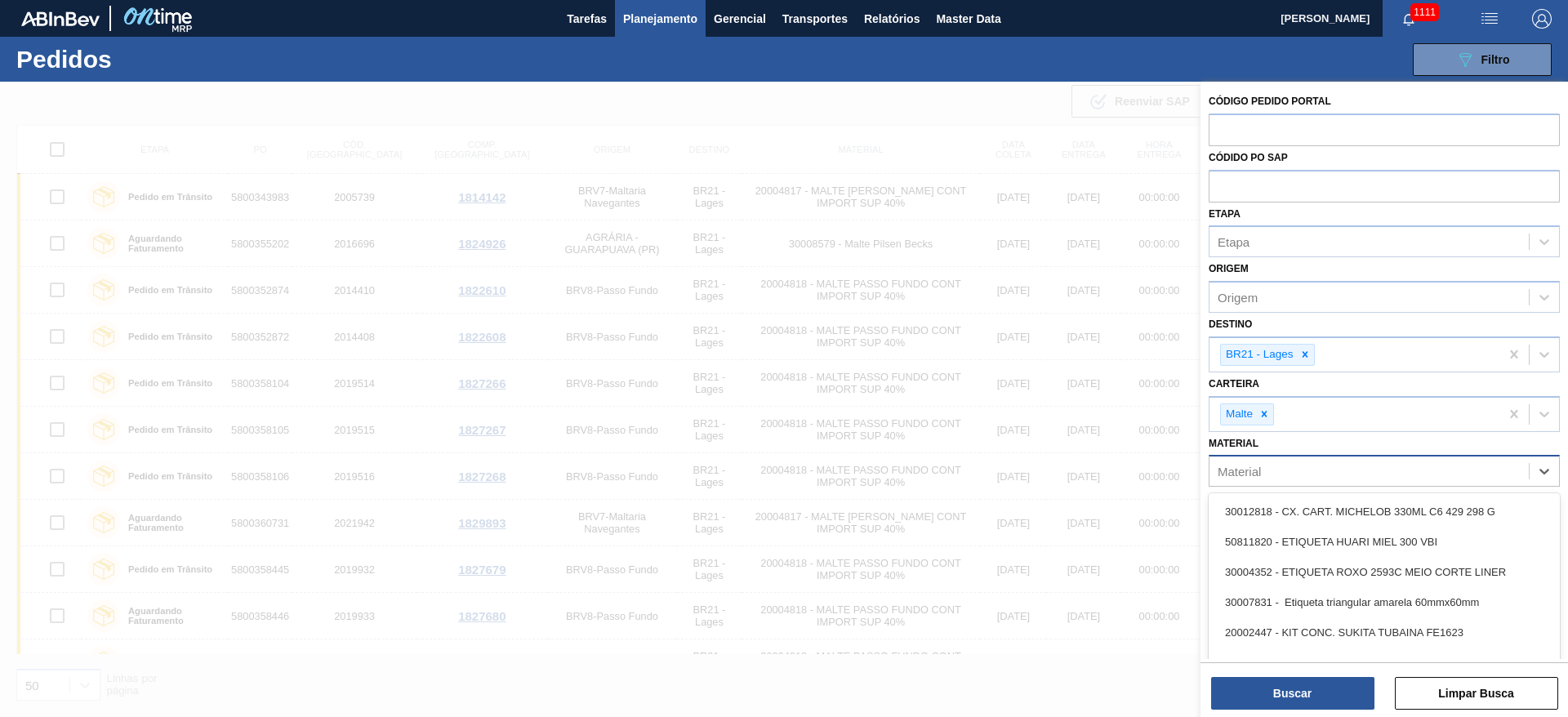
paste input "20004817"
type input "20004817"
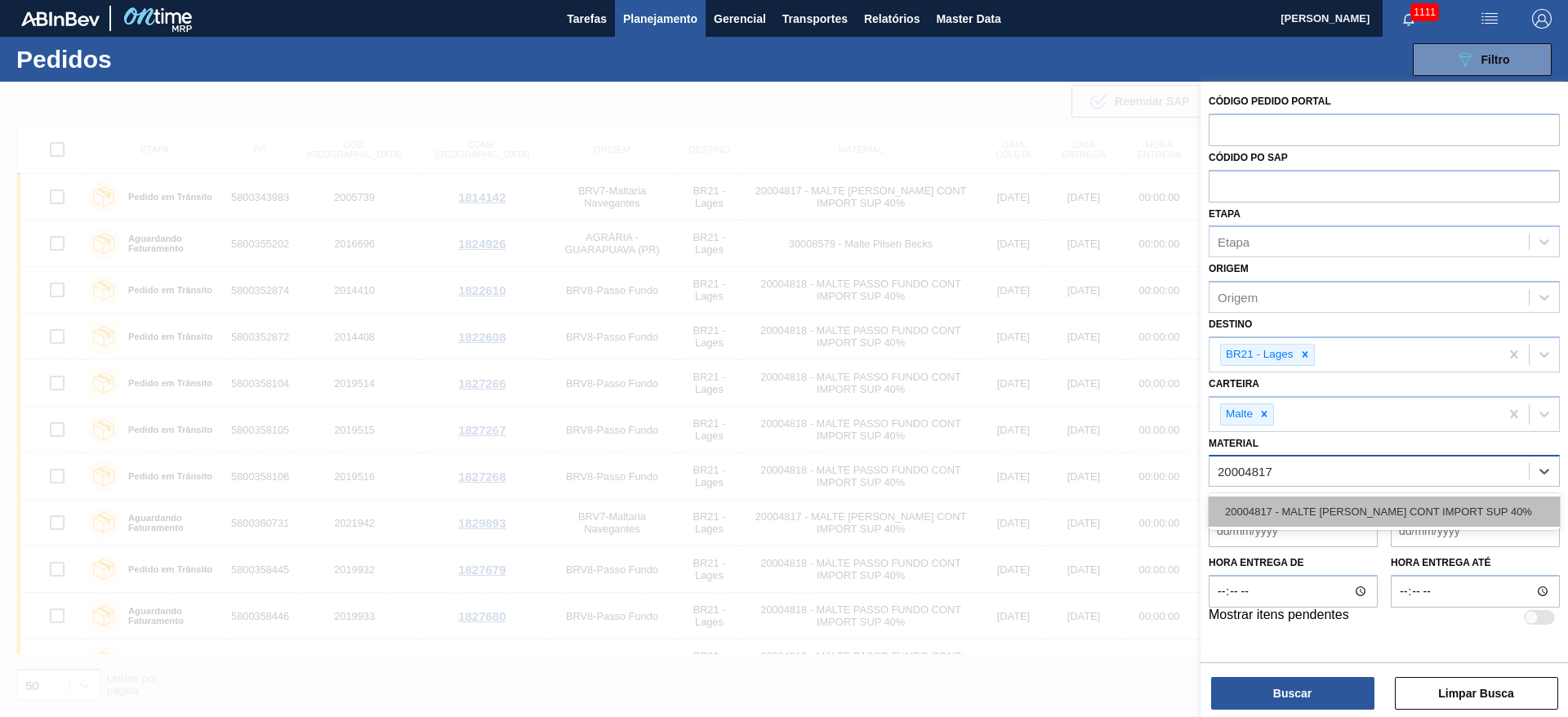
click at [1262, 510] on div "20004817 - MALTE [PERSON_NAME] CONT IMPORT SUP 40%" at bounding box center [1383, 512] width 351 height 30
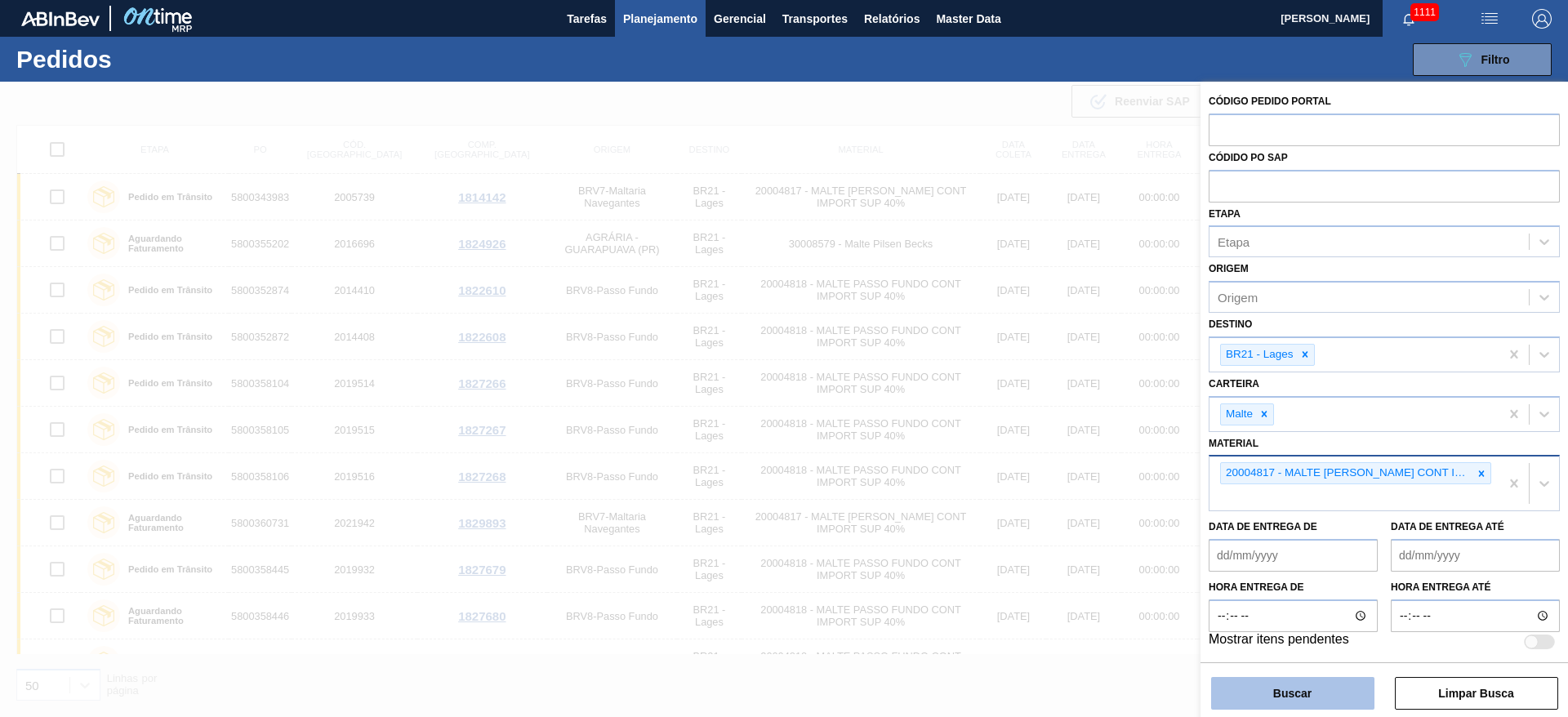
click at [1270, 709] on button "Buscar" at bounding box center [1292, 694] width 163 height 32
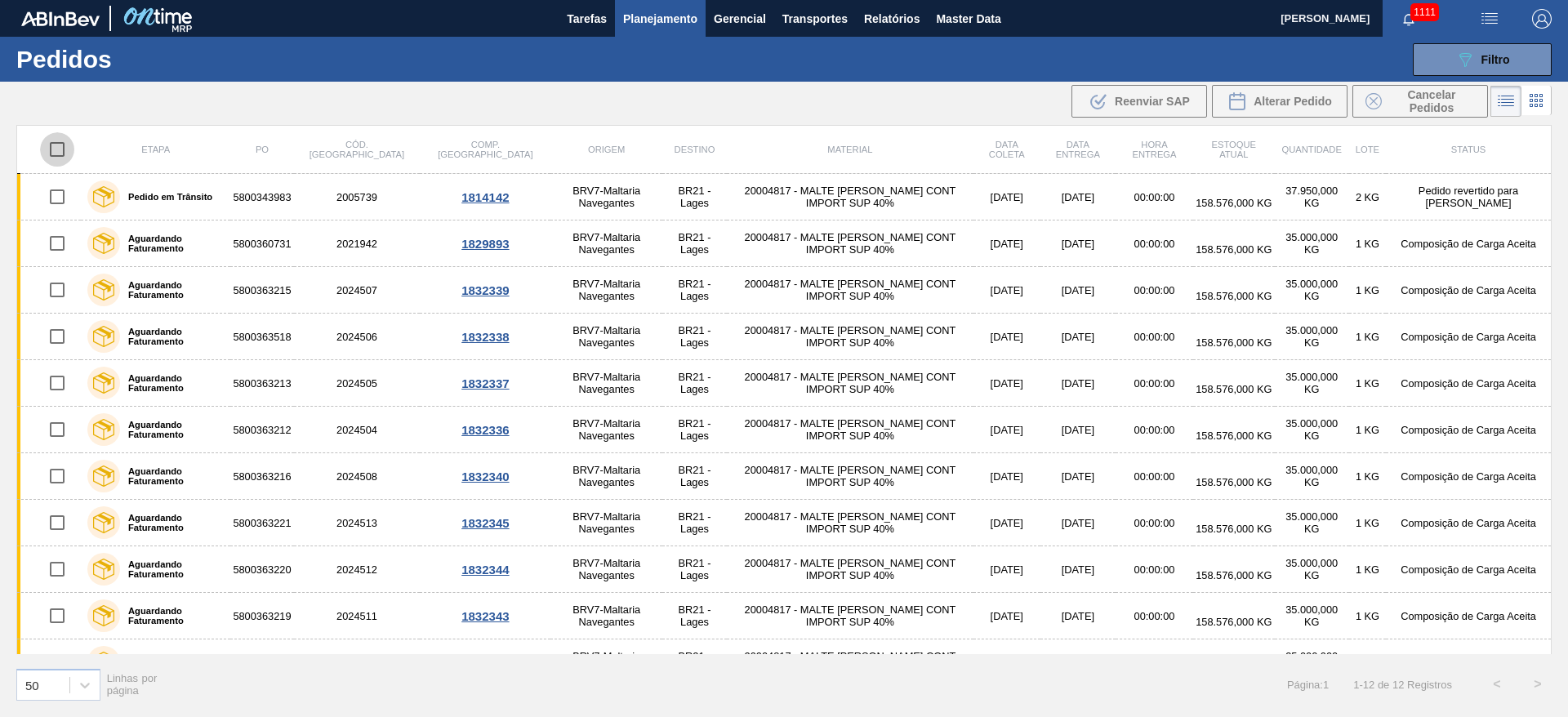
click at [54, 147] on input "checkbox" at bounding box center [57, 149] width 34 height 34
checkbox input "true"
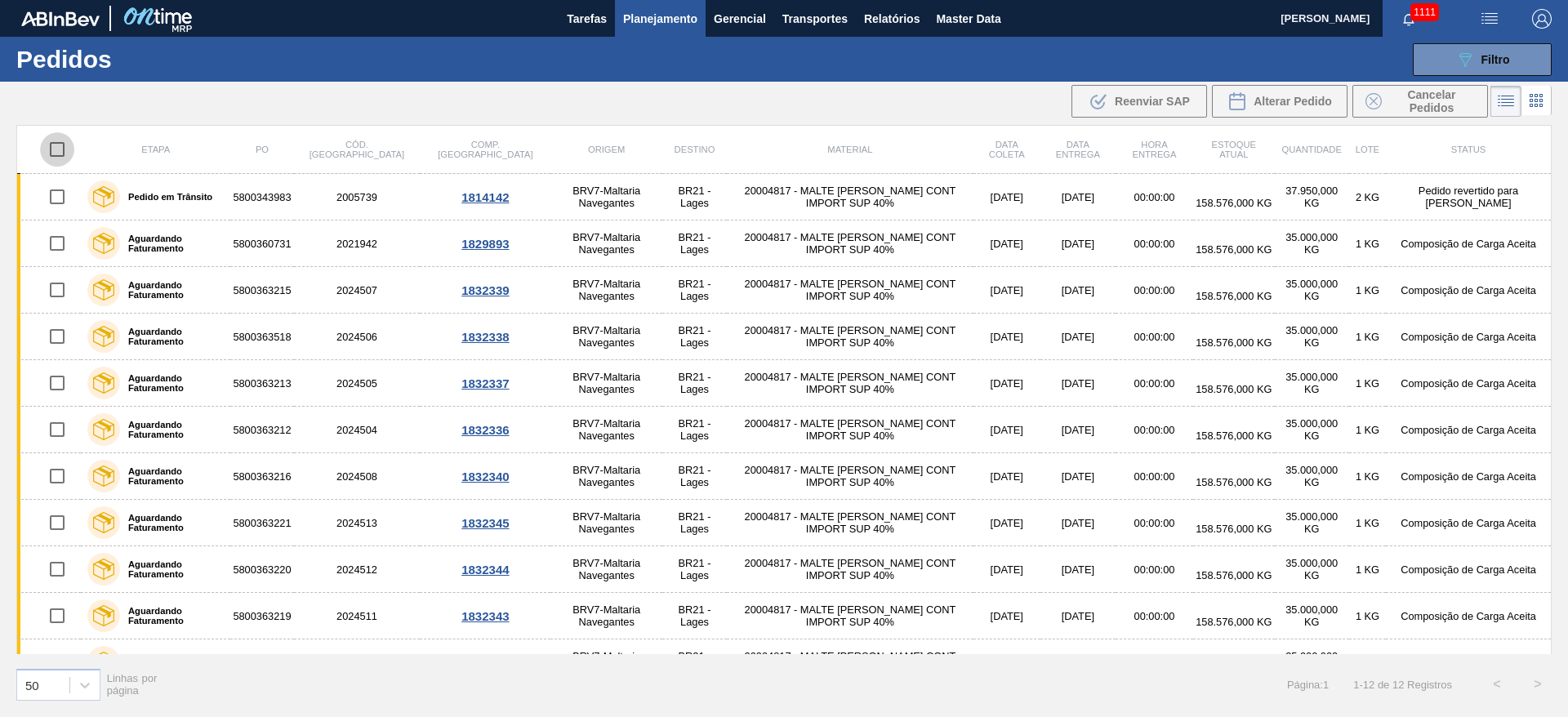
checkbox input "true"
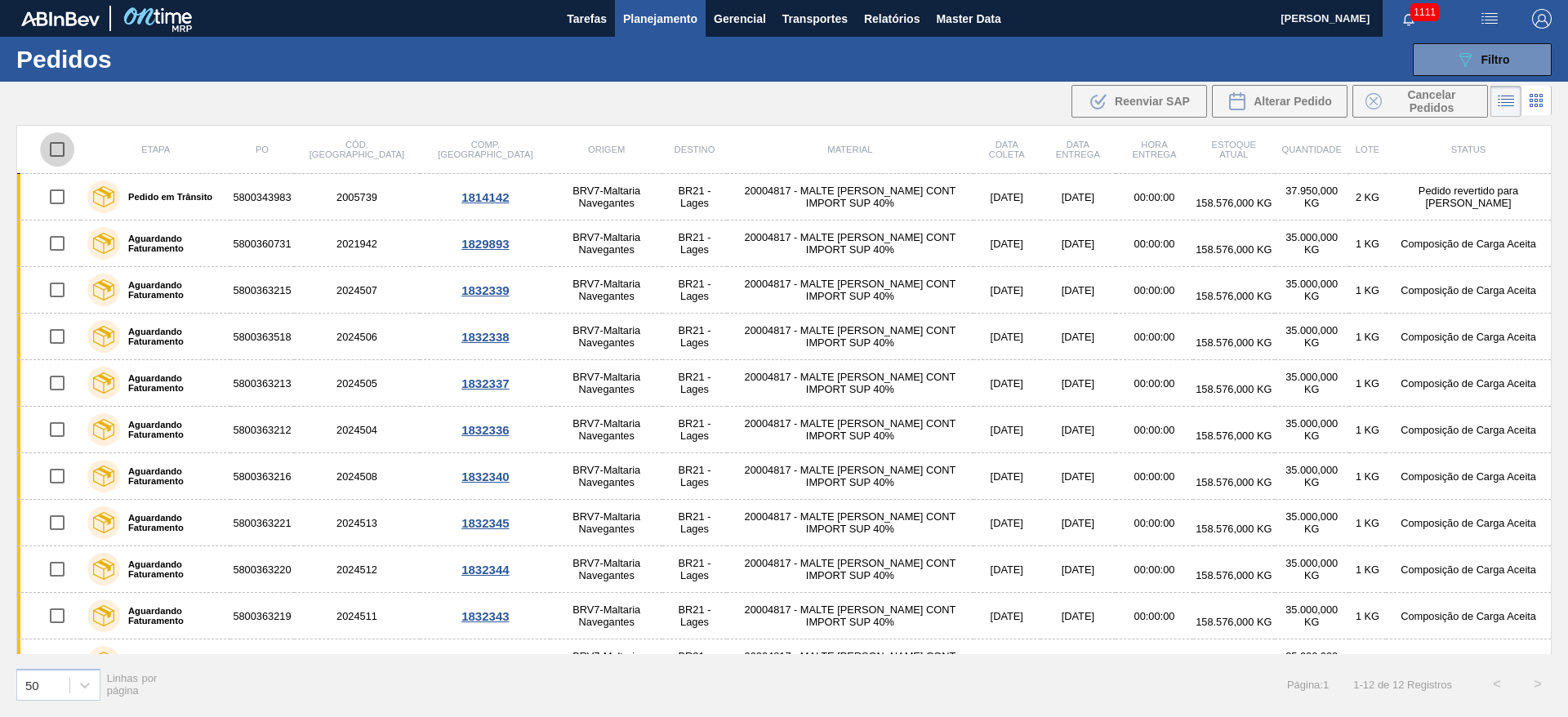
checkbox input "true"
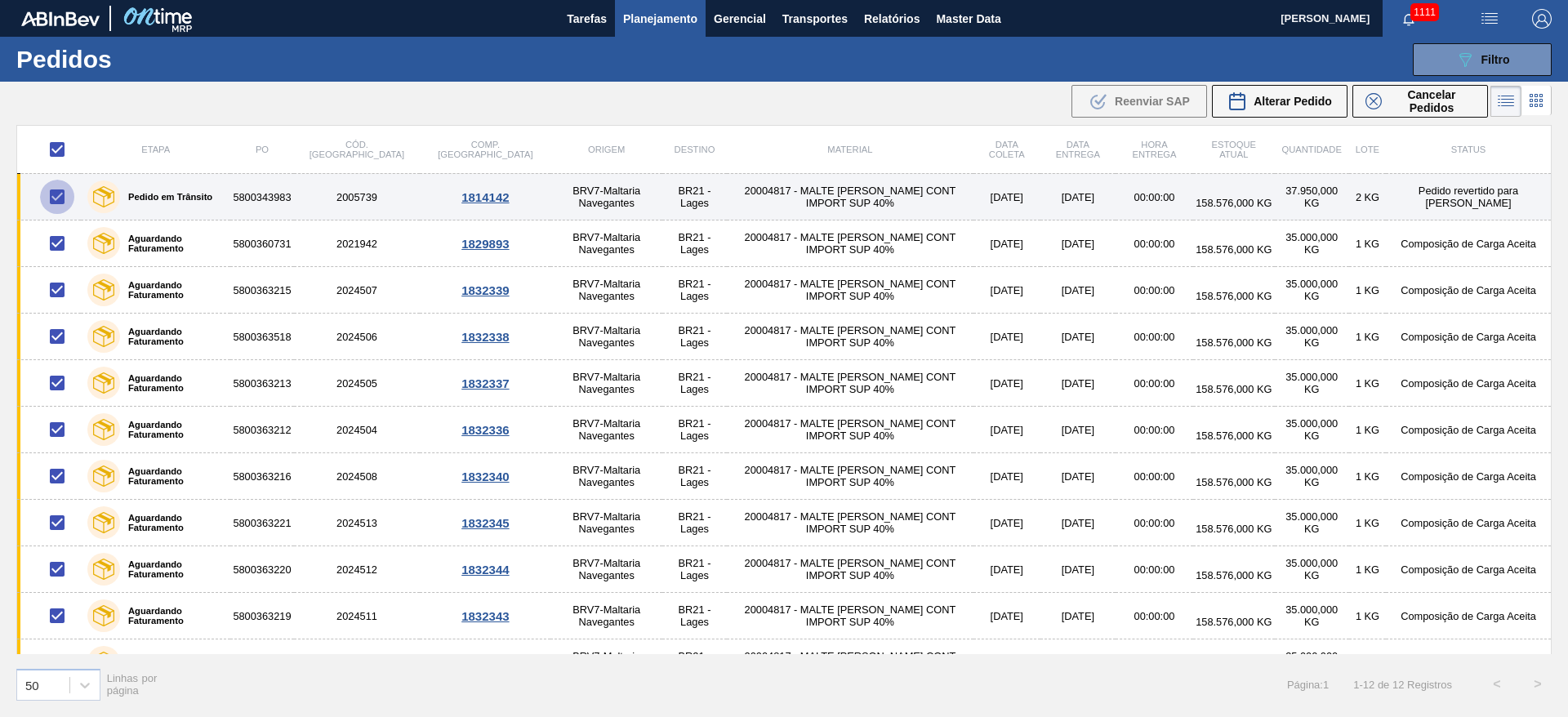
click at [51, 198] on input "checkbox" at bounding box center [57, 197] width 34 height 34
checkbox input "false"
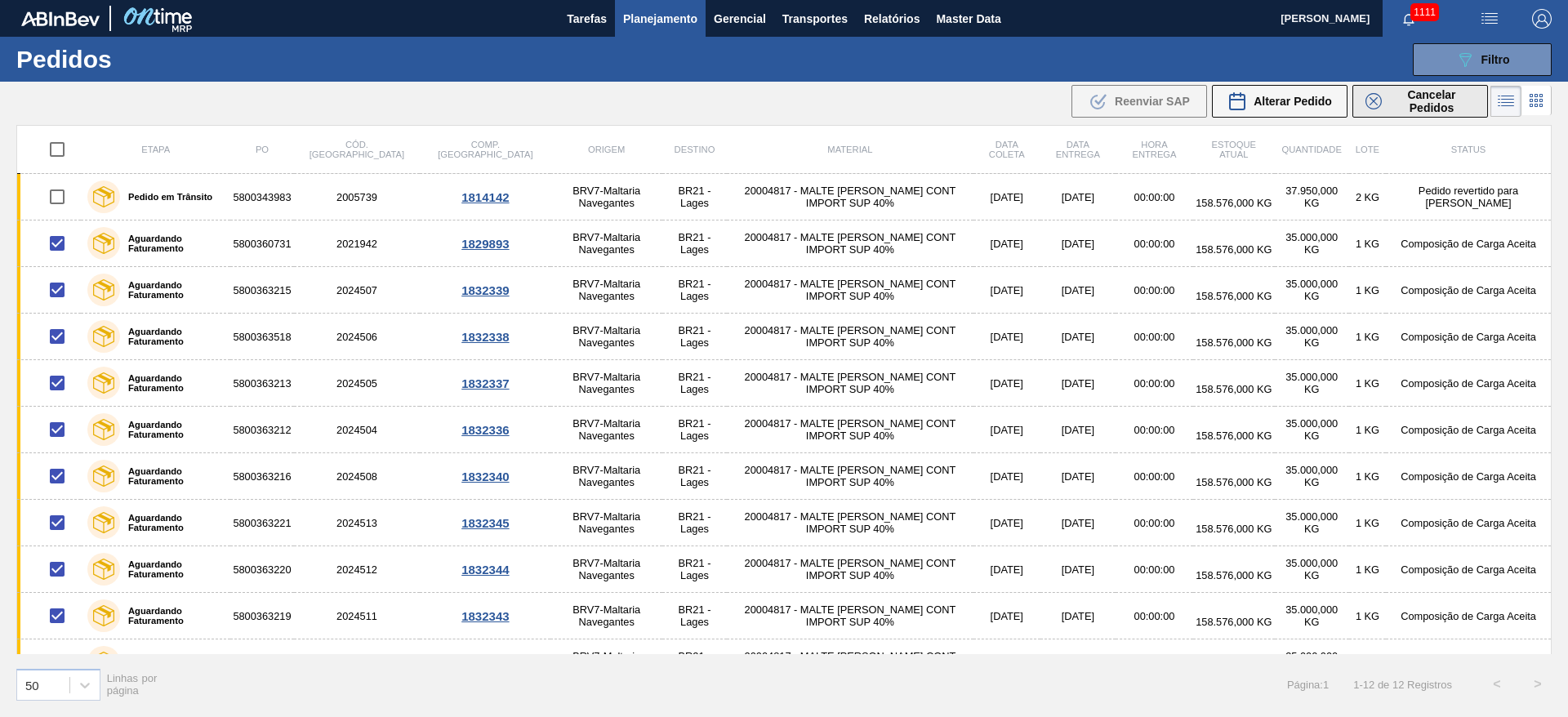
click at [1435, 103] on span "Cancelar Pedidos" at bounding box center [1431, 101] width 87 height 26
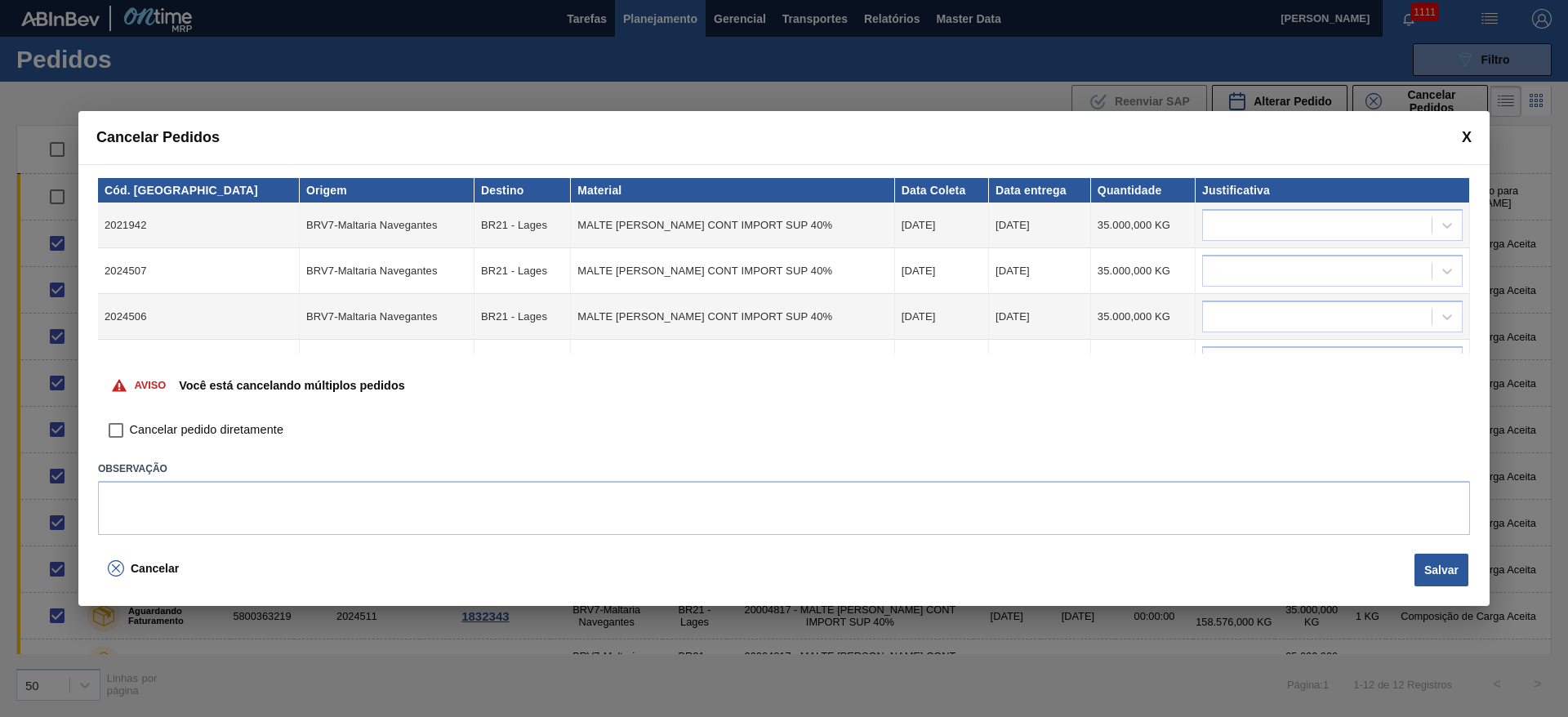
click at [103, 436] on input "Cancelar pedido diretamente" at bounding box center [115, 430] width 27 height 27
checkbox input "true"
click at [1262, 221] on div at bounding box center [1317, 226] width 229 height 23
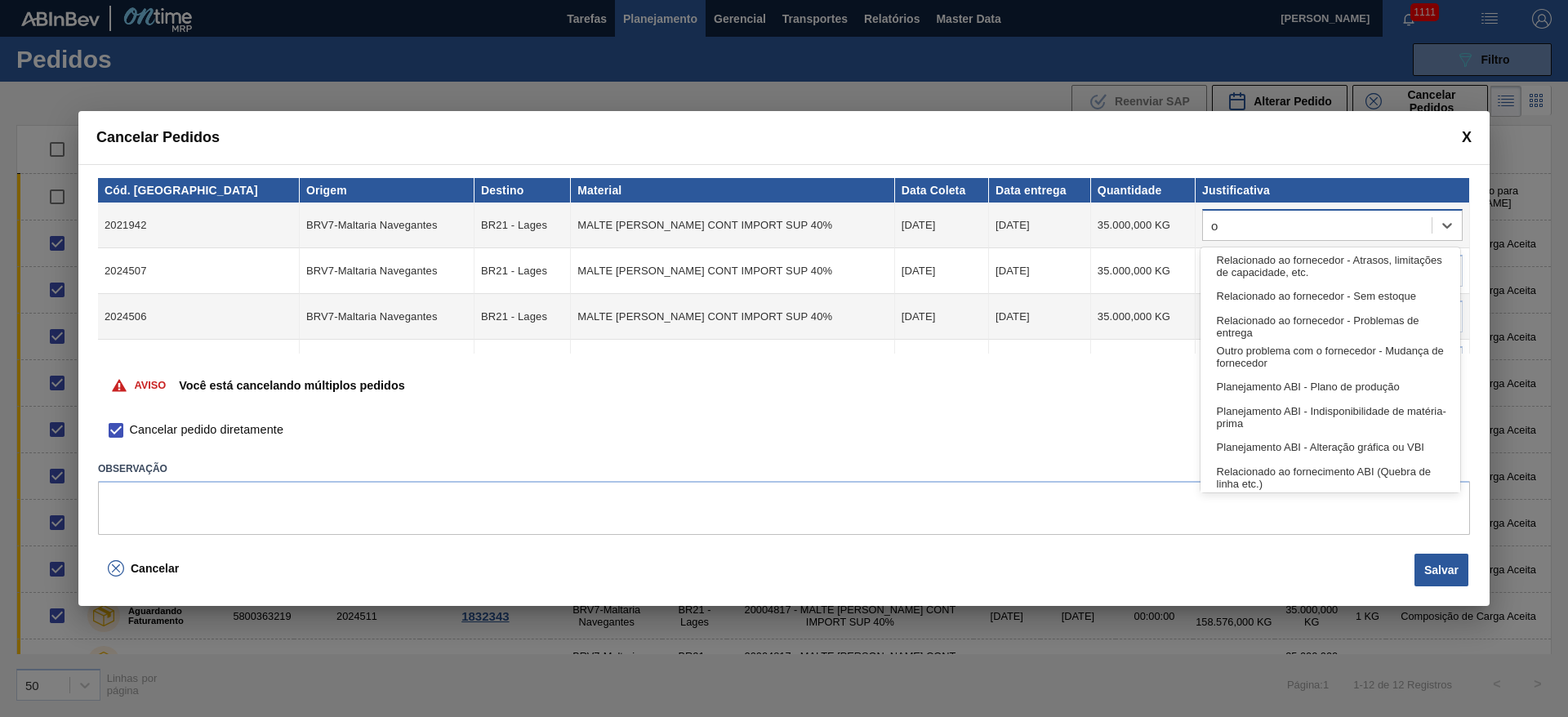
type input "ou"
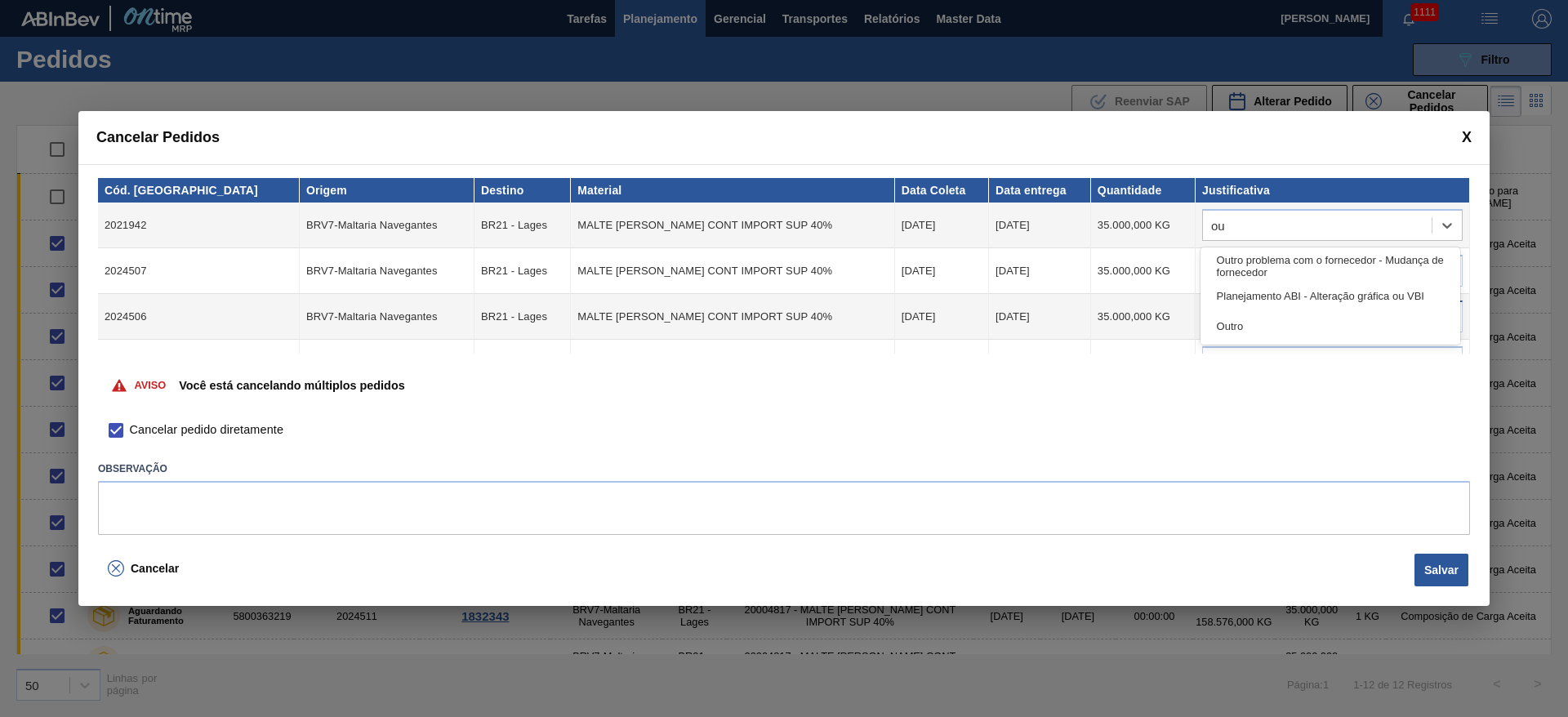
drag, startPoint x: 1230, startPoint y: 328, endPoint x: 1241, endPoint y: 315, distance: 17.0
click at [1237, 322] on div "Outro" at bounding box center [1330, 326] width 260 height 30
click at [1246, 260] on div at bounding box center [1317, 272] width 229 height 23
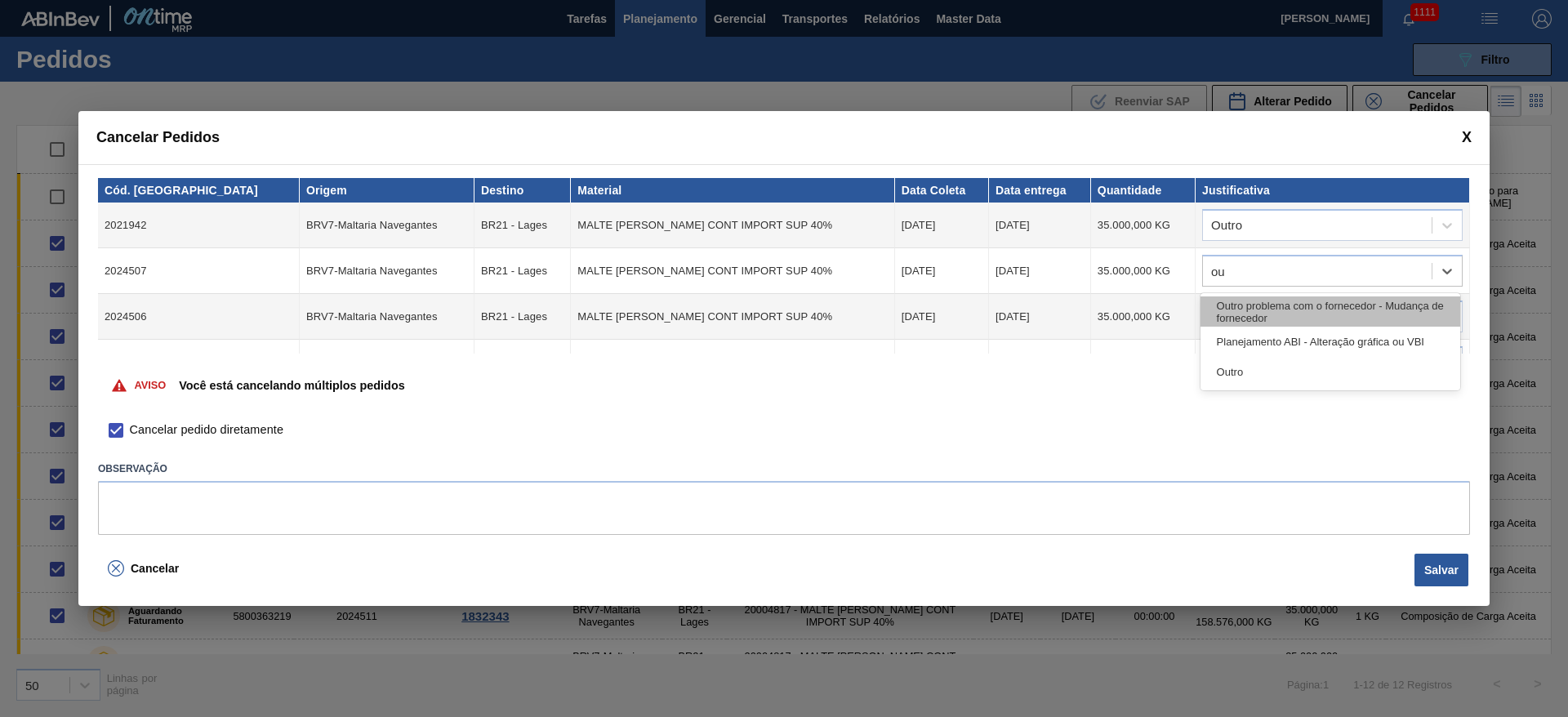
type input "out"
click at [1251, 340] on div "Outro" at bounding box center [1330, 341] width 260 height 30
click at [1240, 314] on div at bounding box center [1317, 317] width 229 height 23
type input "outr"
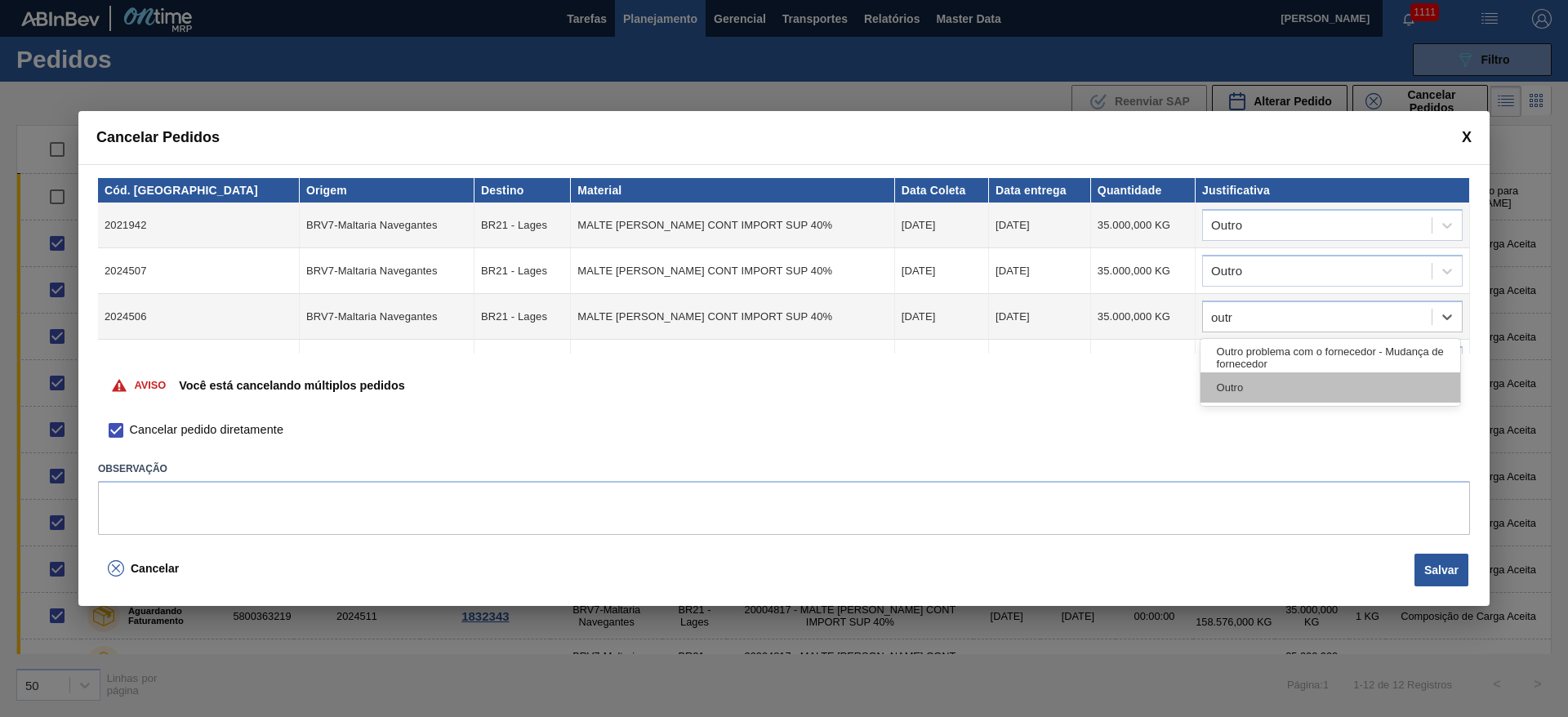
click at [1228, 394] on div "Outro" at bounding box center [1330, 387] width 260 height 30
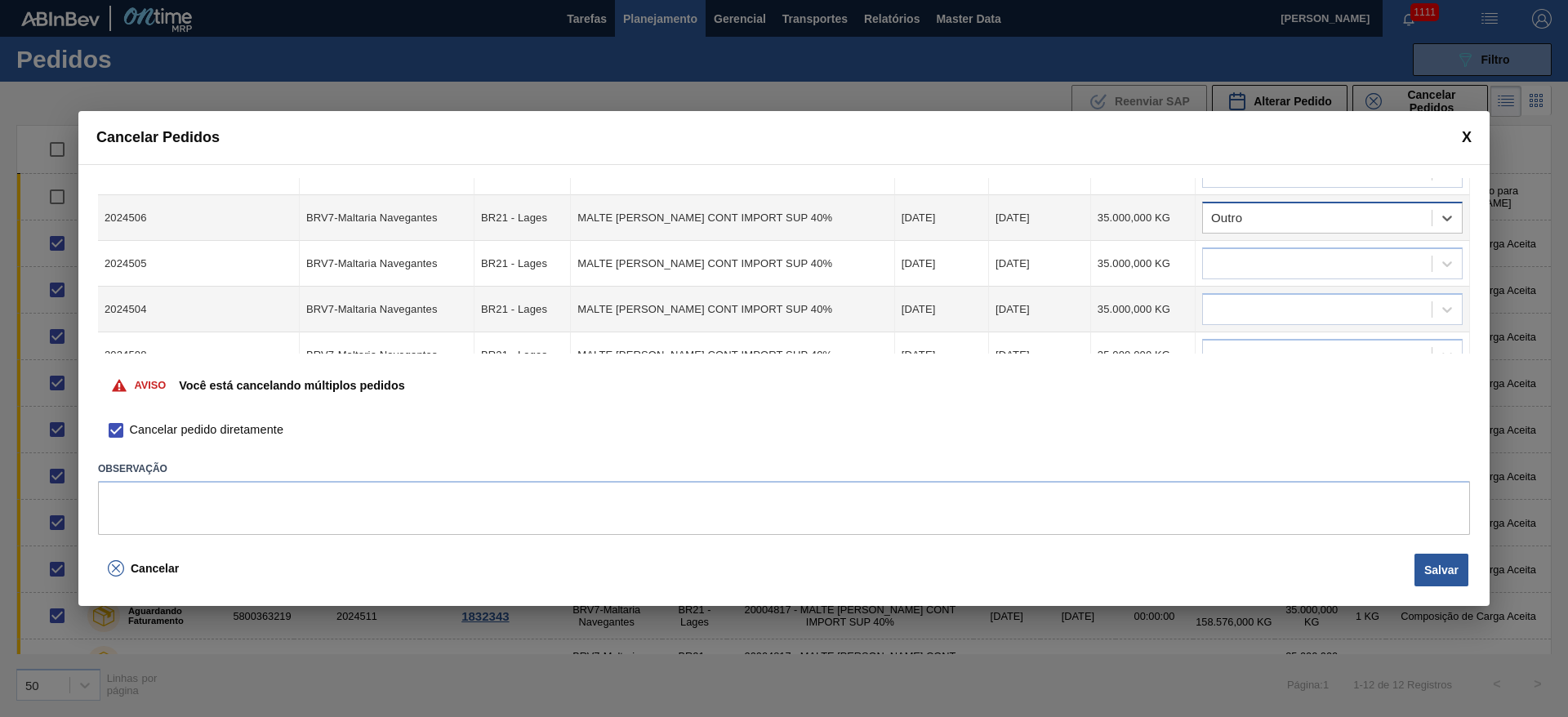
scroll to position [122, 0]
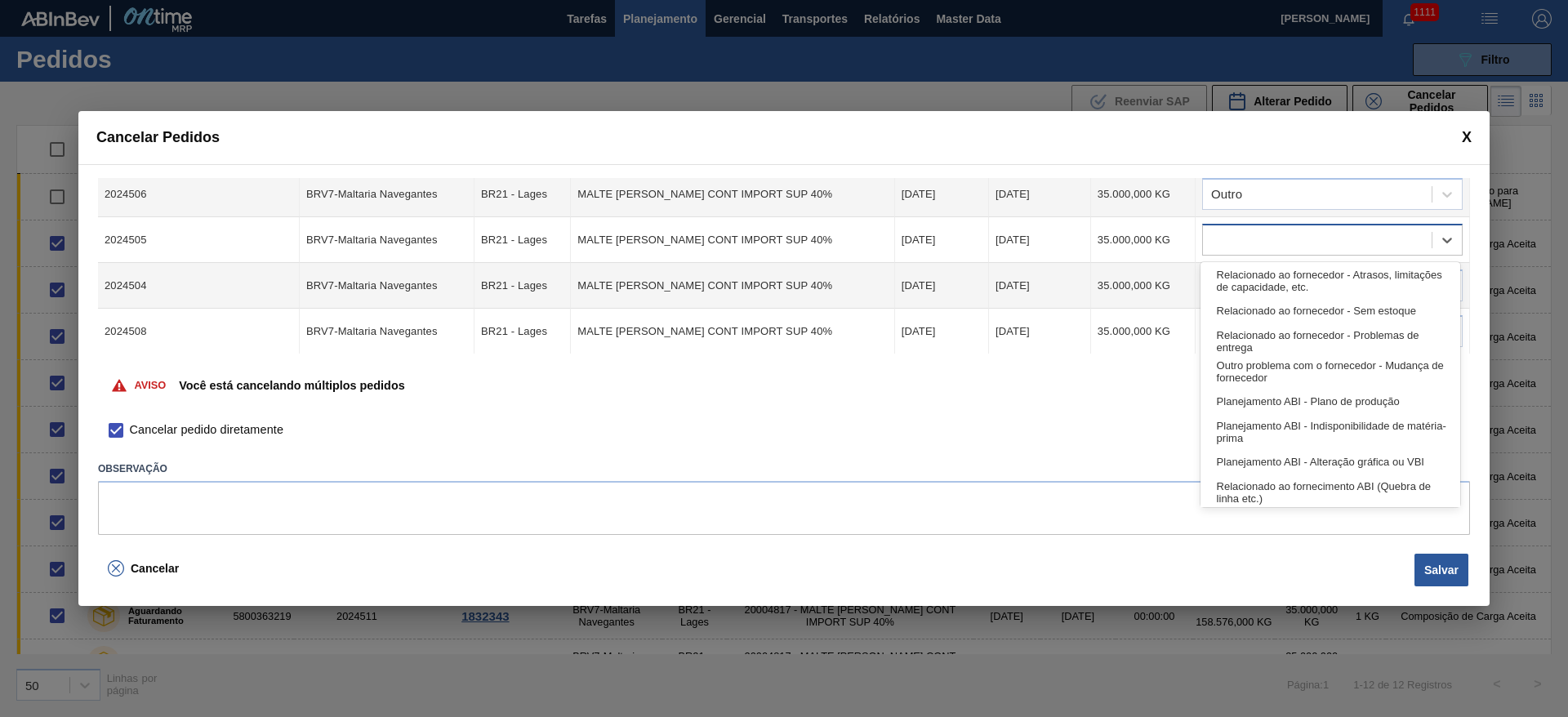
click at [1254, 241] on div at bounding box center [1317, 241] width 229 height 23
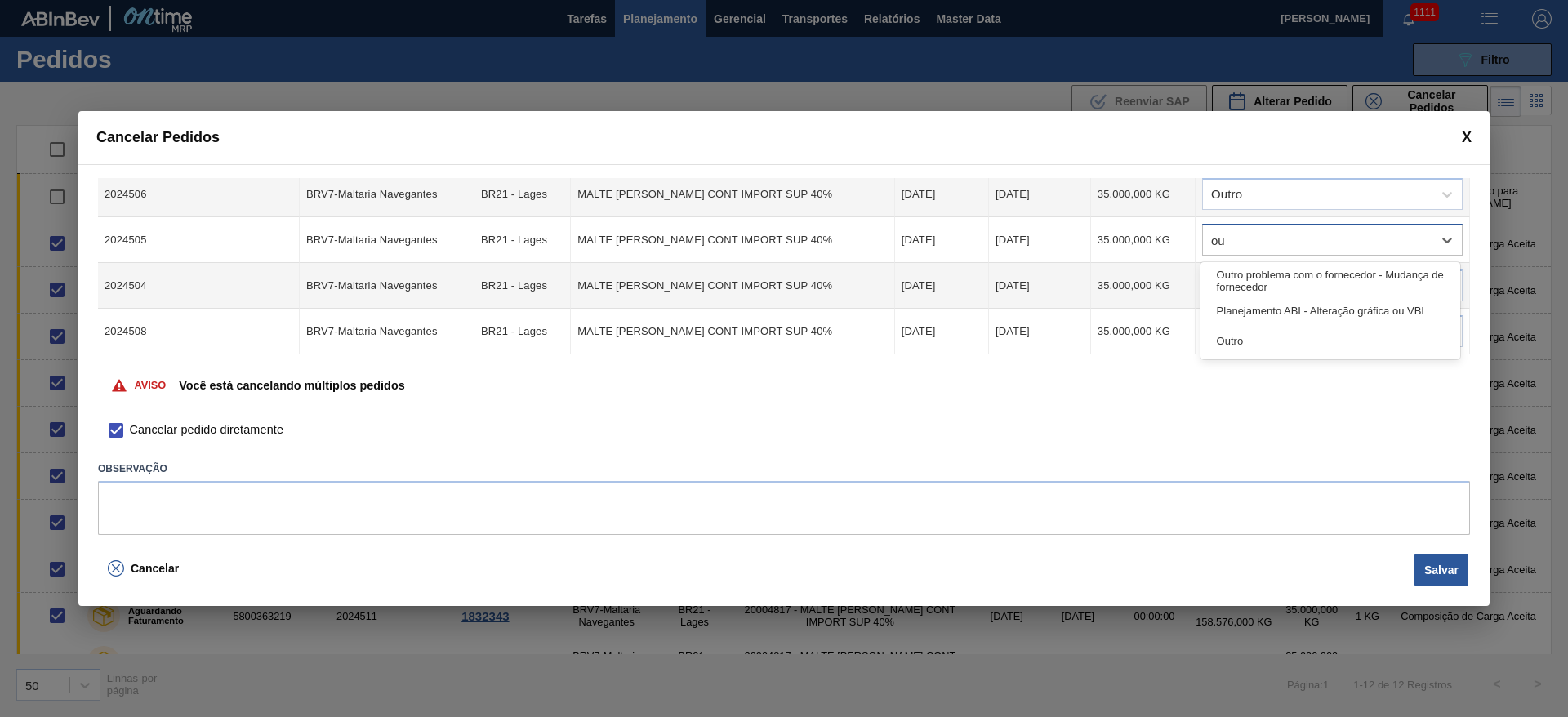
type input "out"
click at [1247, 302] on div "Outro" at bounding box center [1330, 310] width 260 height 30
click at [1244, 291] on div at bounding box center [1317, 287] width 229 height 23
type input "outr"
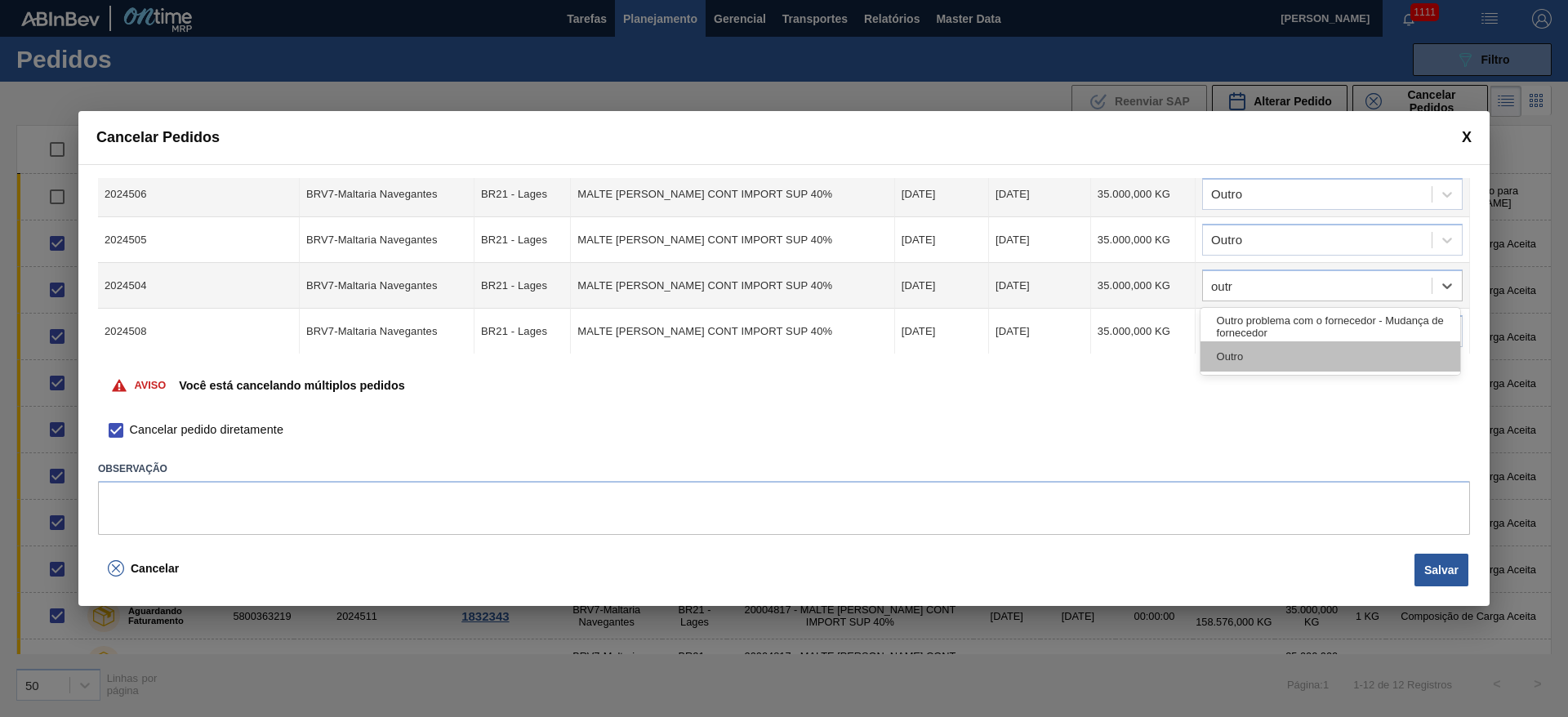
click at [1252, 358] on div "Outro" at bounding box center [1330, 356] width 260 height 30
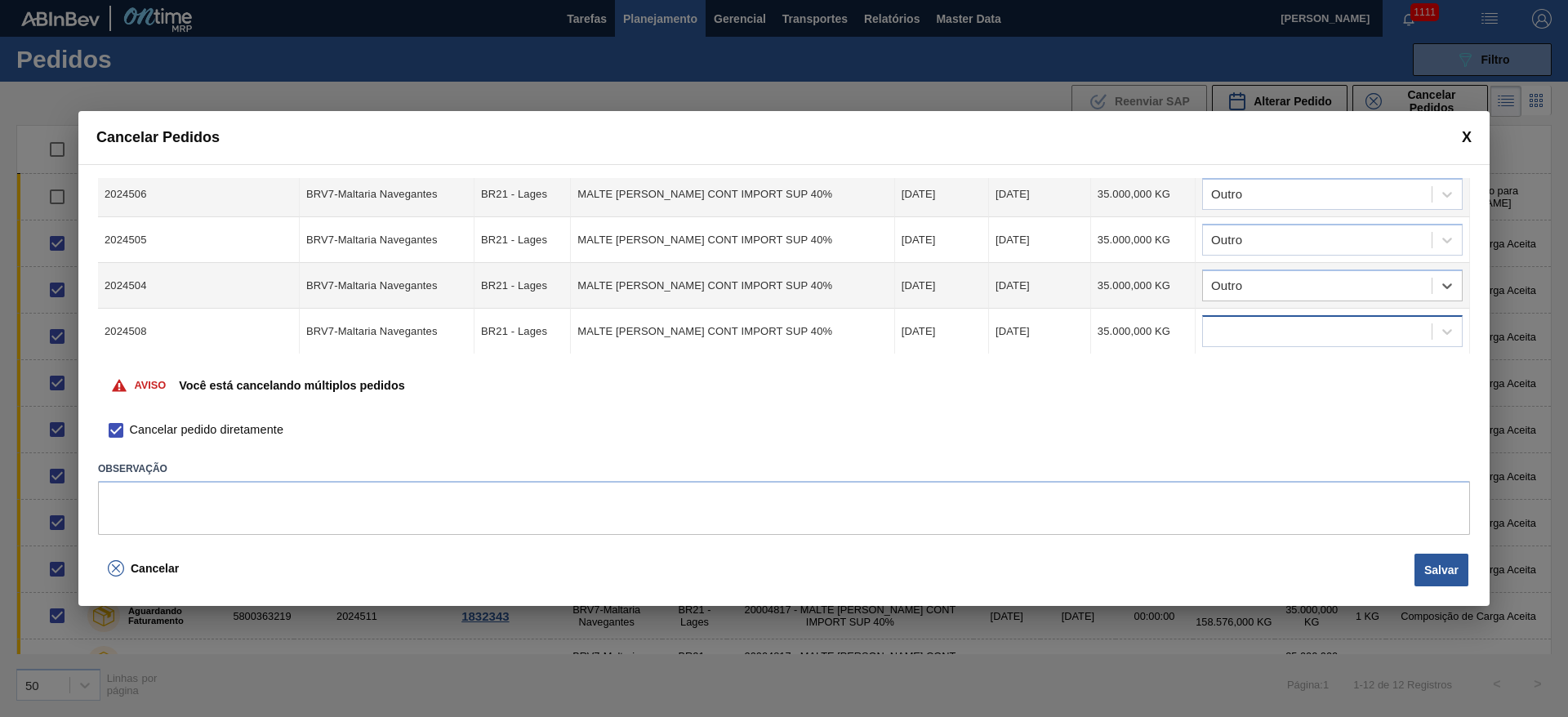
click at [1233, 330] on div at bounding box center [1317, 332] width 229 height 23
type input "outro"
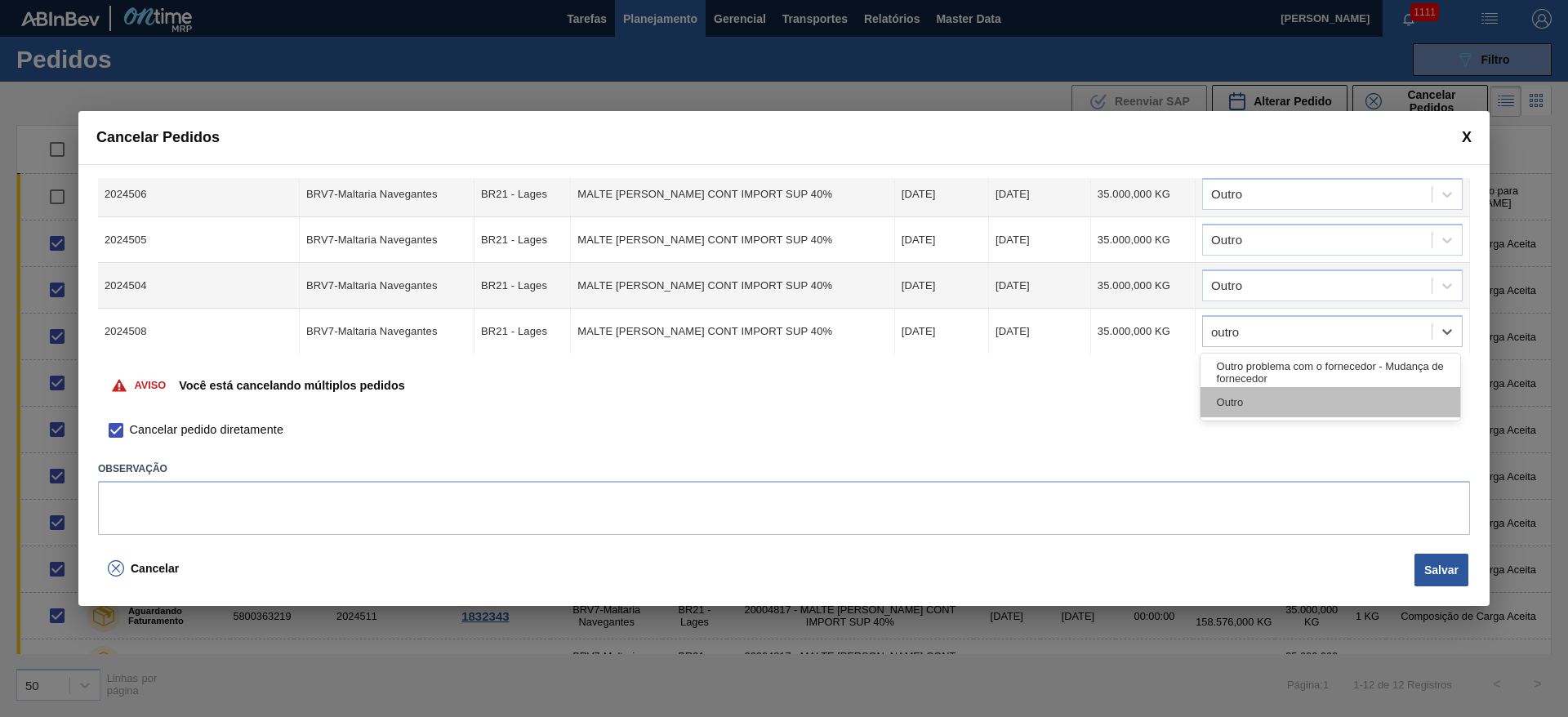
click at [1297, 408] on div "Outro" at bounding box center [1330, 402] width 260 height 30
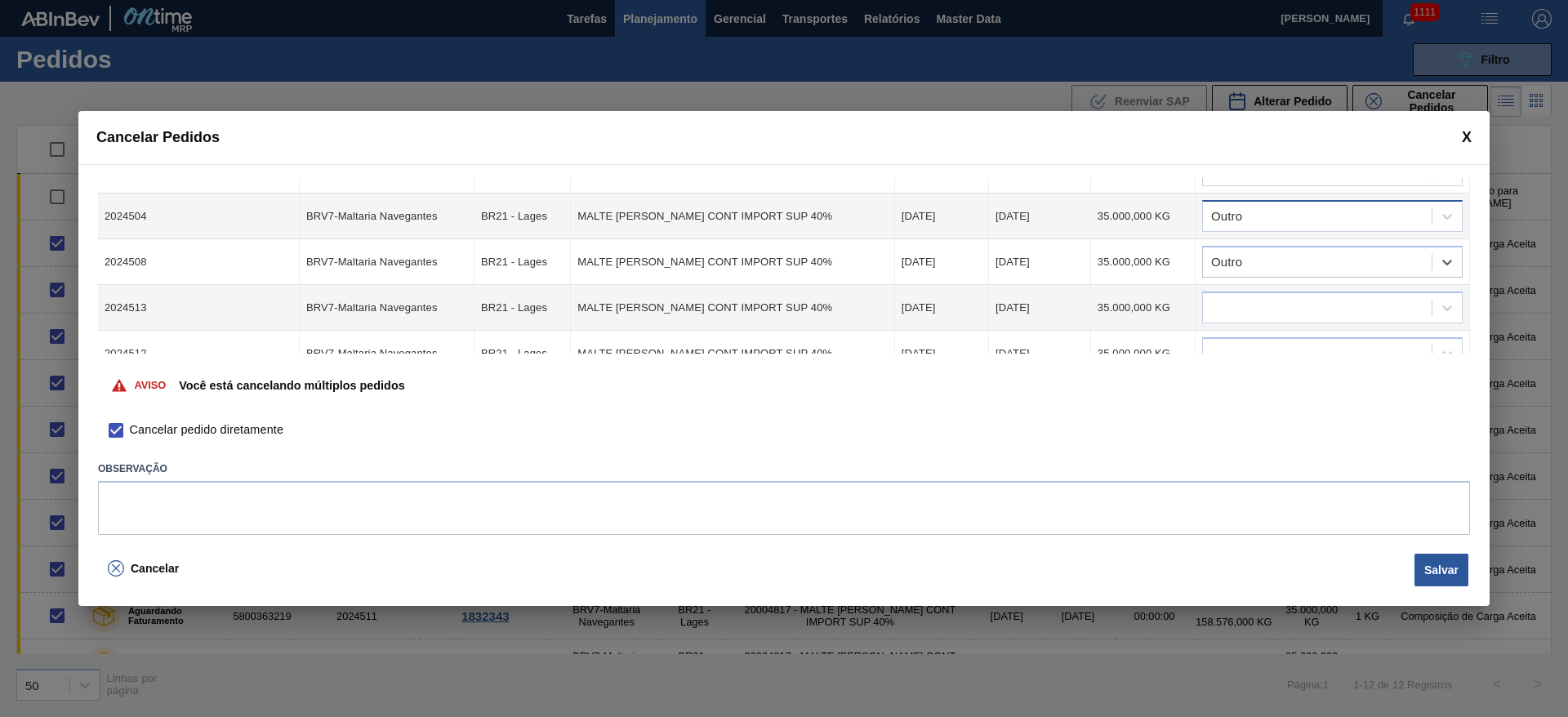
scroll to position [246, 0]
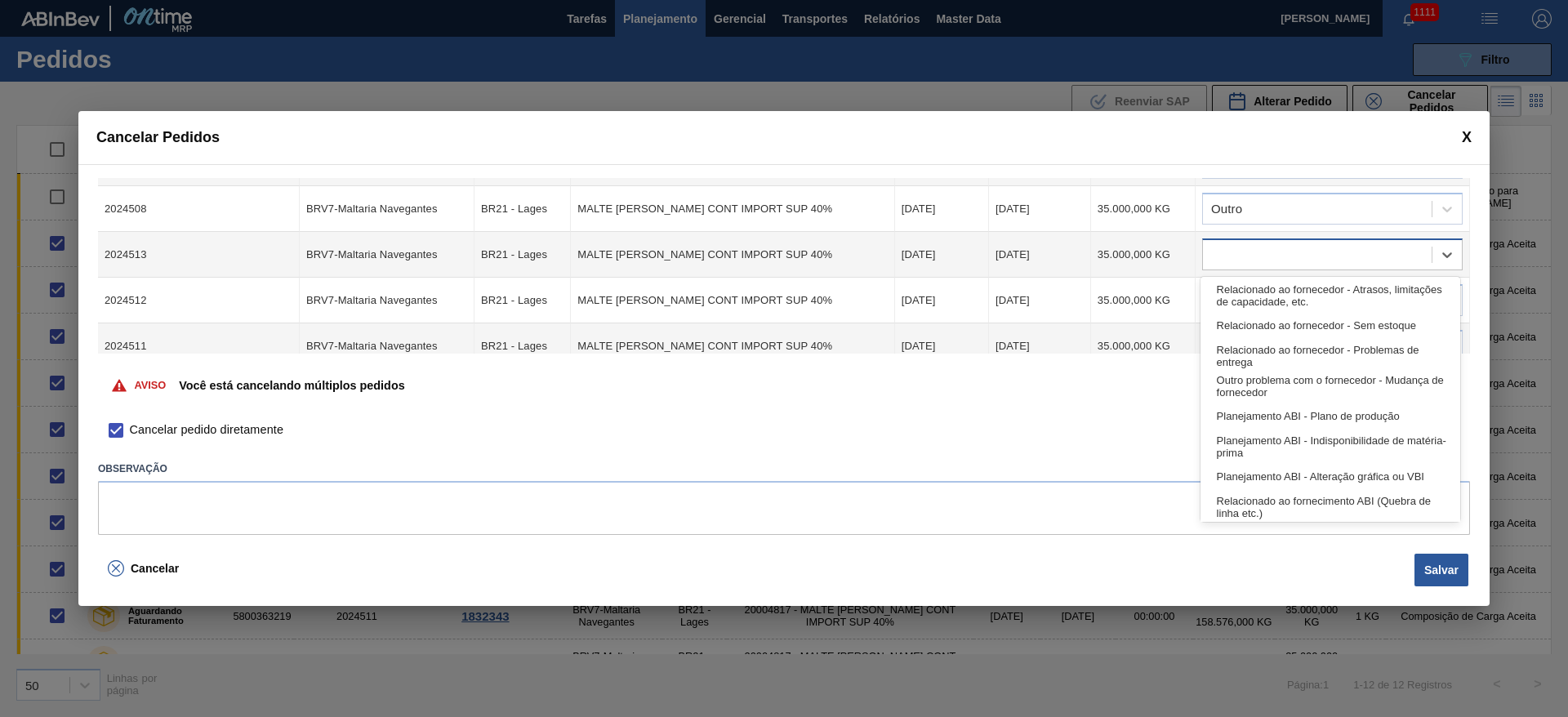
click at [1246, 249] on div at bounding box center [1317, 255] width 229 height 23
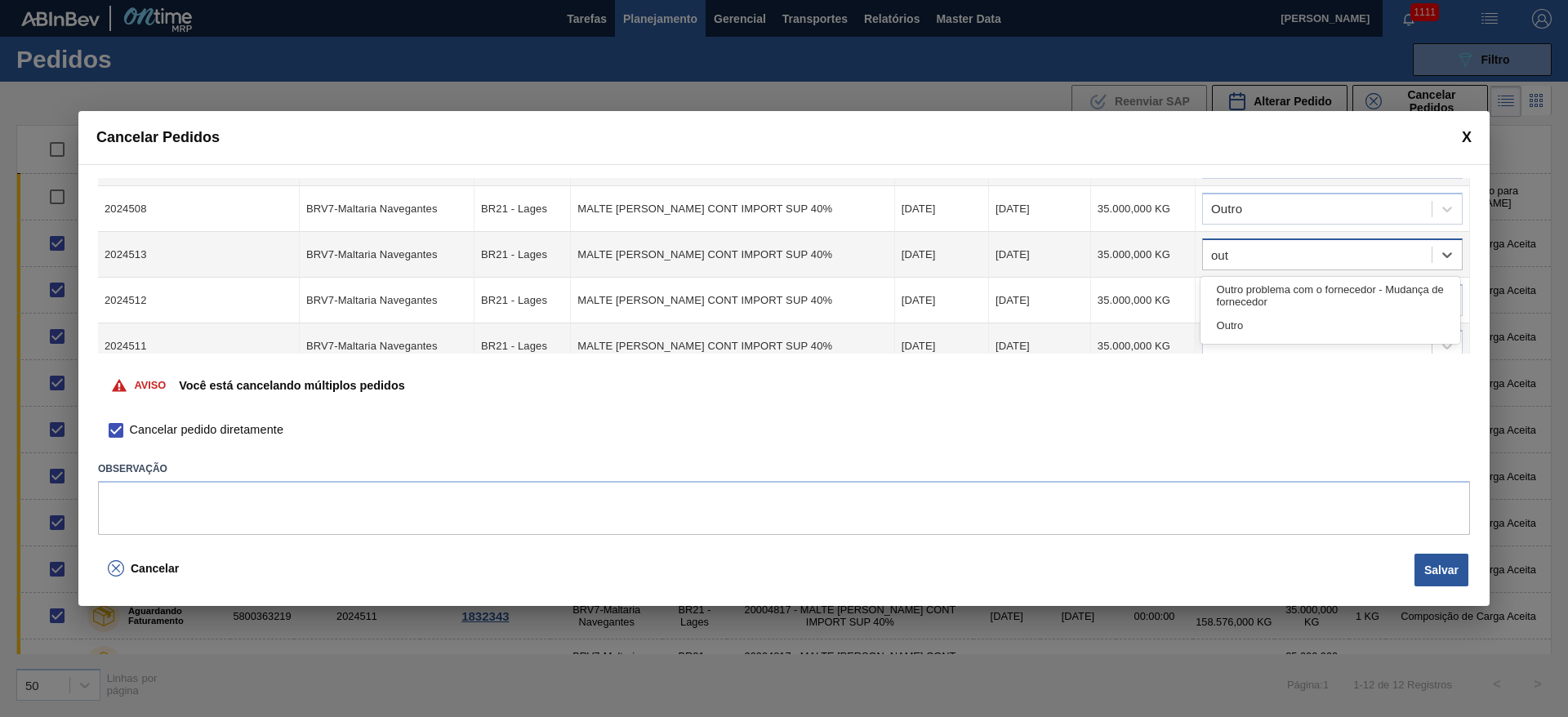
type input "outr"
click at [1247, 321] on div "Outro" at bounding box center [1330, 325] width 260 height 30
click at [1233, 304] on div at bounding box center [1317, 301] width 229 height 23
type input "outr"
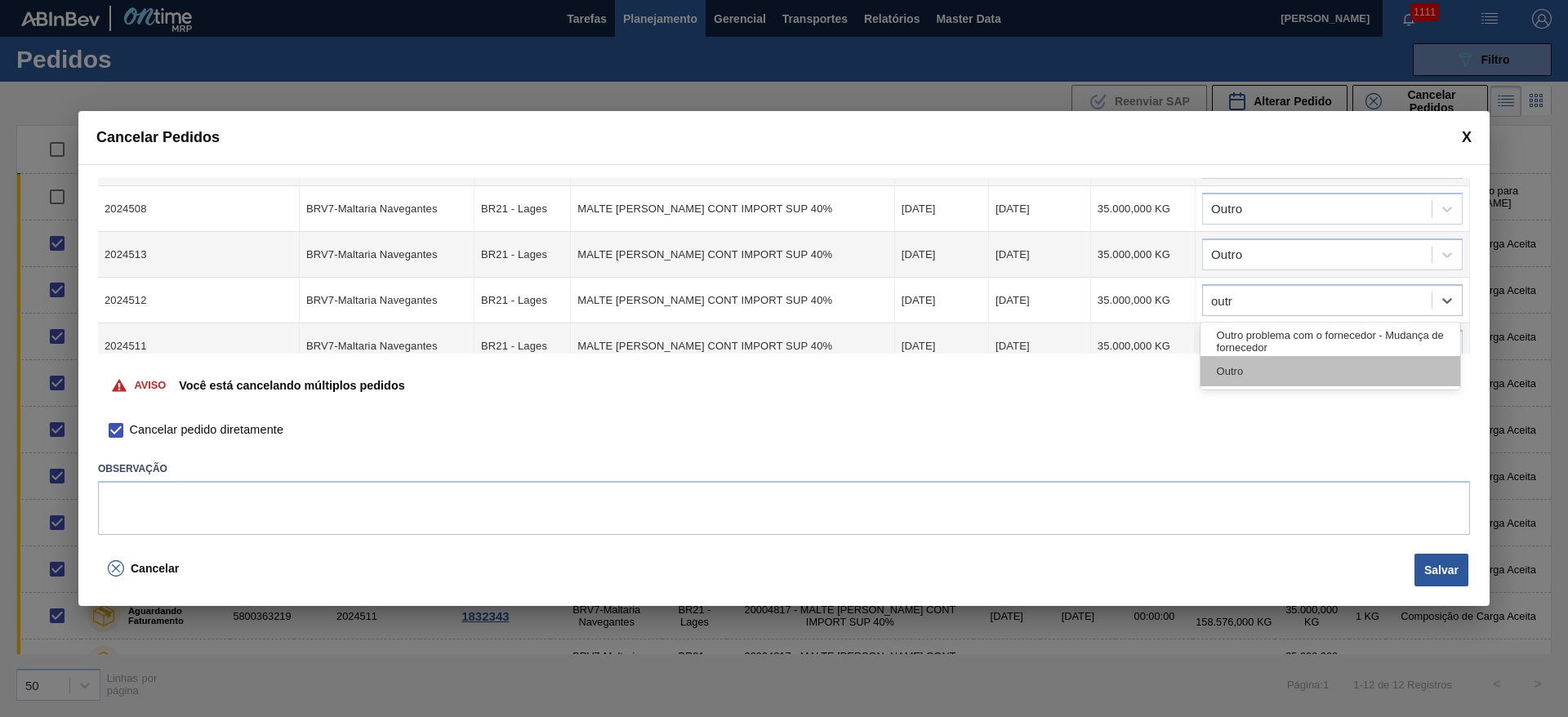
click at [1234, 378] on div "Outro" at bounding box center [1330, 371] width 260 height 30
click at [1227, 351] on div at bounding box center [1317, 346] width 229 height 23
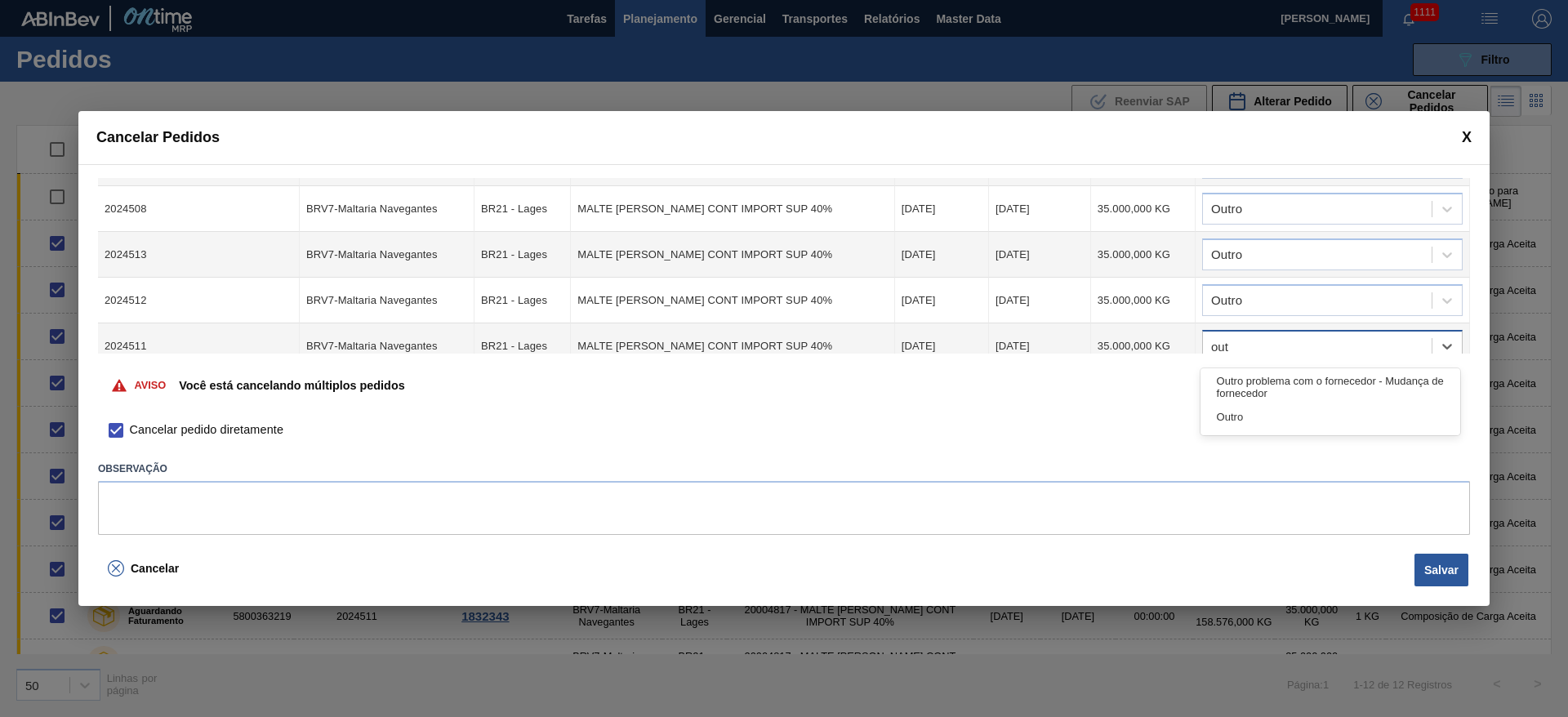
type input "outr"
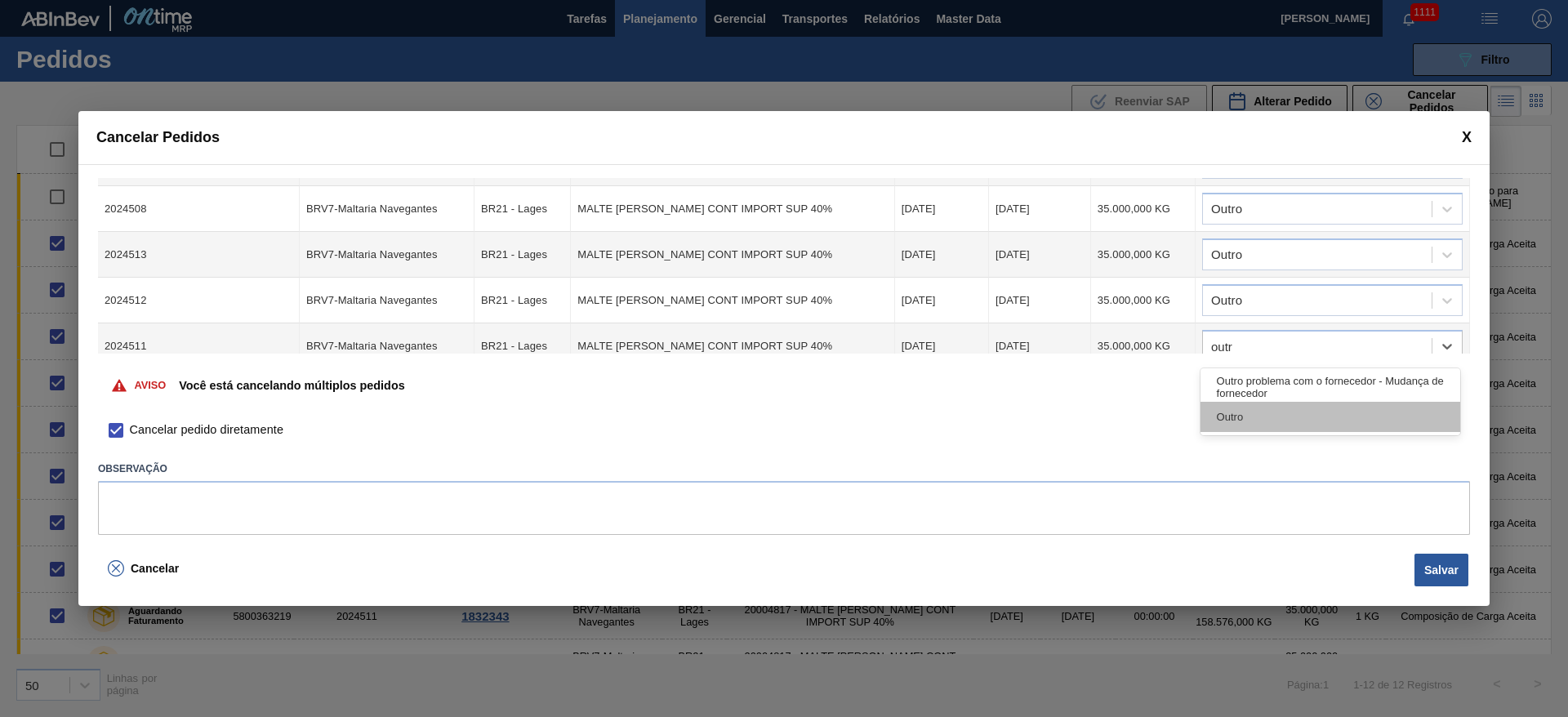
click at [1237, 418] on div "Outro" at bounding box center [1330, 417] width 260 height 30
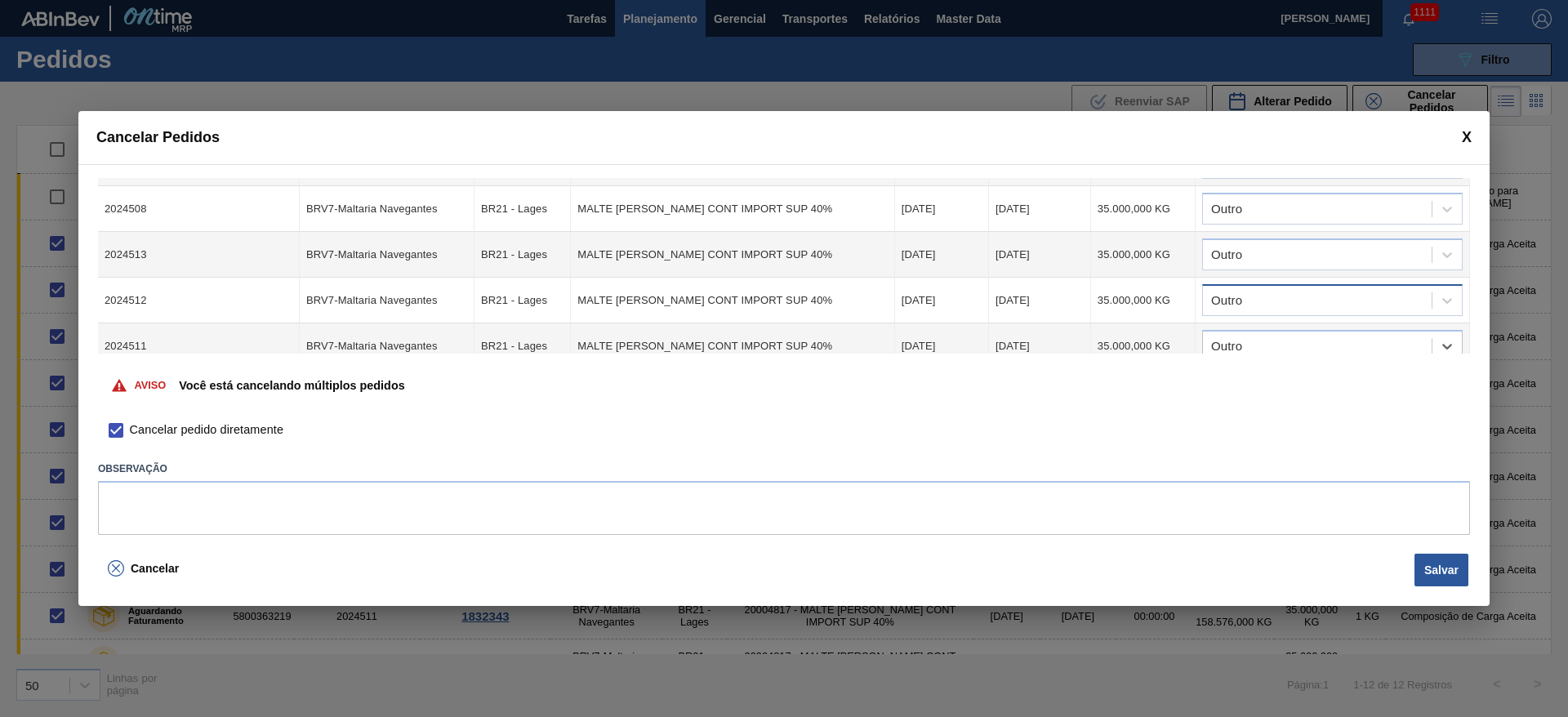
scroll to position [352, 0]
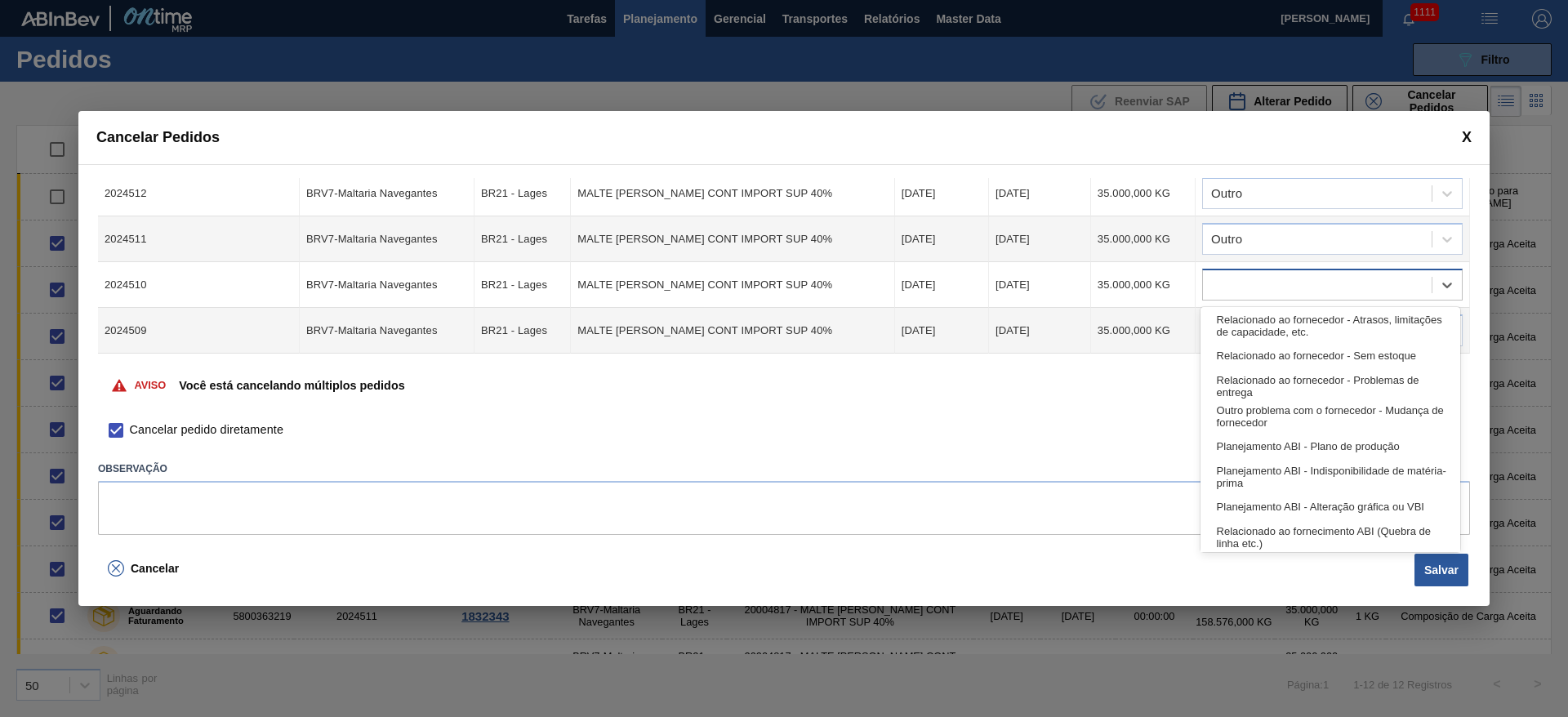
click at [1253, 286] on div at bounding box center [1317, 286] width 229 height 23
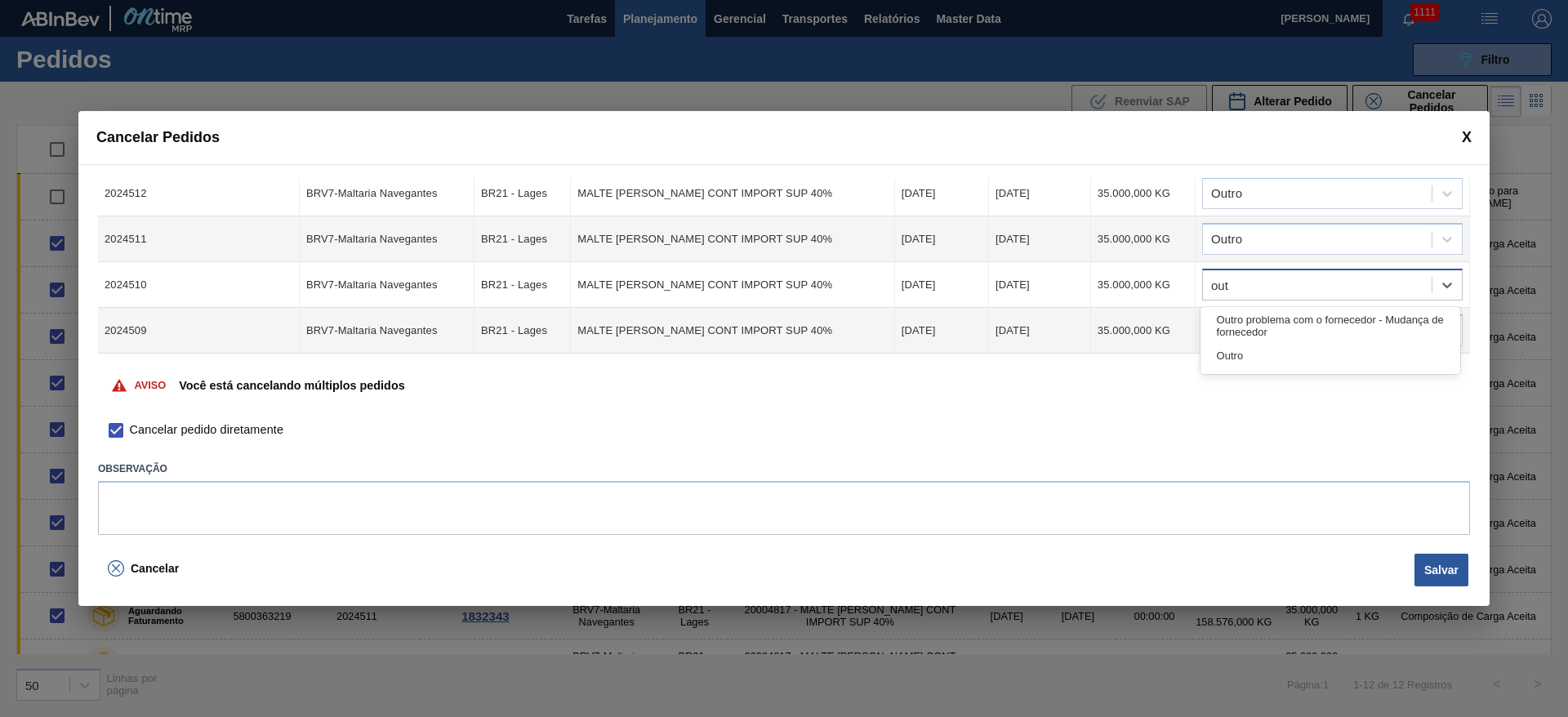
type input "outr"
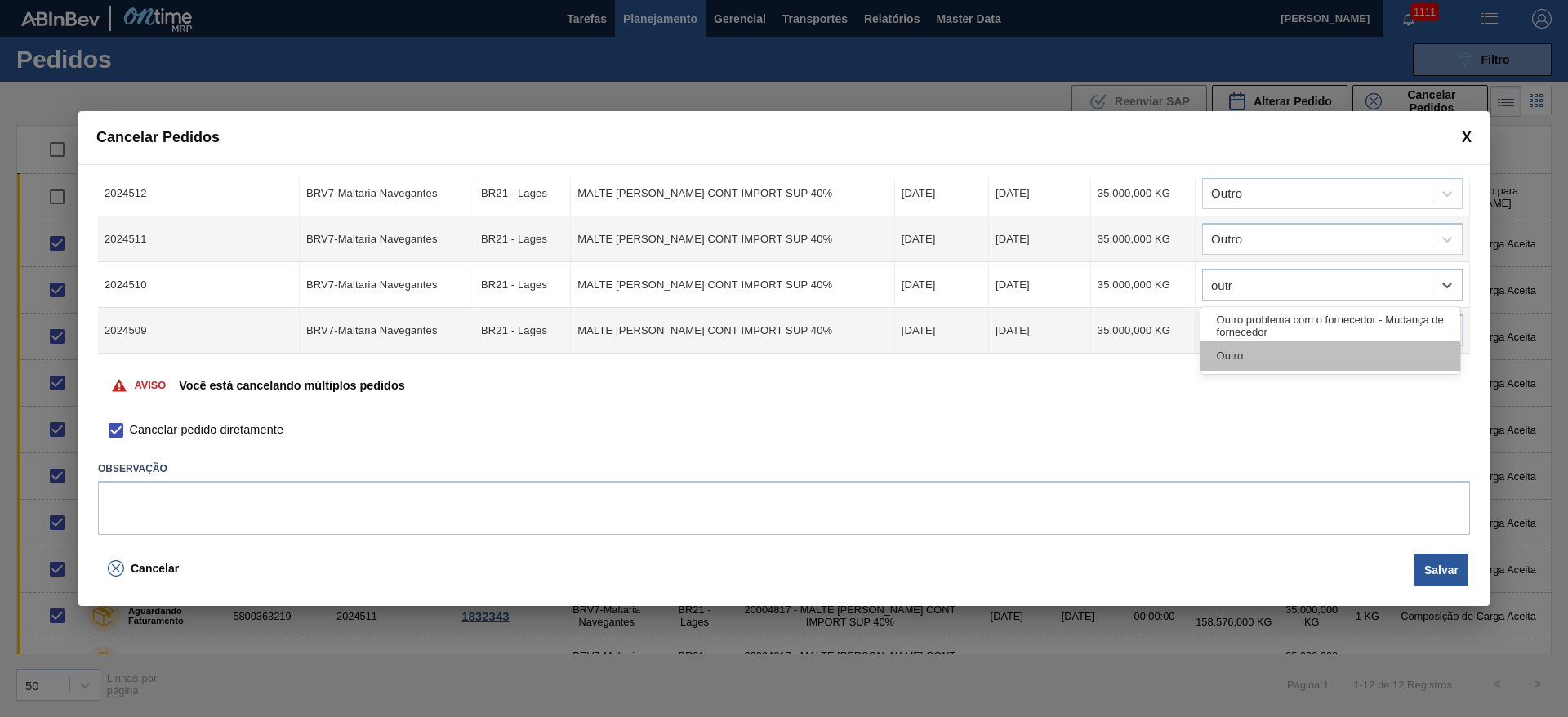
click at [1306, 370] on div "Outro" at bounding box center [1330, 355] width 260 height 30
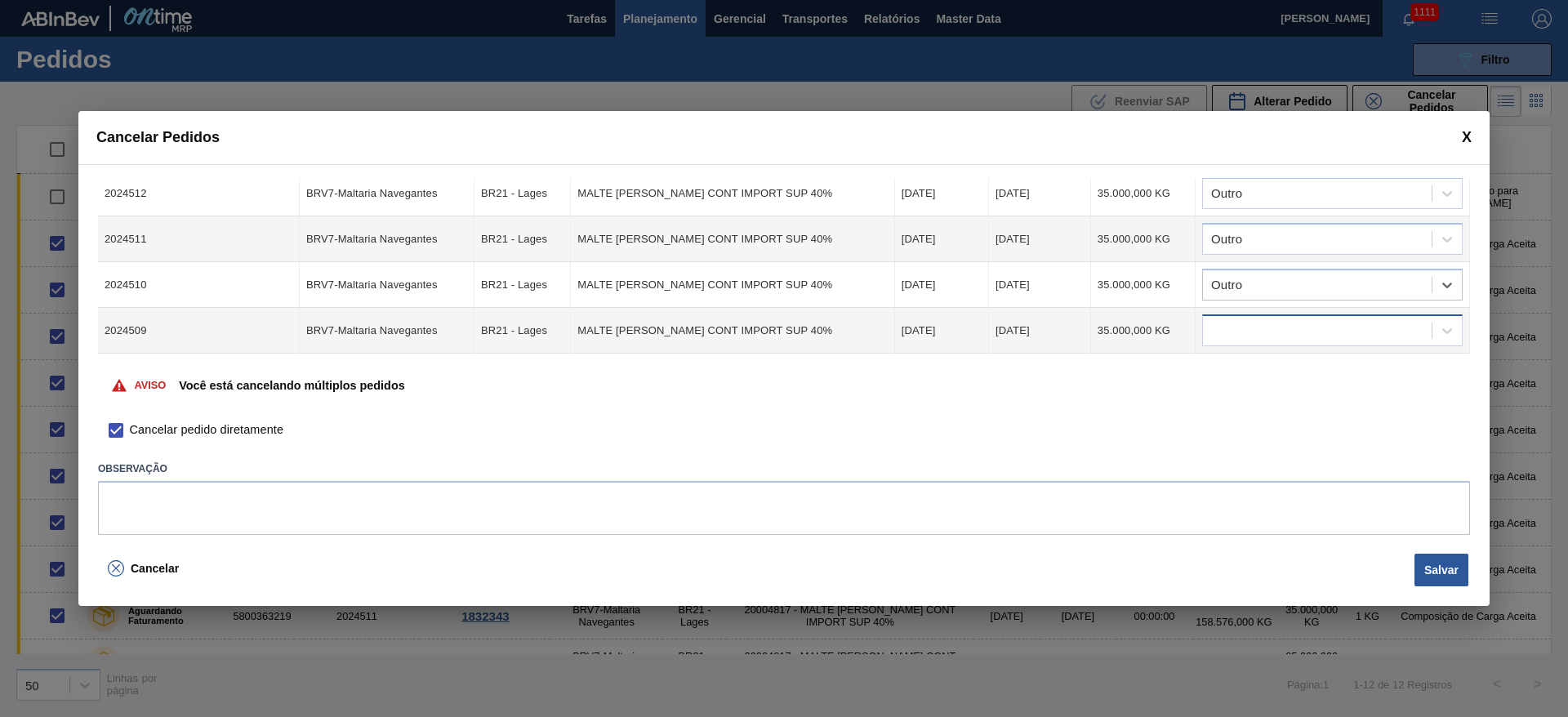
click at [1236, 335] on div at bounding box center [1317, 332] width 229 height 23
type input "outr"
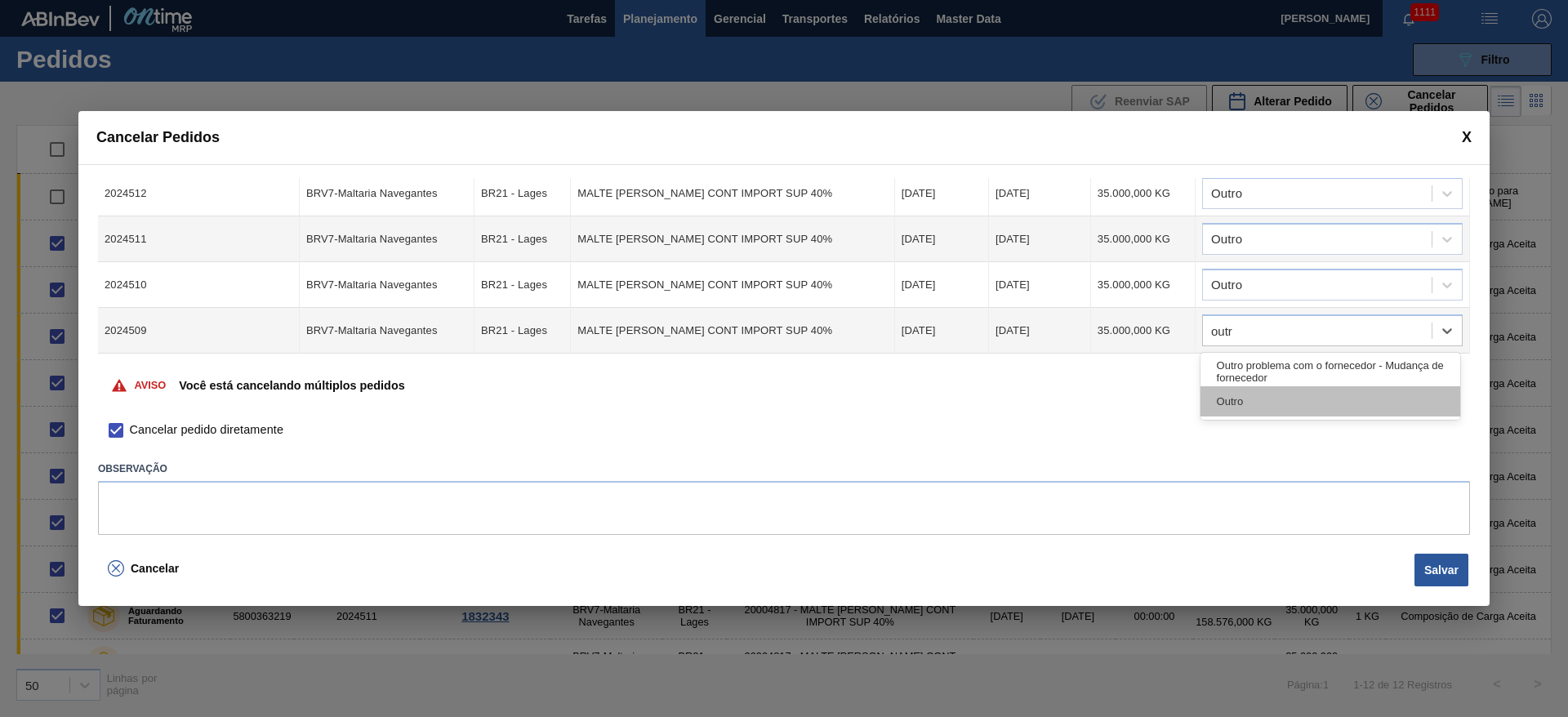
click at [1231, 398] on div "Outro" at bounding box center [1330, 401] width 260 height 30
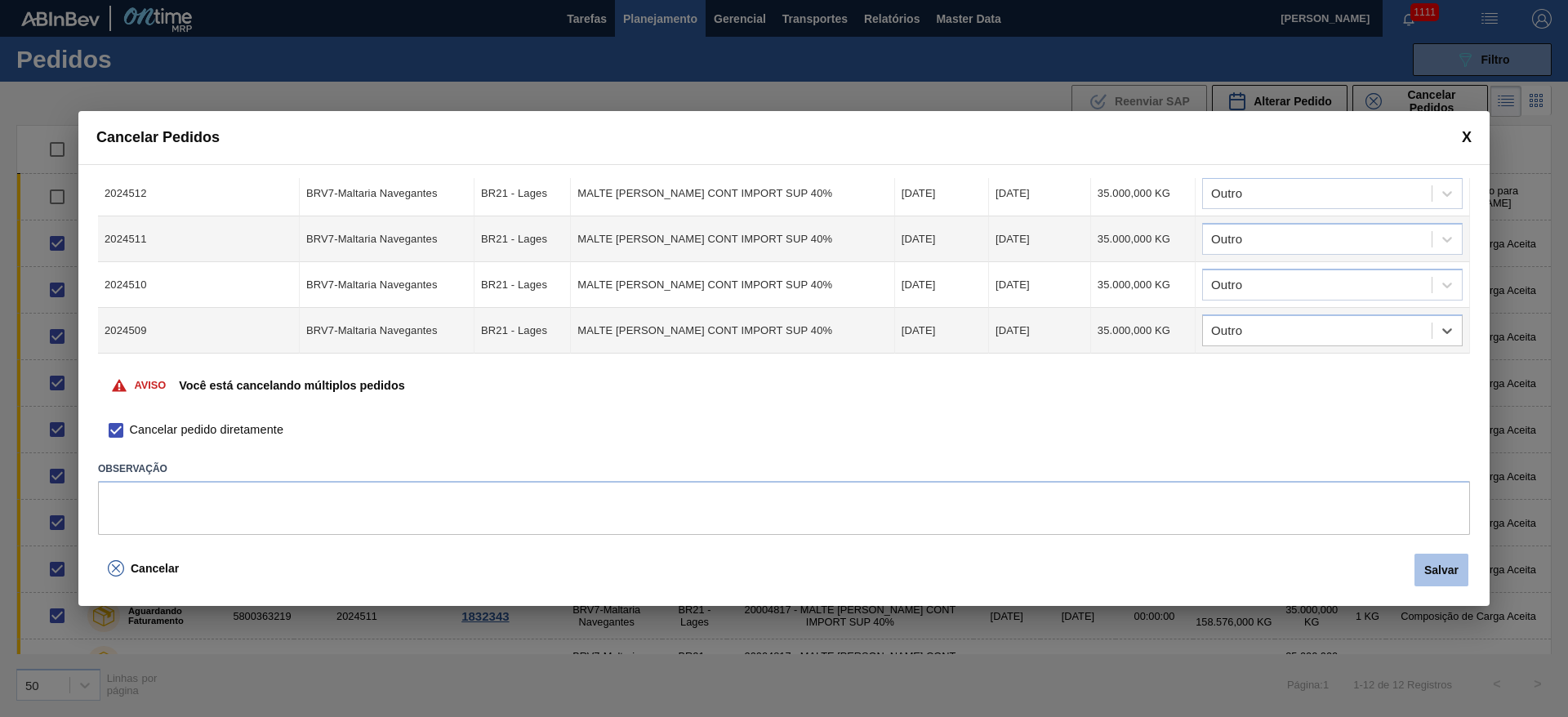
click at [1438, 565] on button "Salvar" at bounding box center [1441, 569] width 54 height 32
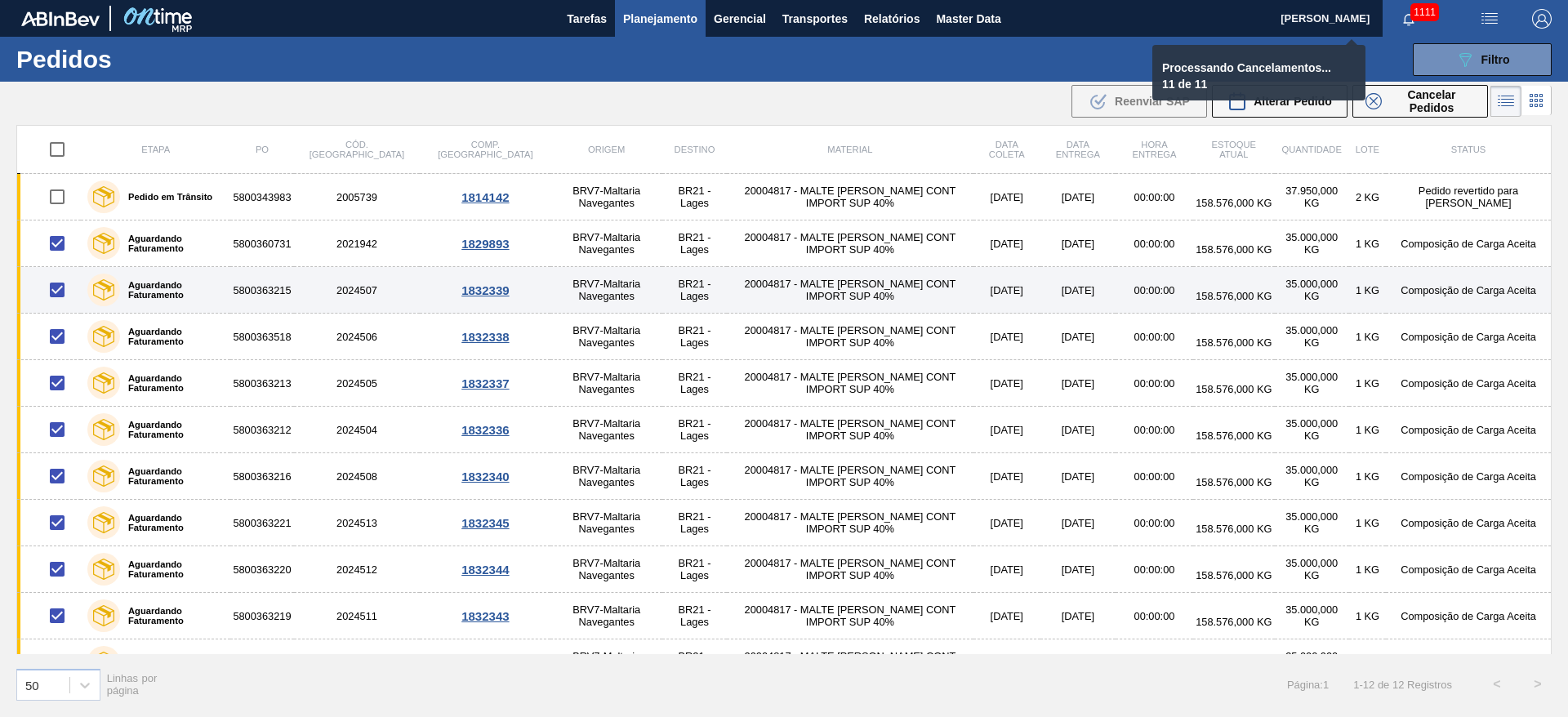
checkbox input "false"
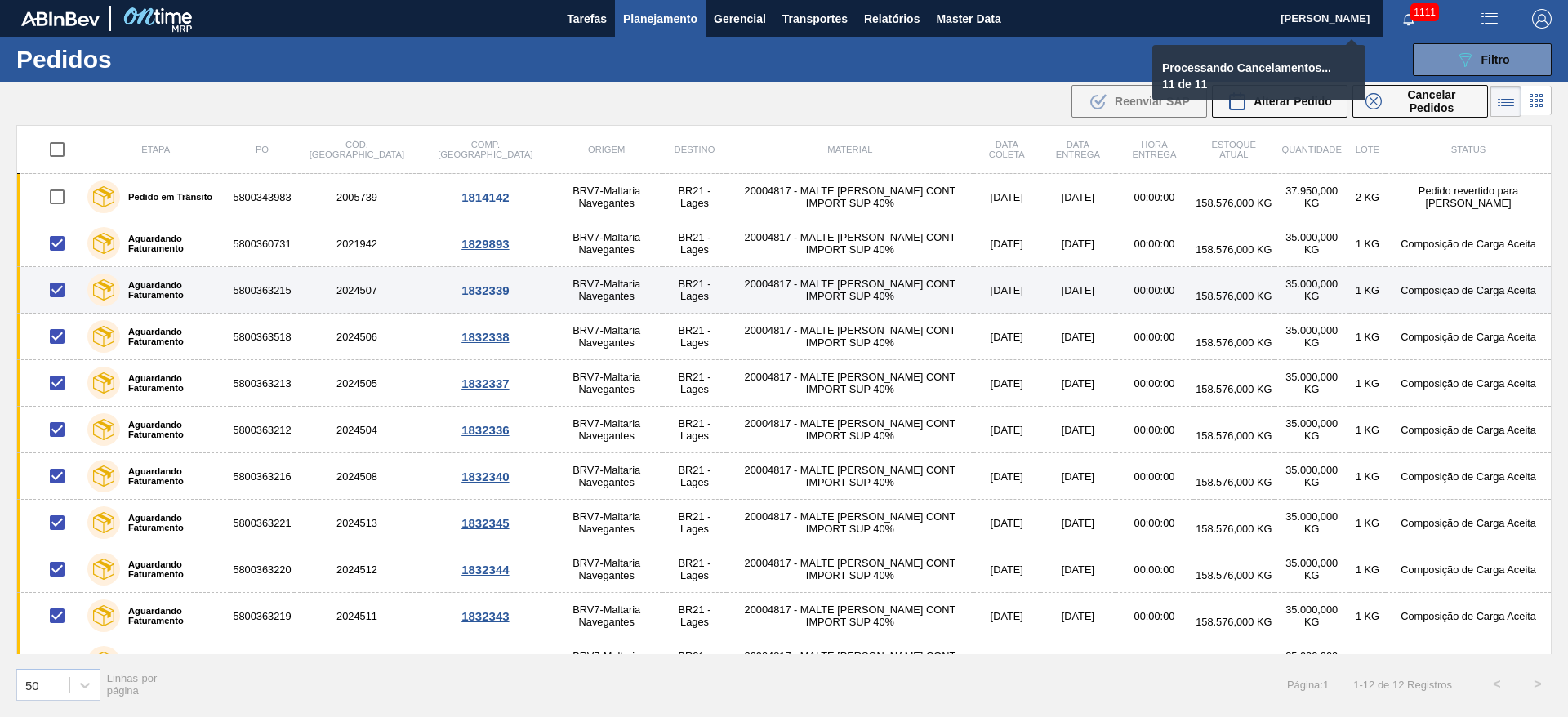
checkbox input "false"
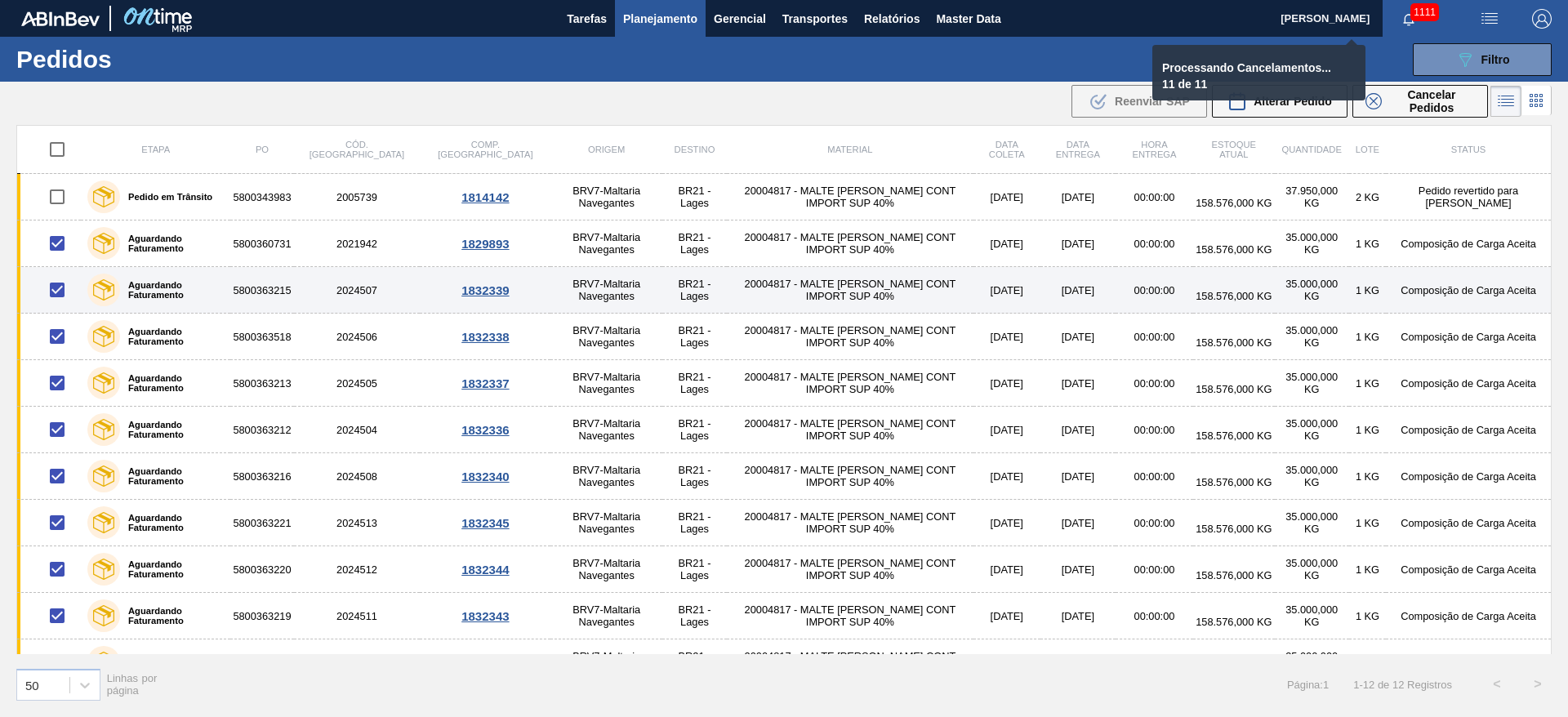
checkbox input "false"
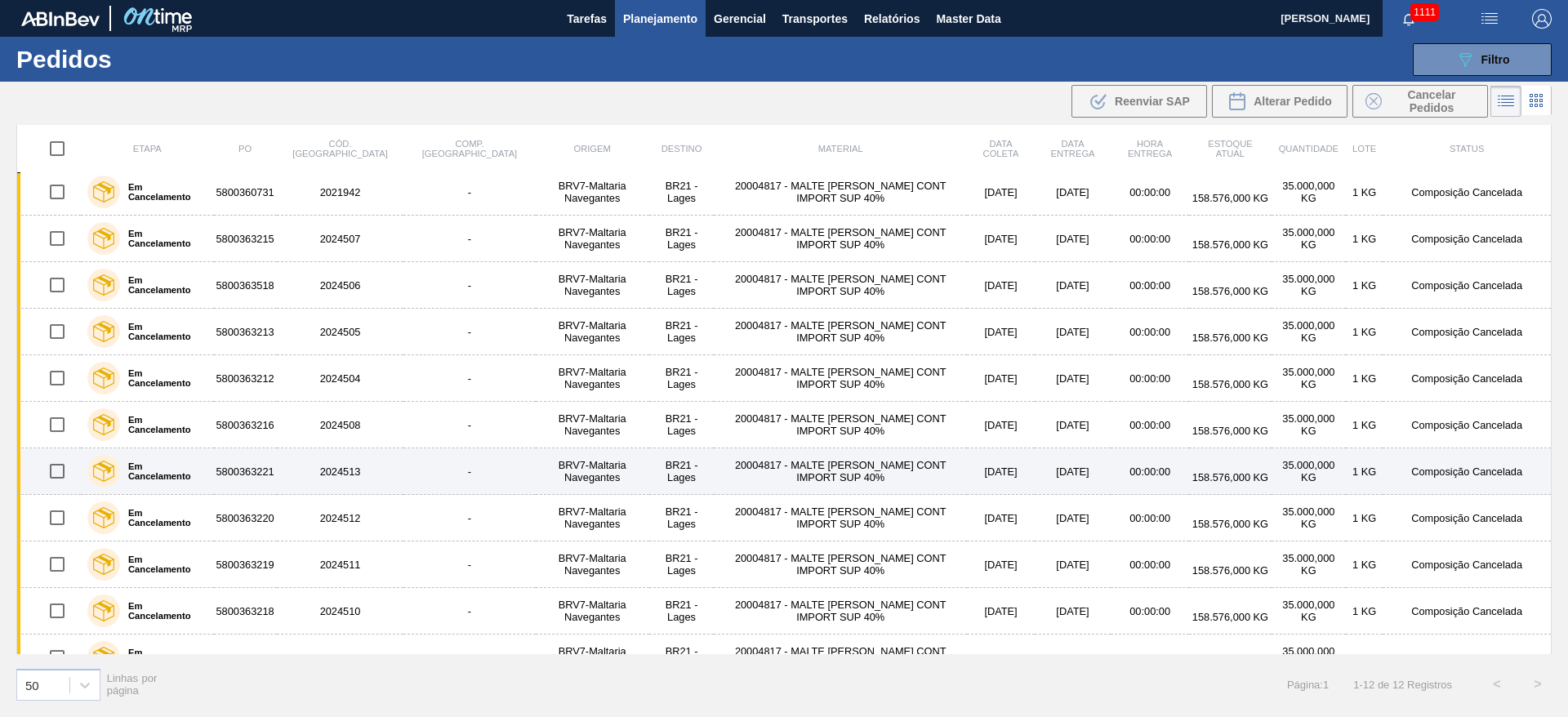
scroll to position [78, 0]
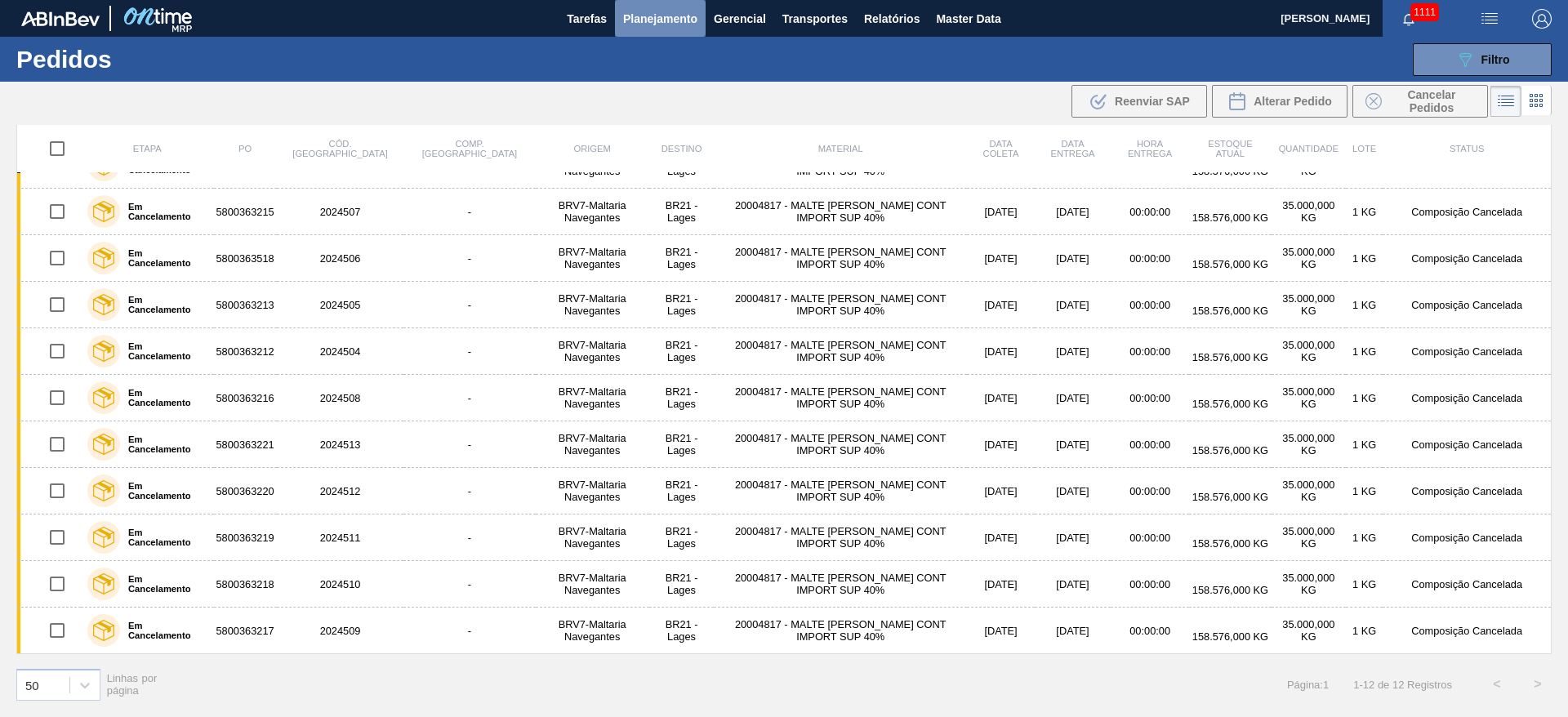
click at [646, 21] on span "Planejamento" at bounding box center [660, 19] width 74 height 20
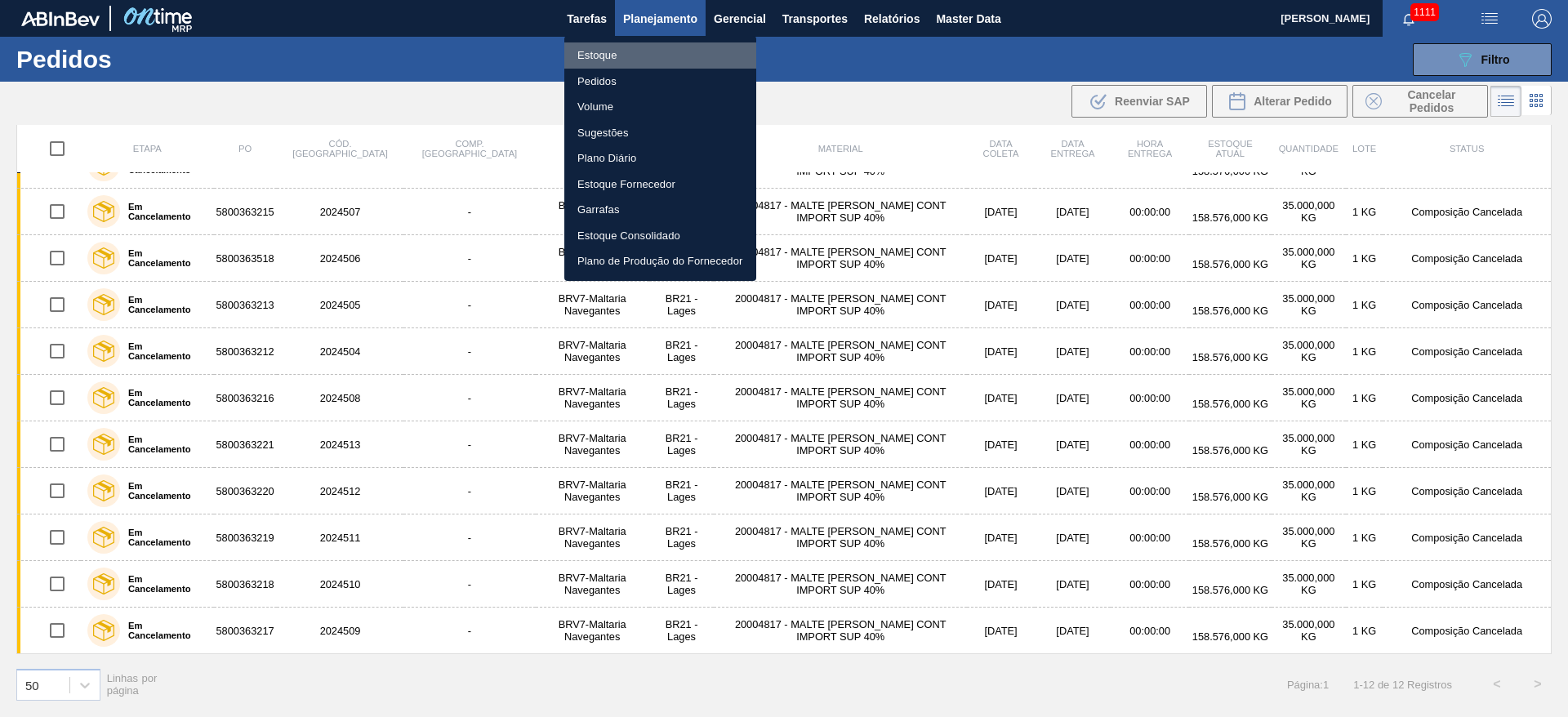
click at [599, 57] on li "Estoque" at bounding box center [660, 55] width 192 height 26
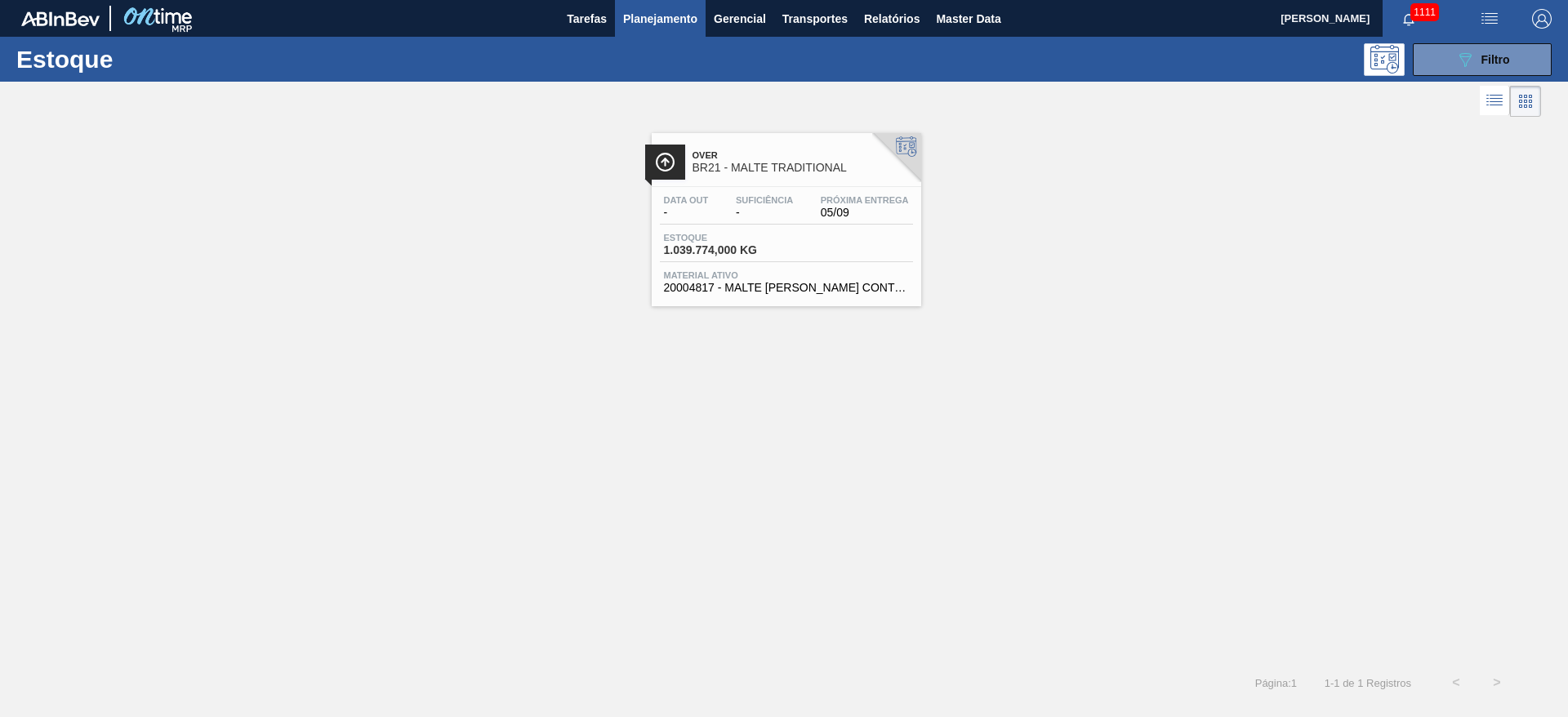
click at [757, 260] on div "Estoque 1.039.774,000 KG" at bounding box center [786, 247] width 253 height 29
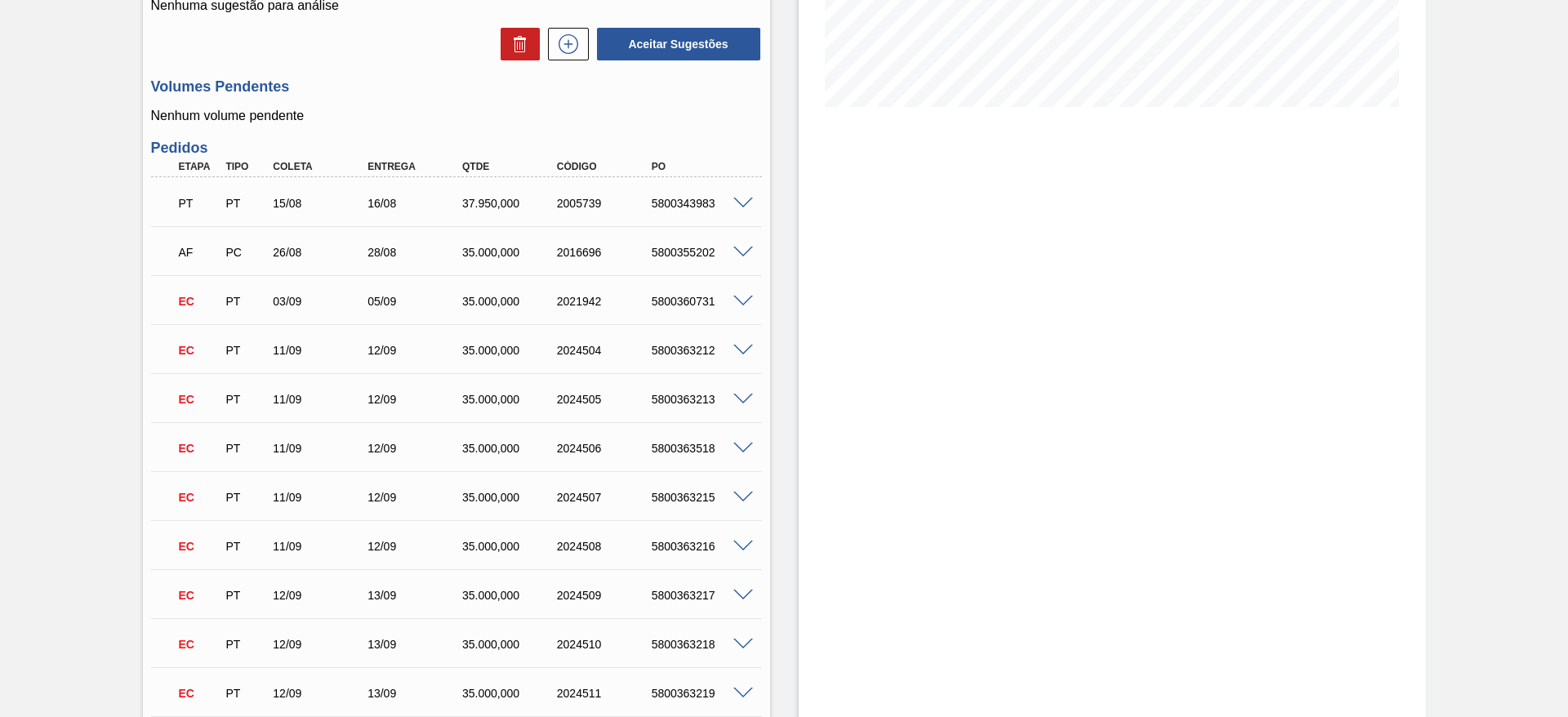
scroll to position [357, 0]
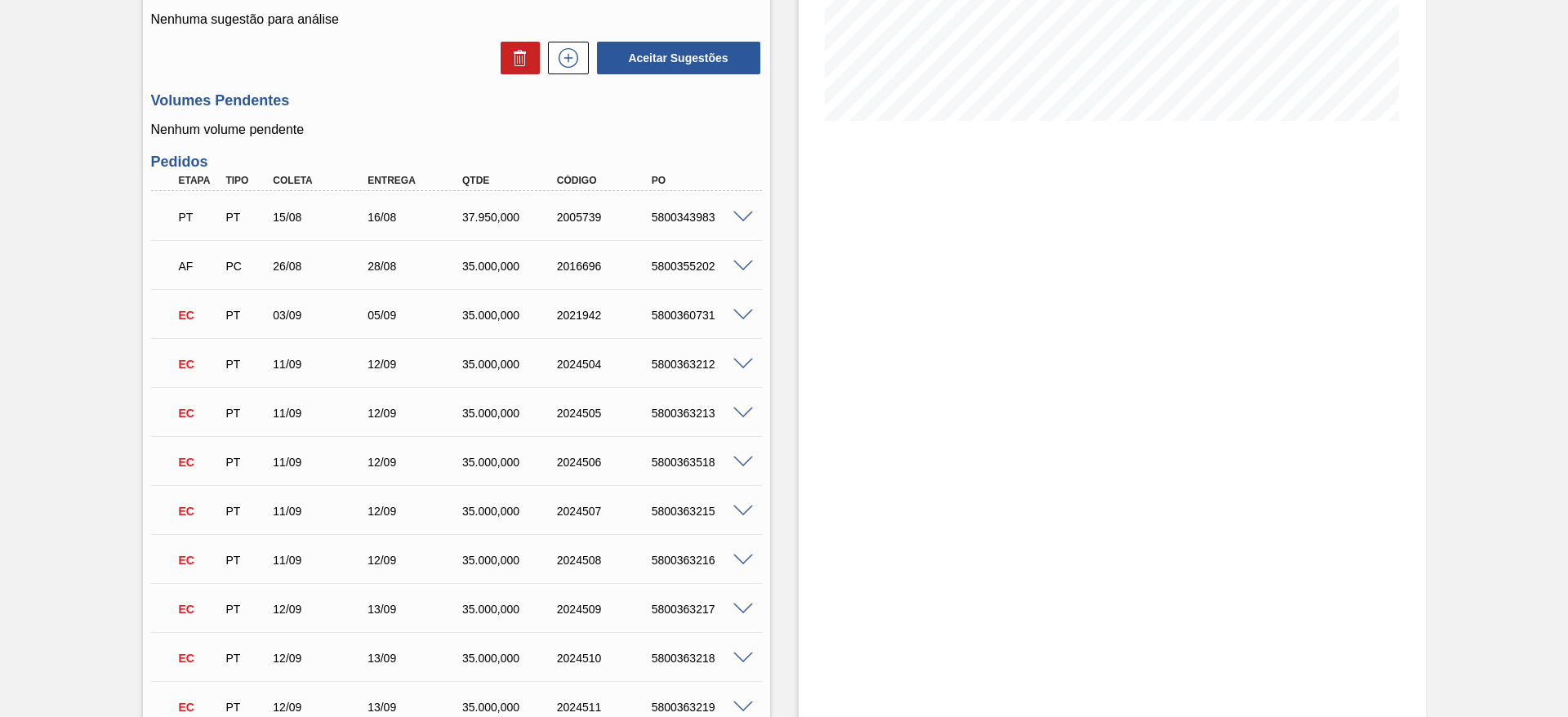
click at [743, 266] on span at bounding box center [743, 266] width 20 height 13
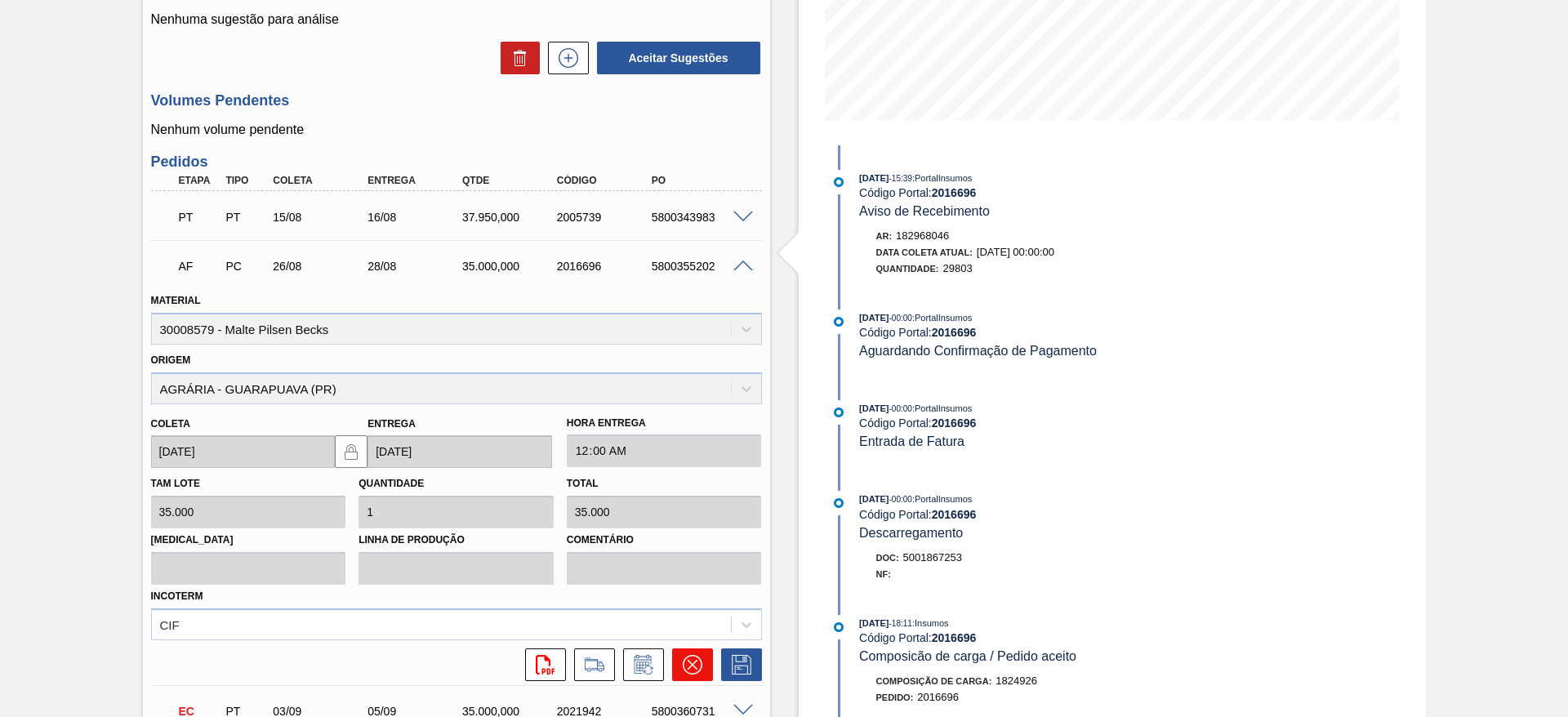
click at [691, 663] on icon at bounding box center [692, 665] width 20 height 20
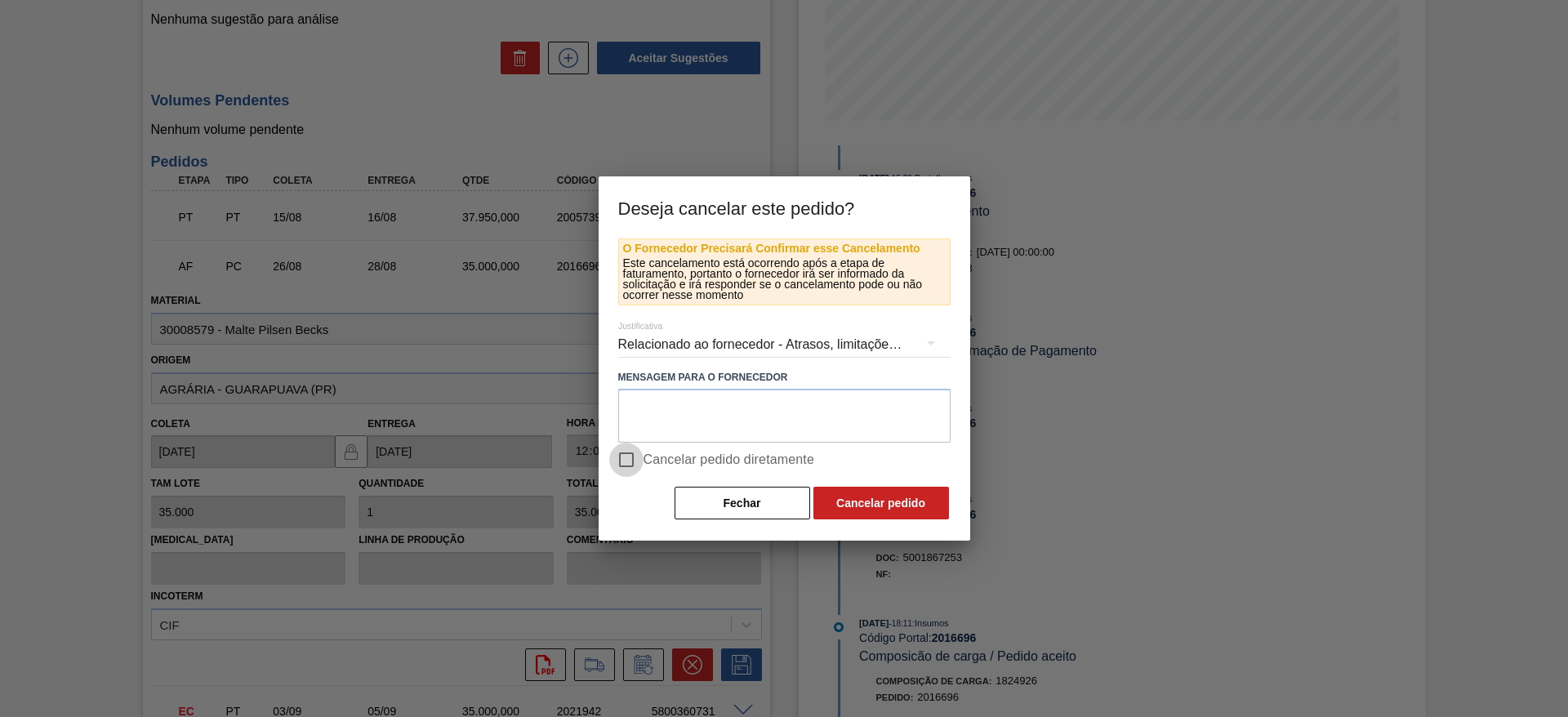
click at [632, 453] on input "Cancelar pedido diretamente" at bounding box center [626, 460] width 34 height 34
checkbox input "true"
click at [881, 507] on button "Cancelar pedido" at bounding box center [881, 503] width 136 height 32
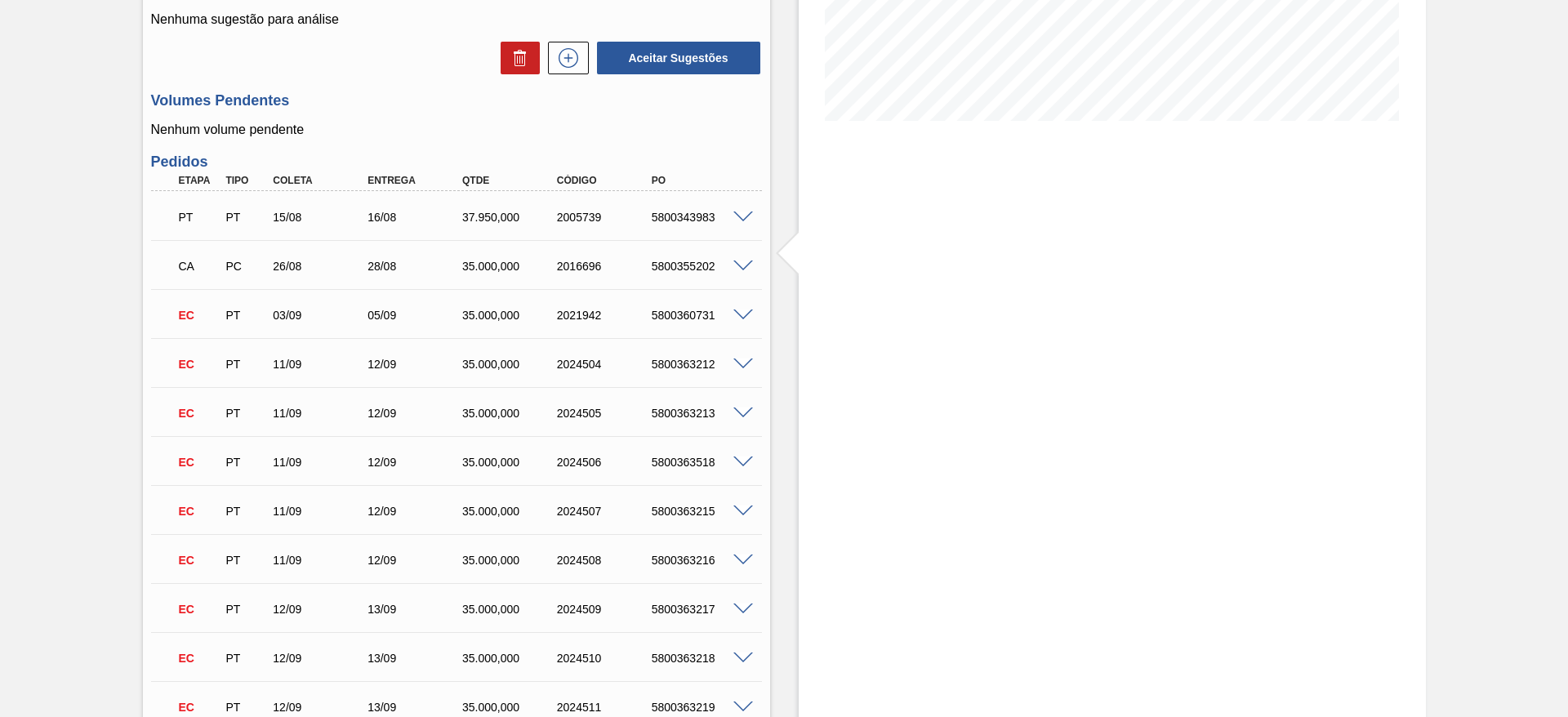
scroll to position [0, 0]
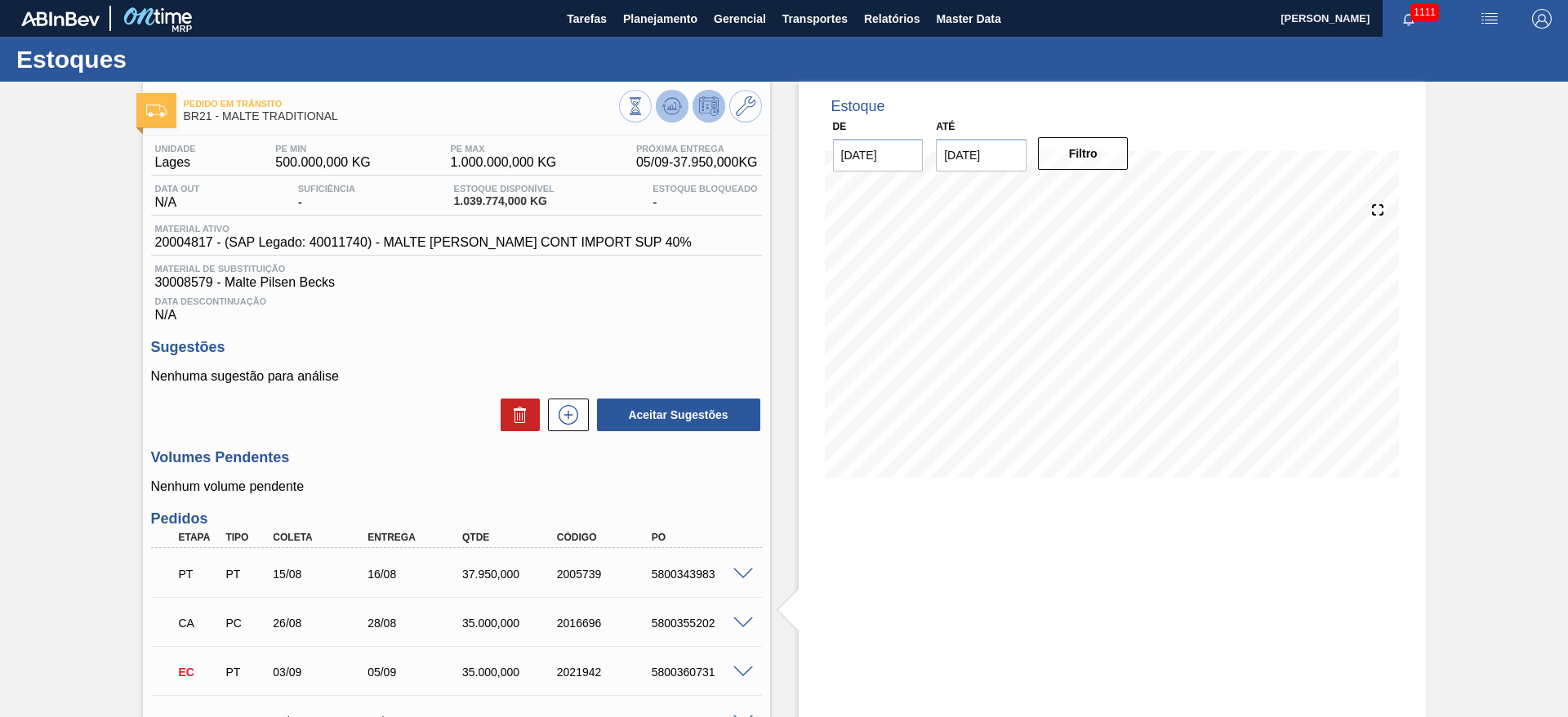
click at [670, 107] on icon at bounding box center [672, 106] width 11 height 8
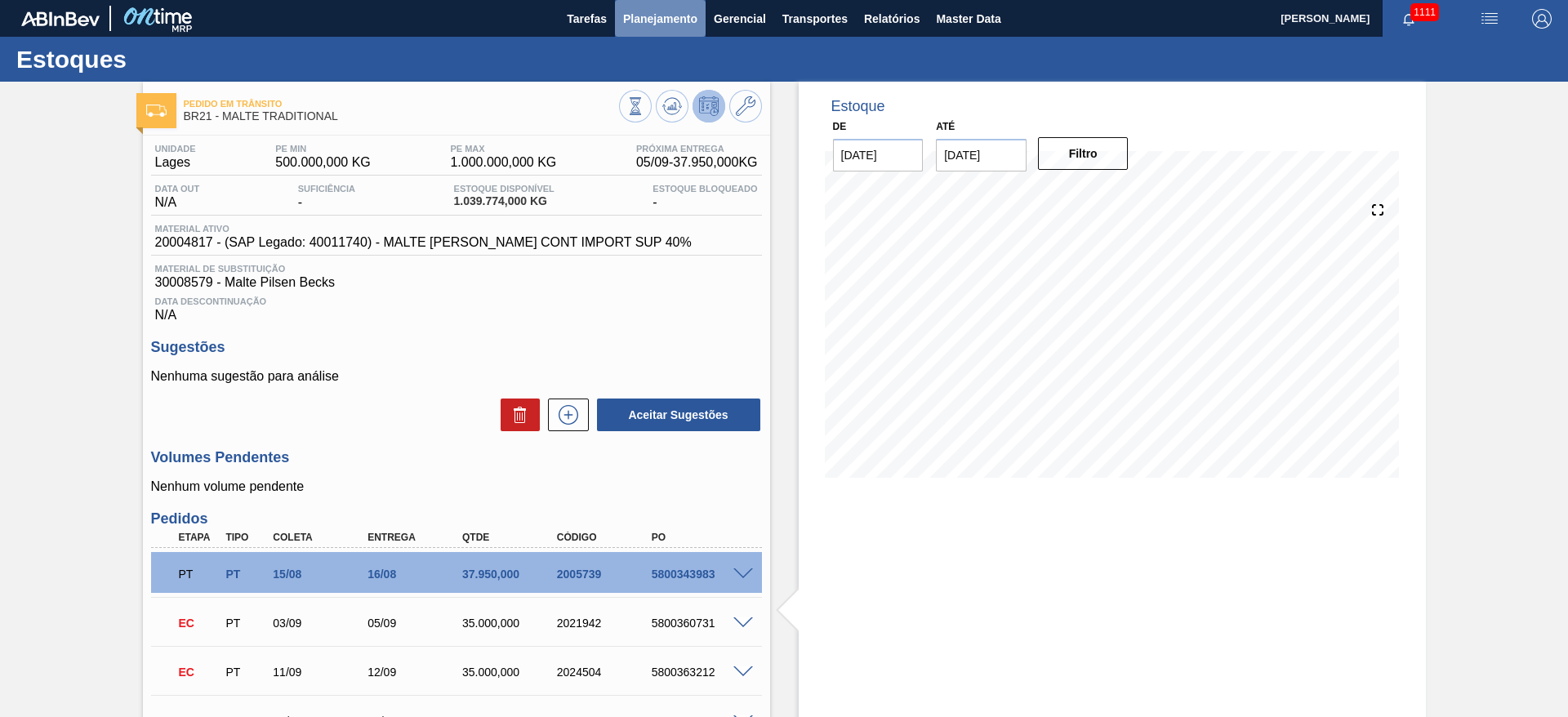
click at [652, 18] on span "Planejamento" at bounding box center [660, 19] width 74 height 20
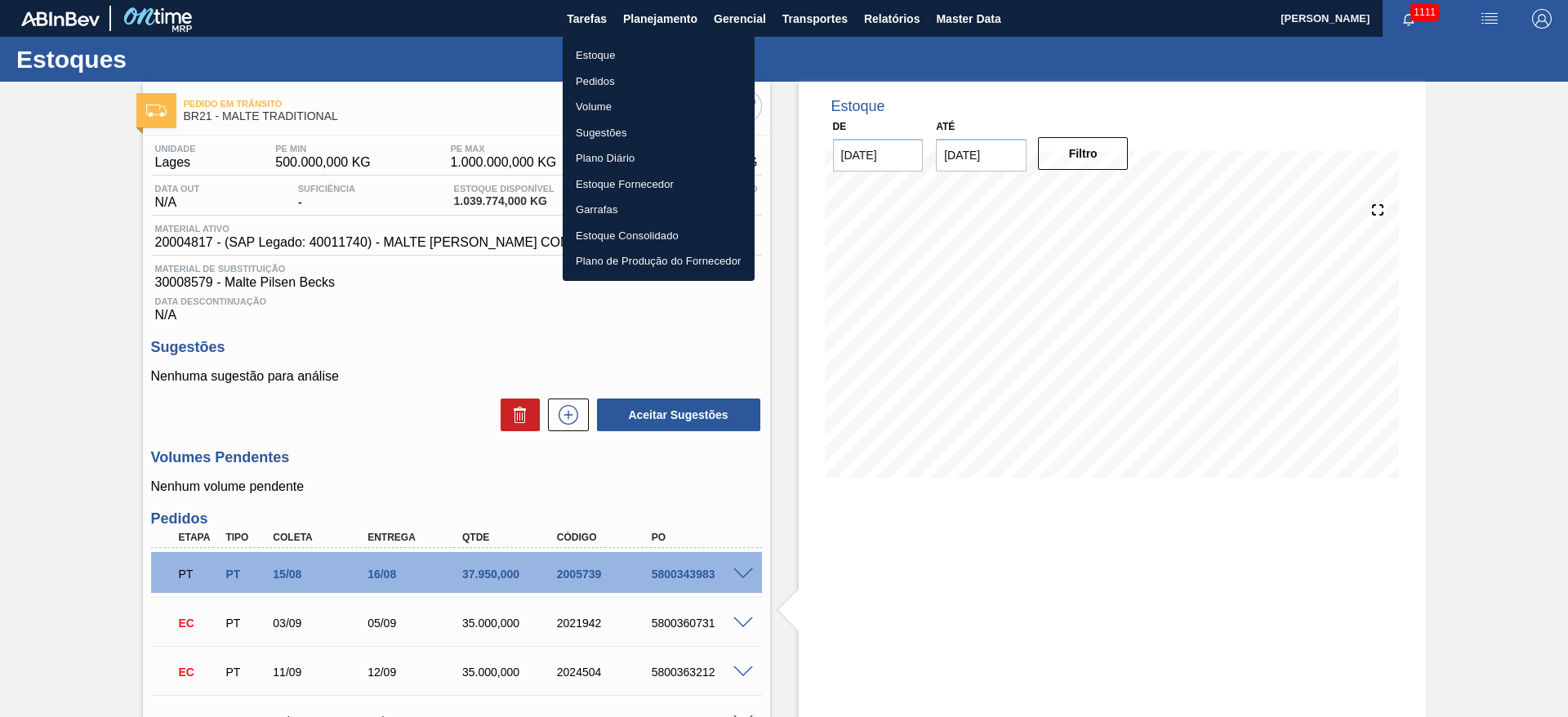
click at [592, 57] on li "Estoque" at bounding box center [659, 55] width 192 height 26
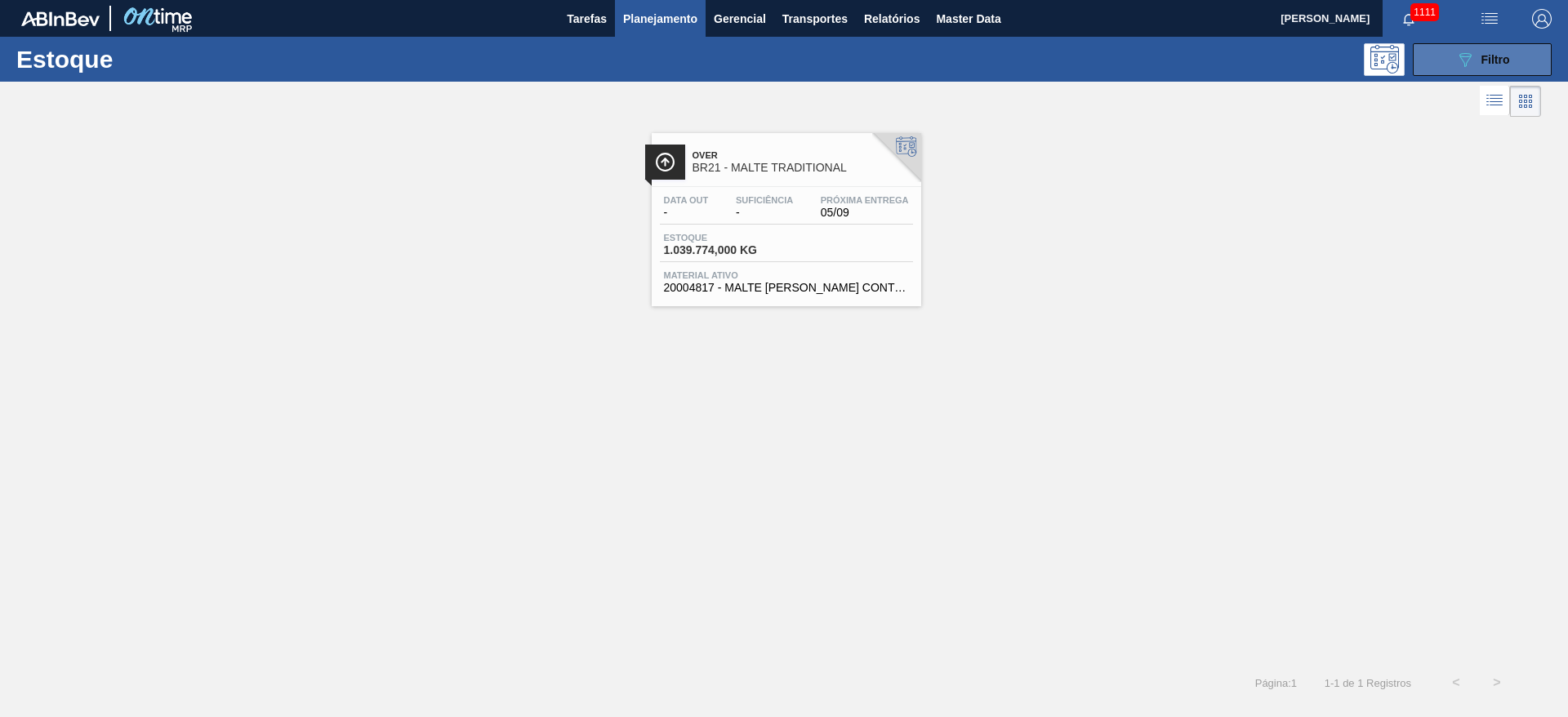
click at [1490, 56] on span "Filtro" at bounding box center [1495, 59] width 28 height 13
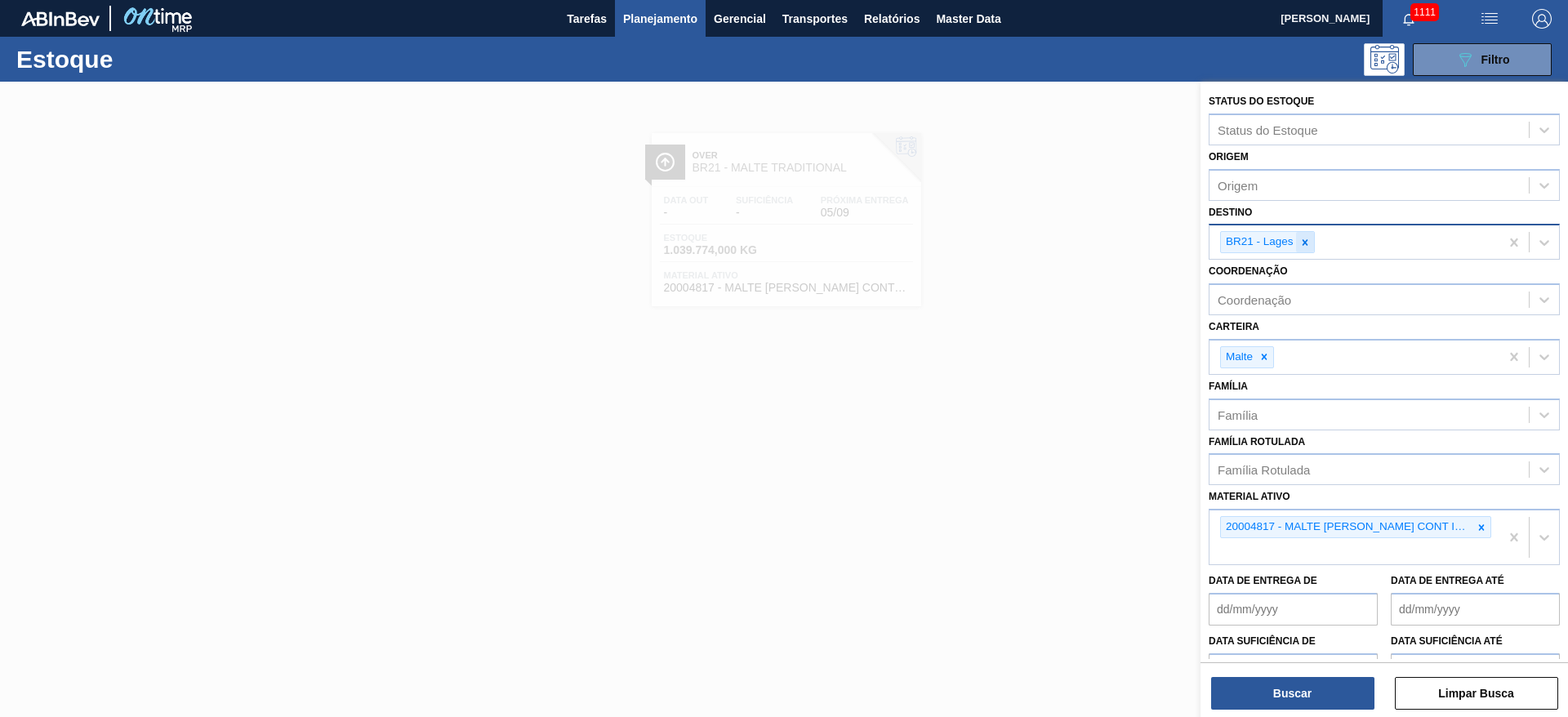
click at [1302, 239] on icon at bounding box center [1305, 243] width 12 height 12
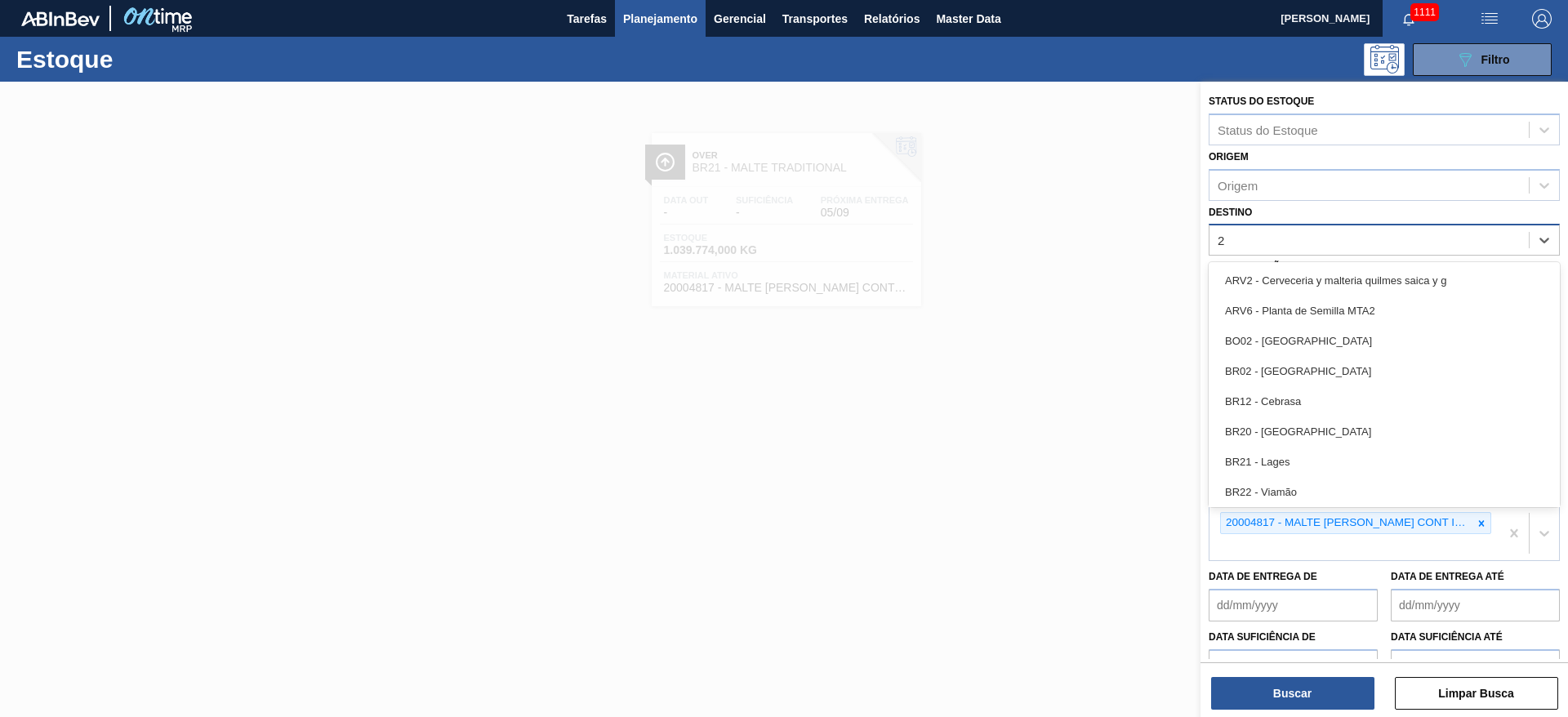
type input "22"
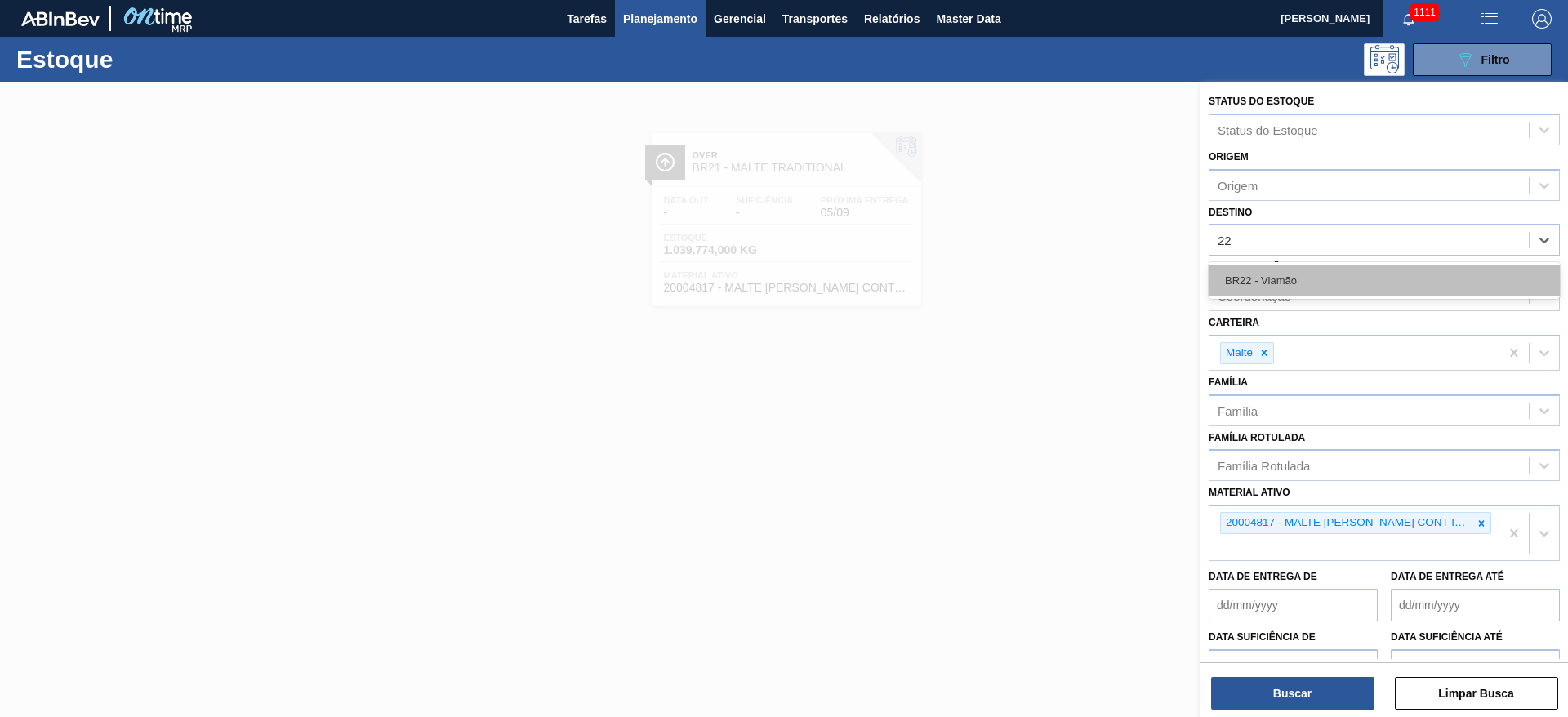
click at [1318, 279] on div "BR22 - Viamão" at bounding box center [1383, 280] width 351 height 30
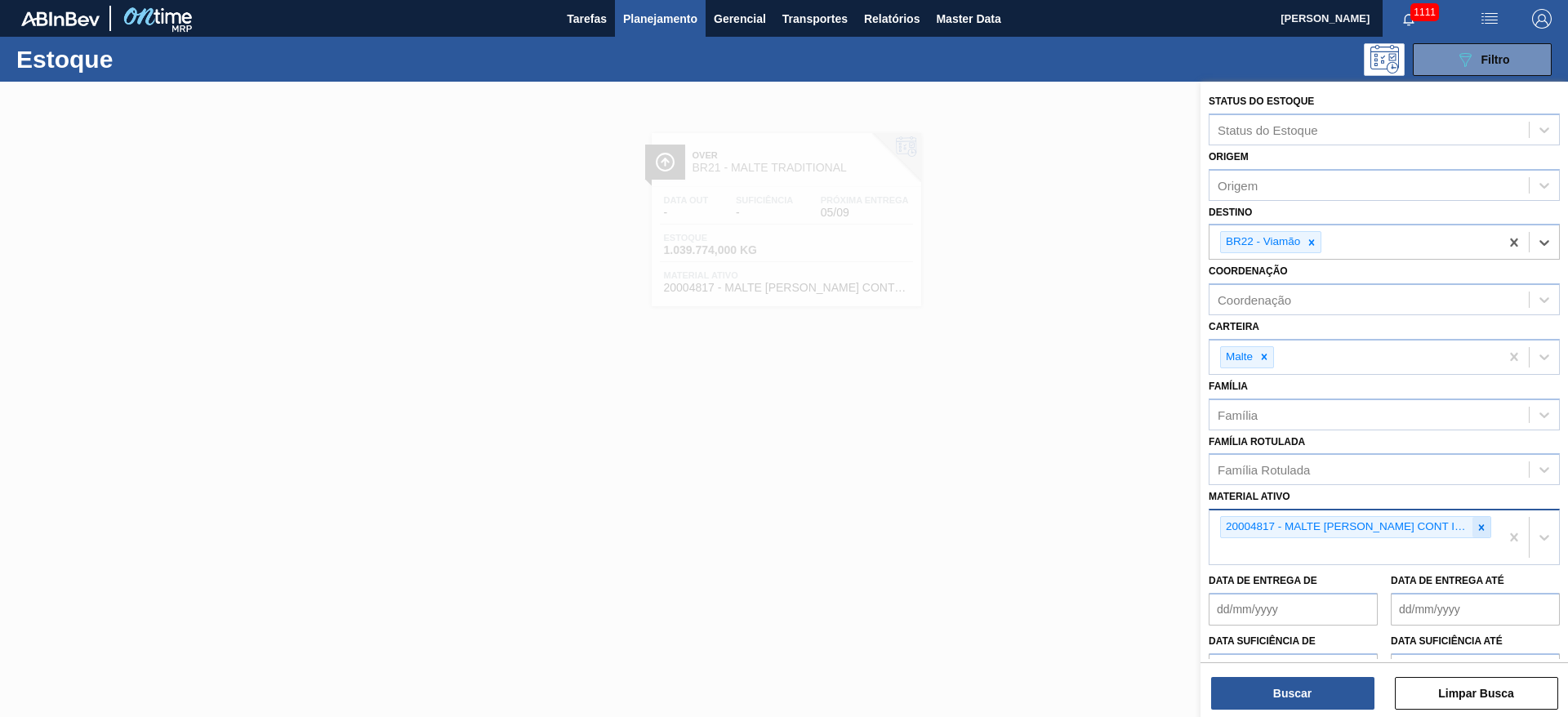
click at [1485, 524] on div at bounding box center [1481, 527] width 18 height 21
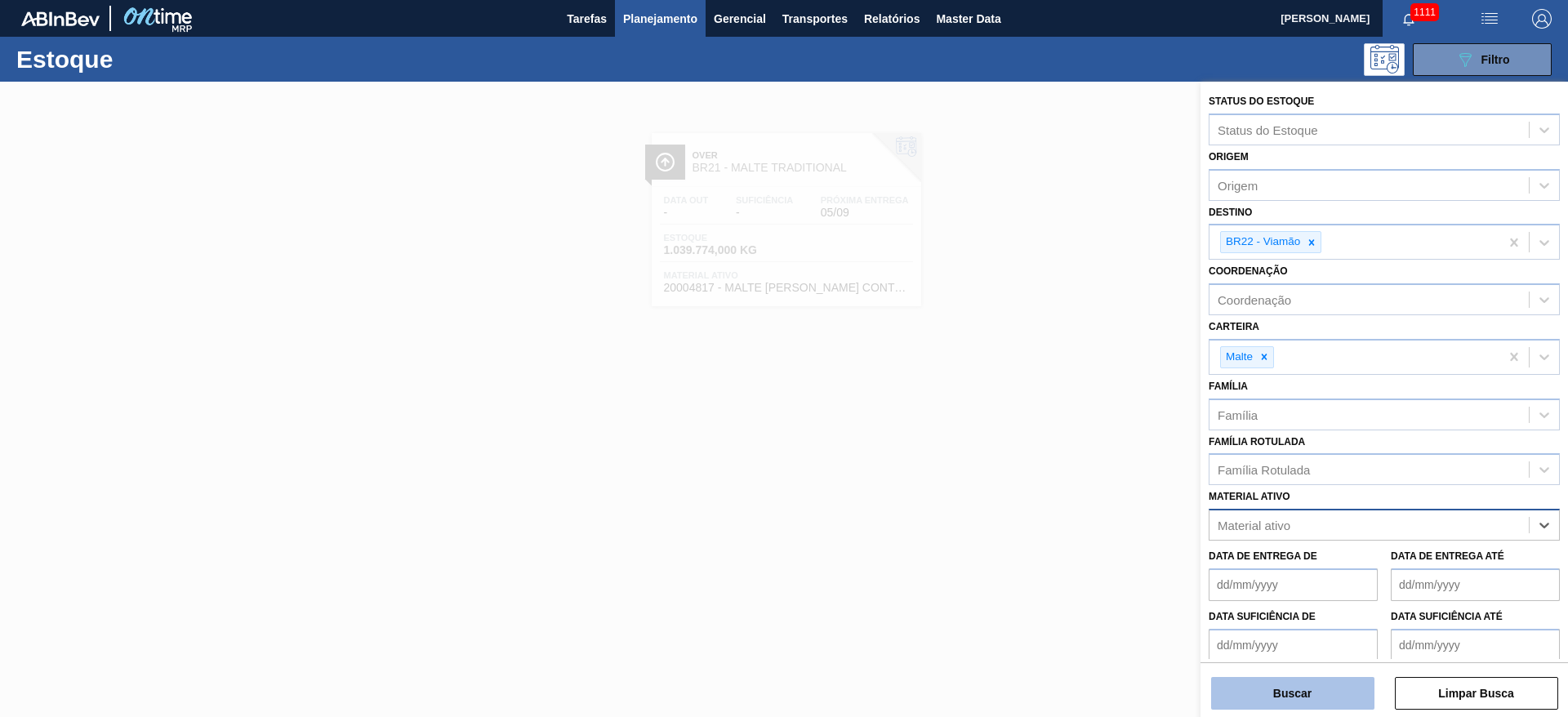
click at [1292, 678] on button "Buscar" at bounding box center [1292, 694] width 163 height 32
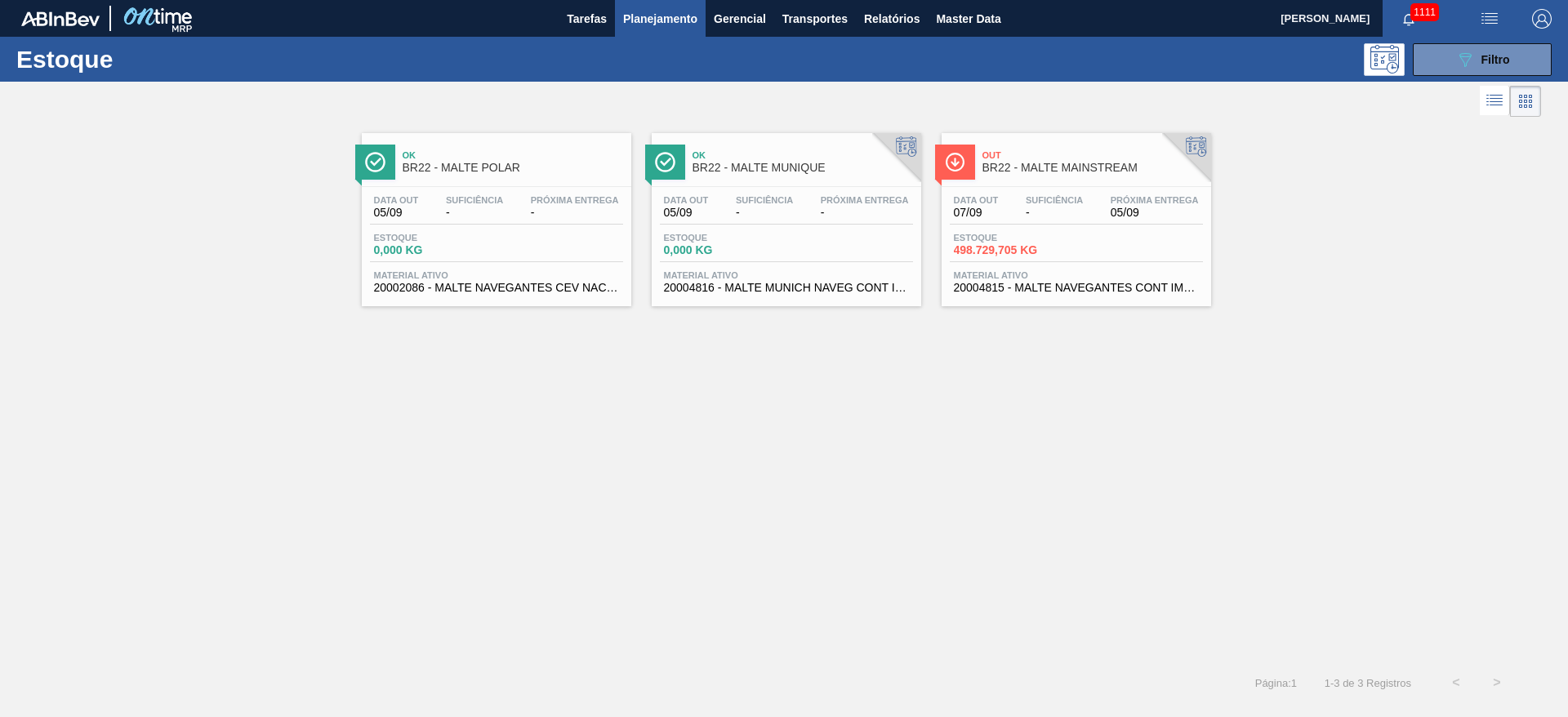
click at [756, 221] on div "Data out 05/09 Suficiência - Próxima Entrega -" at bounding box center [786, 210] width 253 height 29
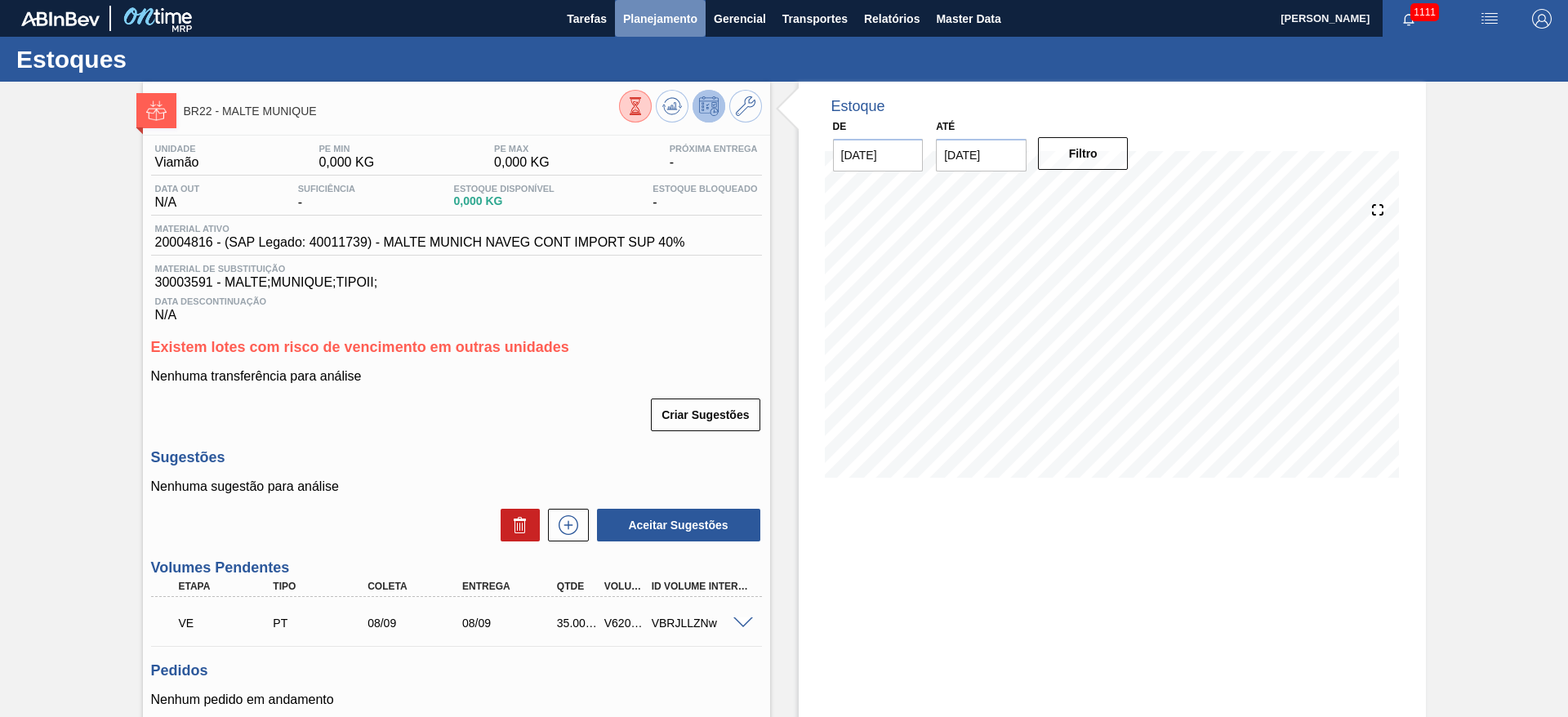
click at [648, 21] on span "Planejamento" at bounding box center [660, 19] width 74 height 20
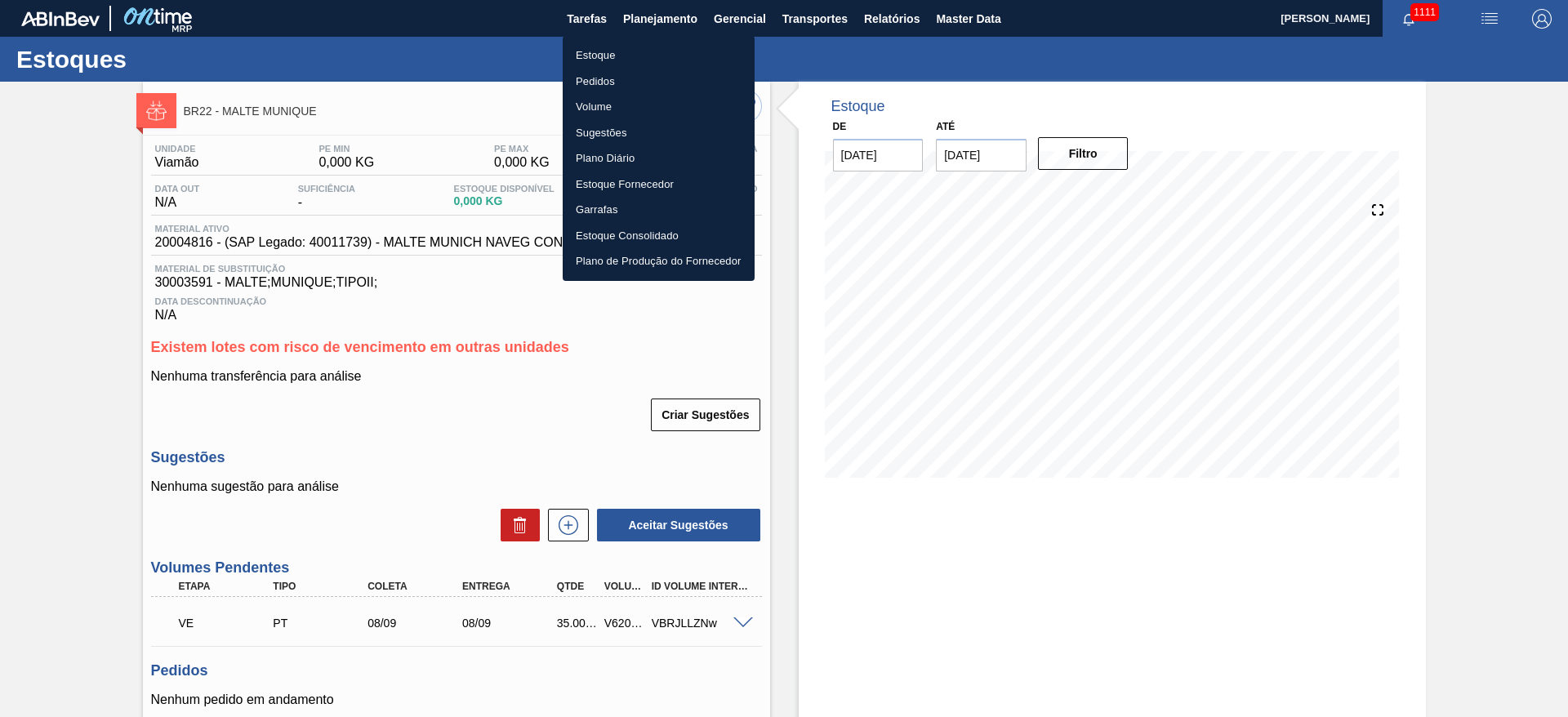
click at [600, 55] on li "Estoque" at bounding box center [659, 55] width 192 height 26
